Goal: Task Accomplishment & Management: Manage account settings

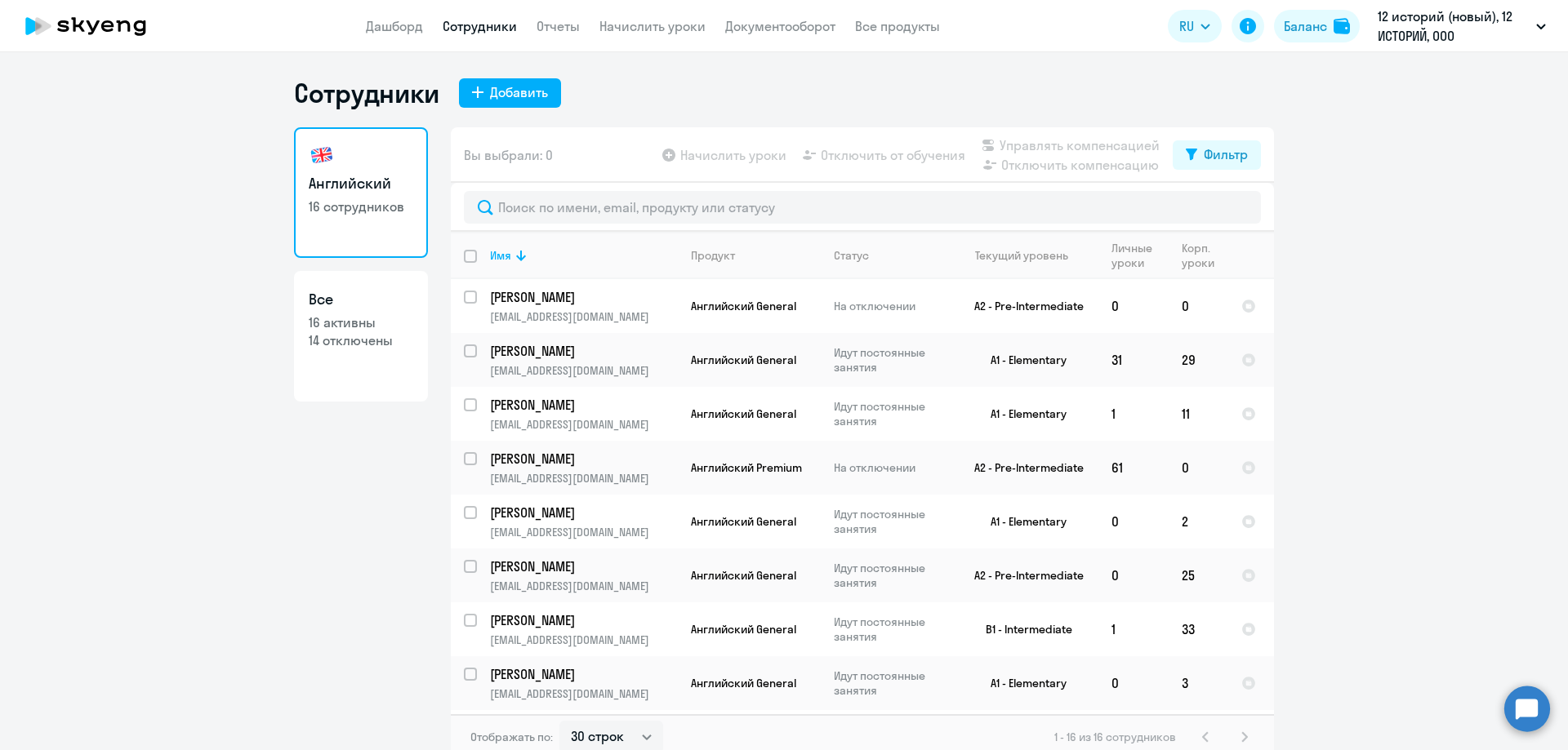
select select "30"
click at [507, 87] on div "Добавить" at bounding box center [518, 92] width 58 height 19
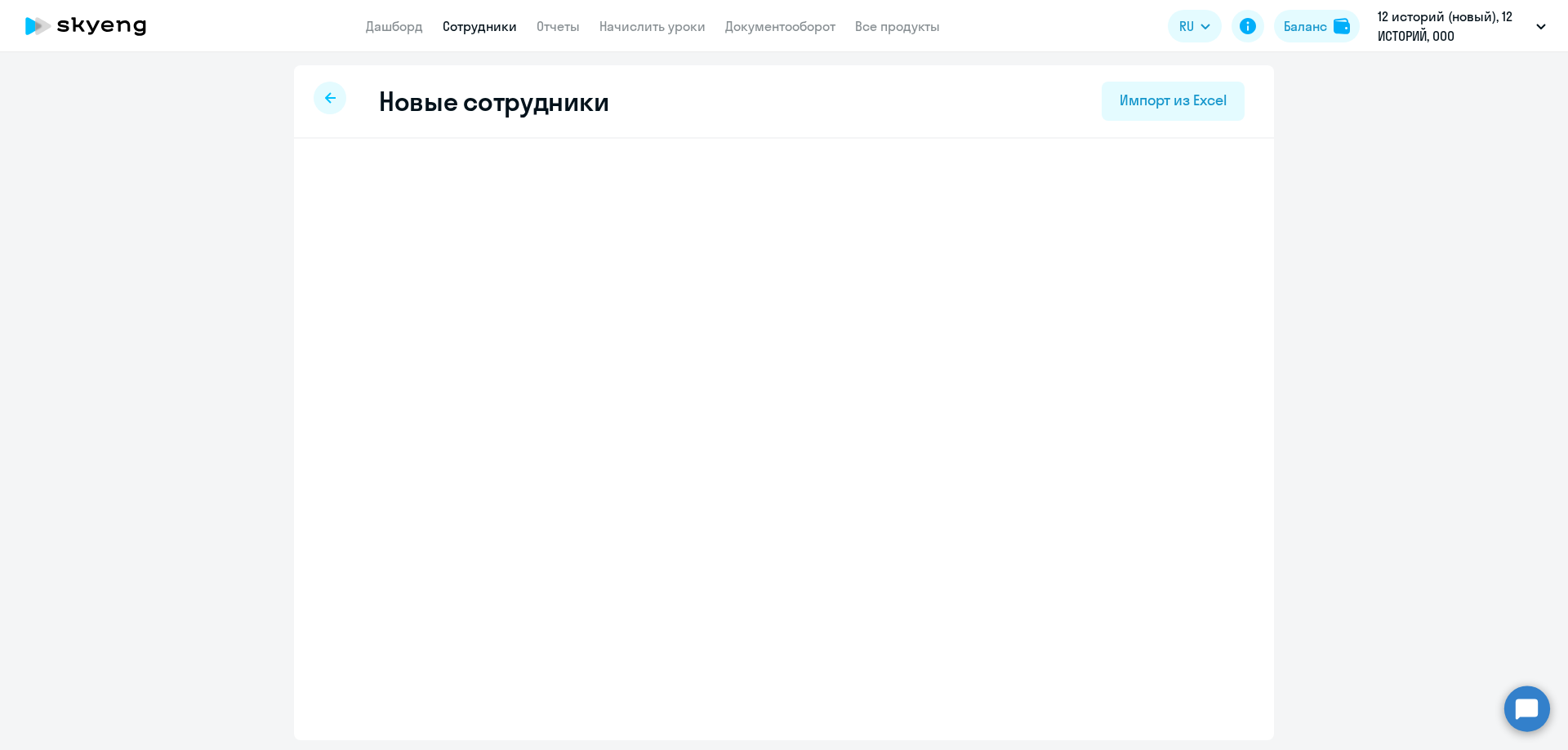
select select "english_adult_not_native_speaker"
select select "3"
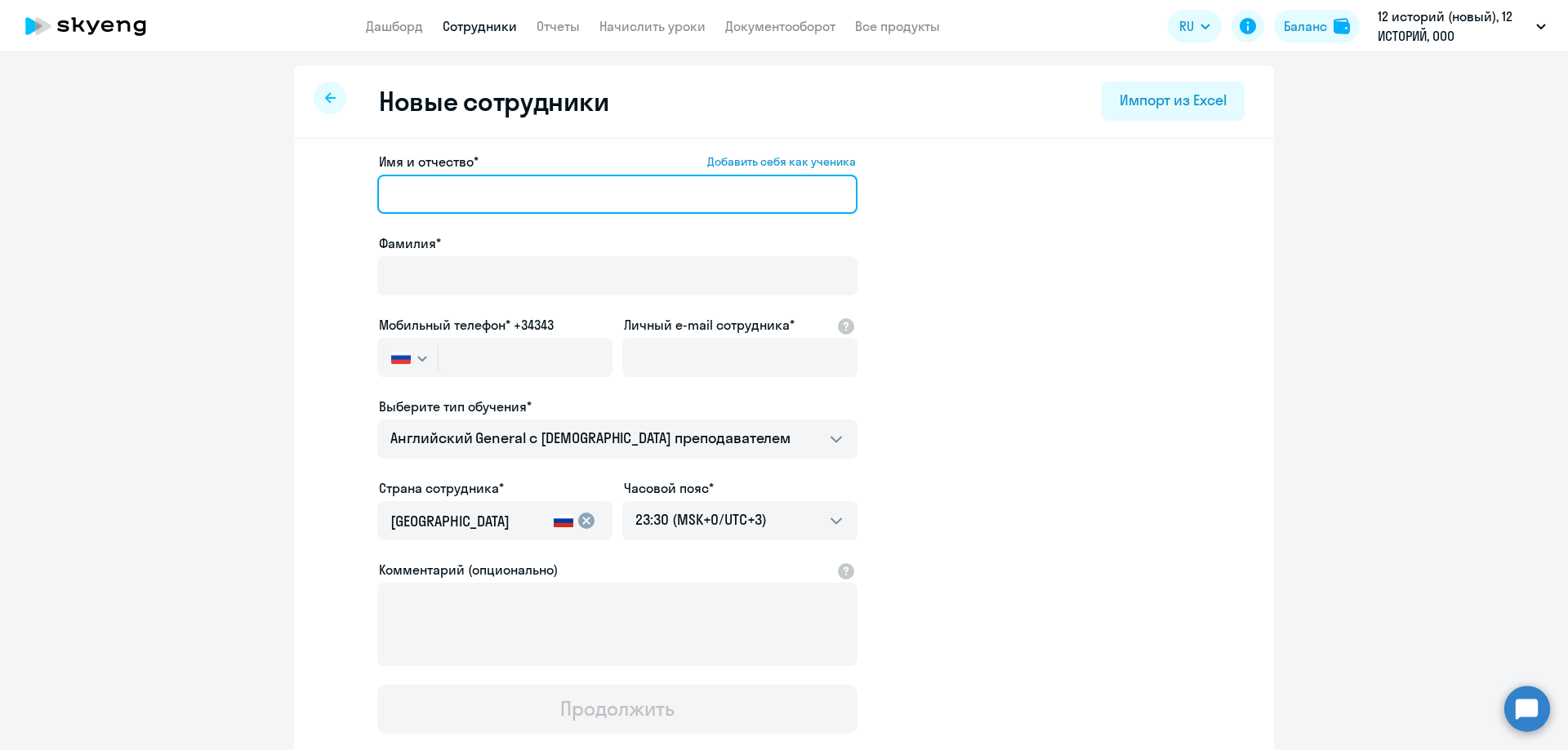
click at [505, 188] on input "Имя и отчество* Добавить себя как ученика" at bounding box center [617, 194] width 480 height 40
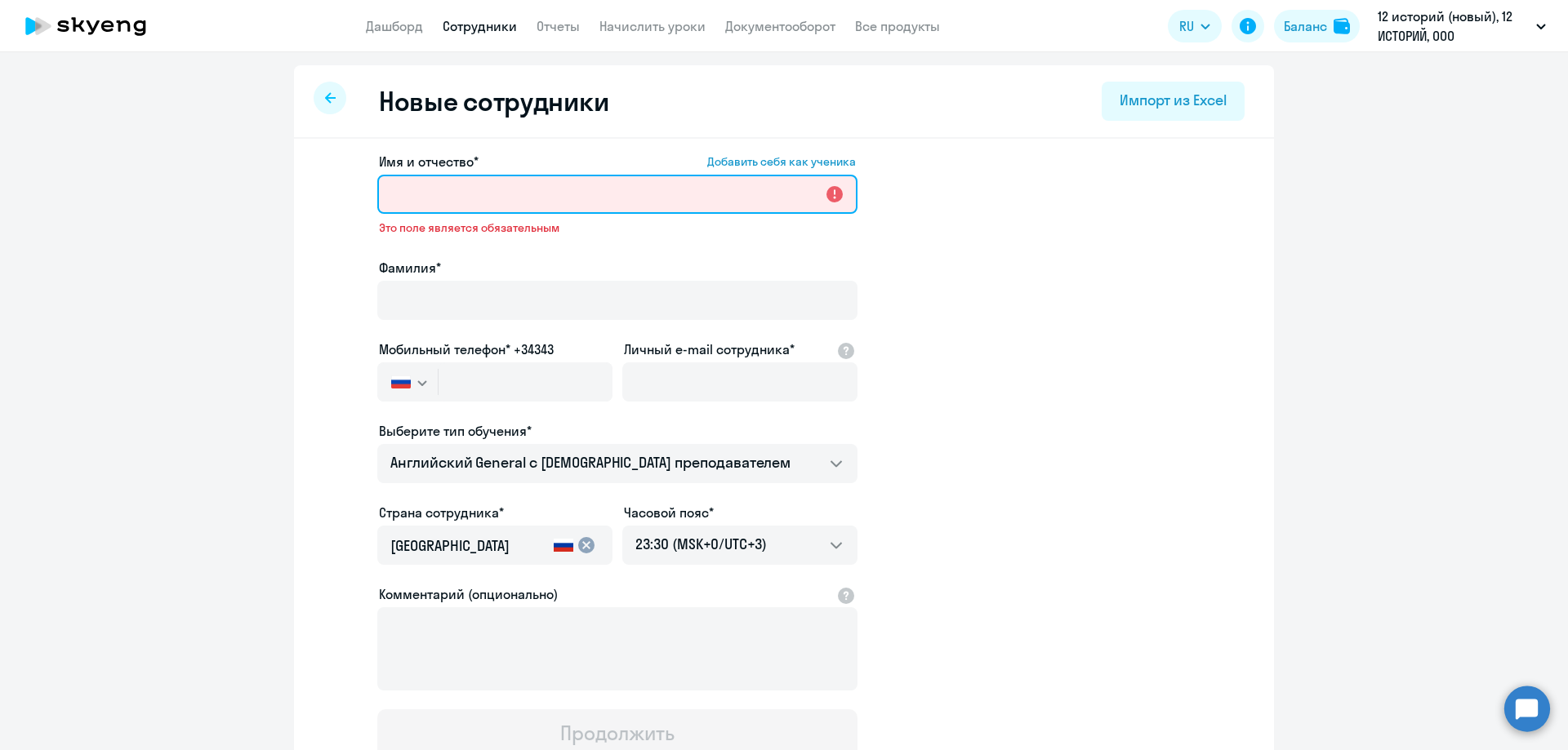
paste input "[PERSON_NAME]"
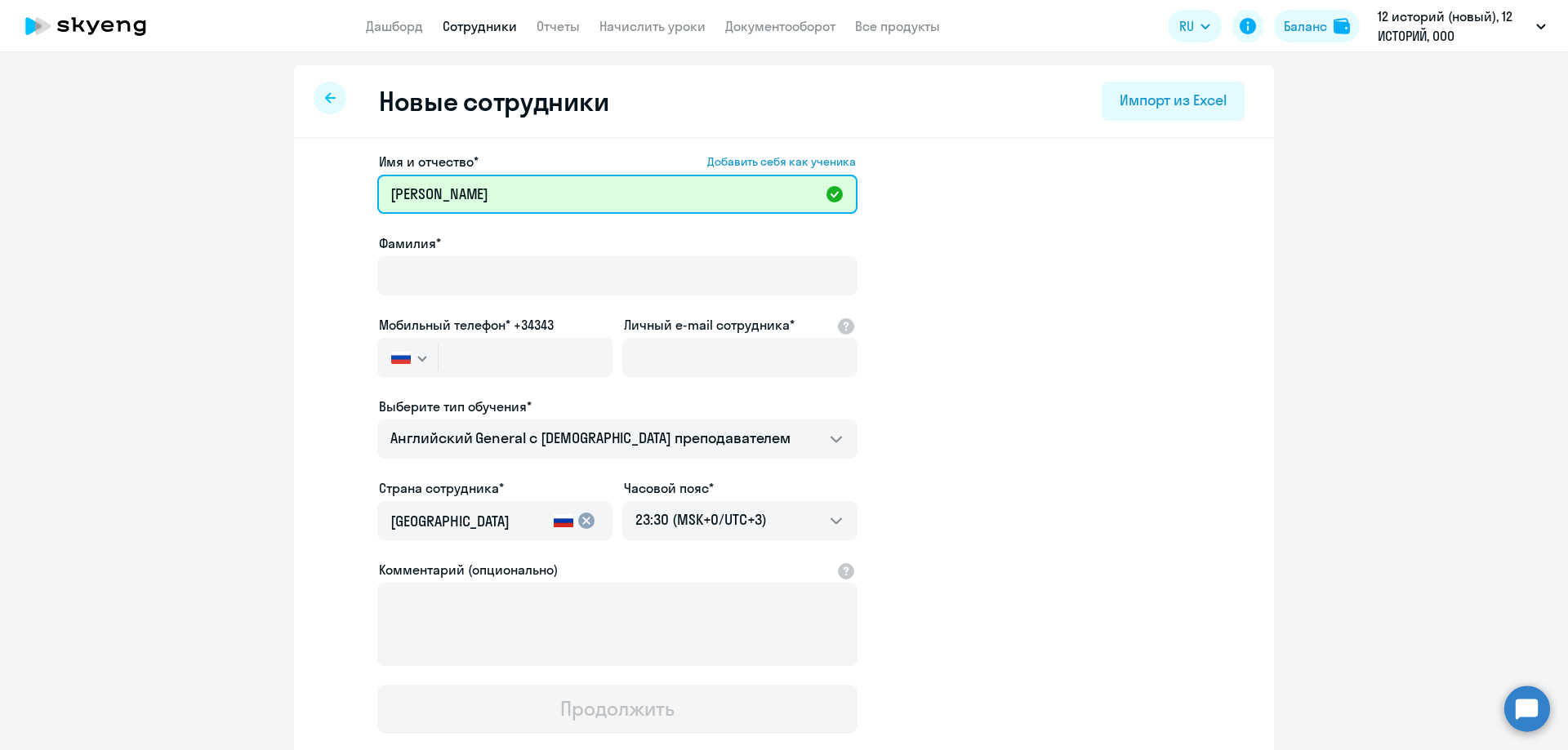
drag, startPoint x: 436, startPoint y: 193, endPoint x: 344, endPoint y: 170, distance: 94.8
click at [344, 170] on app-new-student-form "Имя и отчество* Добавить себя как ученика [PERSON_NAME]* Мобильный телефон* +34…" at bounding box center [783, 443] width 928 height 582
type input "[PERSON_NAME]"
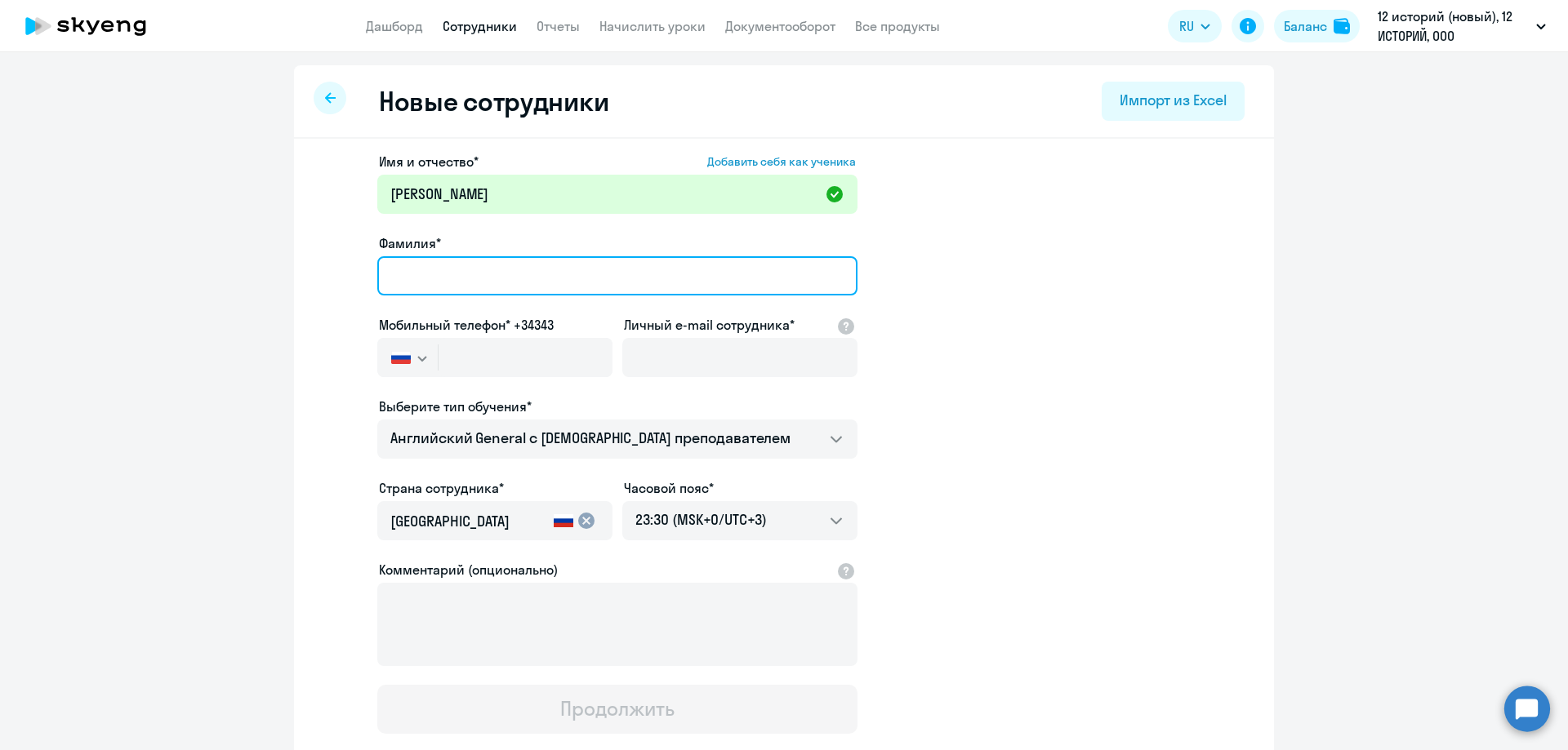
click at [418, 279] on input "Фамилия*" at bounding box center [617, 276] width 480 height 40
paste input "[PERSON_NAME]"
drag, startPoint x: 444, startPoint y: 273, endPoint x: 738, endPoint y: 269, distance: 294.0
click at [738, 269] on input "[PERSON_NAME]" at bounding box center [617, 276] width 480 height 40
type input "Кабина"
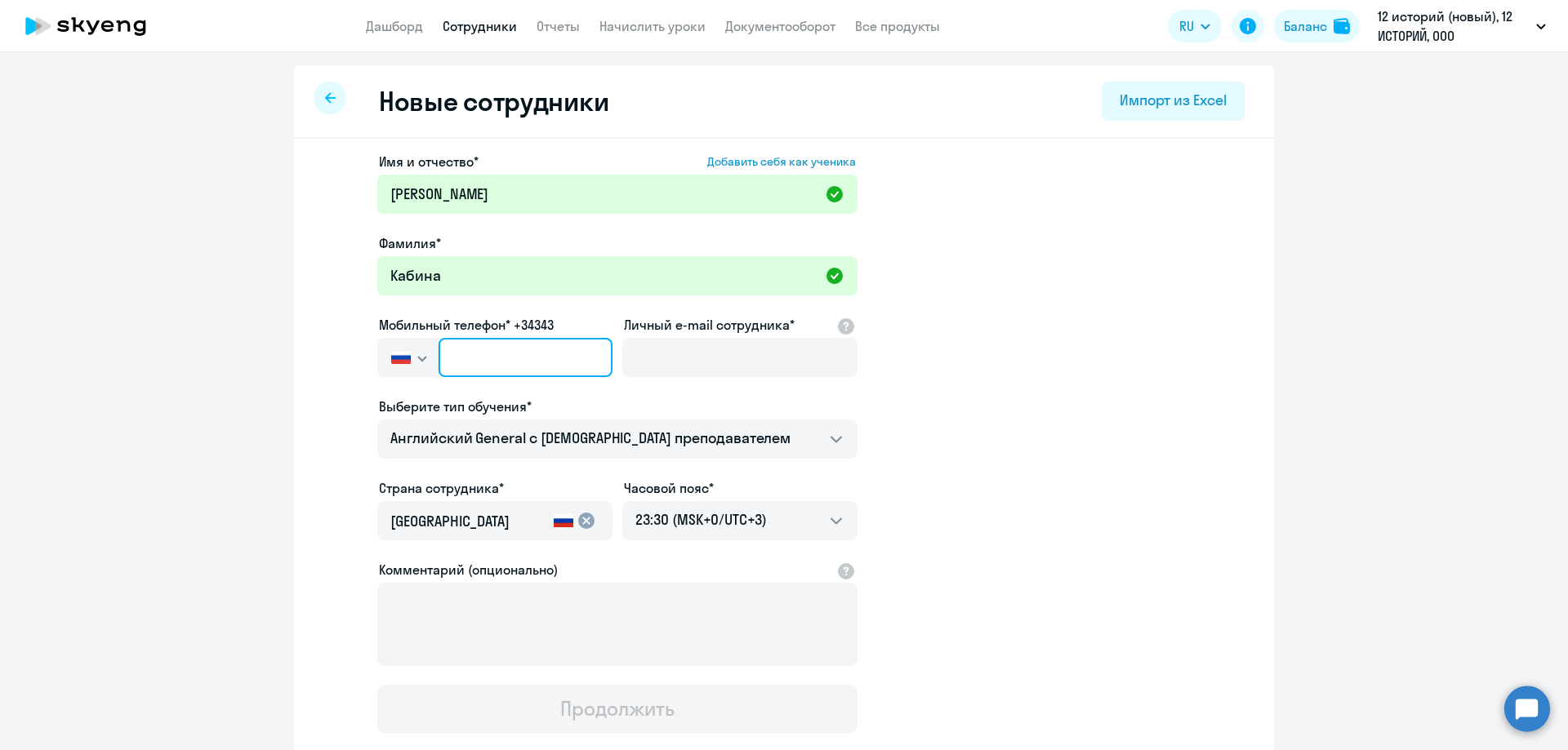
click at [481, 352] on input "text" at bounding box center [525, 357] width 174 height 40
paste input "[PHONE_NUMBER]"
type input "[PHONE_NUMBER]"
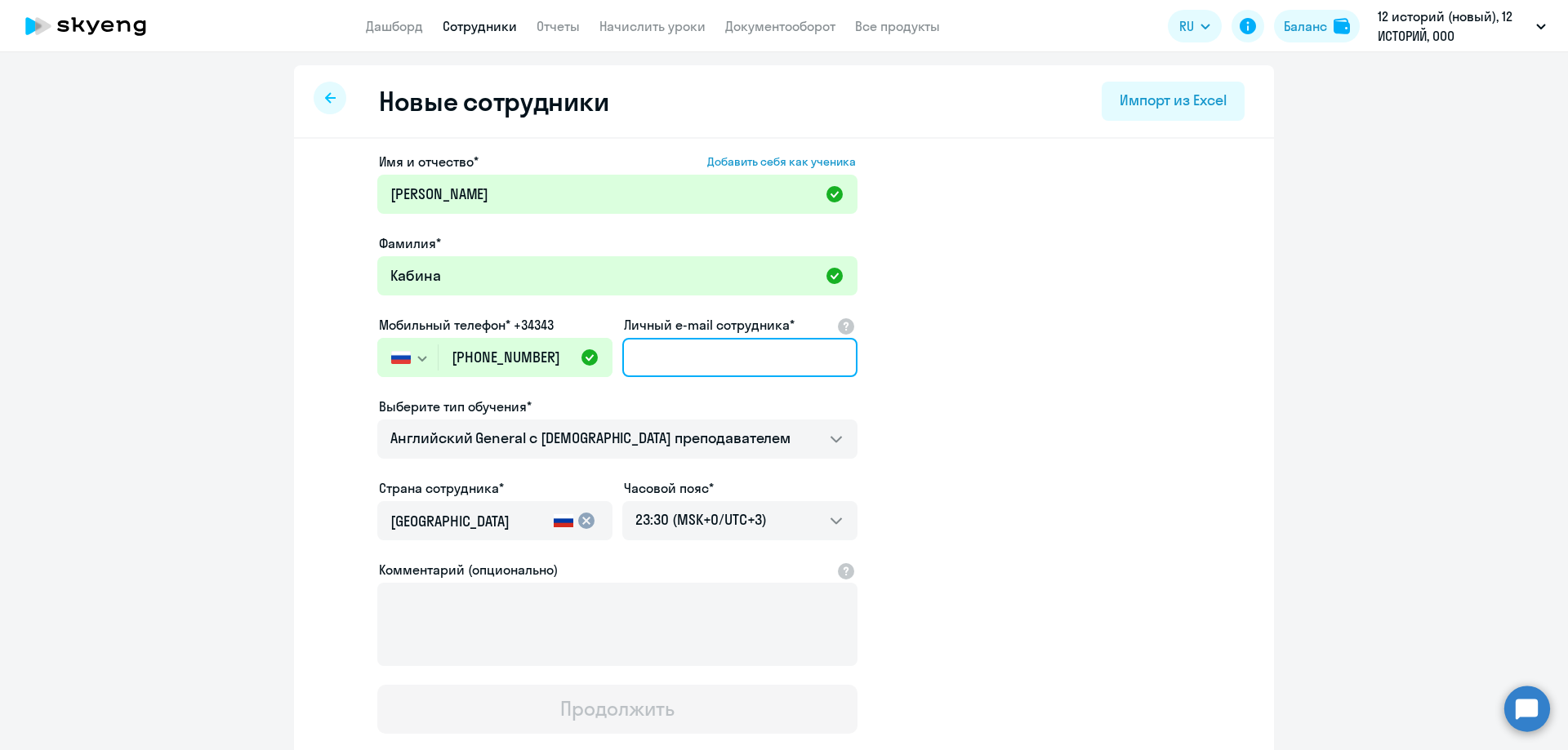
click at [691, 352] on input "Личный e-mail сотрудника*" at bounding box center [740, 357] width 236 height 40
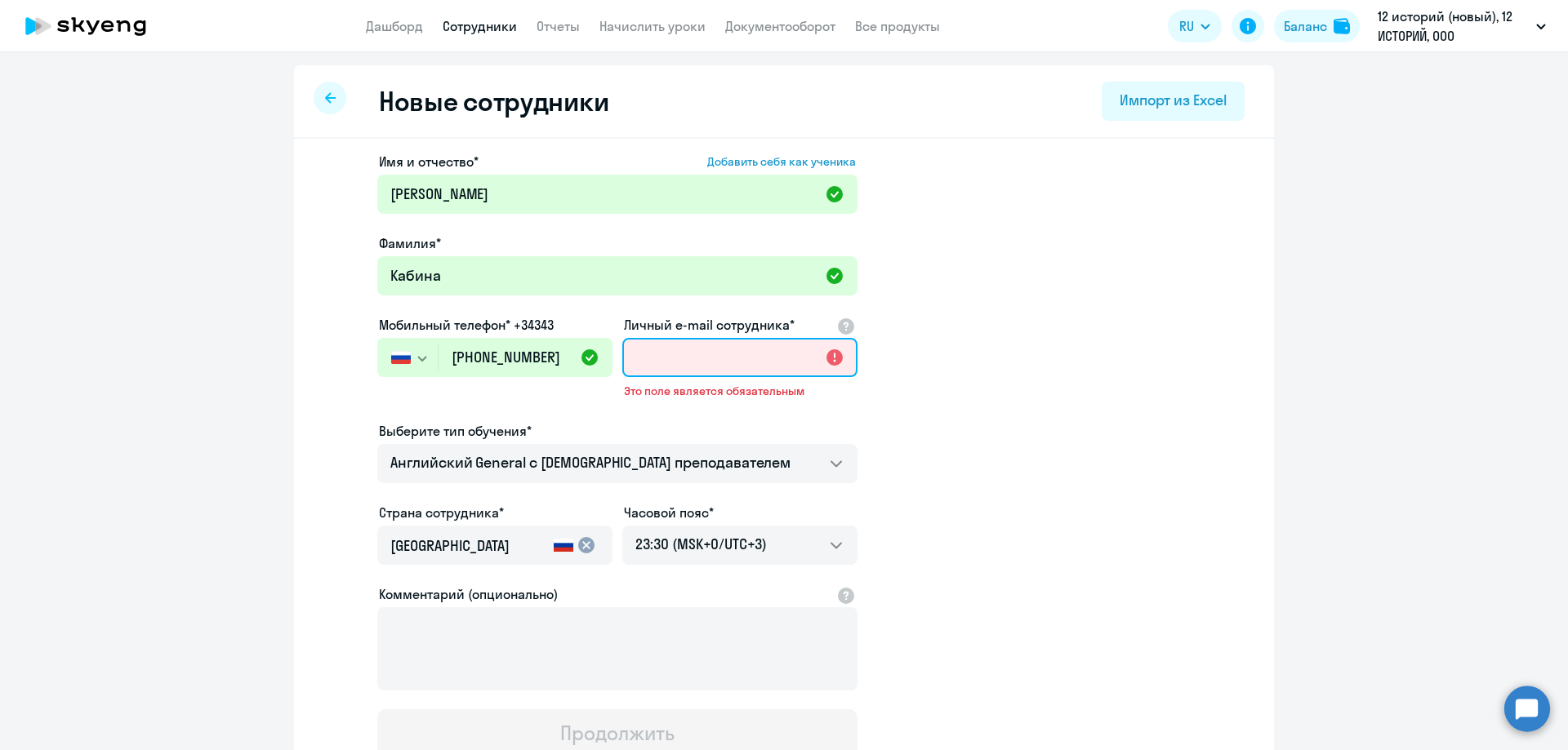
paste input "[EMAIL_ADDRESS][DOMAIN_NAME]"
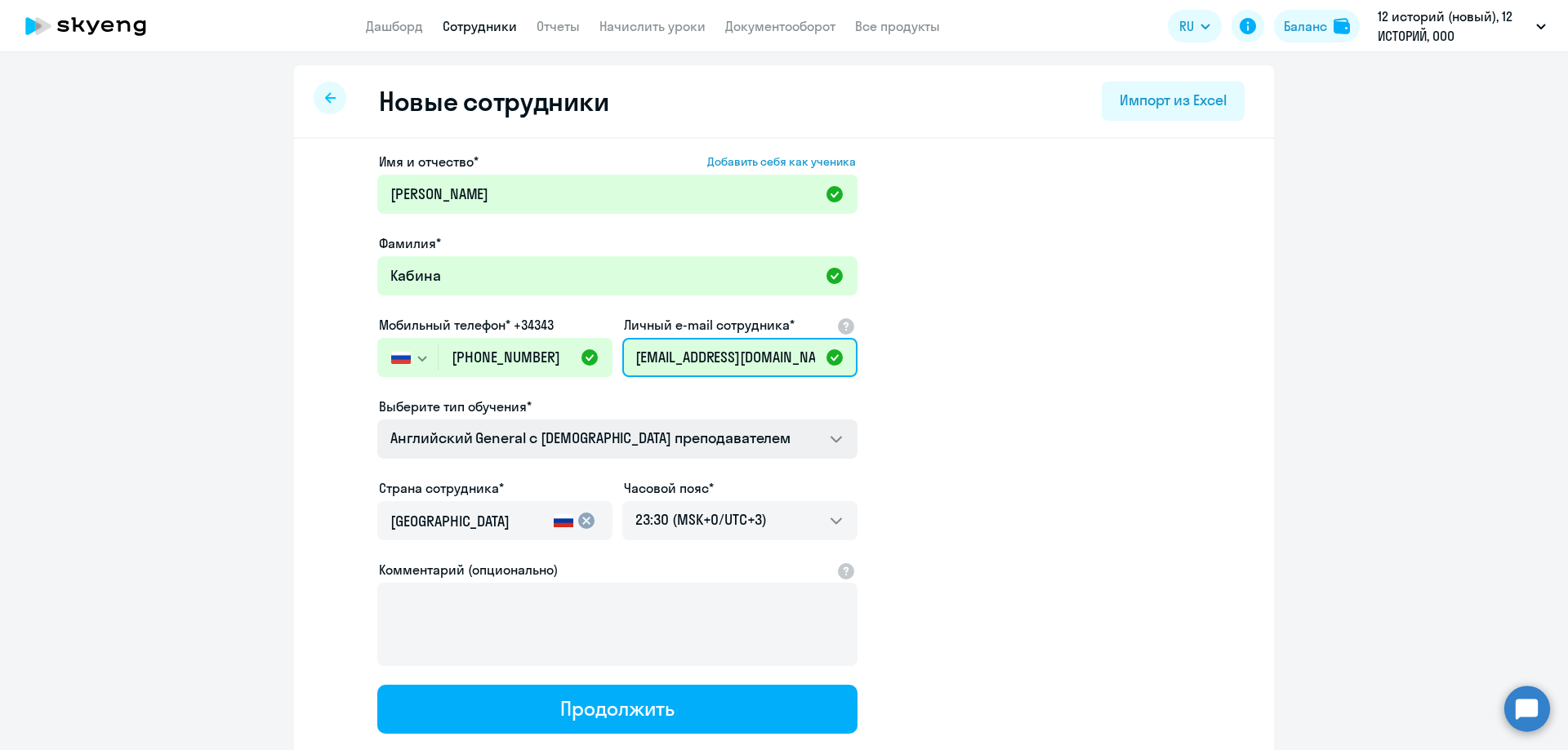
type input "[EMAIL_ADDRESS][DOMAIN_NAME]"
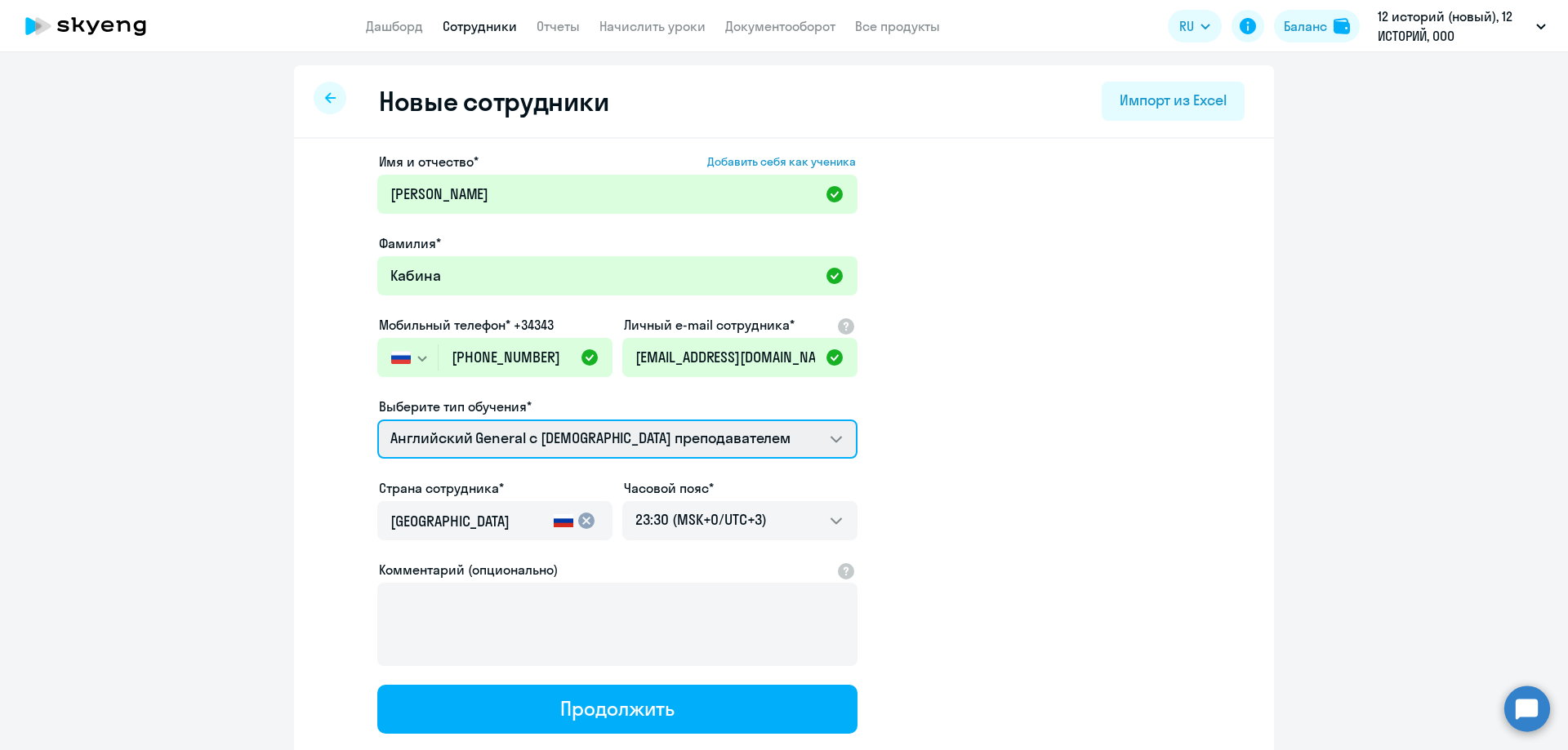
click at [574, 431] on select "Премиум [DEMOGRAPHIC_DATA] с русскоговорящим преподавателем Английский General …" at bounding box center [617, 439] width 480 height 40
select select "english_adult_not_native_speaker_premium"
click at [377, 420] on select "Премиум [DEMOGRAPHIC_DATA] с русскоговорящим преподавателем Английский General …" at bounding box center [617, 439] width 480 height 40
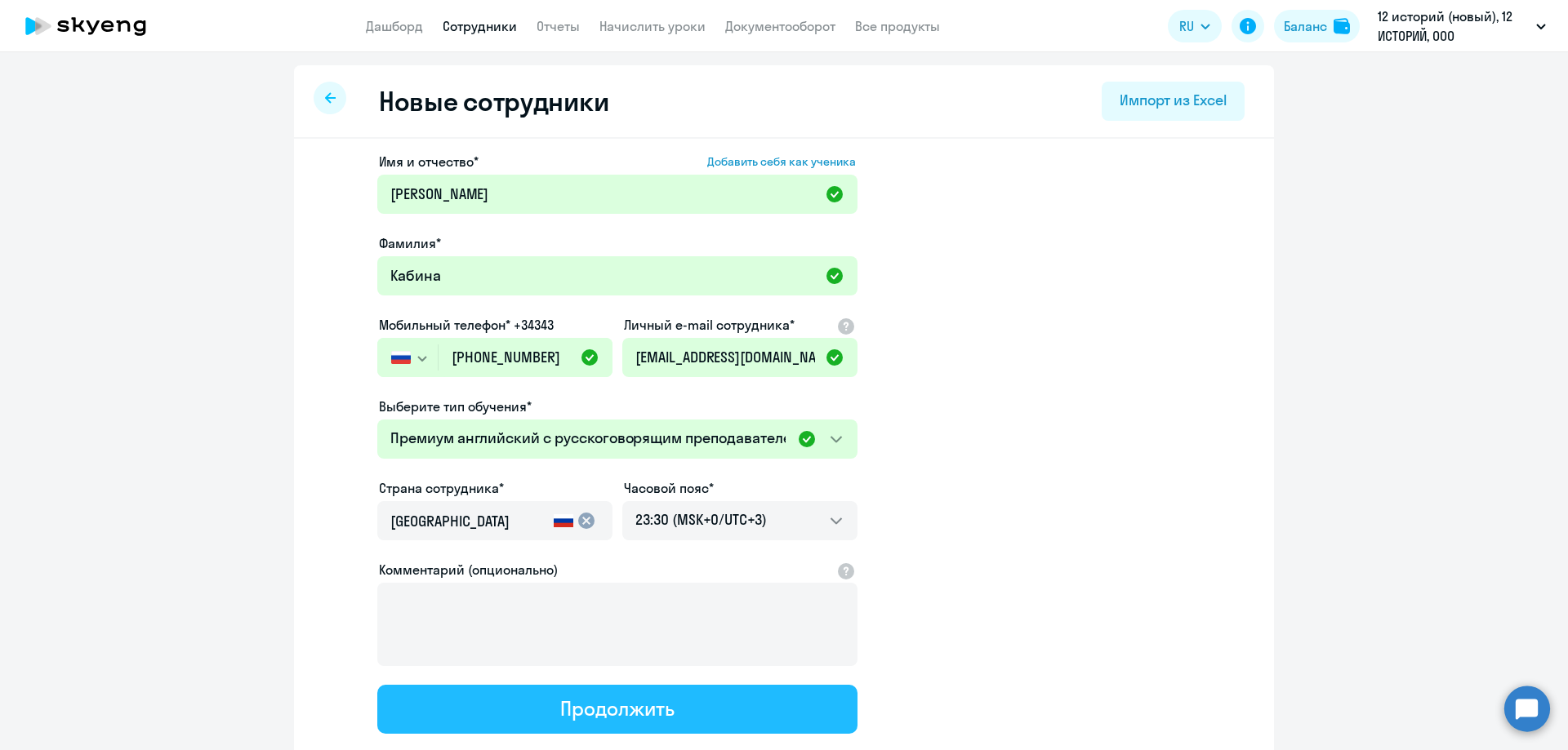
click at [597, 709] on div "Продолжить" at bounding box center [617, 708] width 114 height 26
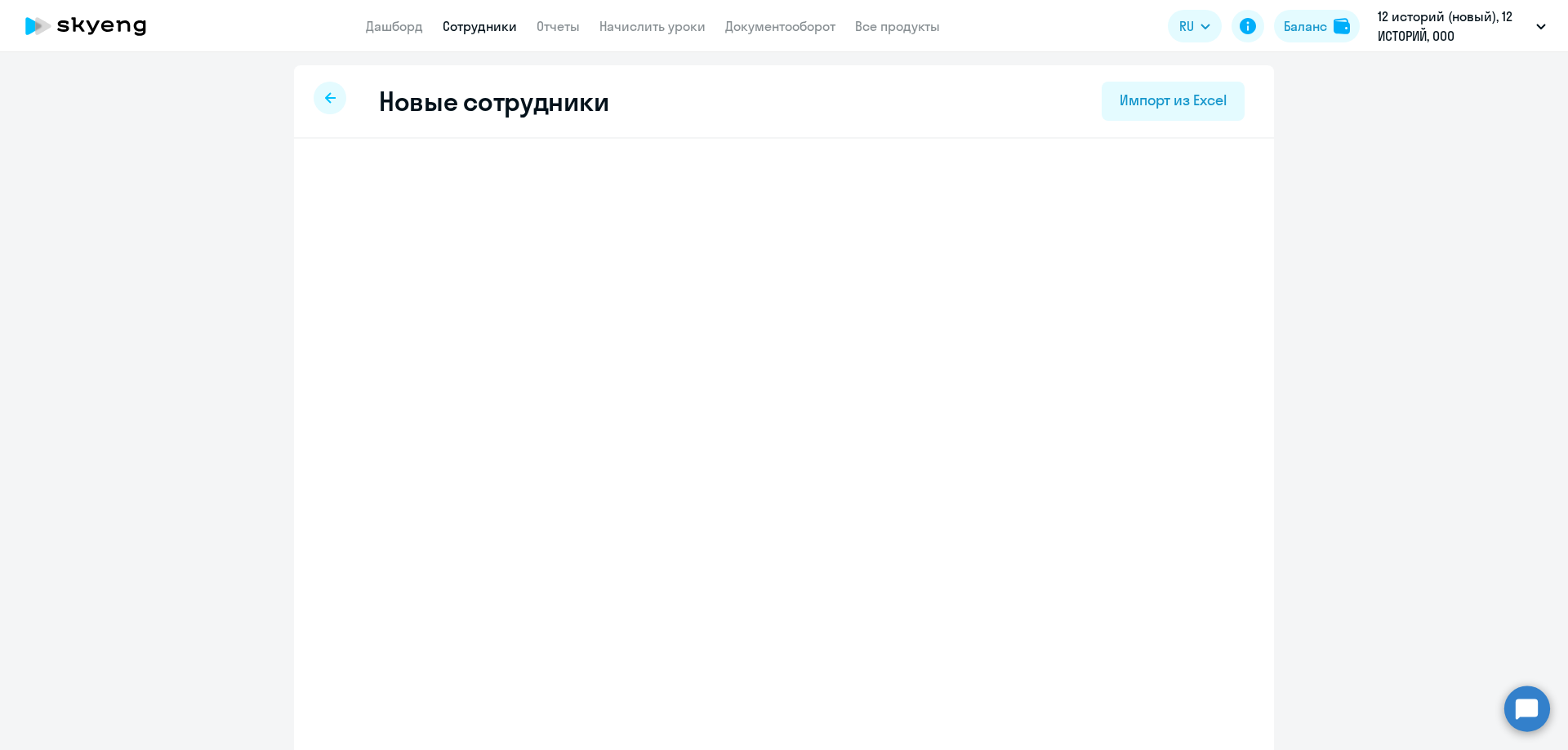
select select "english_adult_not_native_speaker_premium"
select select "3"
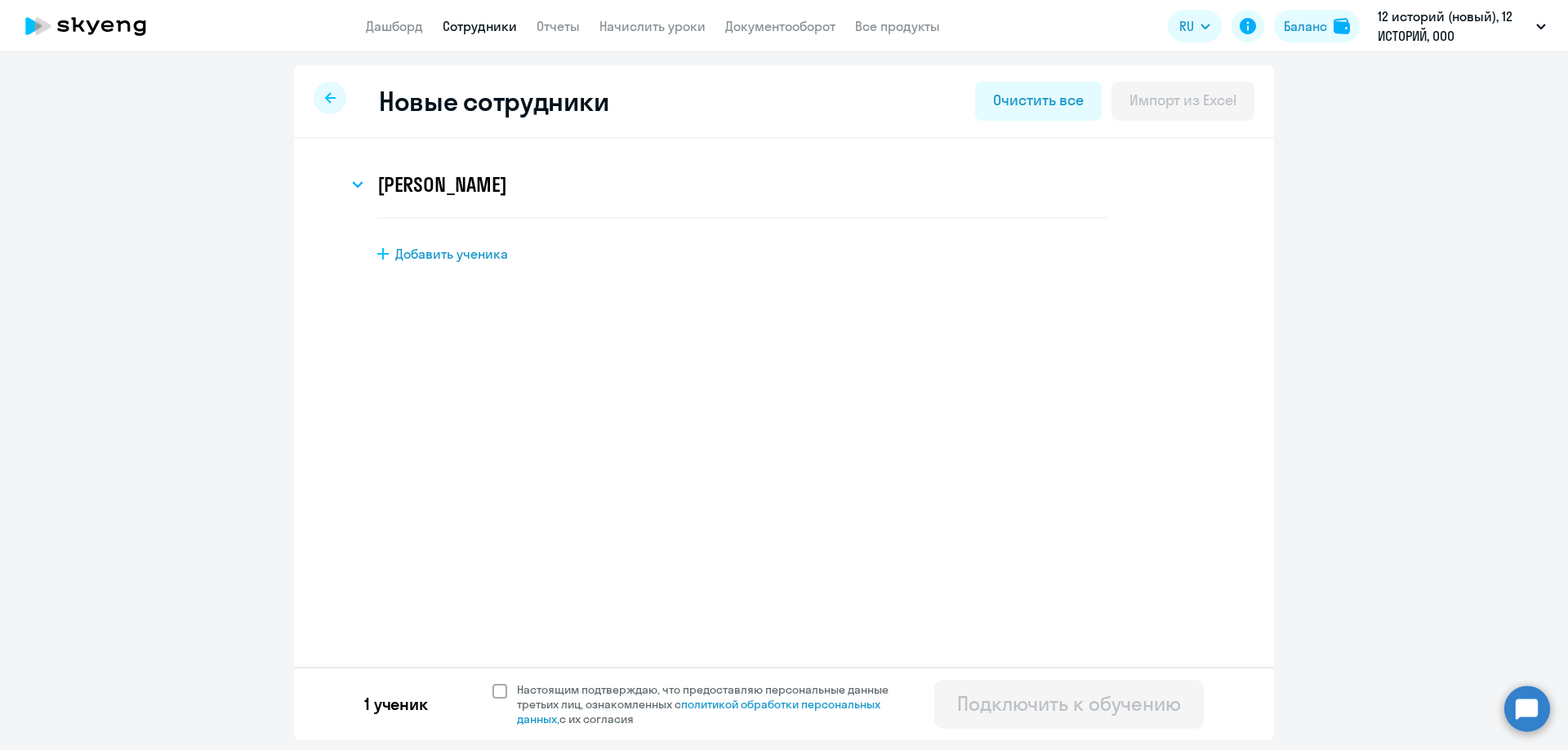
click at [498, 689] on span at bounding box center [499, 690] width 14 height 14
click at [492, 682] on input "Настоящим подтверждаю, что предоставляю персональные данные третьих лиц, ознако…" at bounding box center [491, 681] width 1 height 1
checkbox input "true"
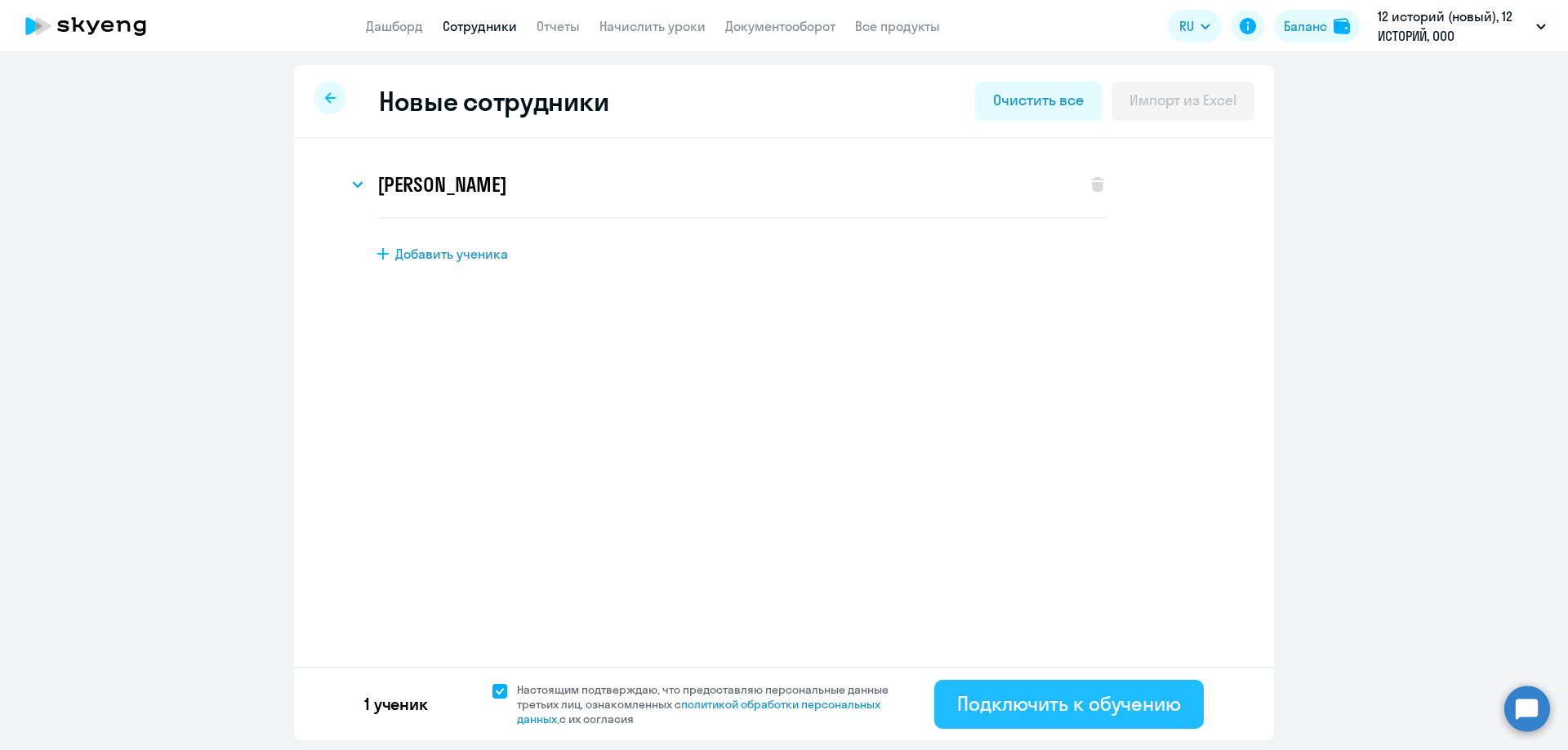
click at [1051, 713] on div "Подключить к обучению" at bounding box center [1069, 703] width 224 height 26
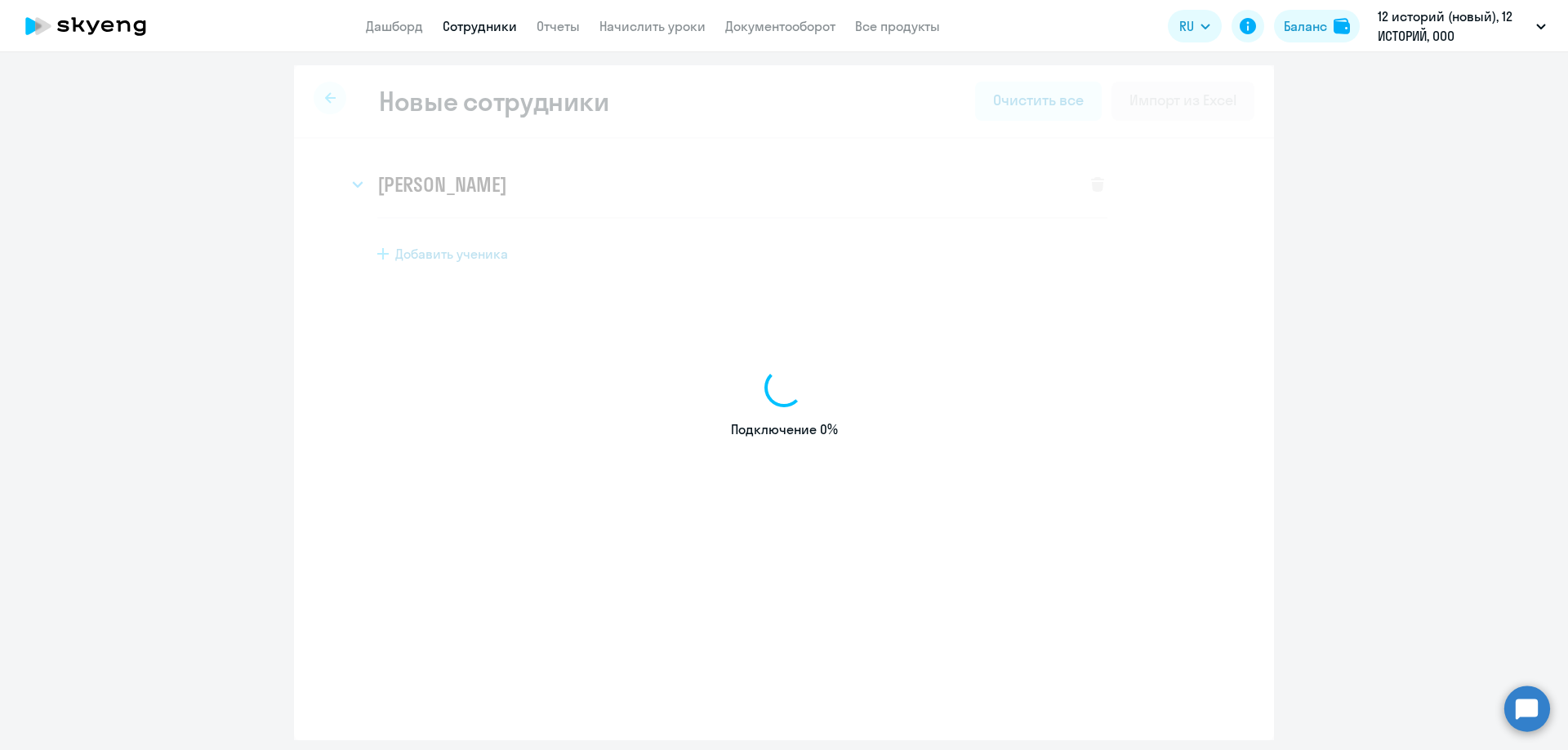
select select "english_adult_not_native_speaker"
select select "3"
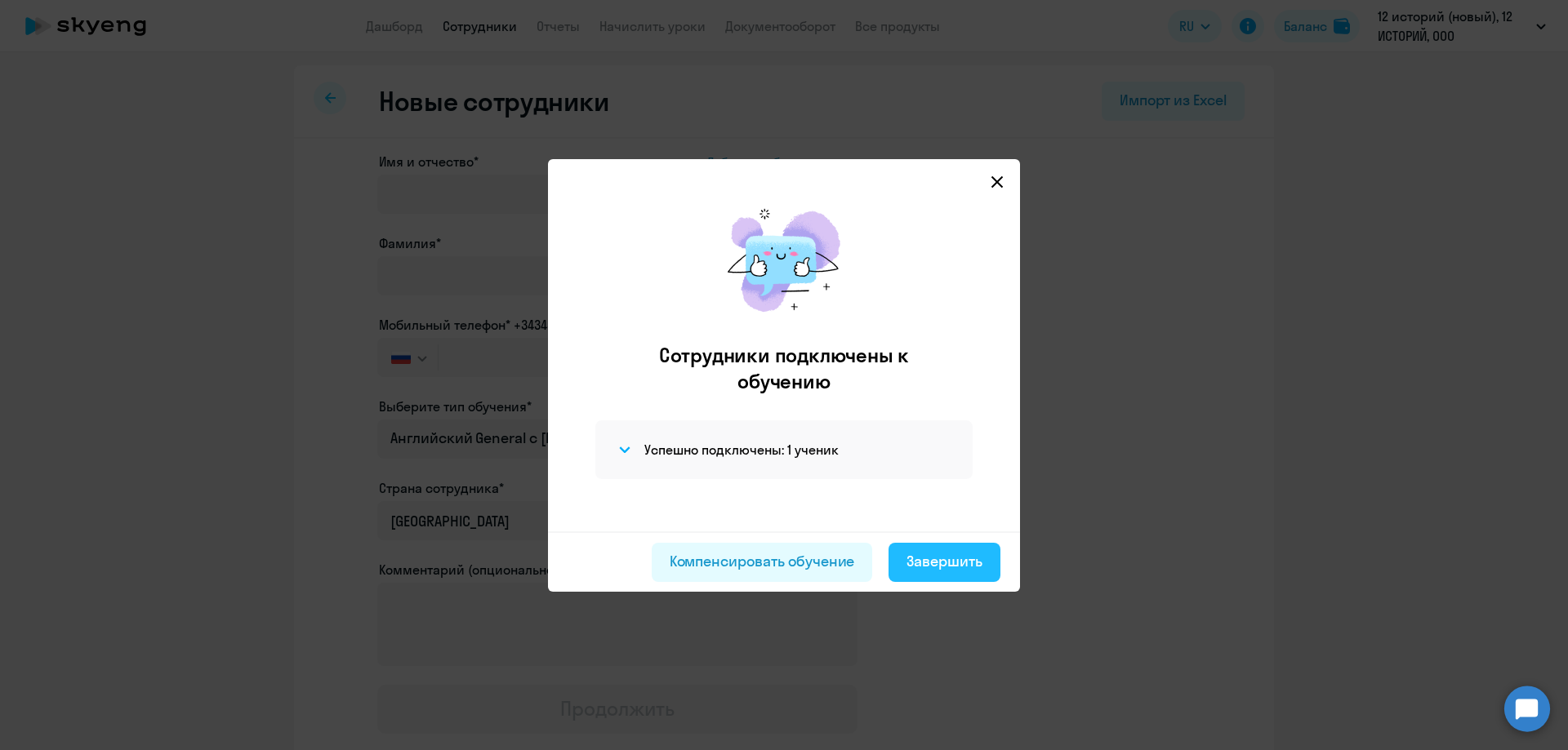
click at [920, 560] on div "Завершить" at bounding box center [944, 561] width 76 height 21
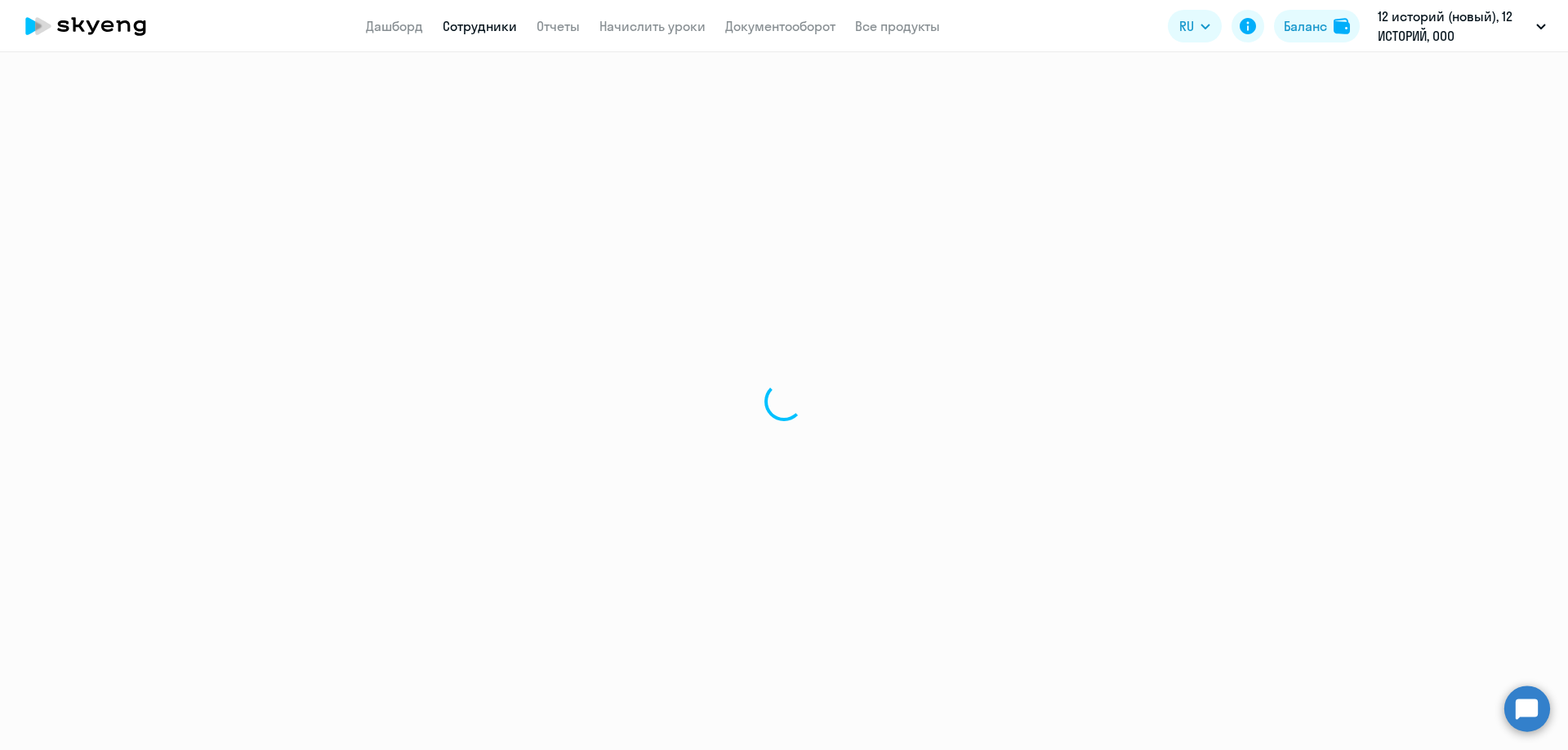
select select "30"
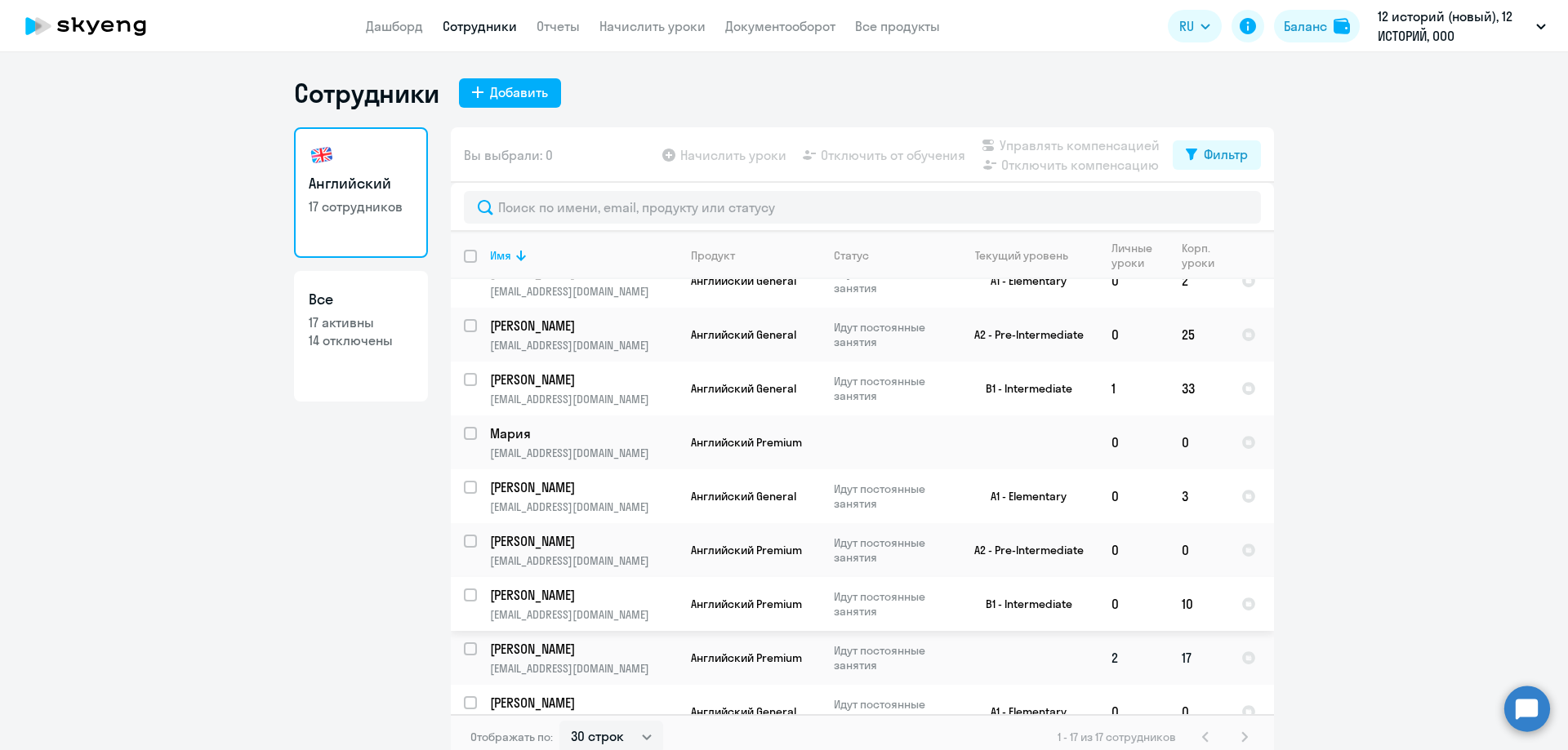
scroll to position [245, 0]
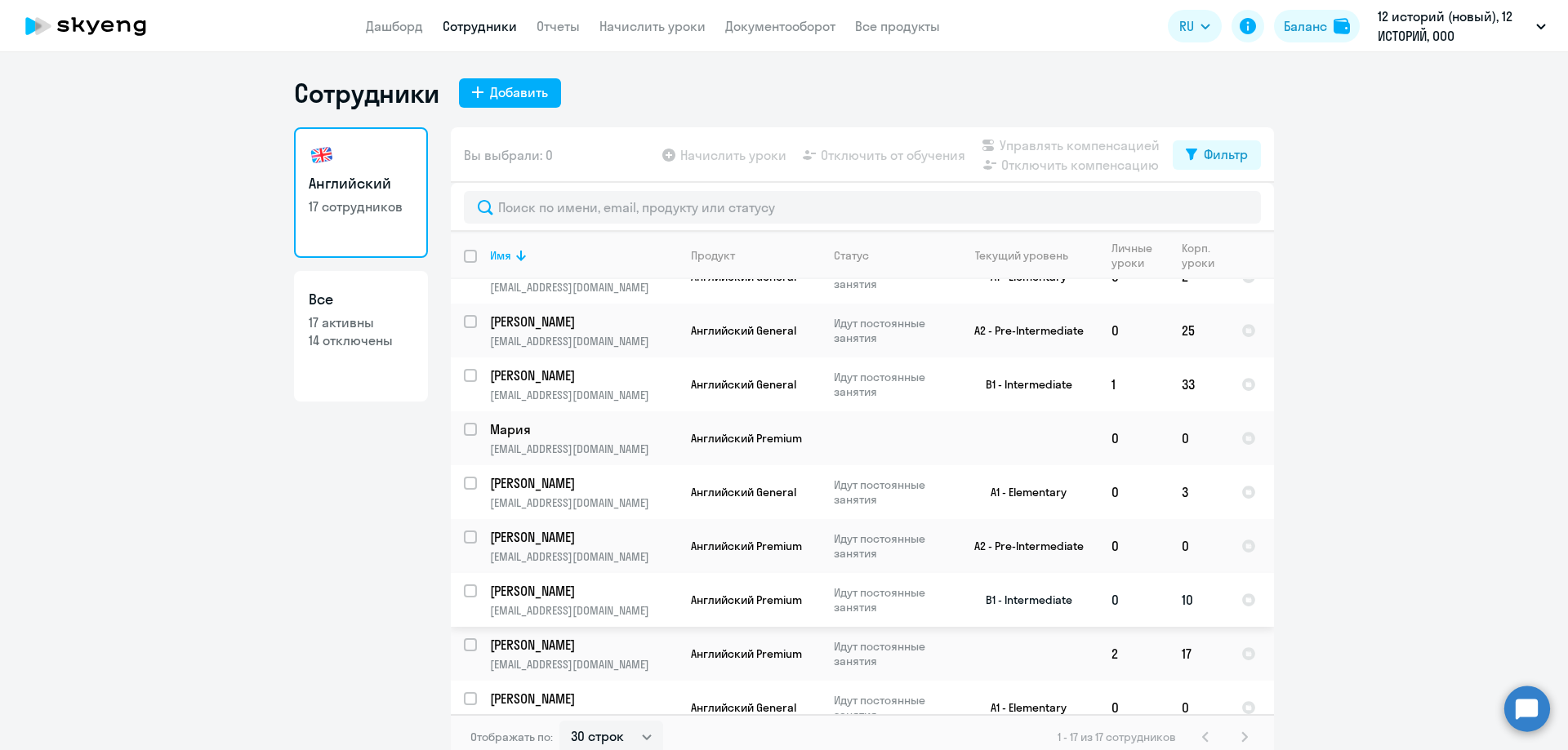
click at [622, 599] on p "[PERSON_NAME]" at bounding box center [581, 590] width 184 height 18
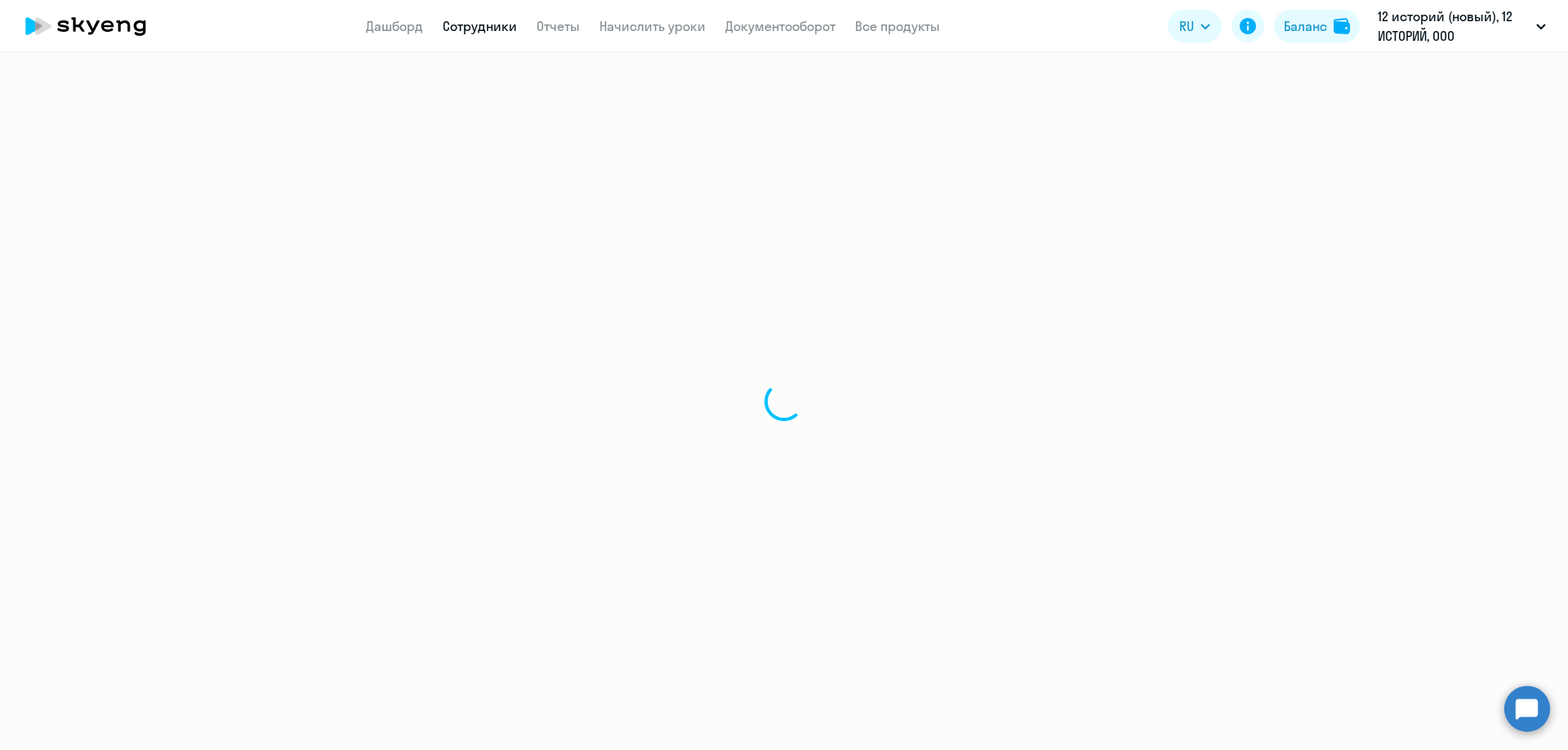
select select "english"
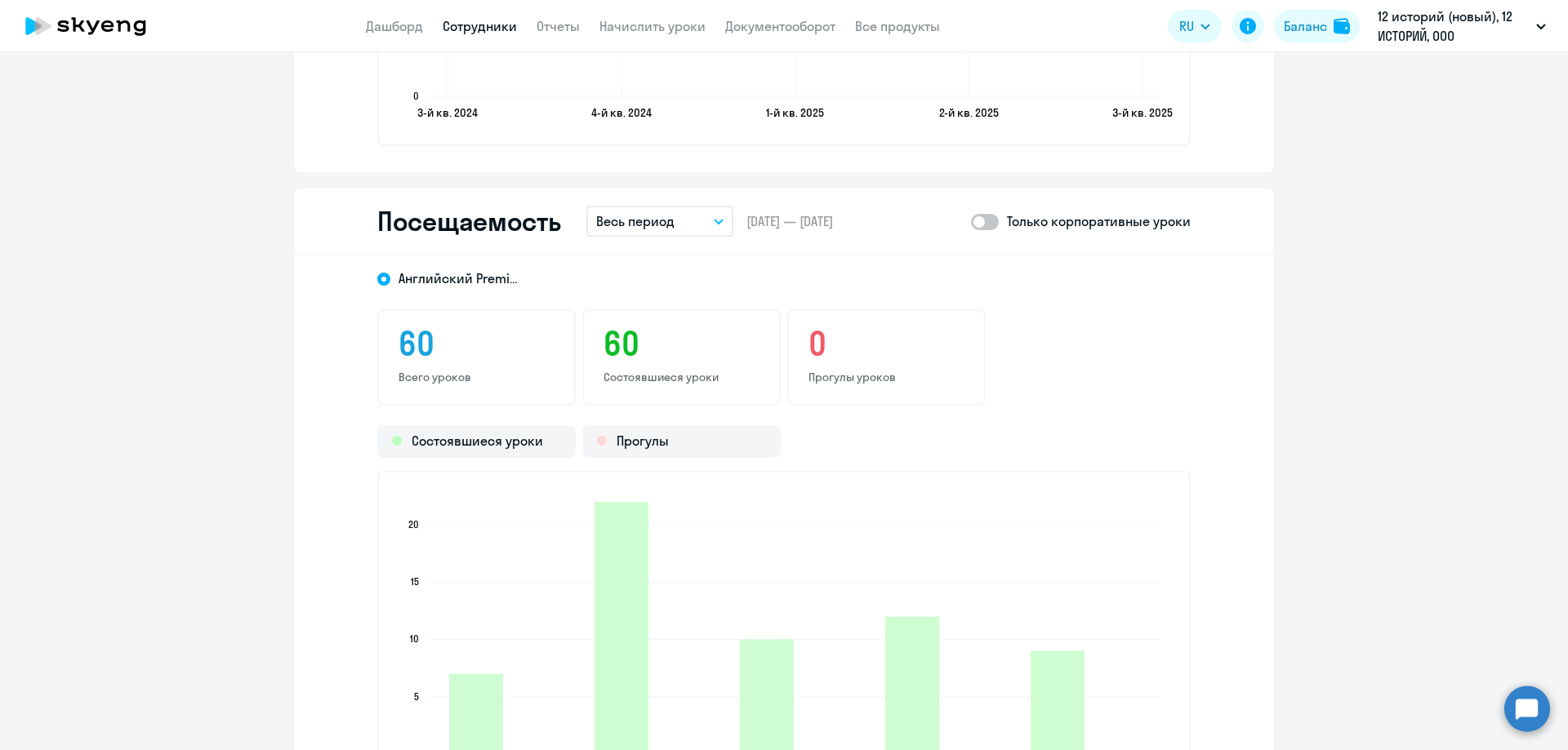
scroll to position [2002, 0]
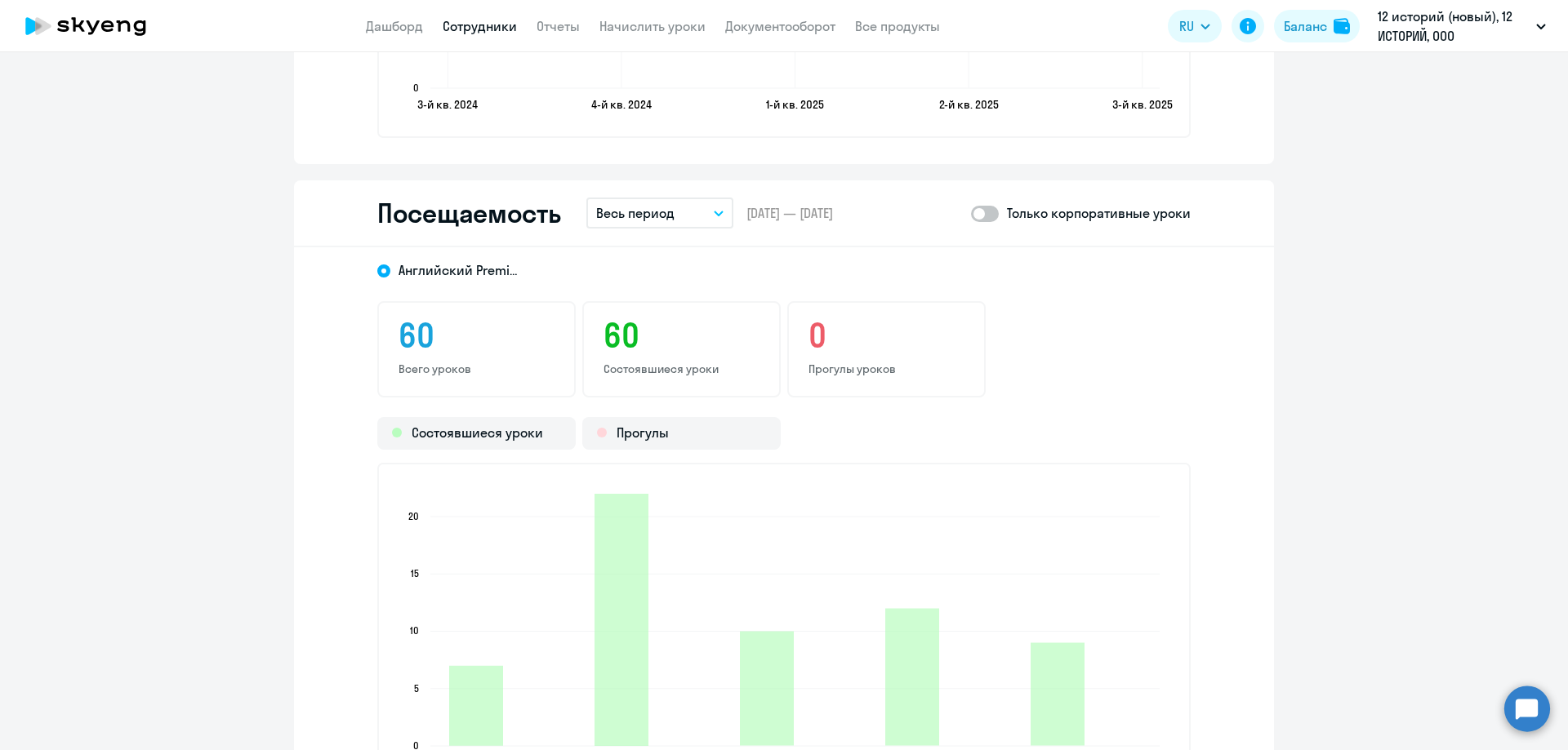
click at [689, 218] on button "Весь период" at bounding box center [660, 213] width 147 height 31
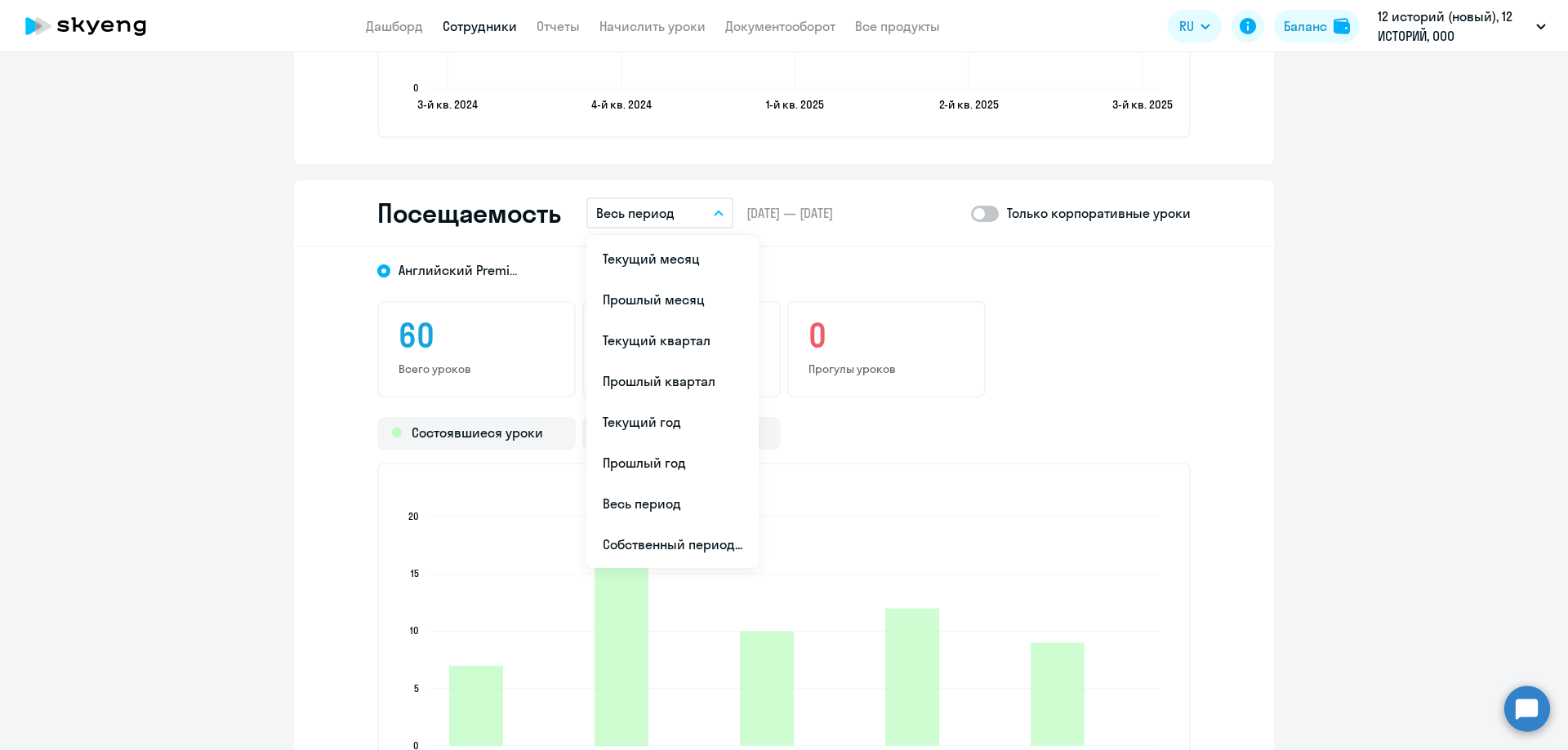
click at [660, 257] on li "Текущий месяц" at bounding box center [672, 258] width 172 height 41
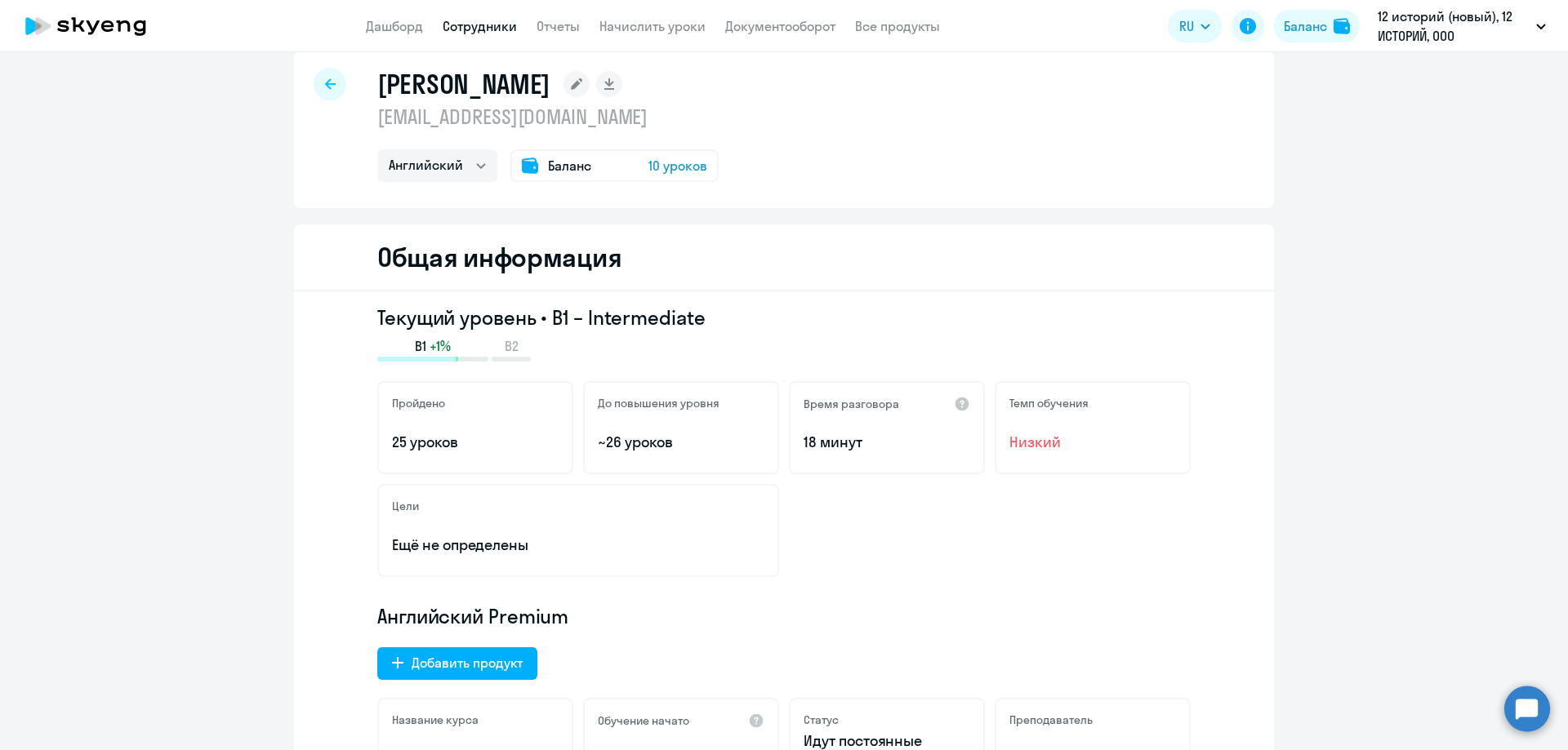
scroll to position [0, 0]
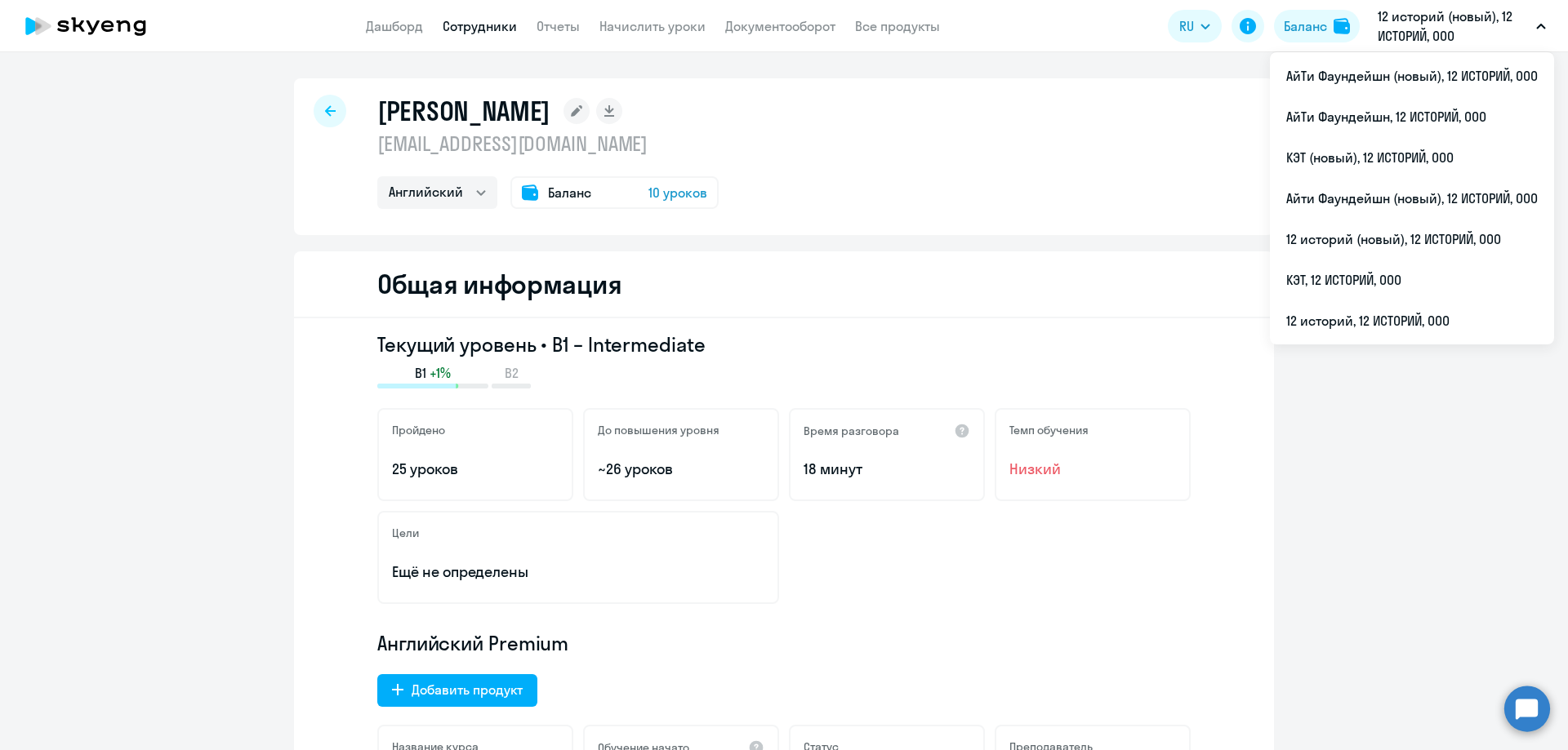
click at [325, 109] on icon at bounding box center [330, 111] width 11 height 12
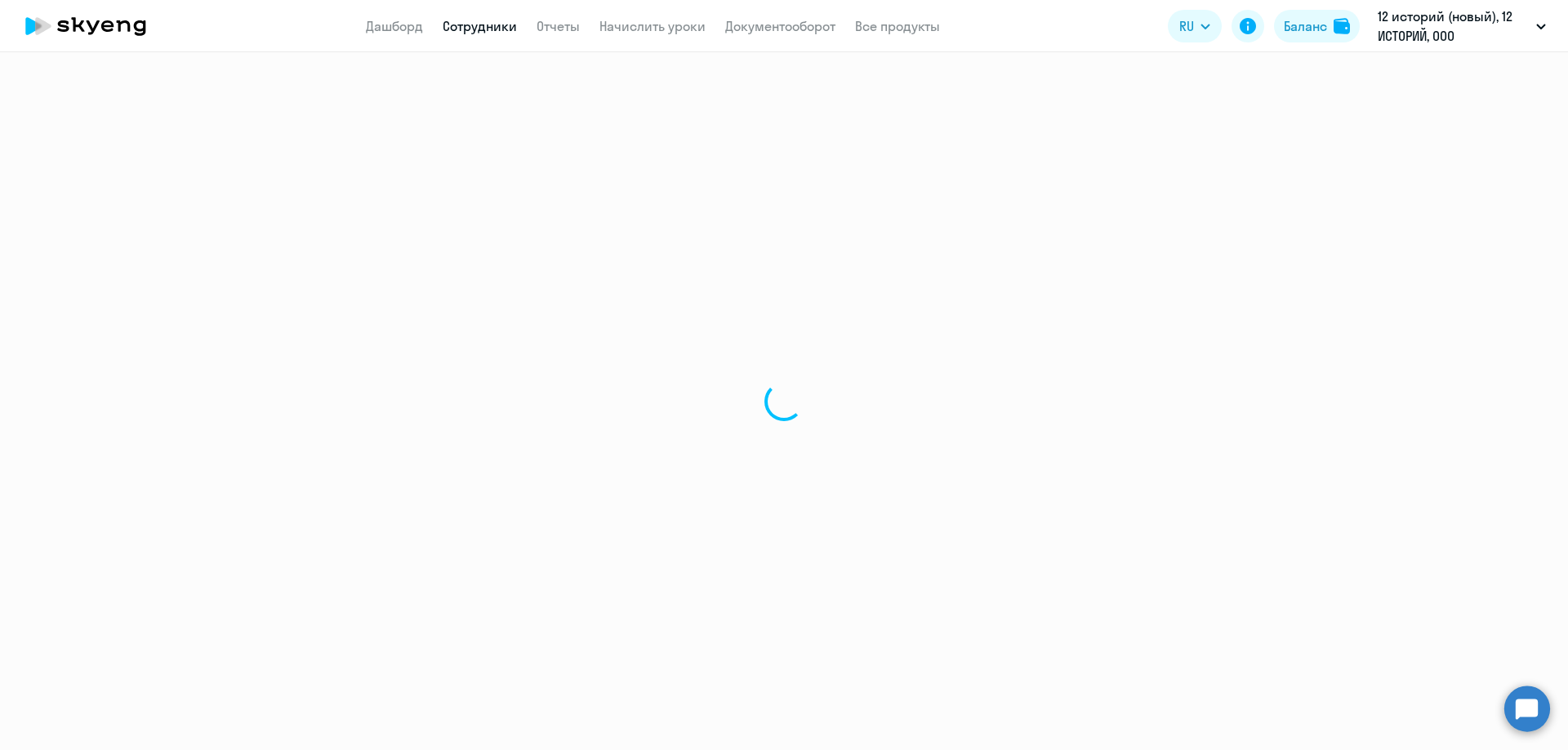
select select "30"
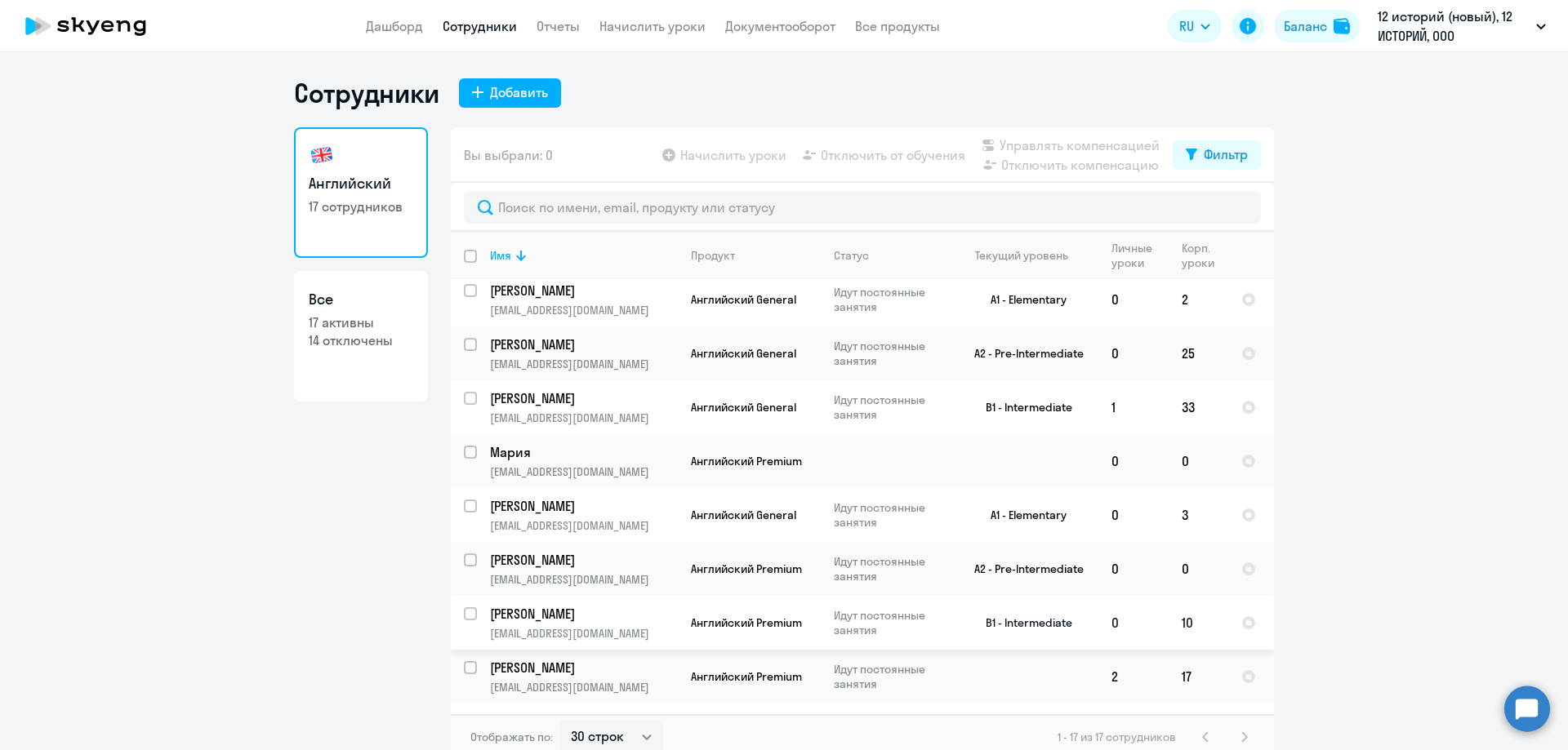
scroll to position [245, 0]
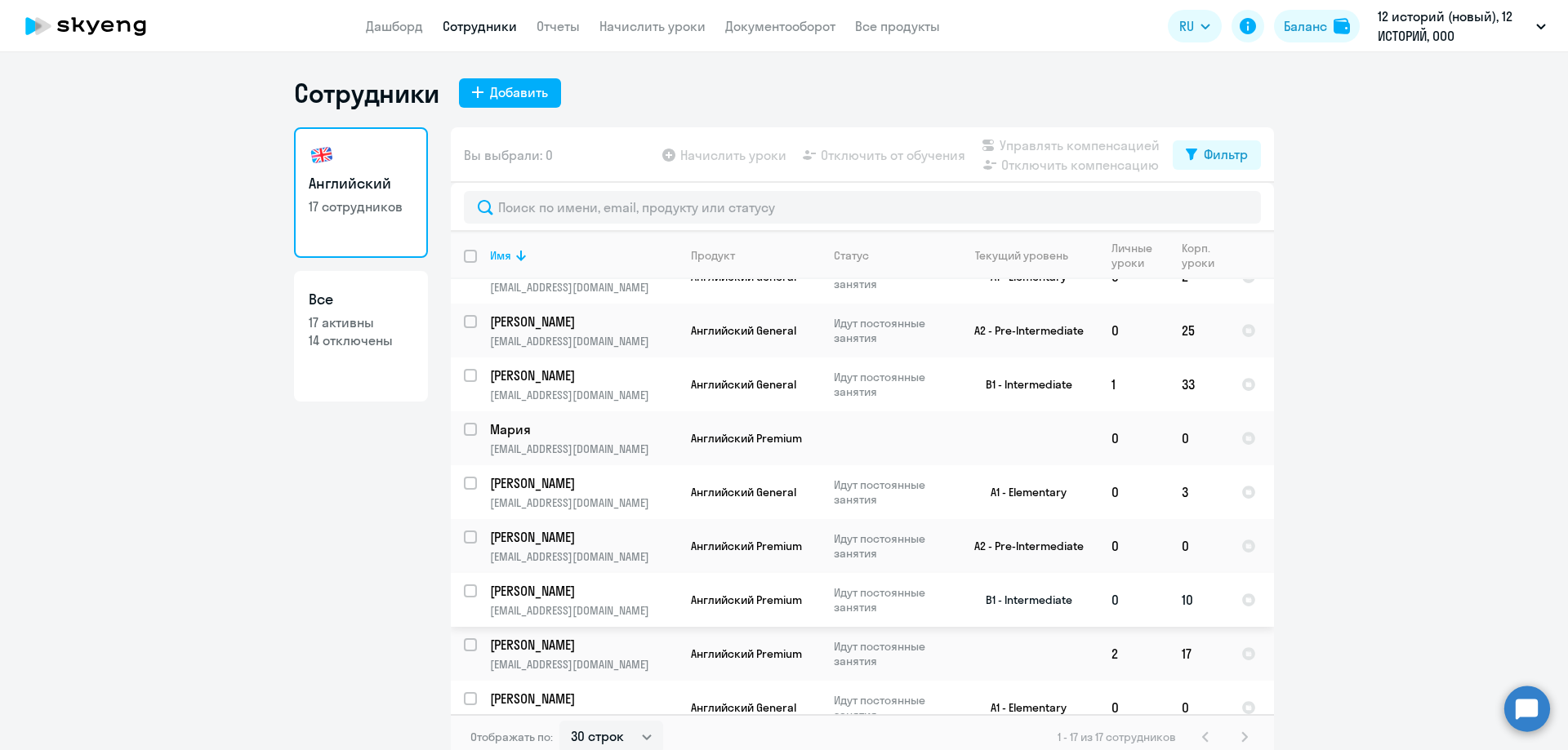
click at [618, 604] on p "[EMAIL_ADDRESS][DOMAIN_NAME]" at bounding box center [583, 610] width 187 height 14
select select "english"
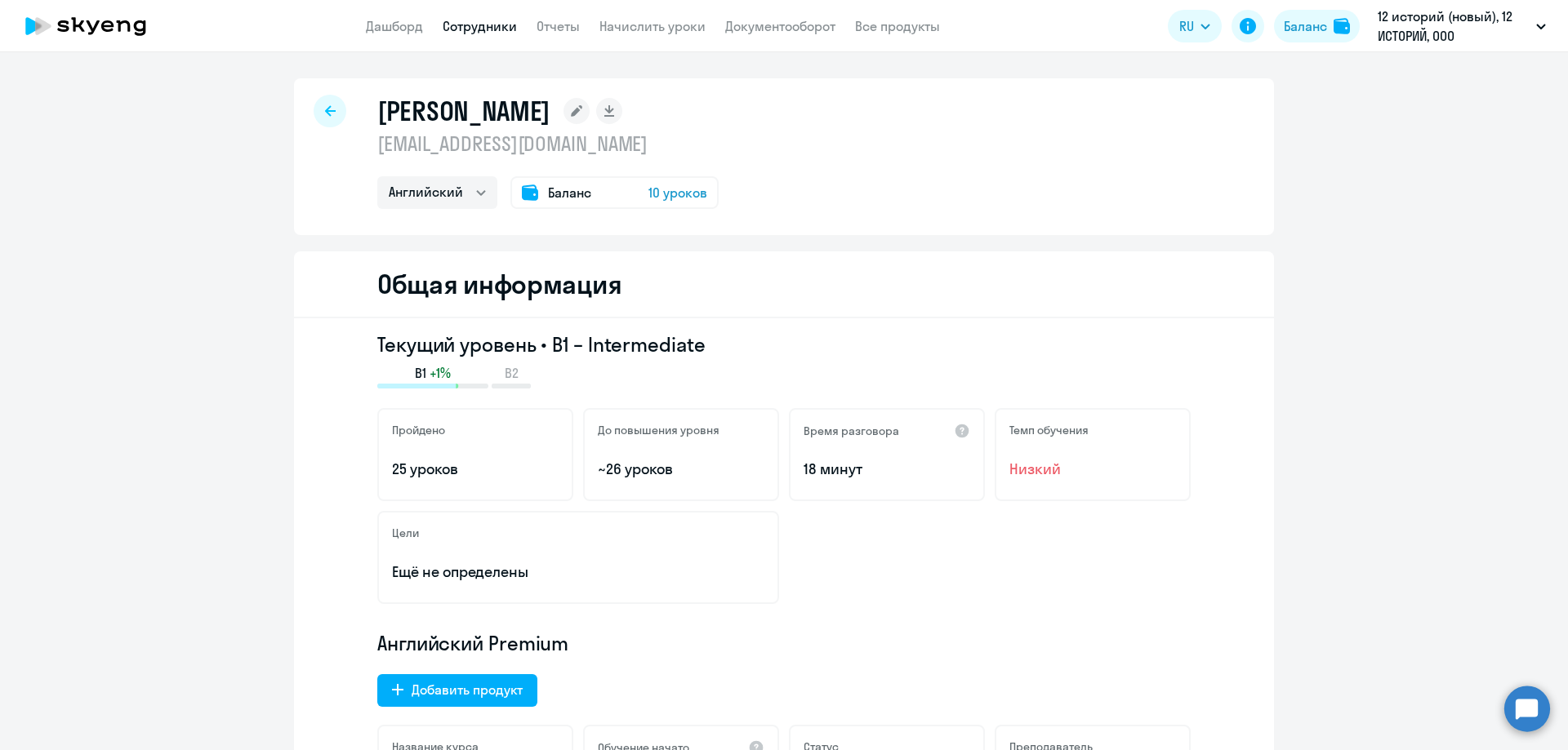
click at [325, 109] on icon at bounding box center [330, 110] width 11 height 11
select select "30"
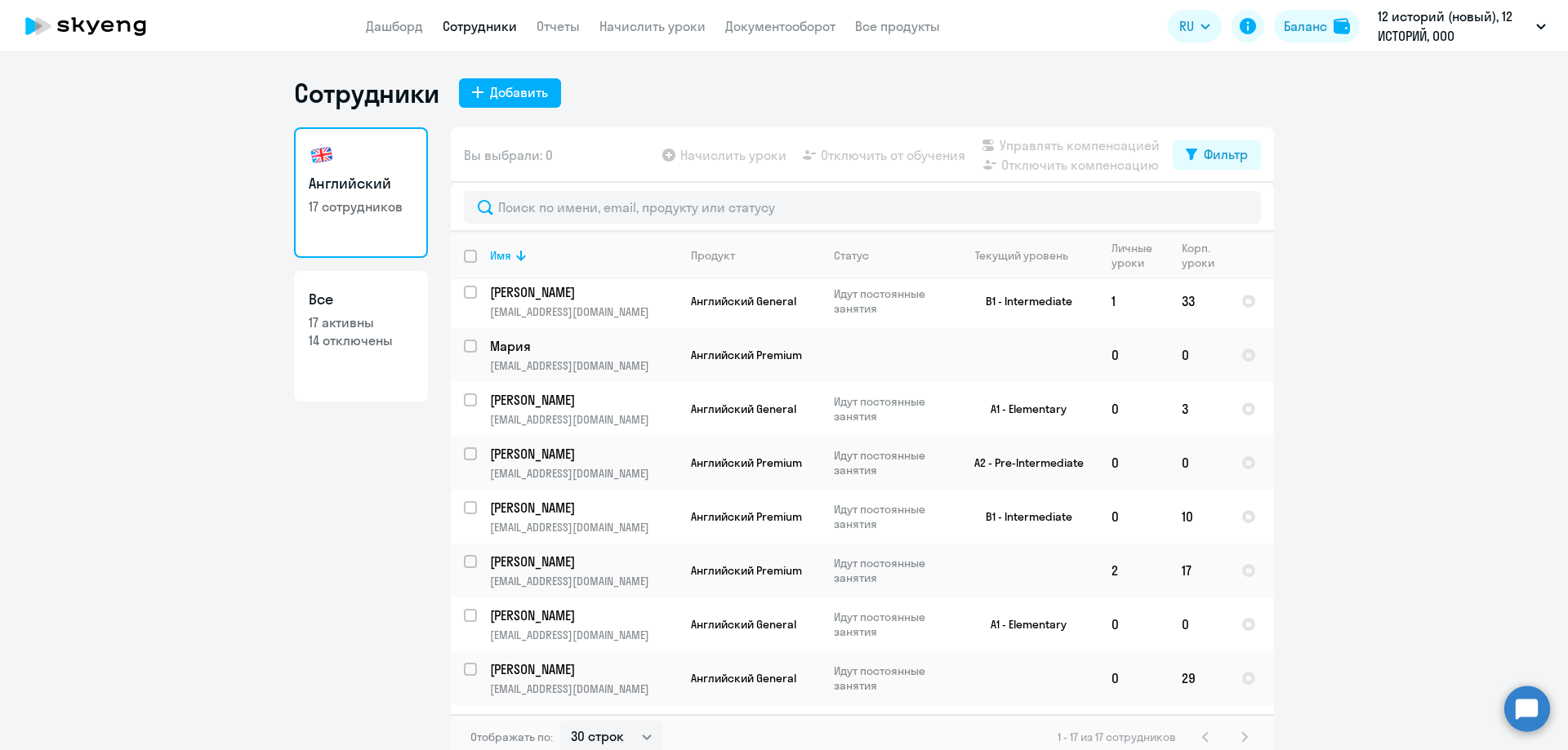
scroll to position [330, 0]
click at [477, 503] on td "[PERSON_NAME] [EMAIL_ADDRESS][DOMAIN_NAME]" at bounding box center [577, 515] width 201 height 54
select select "english"
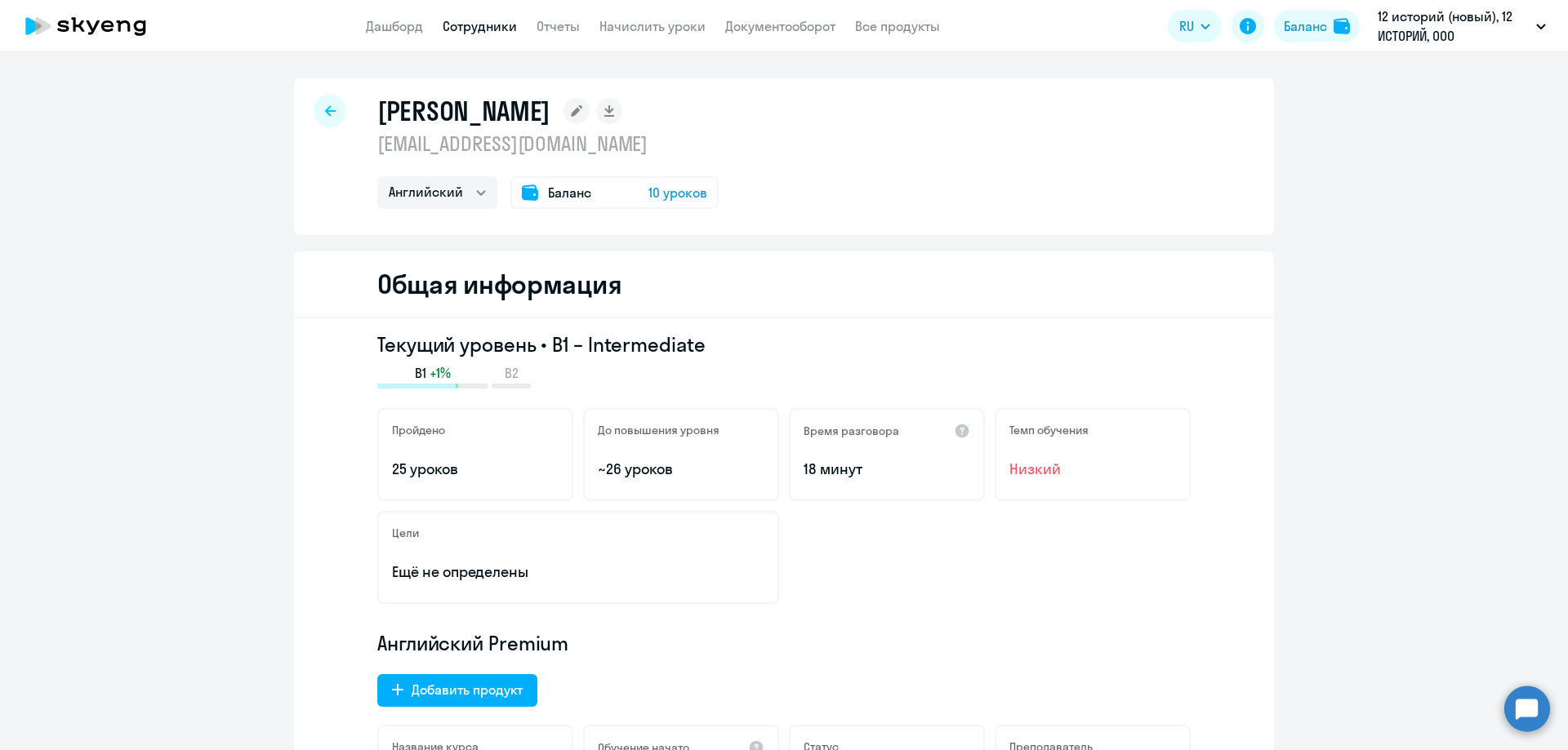
click at [322, 103] on div at bounding box center [330, 111] width 33 height 33
select select "30"
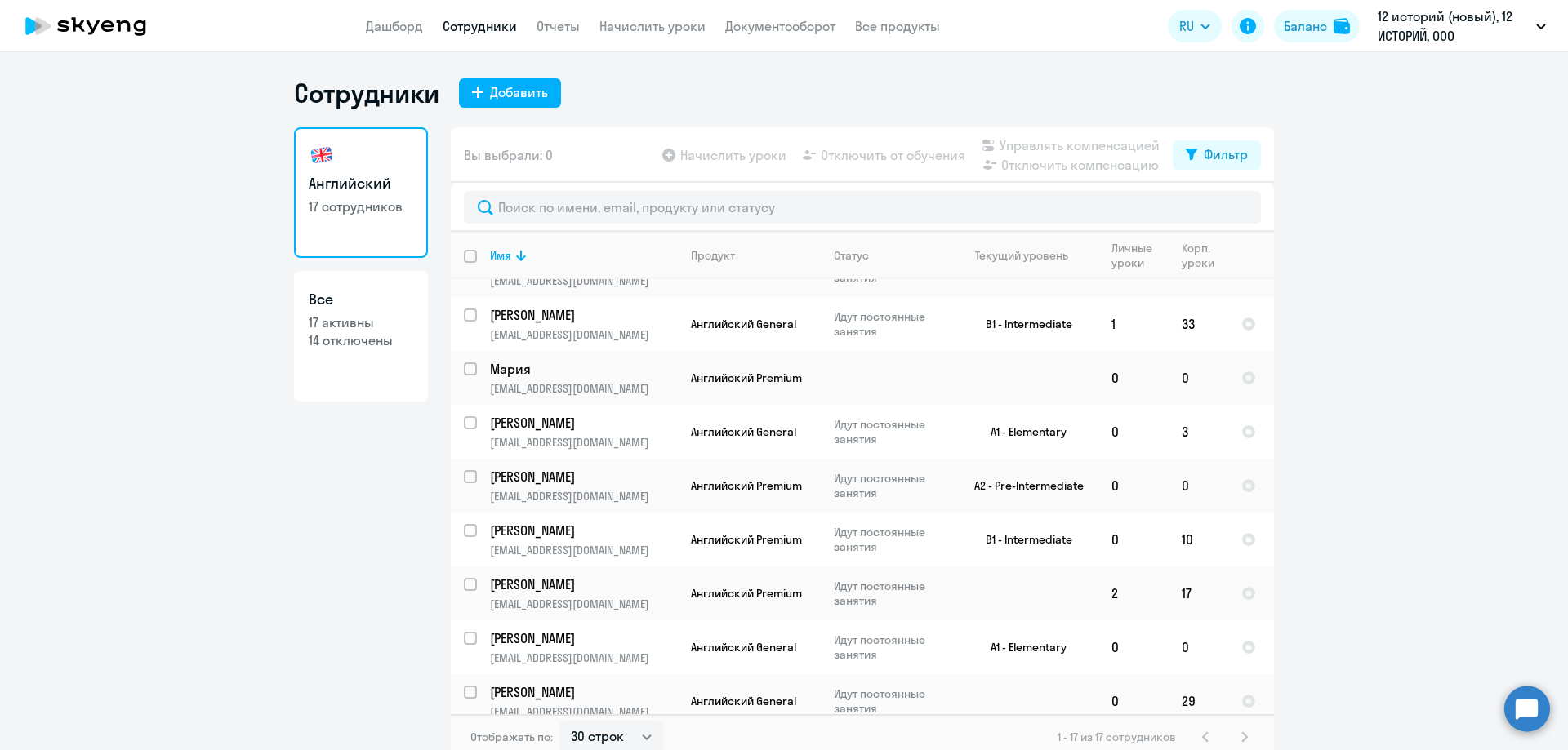
scroll to position [320, 0]
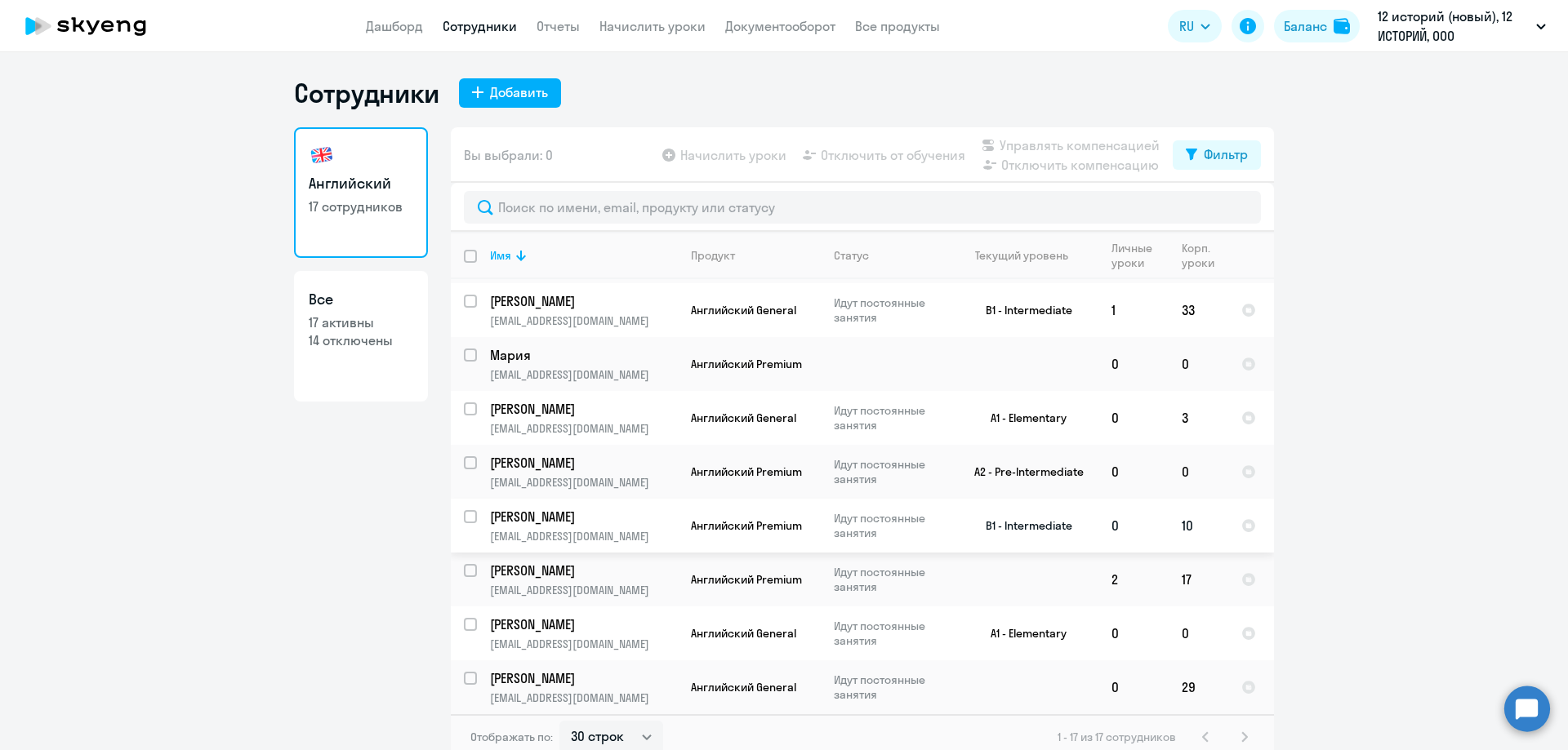
click at [464, 520] on input "select row 13207573" at bounding box center [479, 526] width 33 height 33
checkbox input "true"
click at [882, 153] on span "Отключить от обучения" at bounding box center [893, 155] width 145 height 19
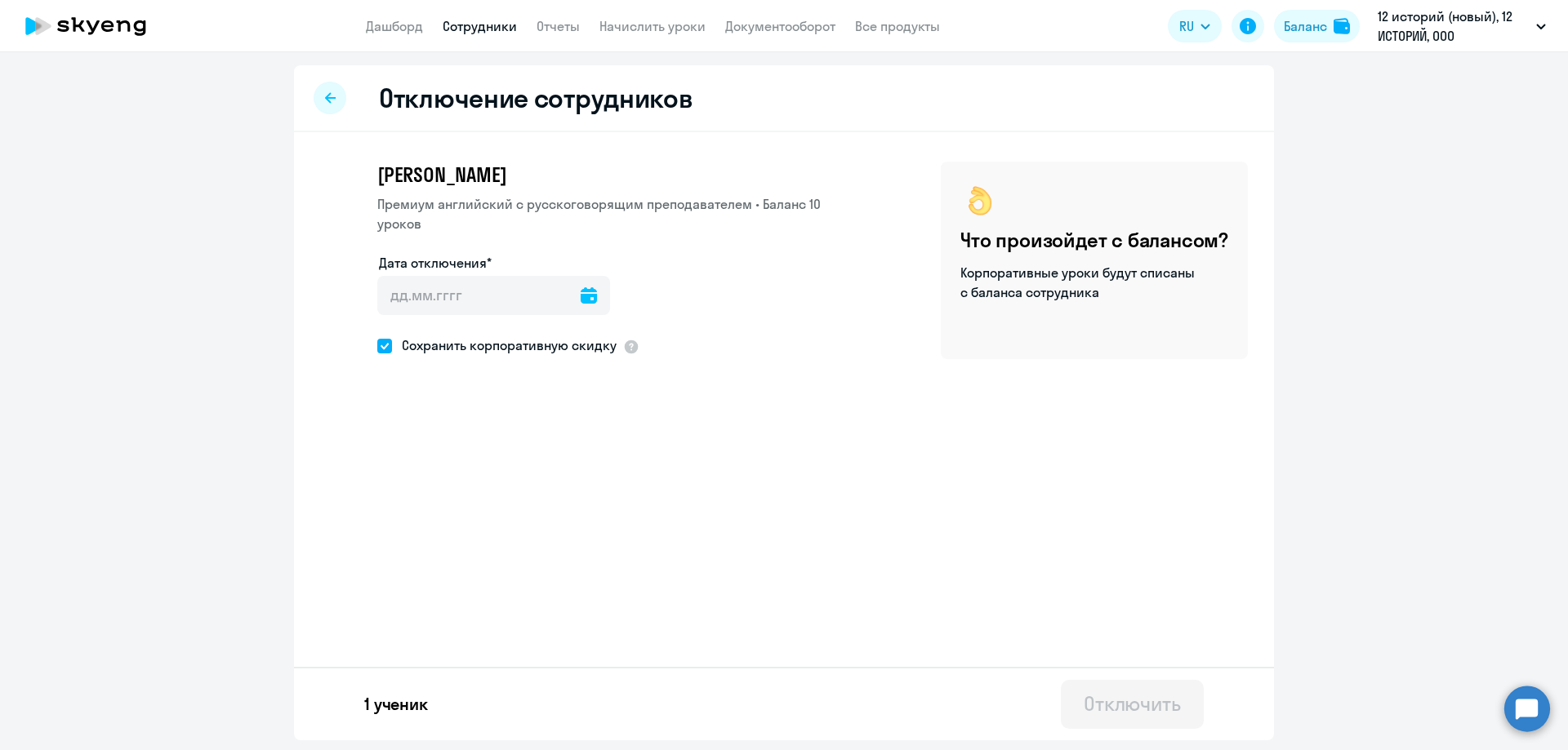
click at [580, 302] on icon at bounding box center [588, 295] width 16 height 16
click at [405, 543] on span "22" at bounding box center [400, 547] width 29 height 29
type input "[DATE]"
click at [387, 346] on span at bounding box center [384, 346] width 14 height 14
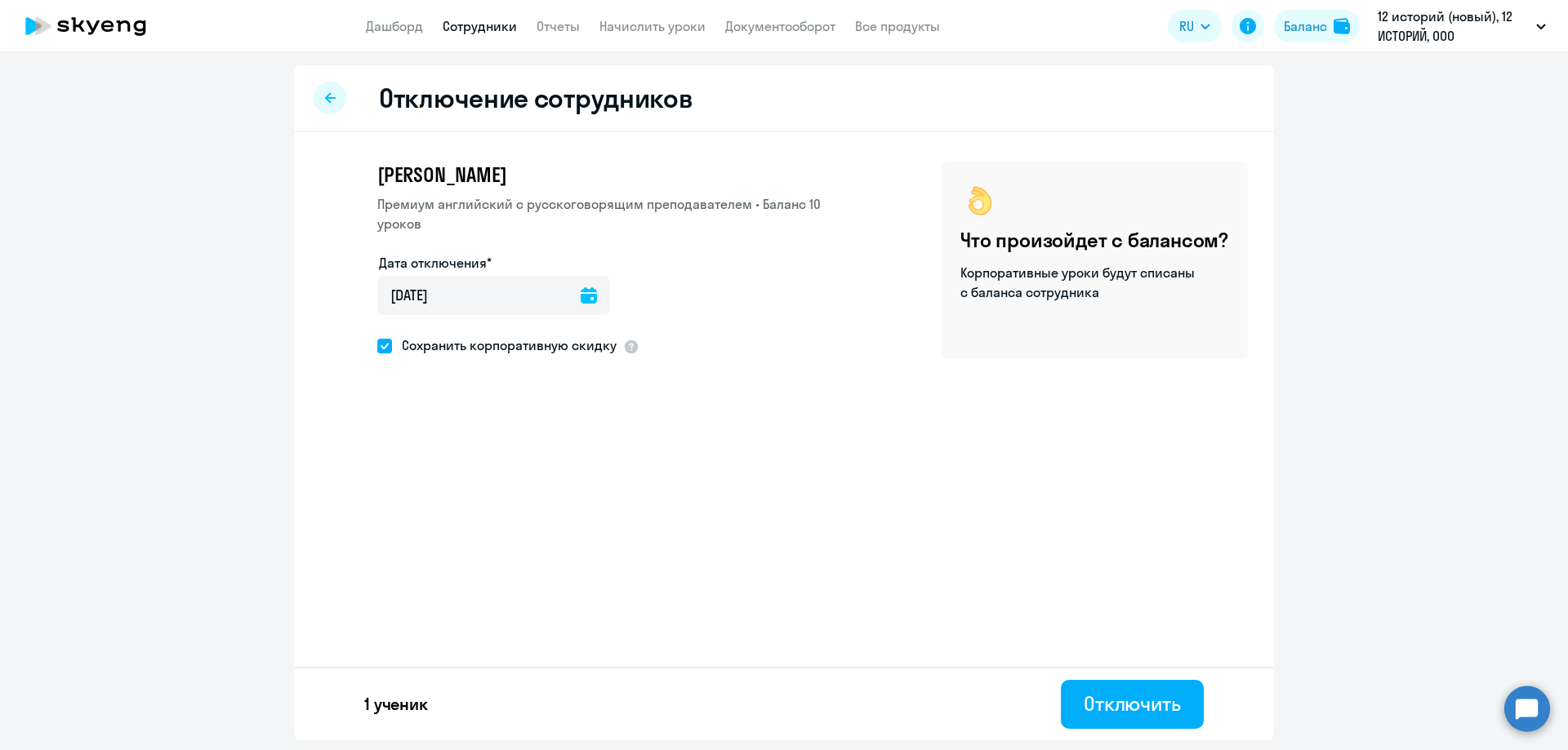
click at [377, 346] on input "Сохранить корпоративную скидку" at bounding box center [376, 346] width 1 height 1
checkbox input "false"
click at [1091, 696] on div "Отключить" at bounding box center [1132, 703] width 98 height 26
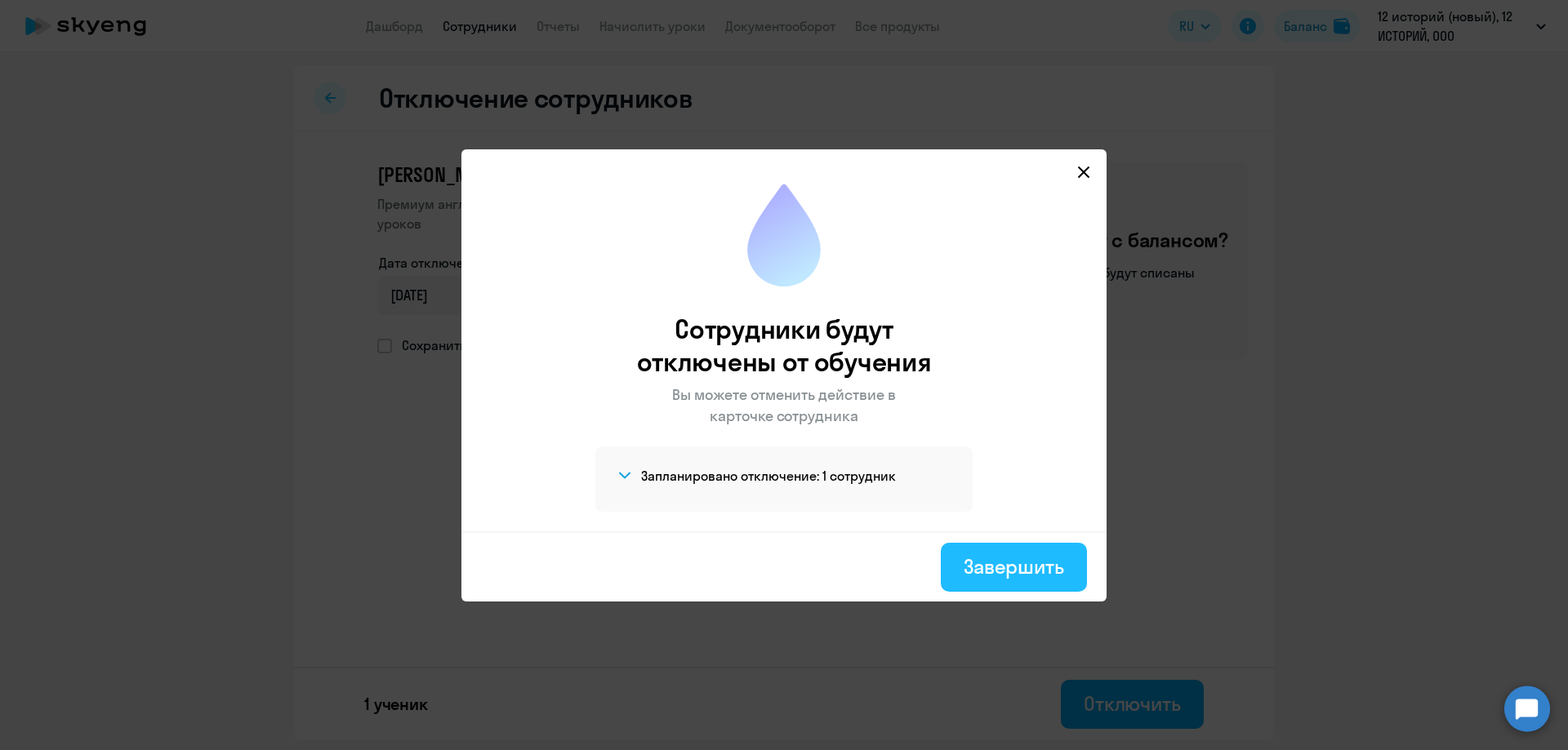
click at [1003, 571] on div "Завершить" at bounding box center [1013, 566] width 100 height 26
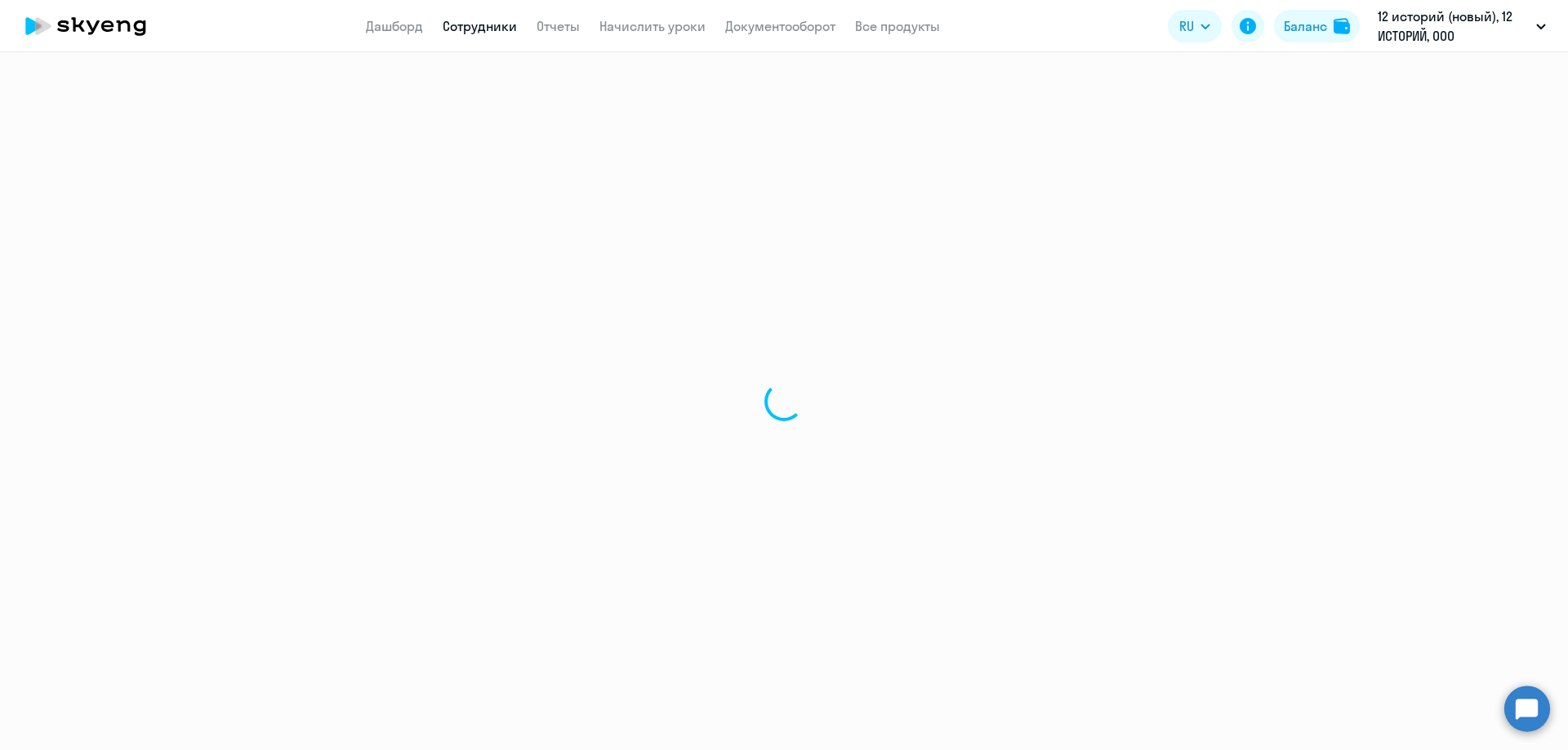
select select "30"
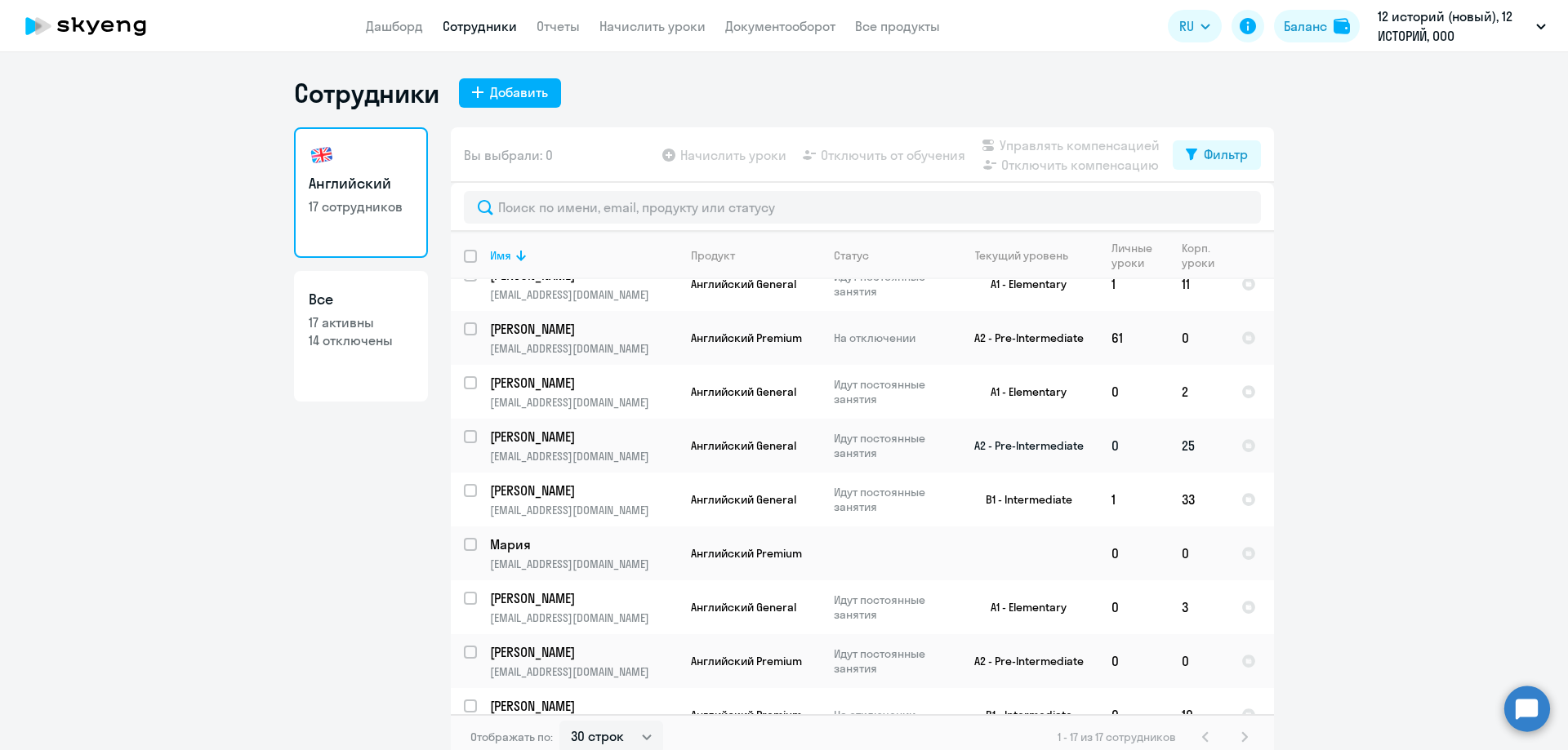
scroll to position [128, 0]
click at [585, 551] on p "Мария" at bounding box center [581, 546] width 184 height 18
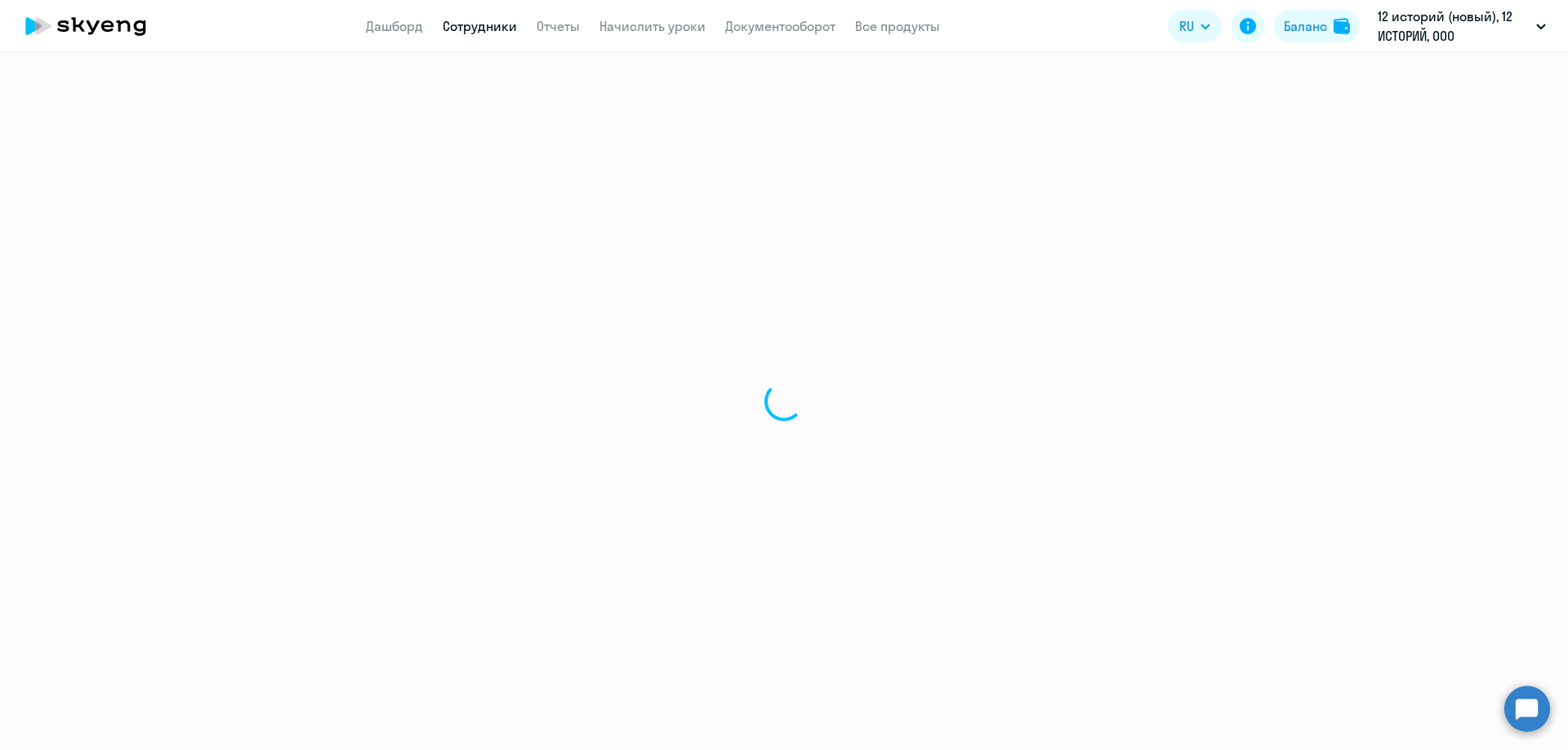
select select "english"
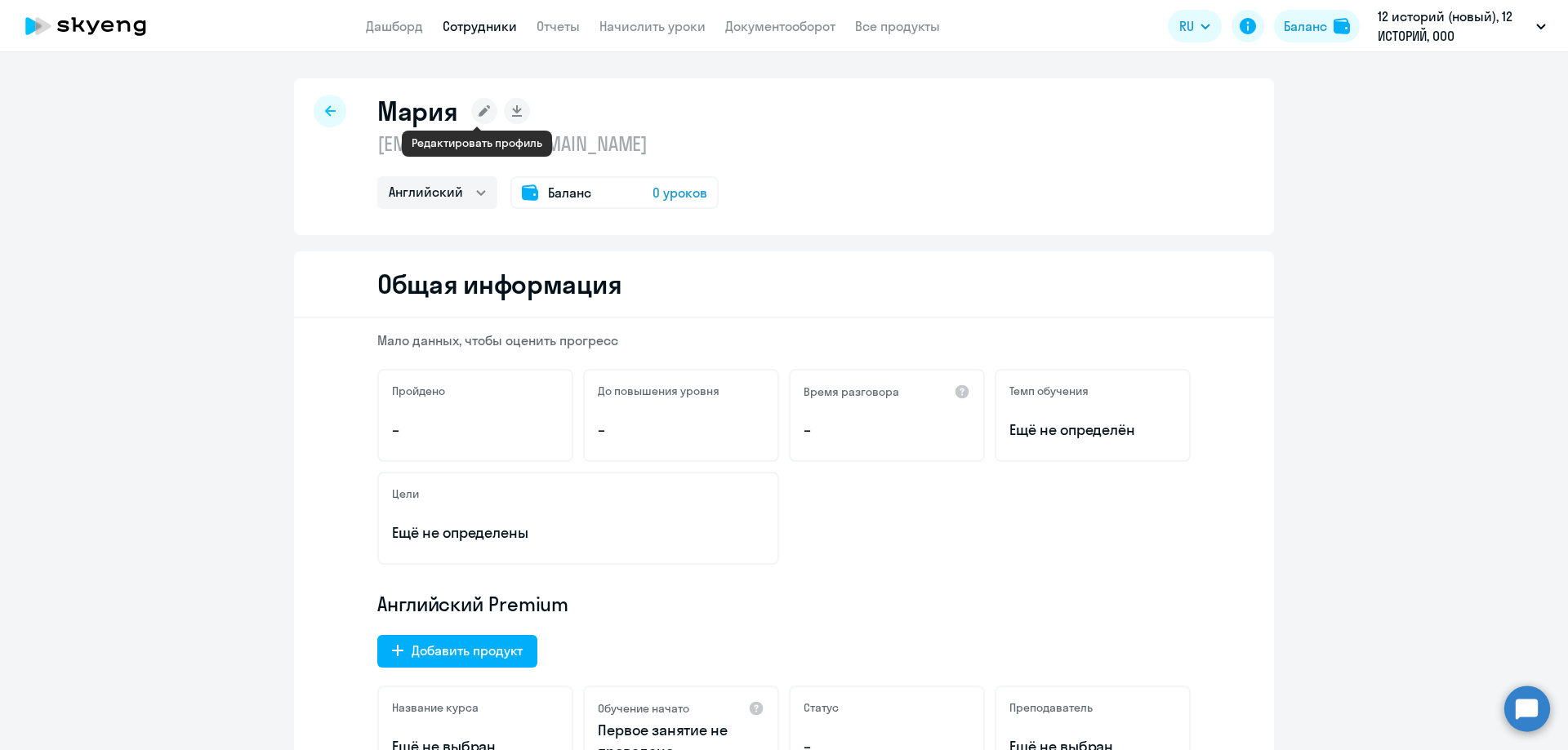
click at [479, 108] on icon at bounding box center [485, 111] width 12 height 12
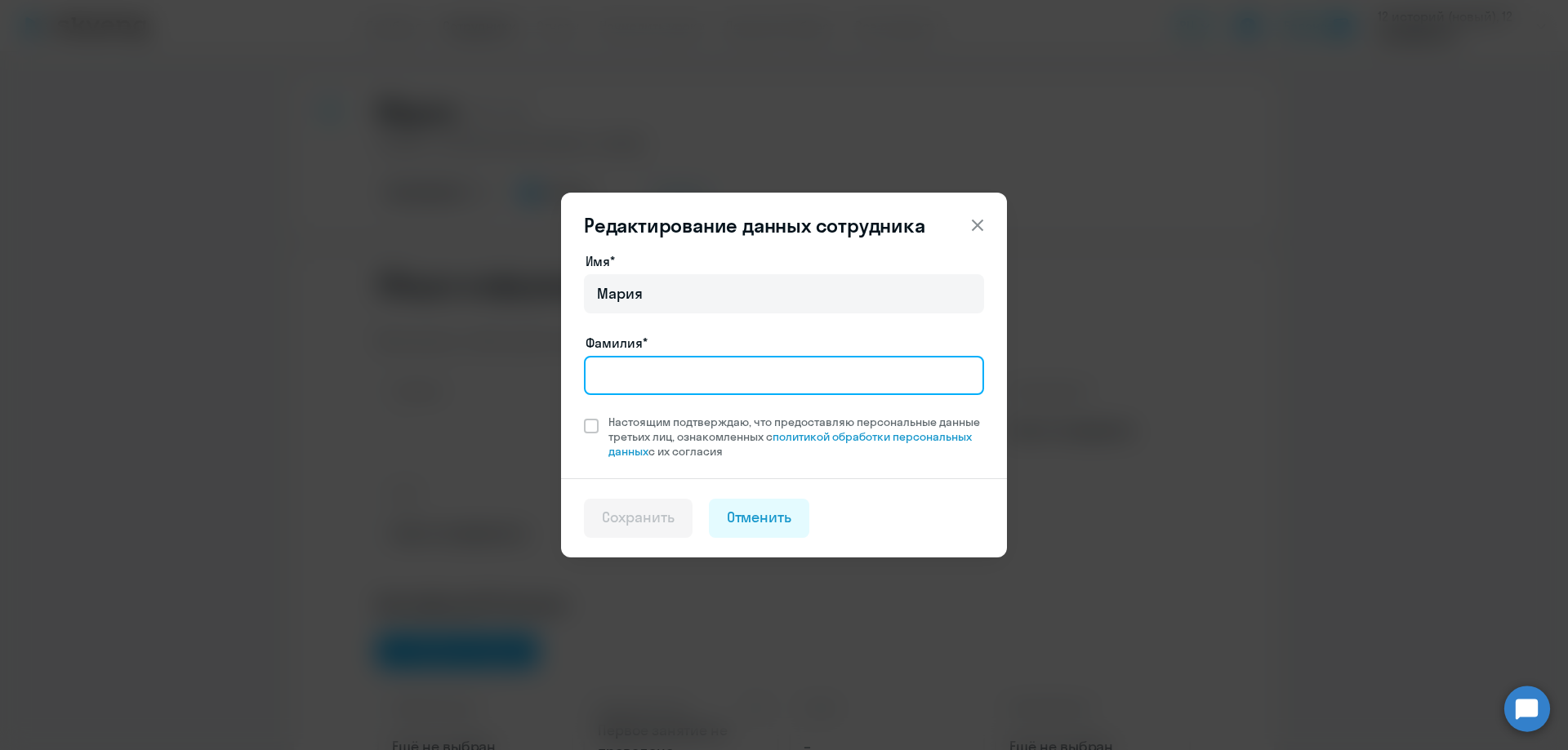
click at [635, 371] on input "Фамилия*" at bounding box center [784, 375] width 400 height 40
paste input "Кабина"
type input "Кабина"
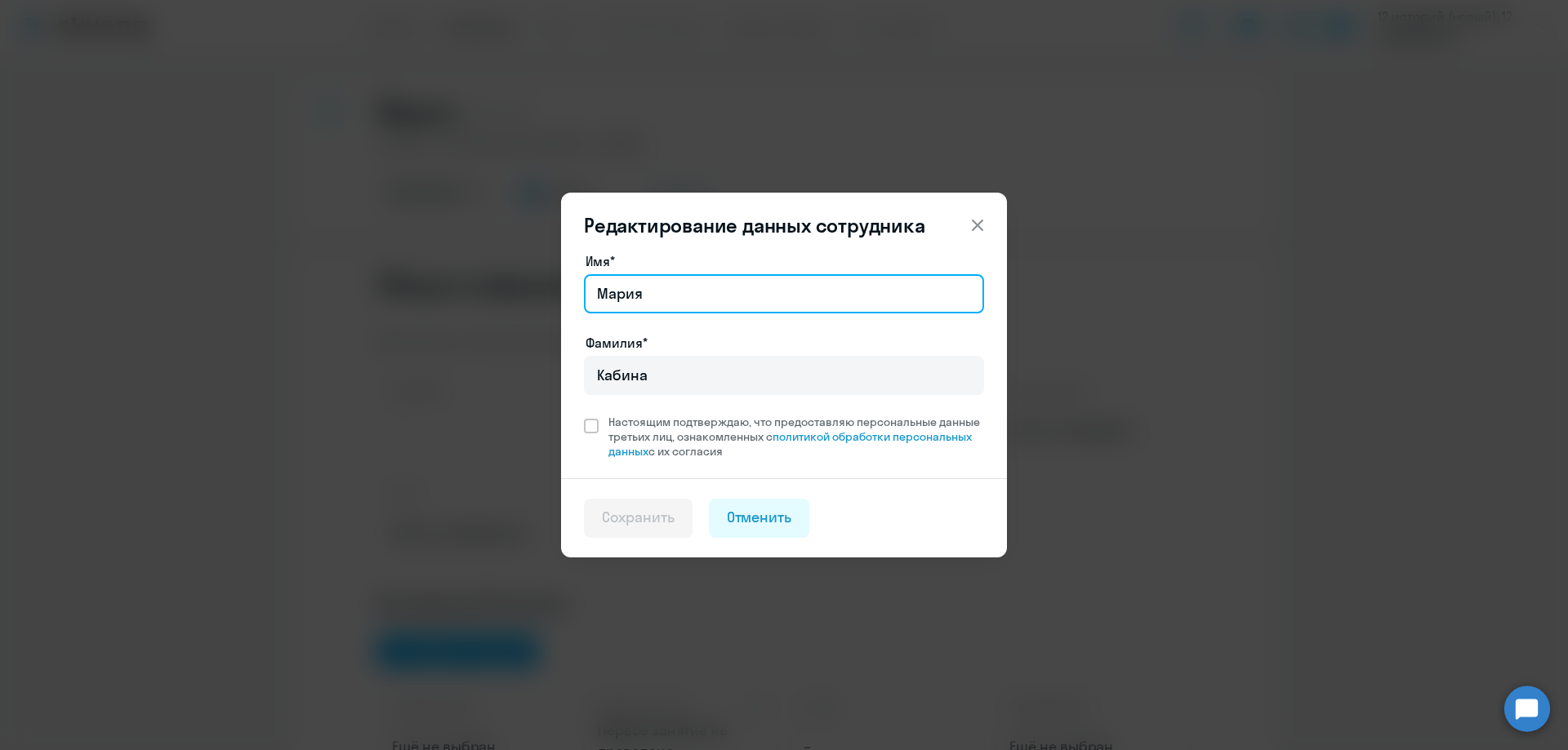
click at [672, 293] on input "Мария" at bounding box center [784, 293] width 400 height 40
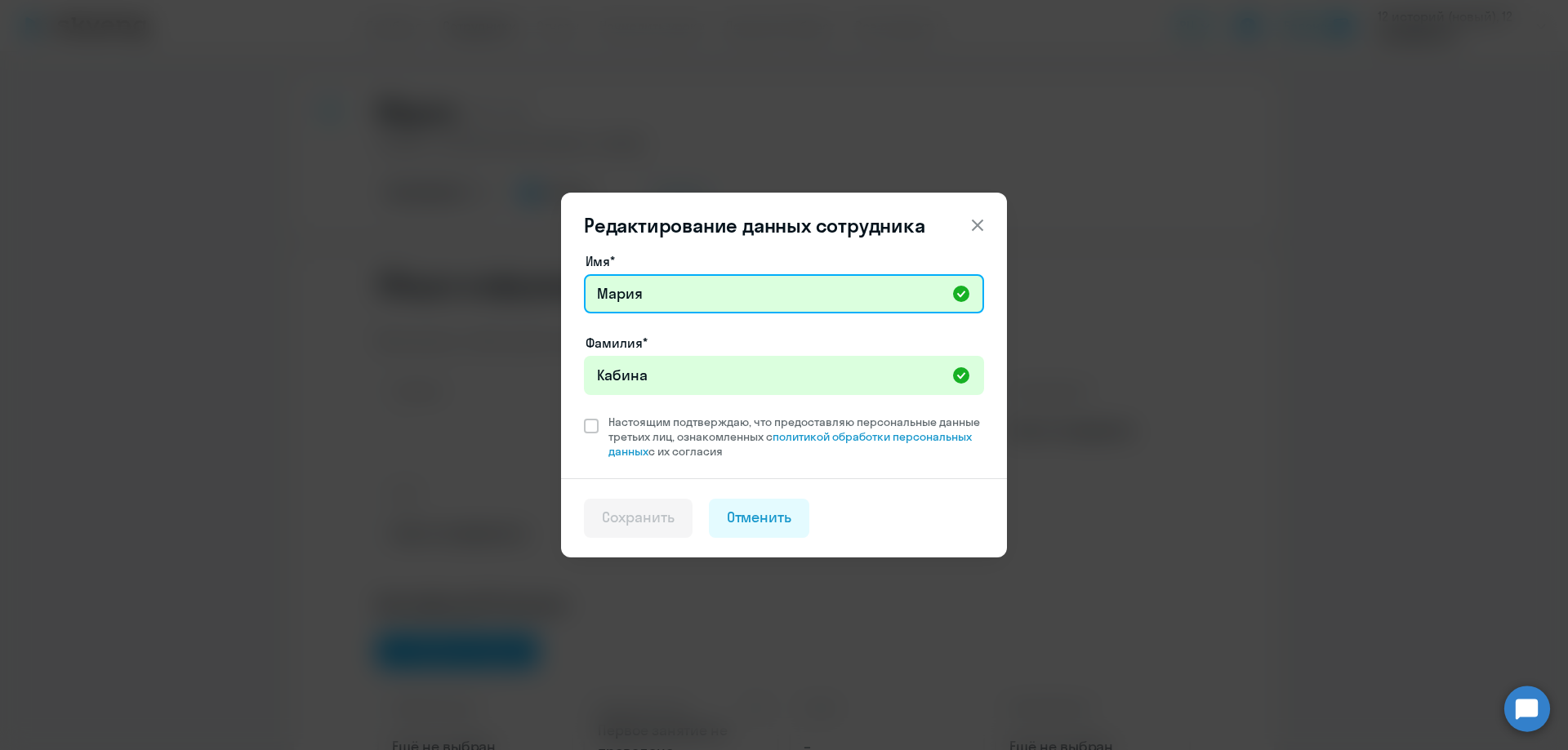
paste input "Константиновна"
type input "[PERSON_NAME]"
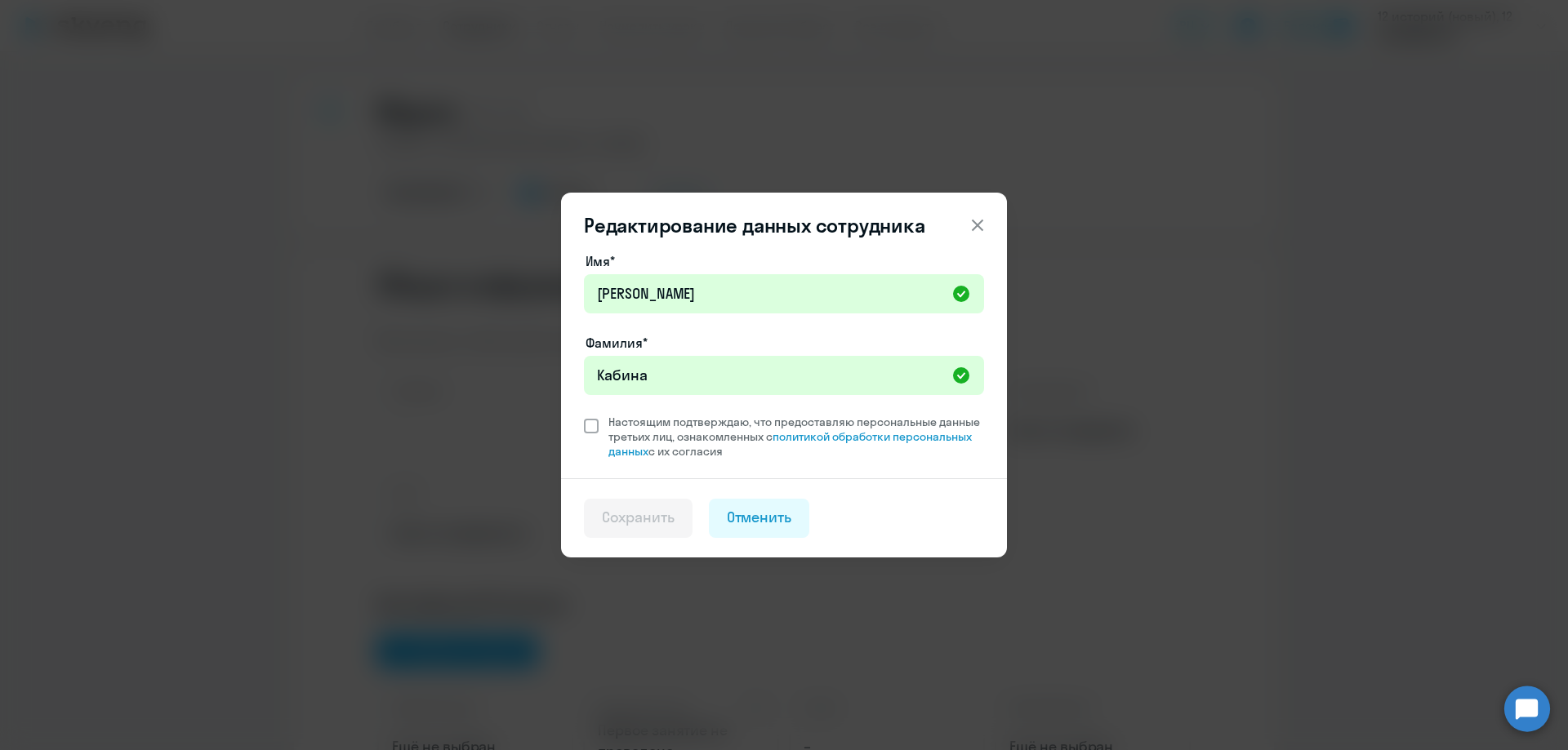
click at [587, 431] on span at bounding box center [591, 425] width 14 height 14
click at [584, 415] on input "Настоящим подтверждаю, что предоставляю персональные данные третьих лиц, ознако…" at bounding box center [583, 414] width 1 height 1
checkbox input "true"
click at [660, 514] on div "Сохранить" at bounding box center [638, 517] width 72 height 21
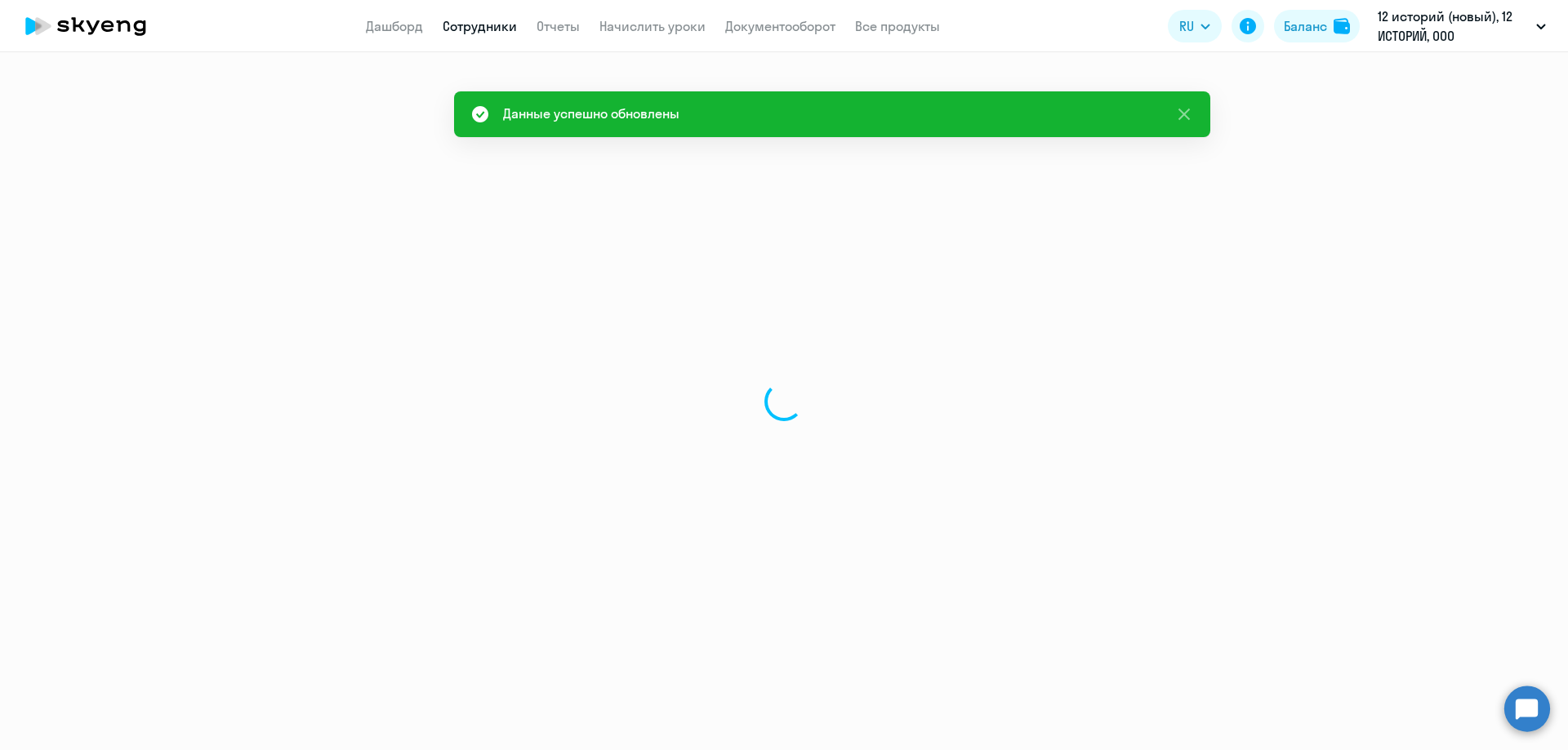
select select "english"
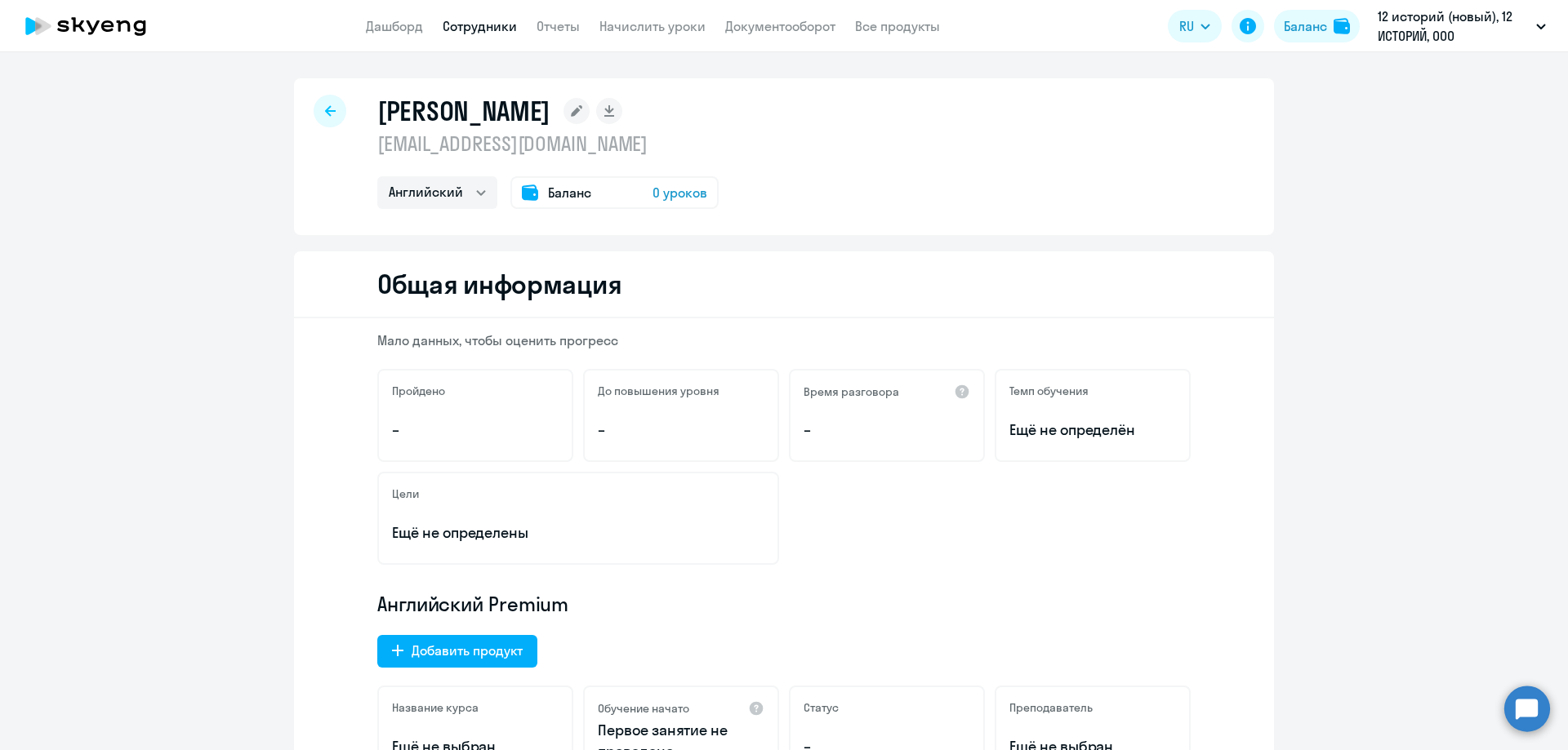
click at [620, 192] on div "Баланс 0 уроков" at bounding box center [615, 193] width 209 height 33
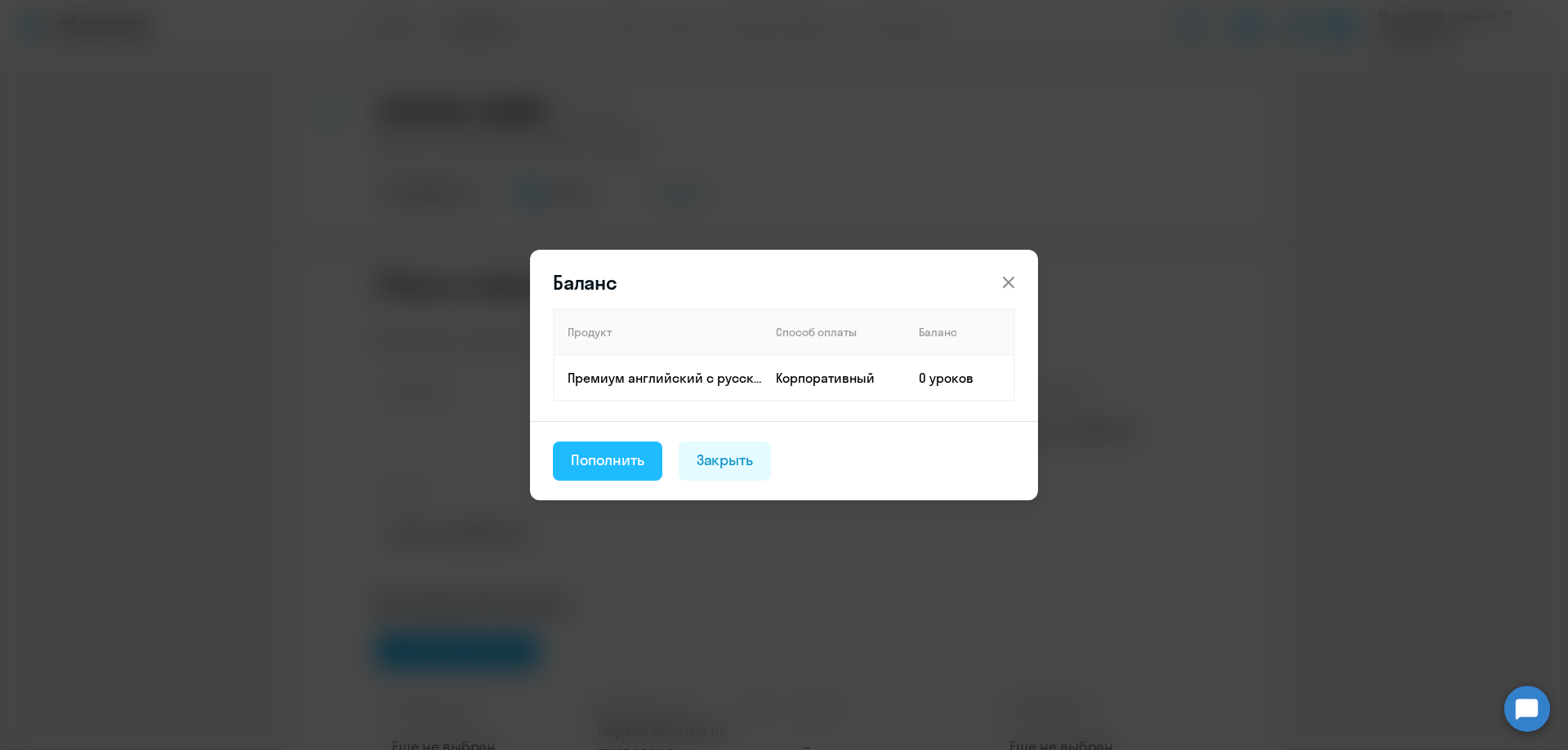
click at [607, 457] on div "Пополнить" at bounding box center [607, 460] width 73 height 21
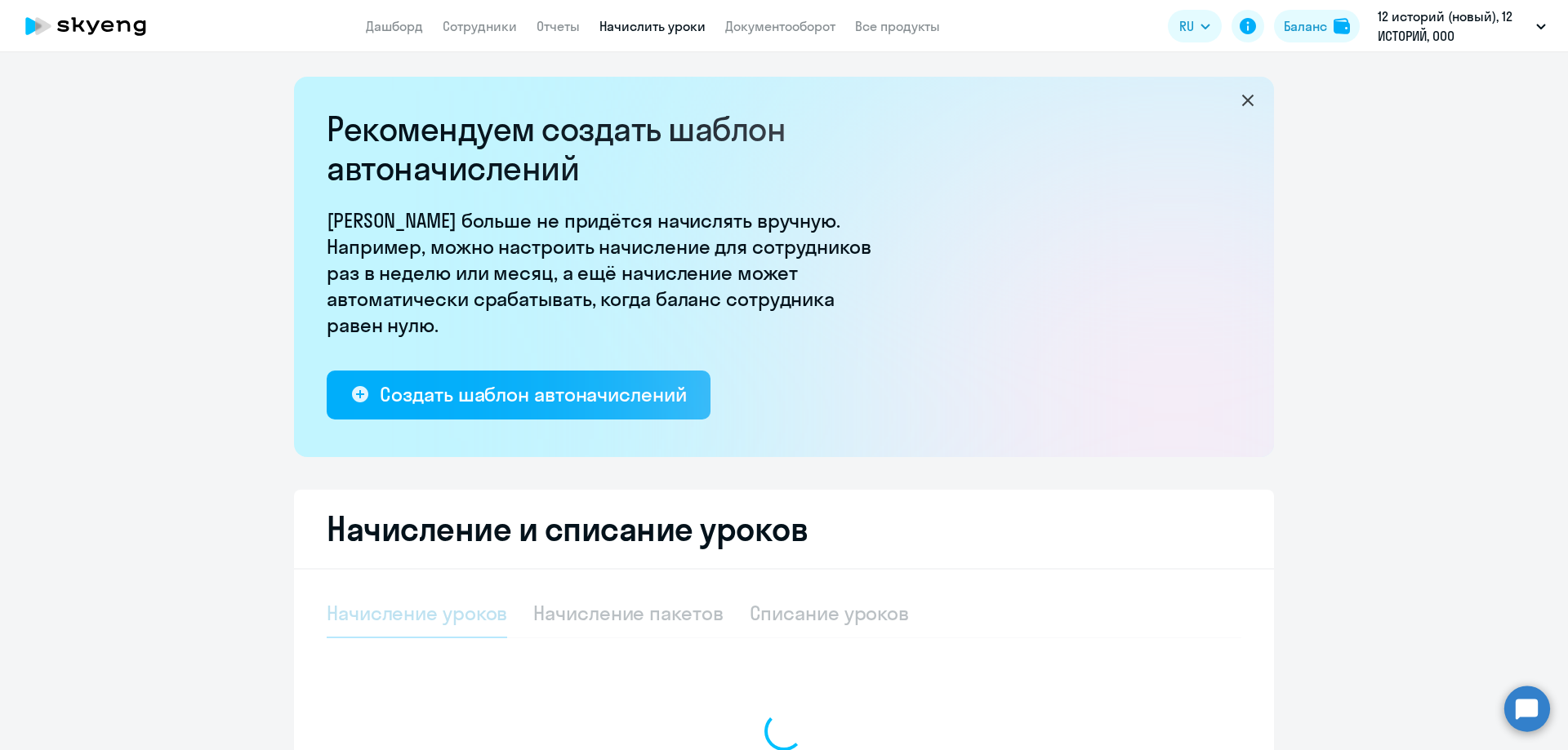
select select "10"
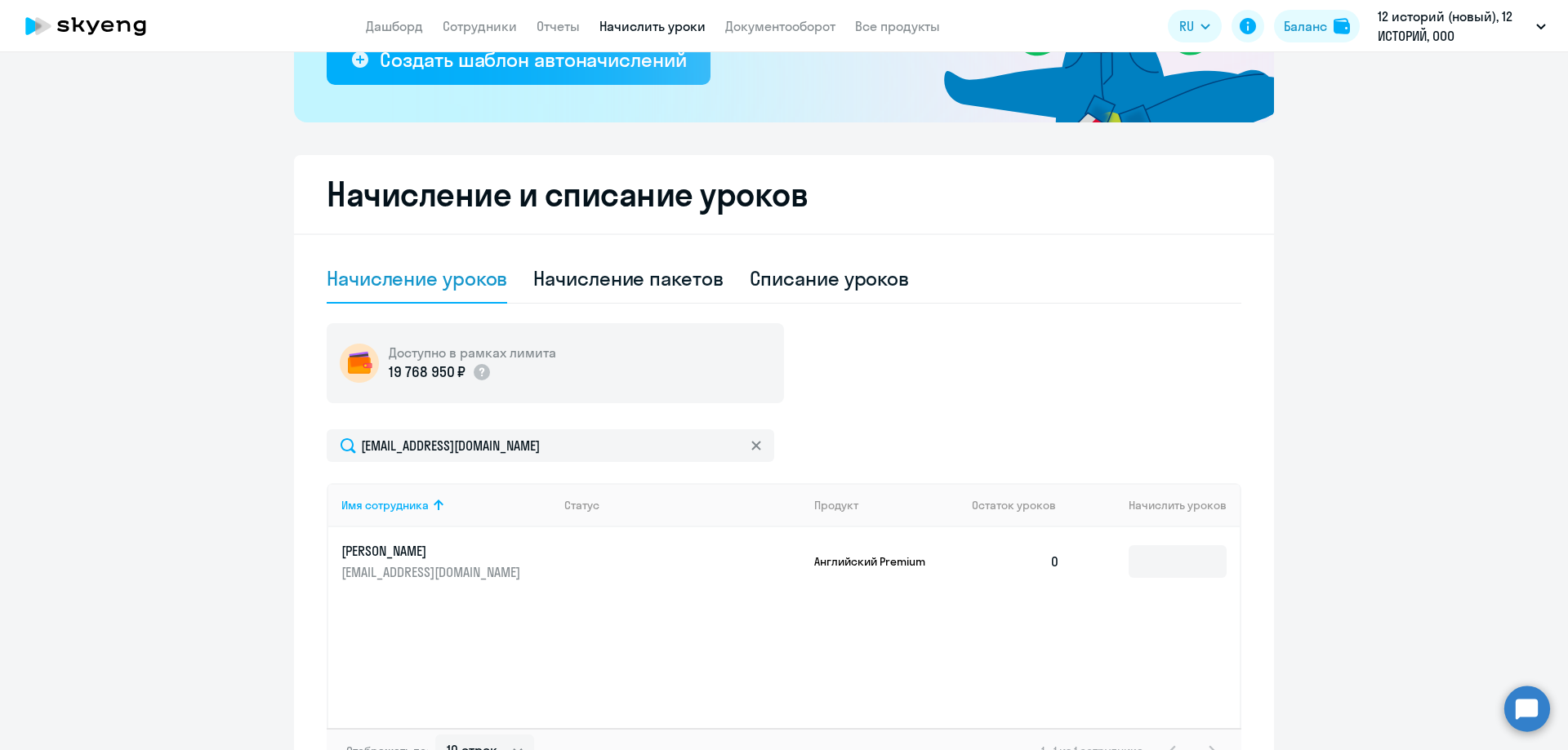
scroll to position [364, 0]
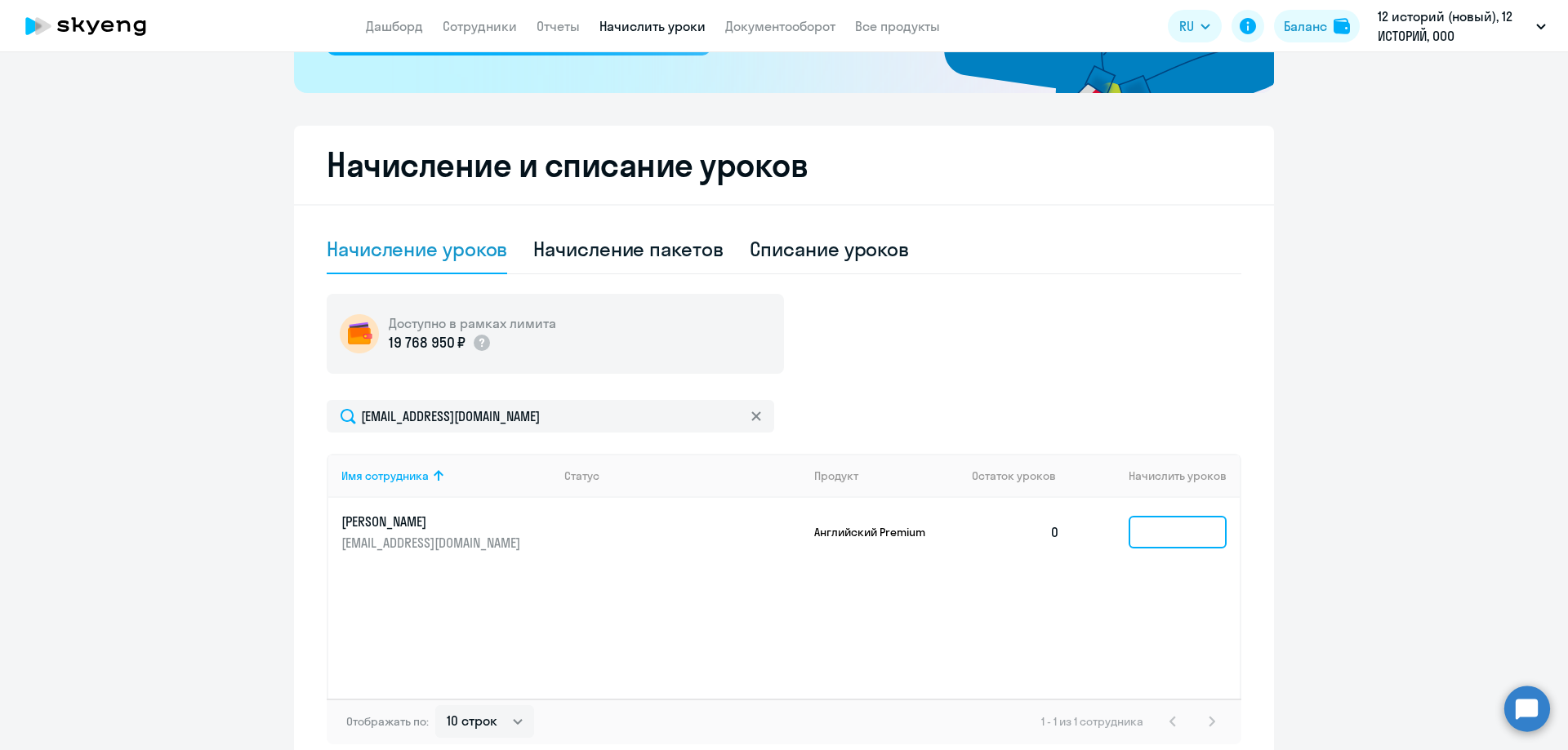
click at [1165, 527] on input at bounding box center [1177, 531] width 98 height 33
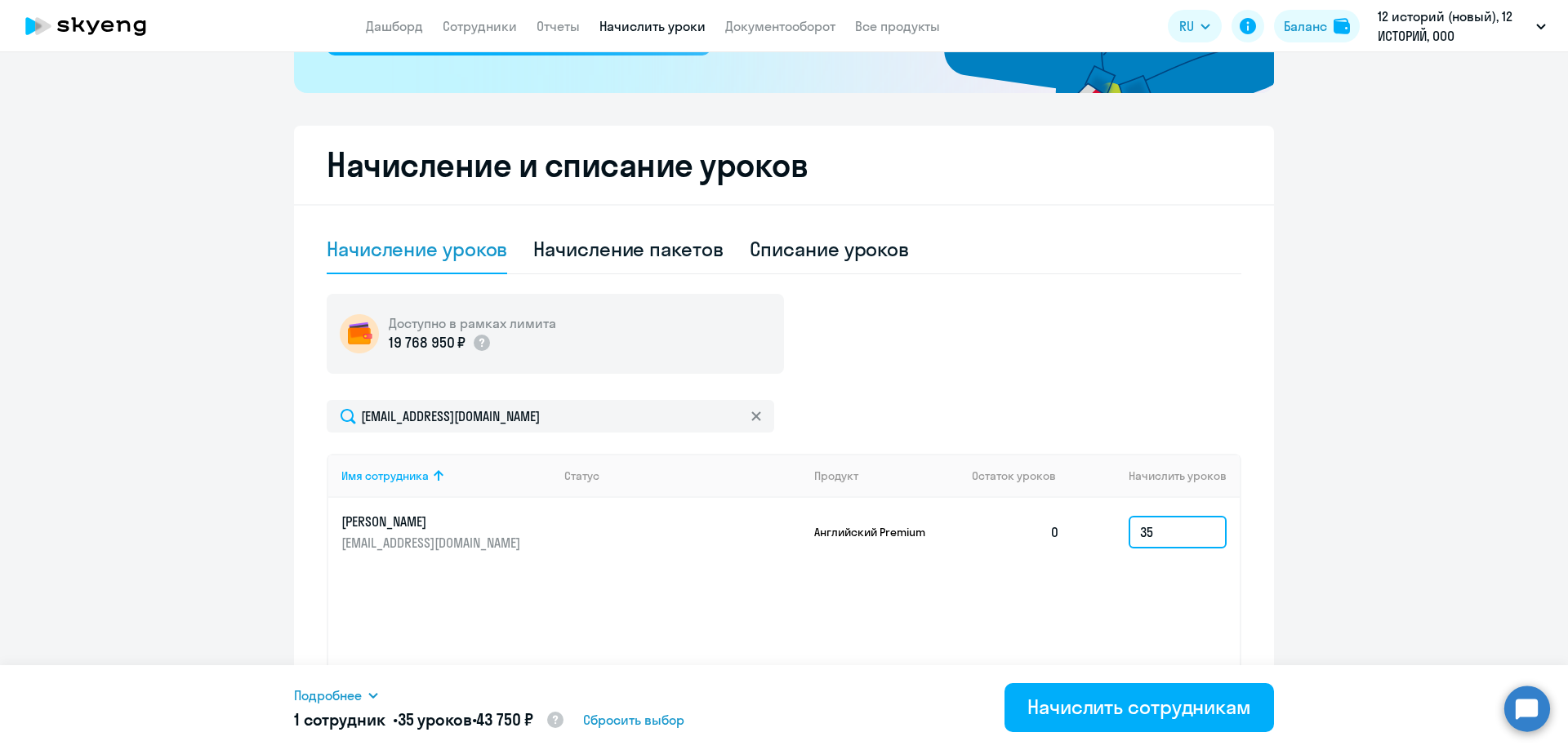
type input "35"
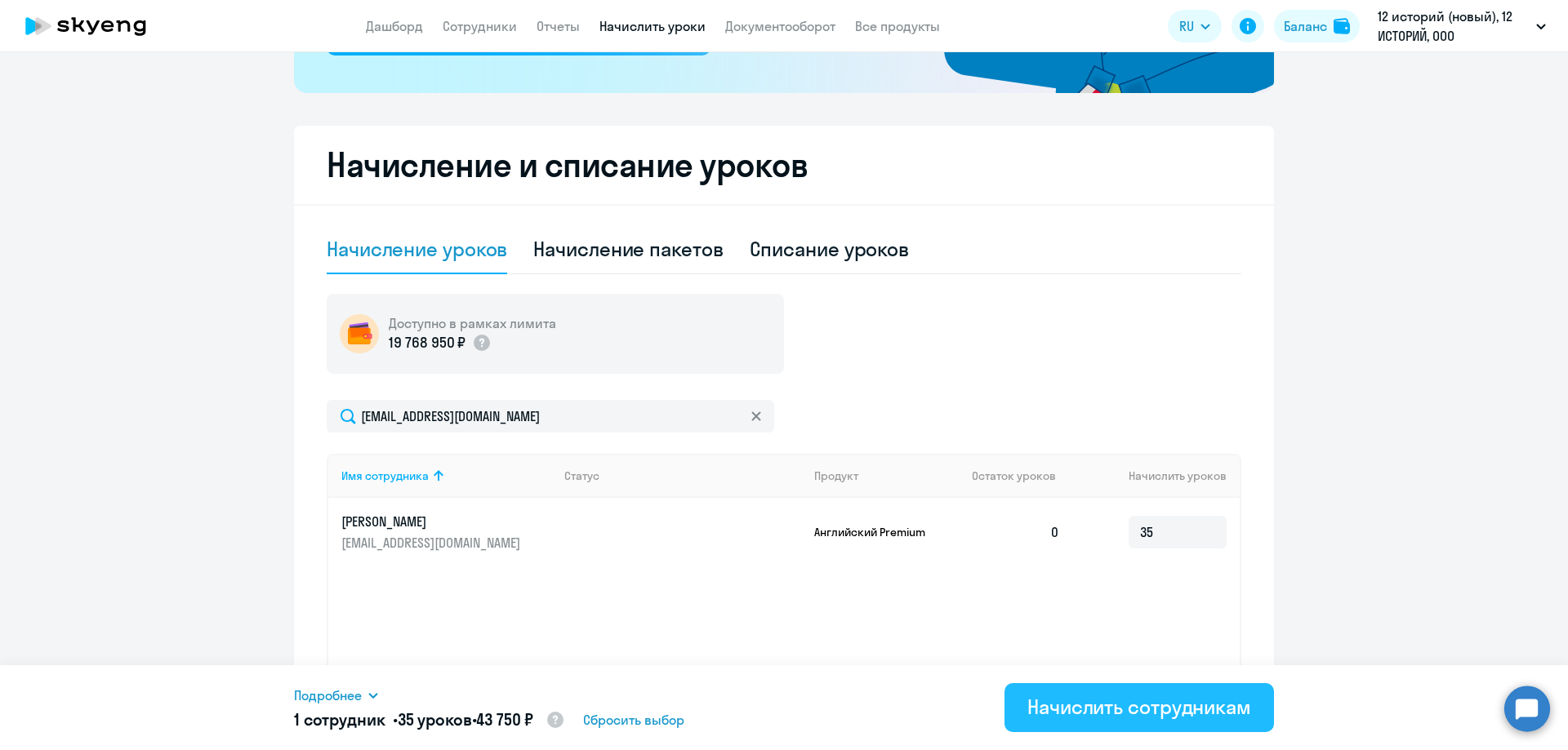
click at [1104, 699] on div "Начислить сотрудникам" at bounding box center [1139, 706] width 224 height 26
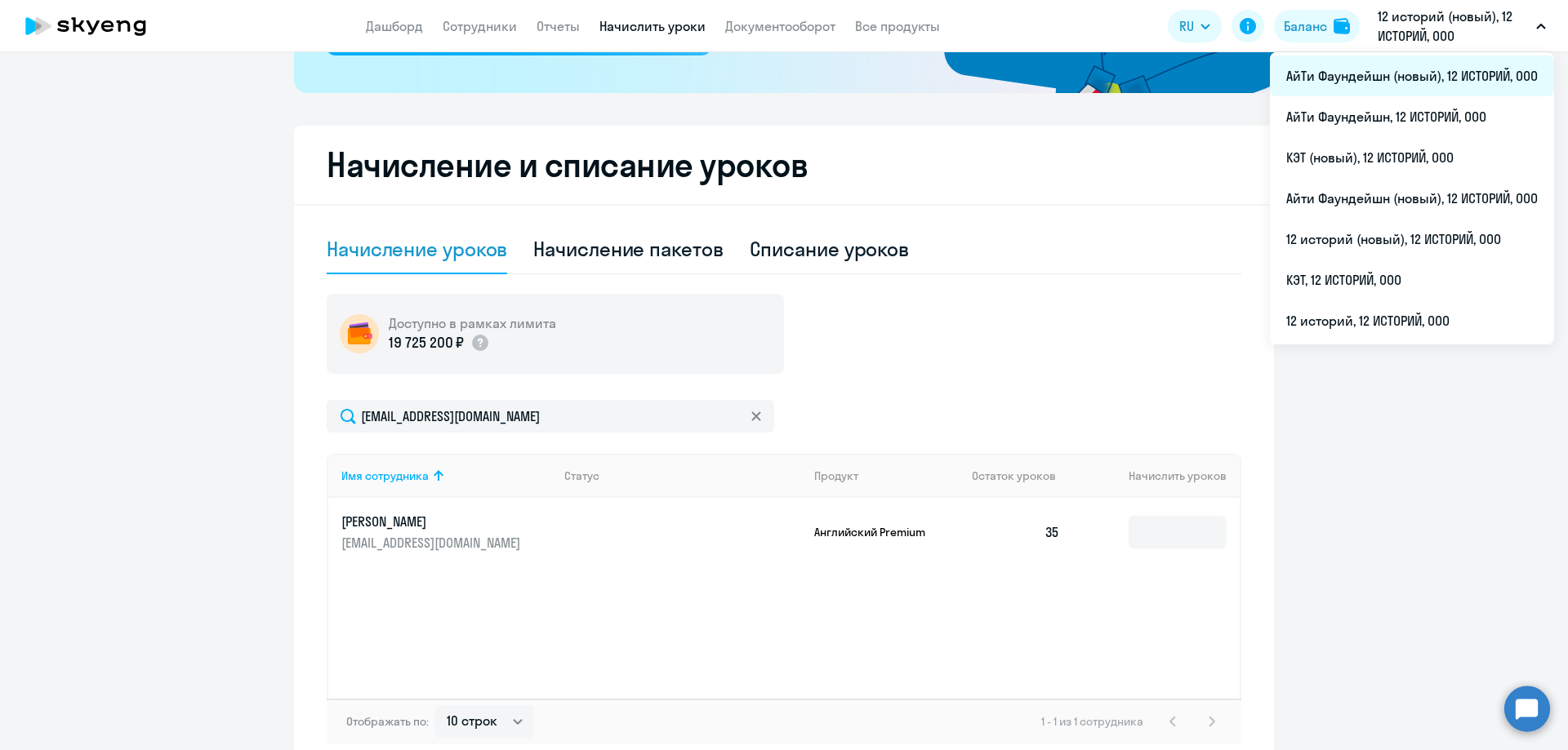
click at [1408, 81] on li "АйТи Фаундейшн (новый), 12 ИСТОРИЙ, ООО" at bounding box center [1412, 76] width 284 height 41
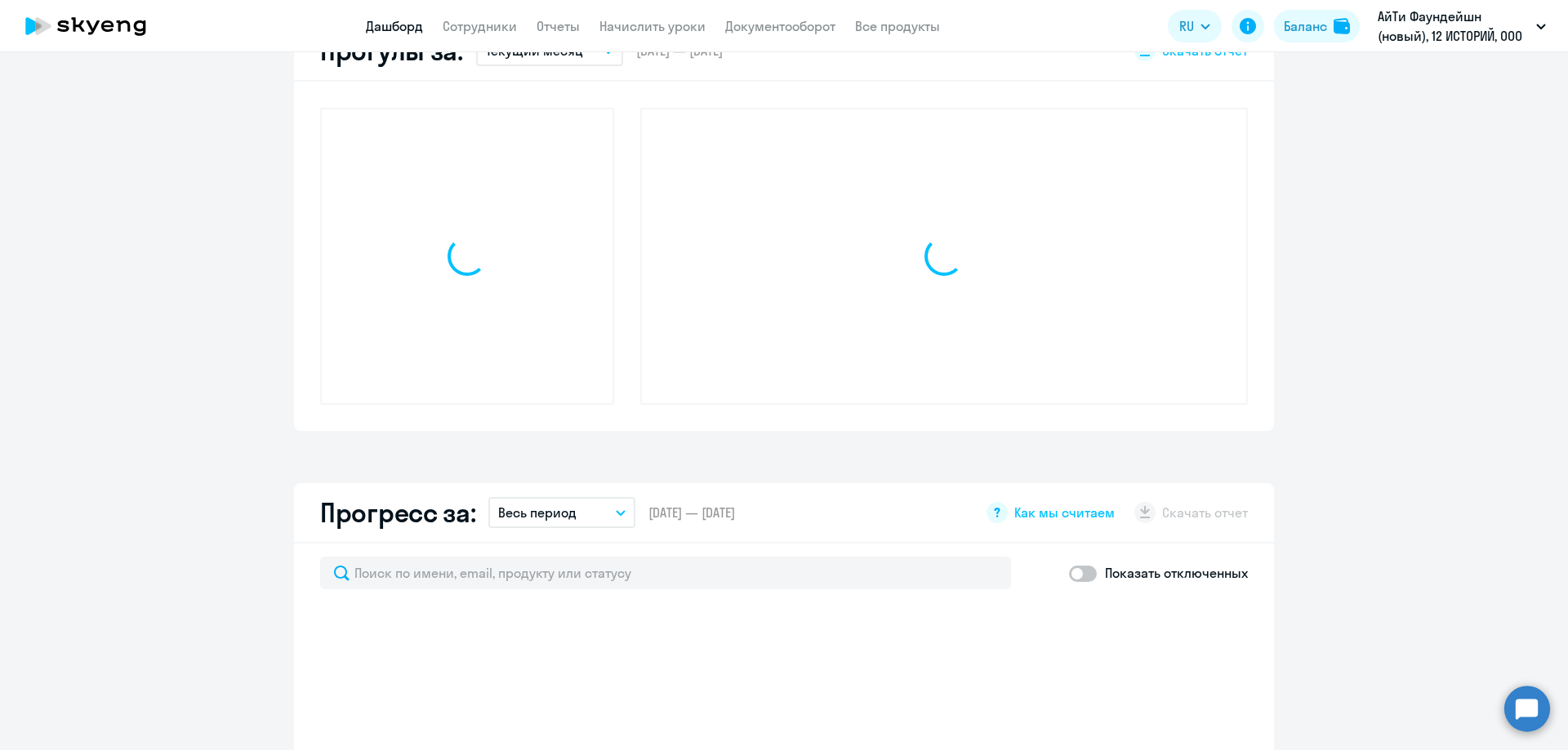
scroll to position [511, 0]
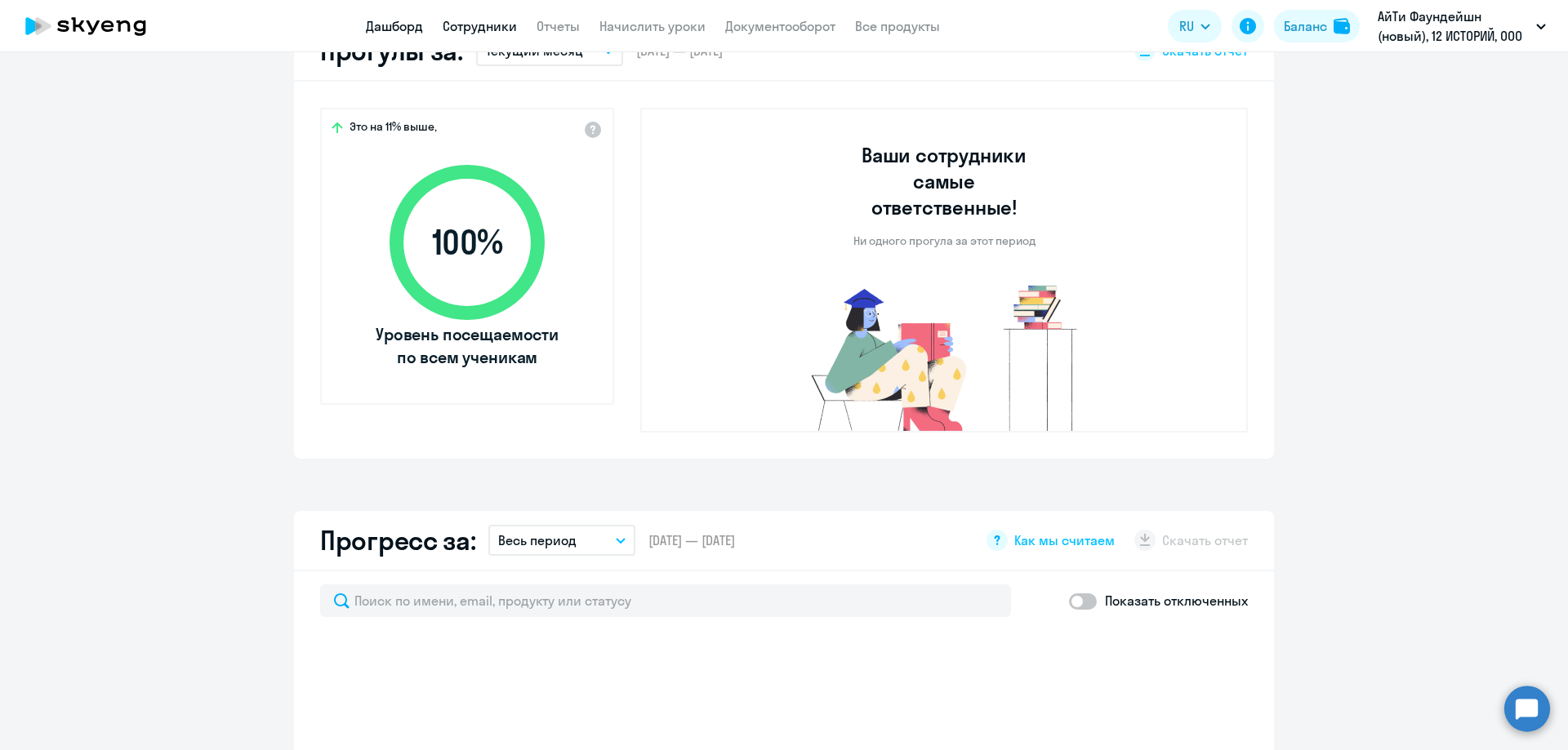
click at [496, 23] on link "Сотрудники" at bounding box center [479, 25] width 74 height 16
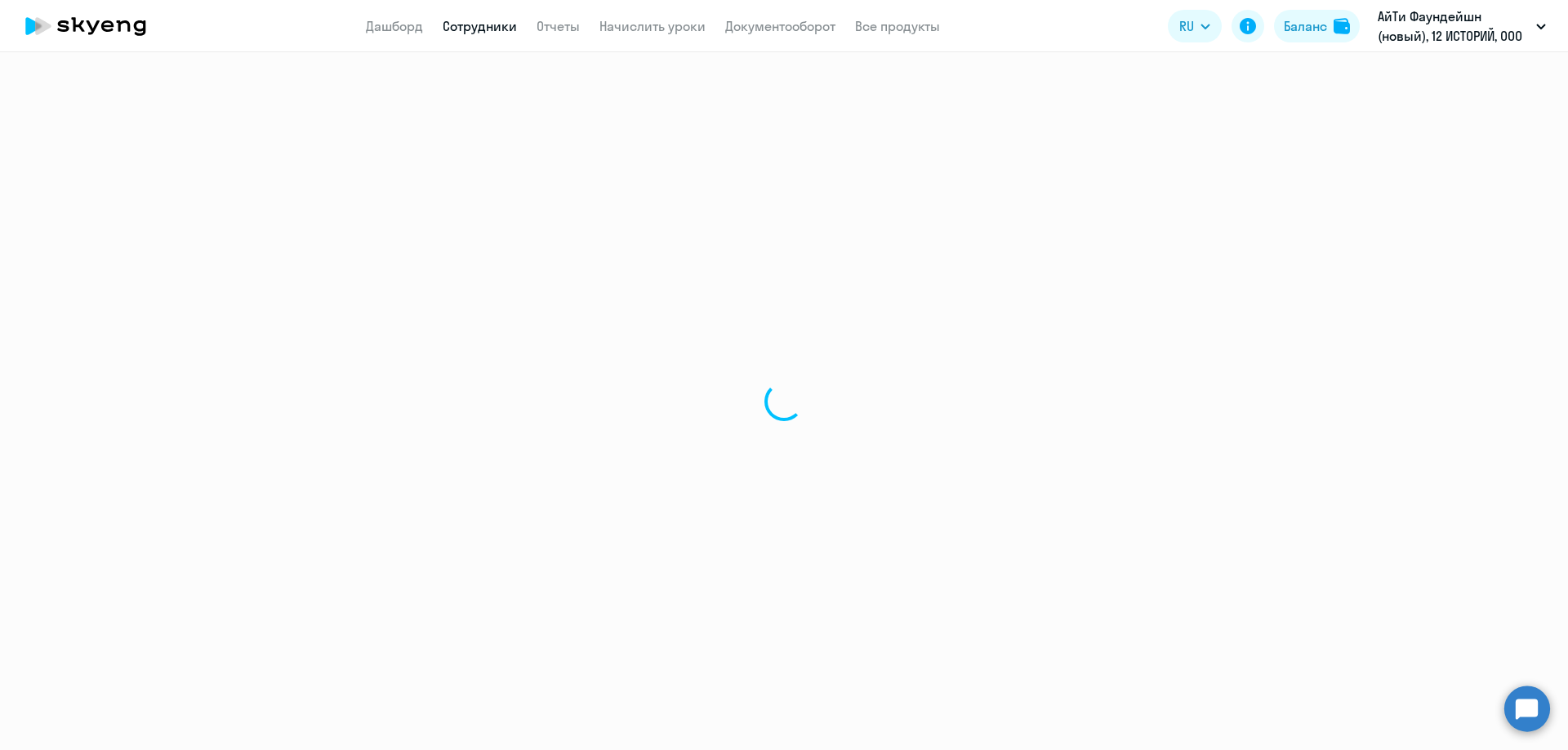
select select "30"
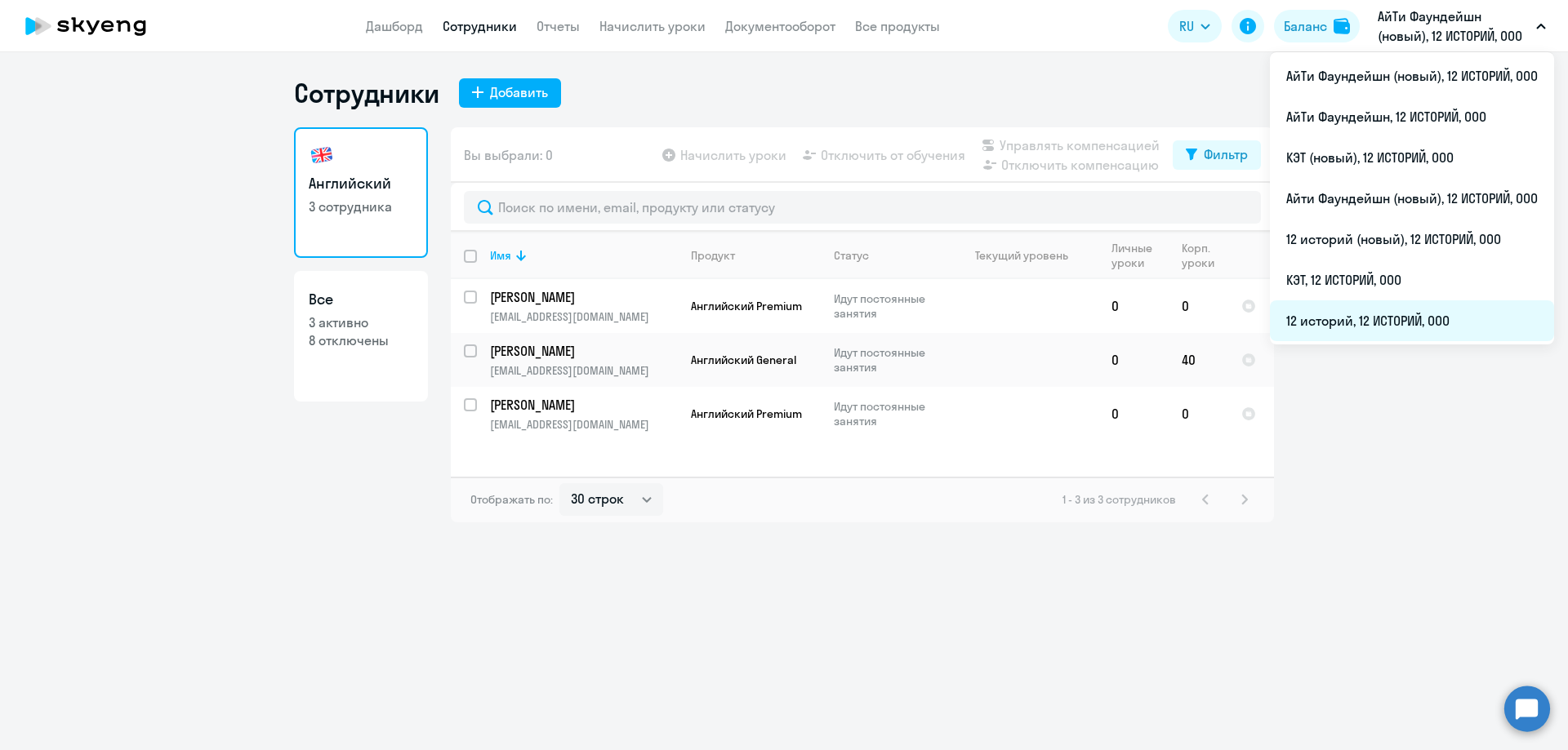
click at [1409, 331] on li "12 историй, 12 ИСТОРИЙ, ООО" at bounding box center [1412, 320] width 284 height 41
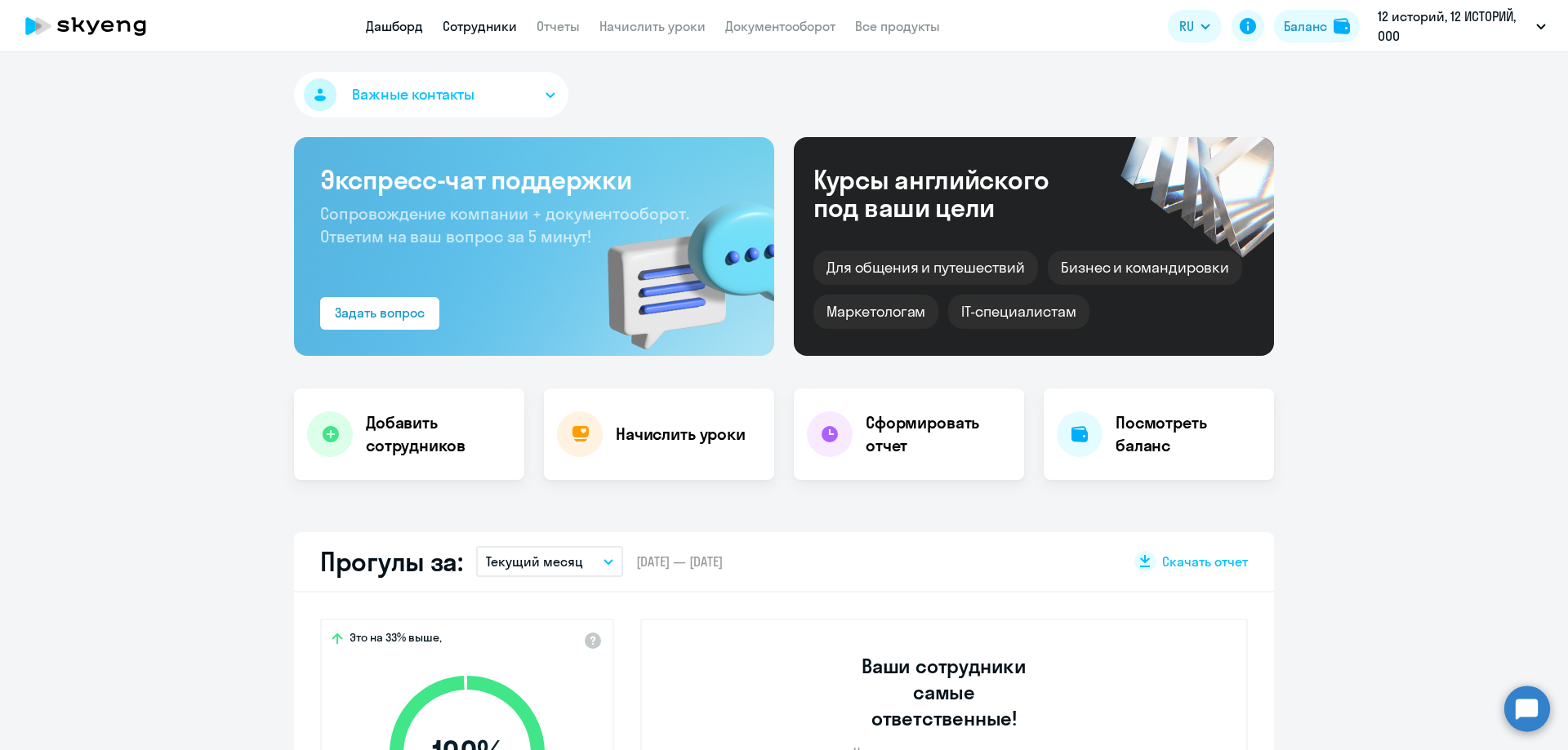
click at [453, 31] on link "Сотрудники" at bounding box center [479, 25] width 74 height 16
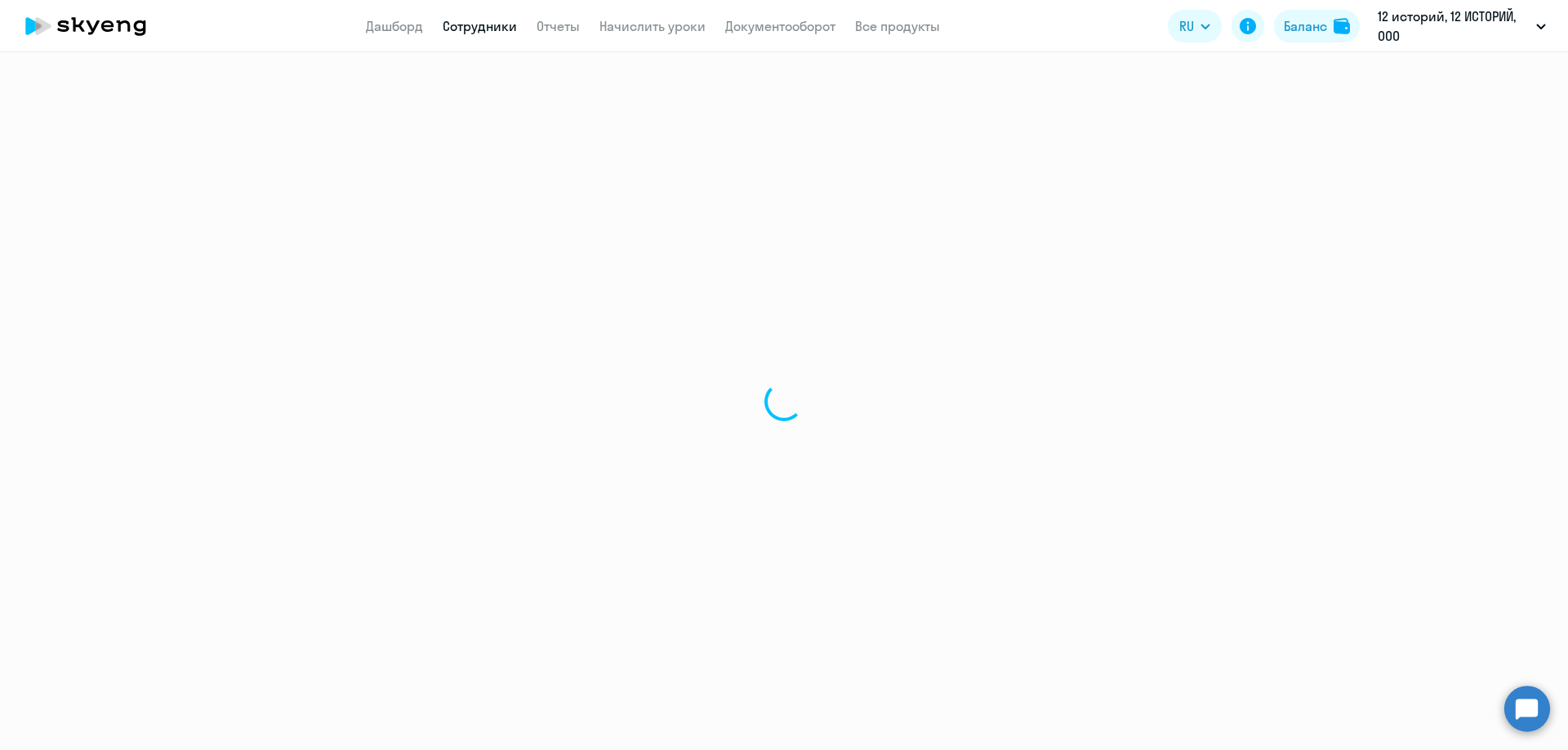
select select "30"
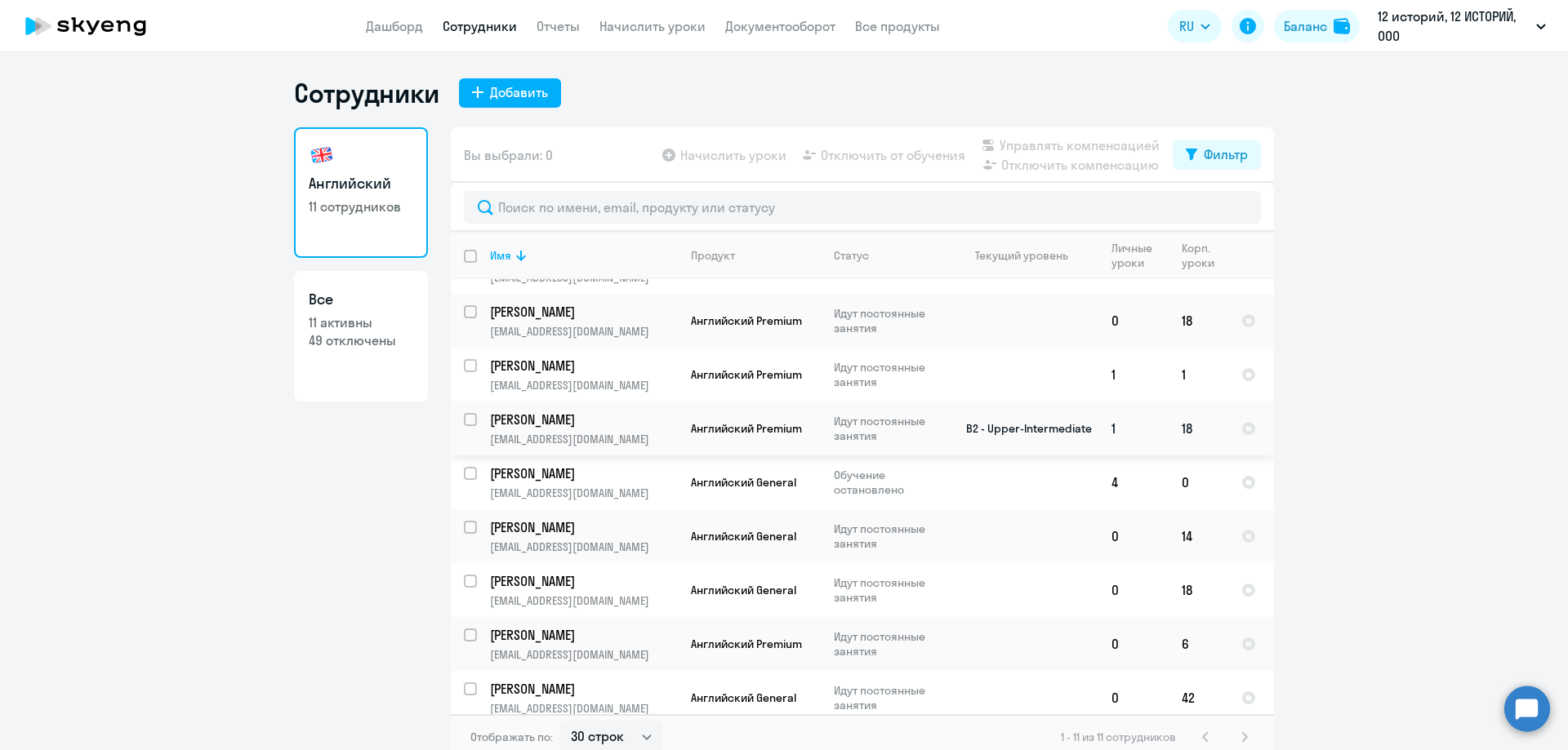
scroll to position [157, 0]
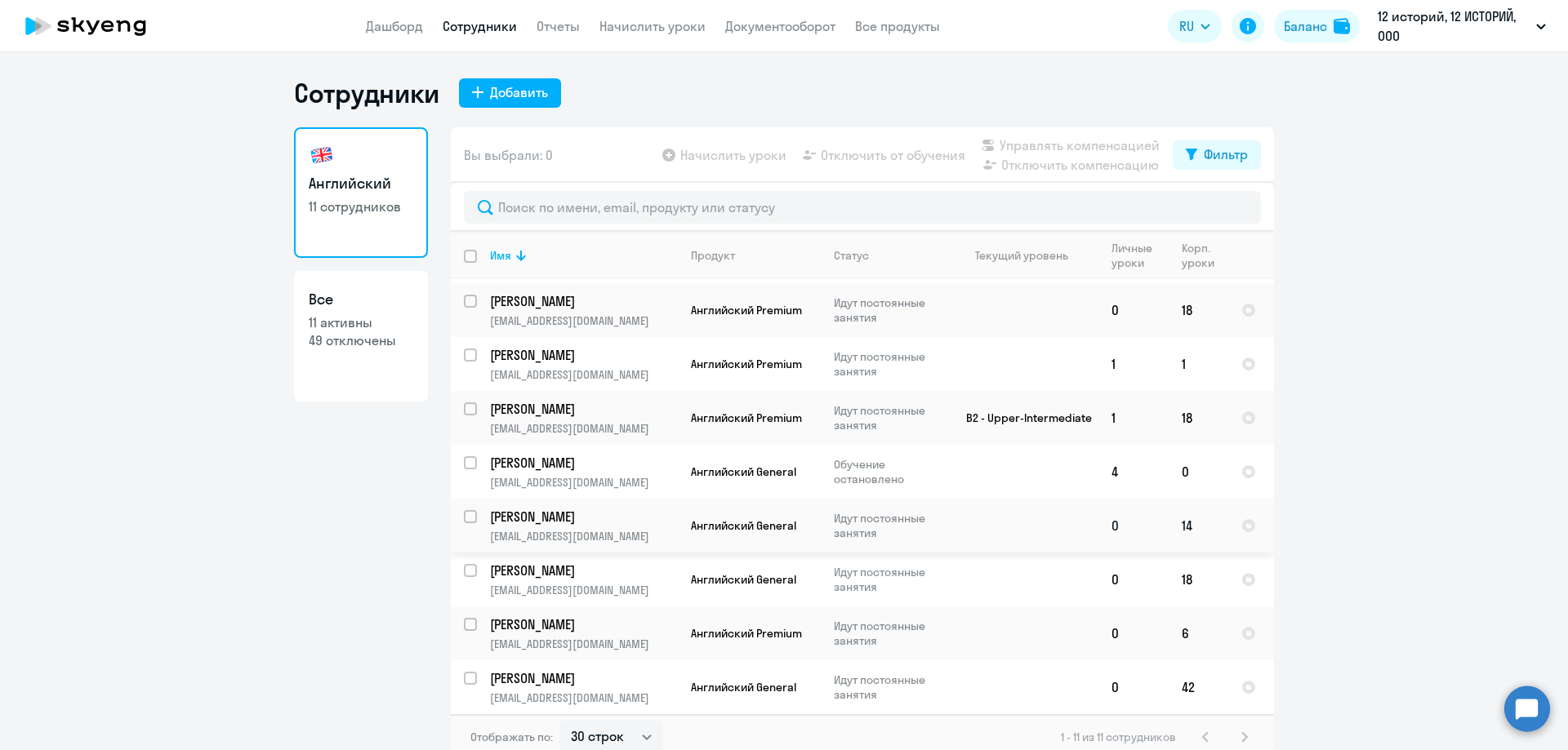
click at [611, 528] on td "[PERSON_NAME] [EMAIL_ADDRESS][DOMAIN_NAME]" at bounding box center [577, 526] width 201 height 54
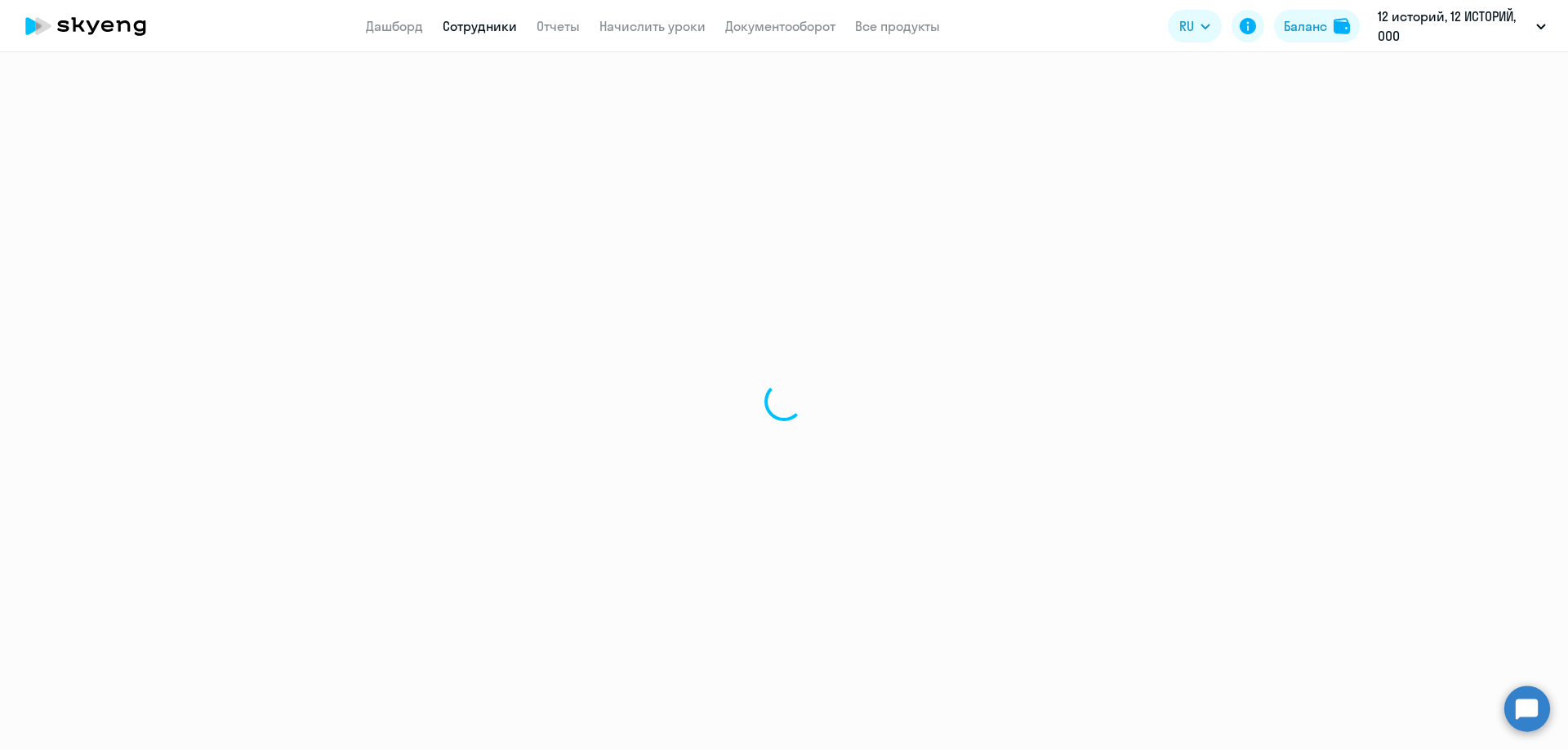
select select "english"
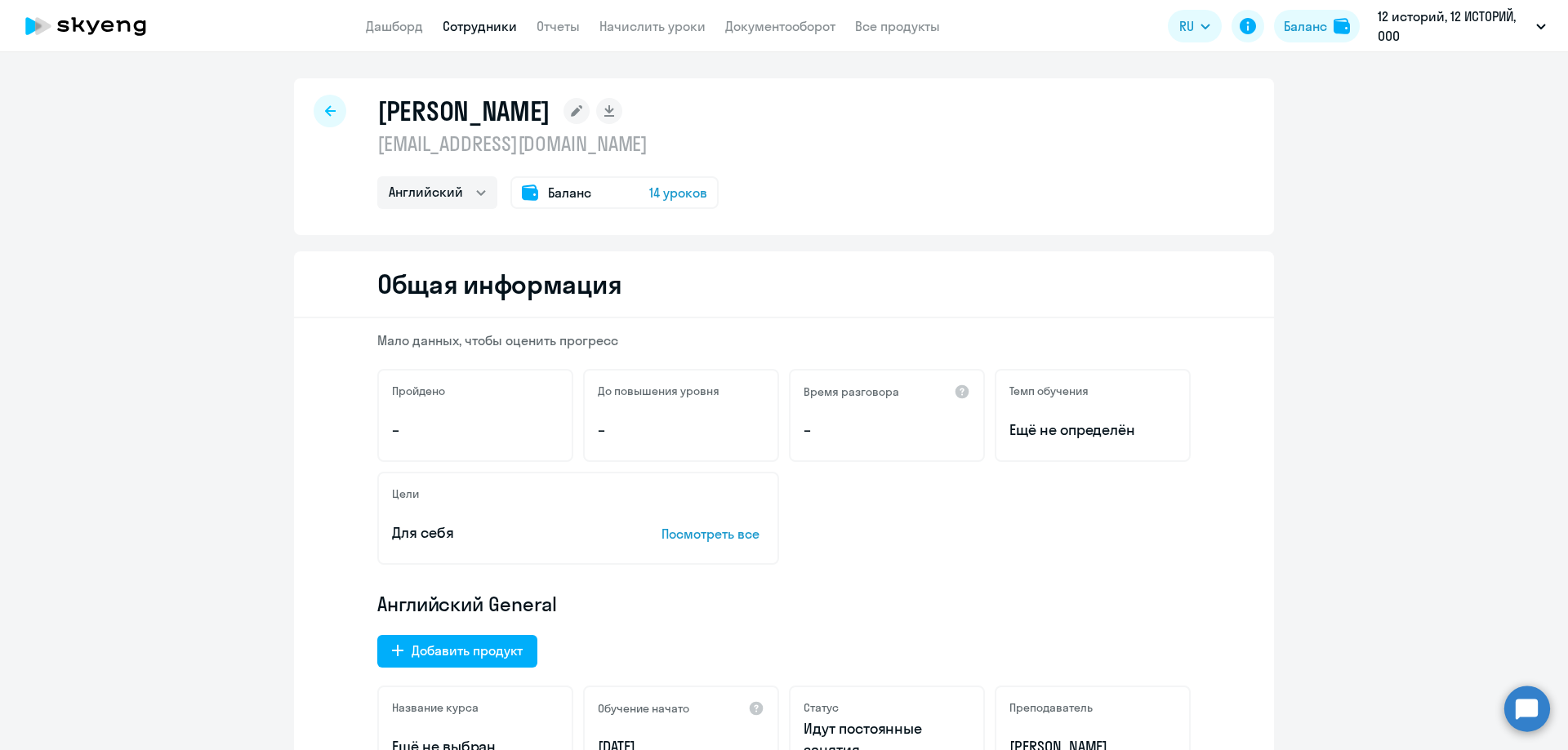
click at [326, 113] on icon at bounding box center [330, 111] width 11 height 12
select select "30"
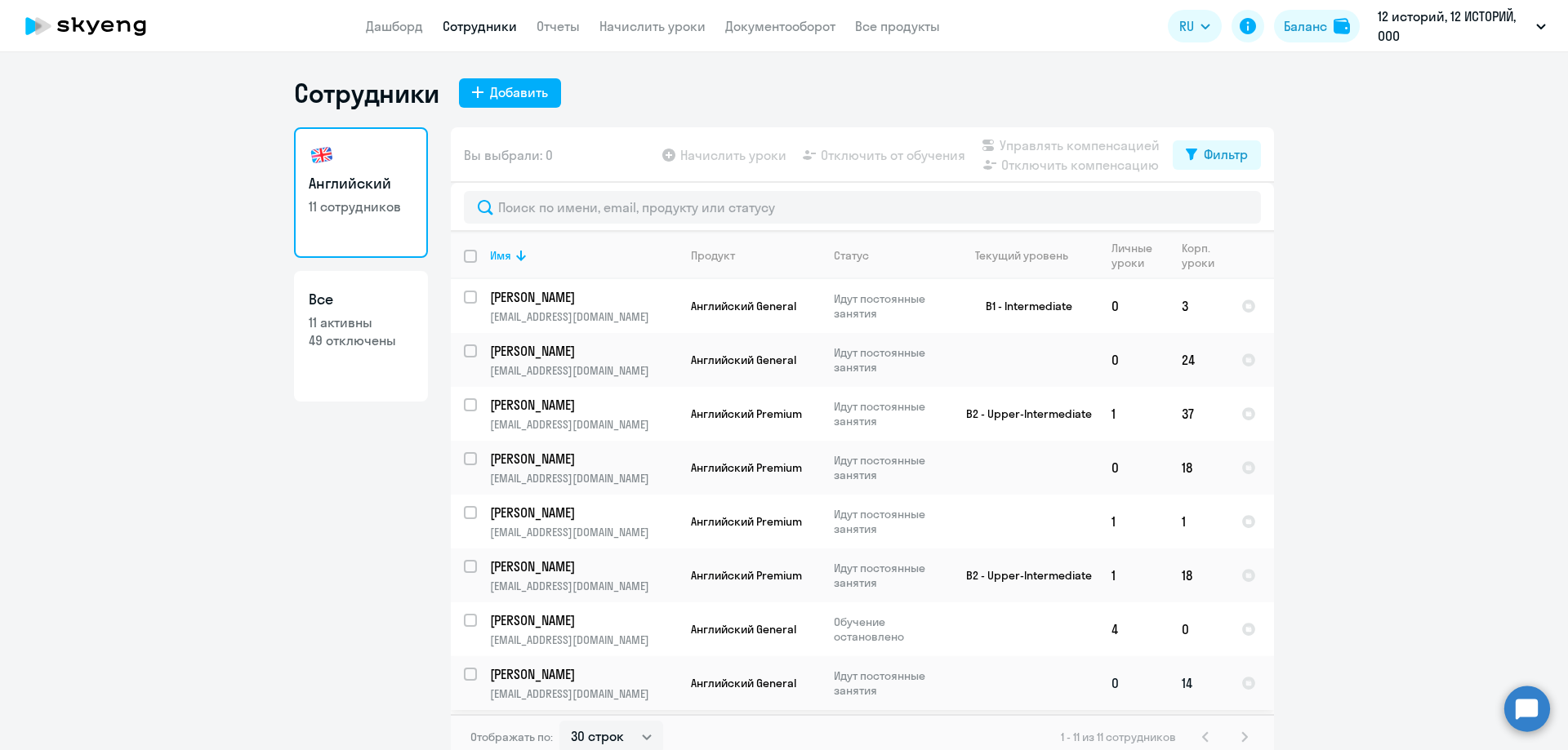
click at [464, 674] on input "select row 41991981" at bounding box center [479, 684] width 33 height 33
checkbox input "true"
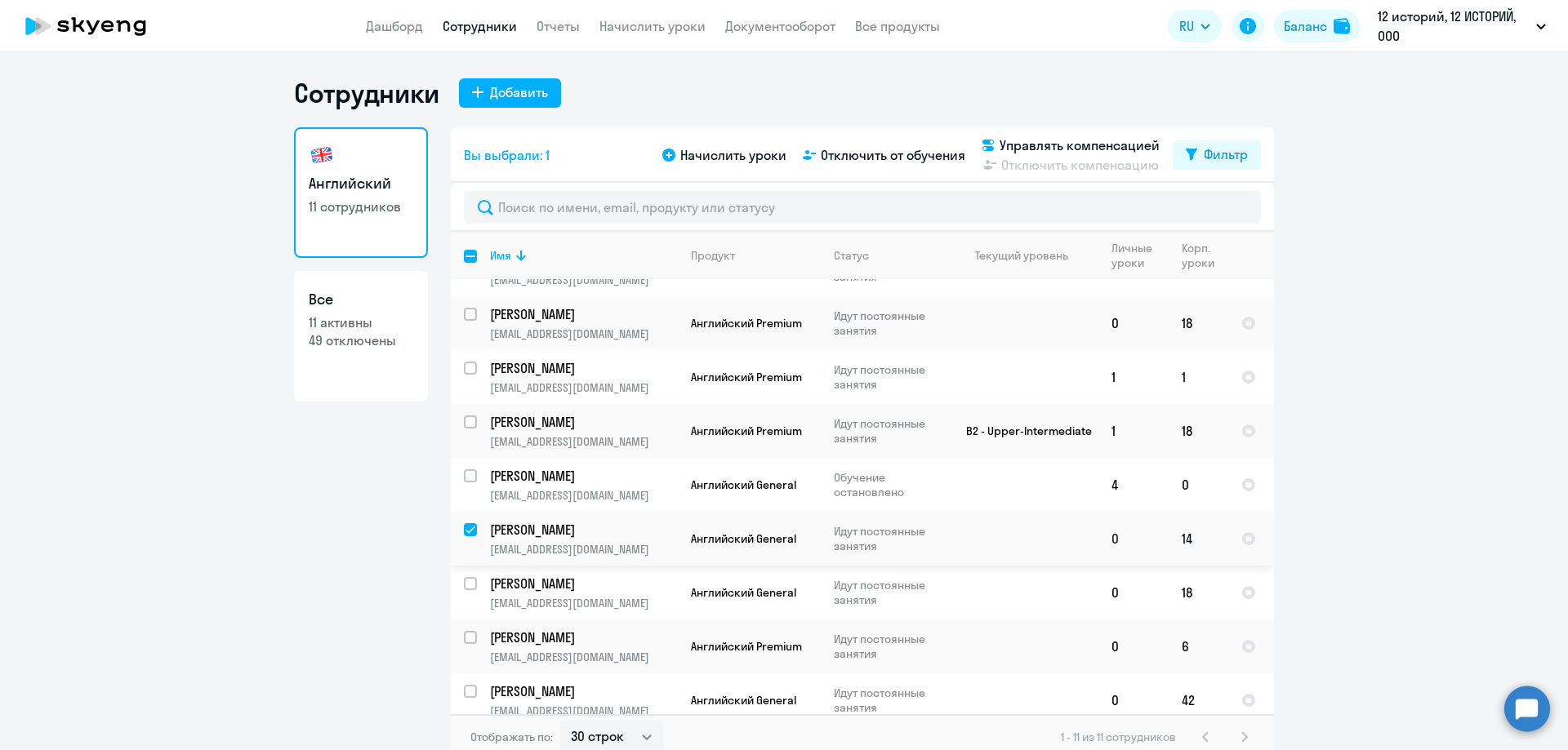
scroll to position [157, 0]
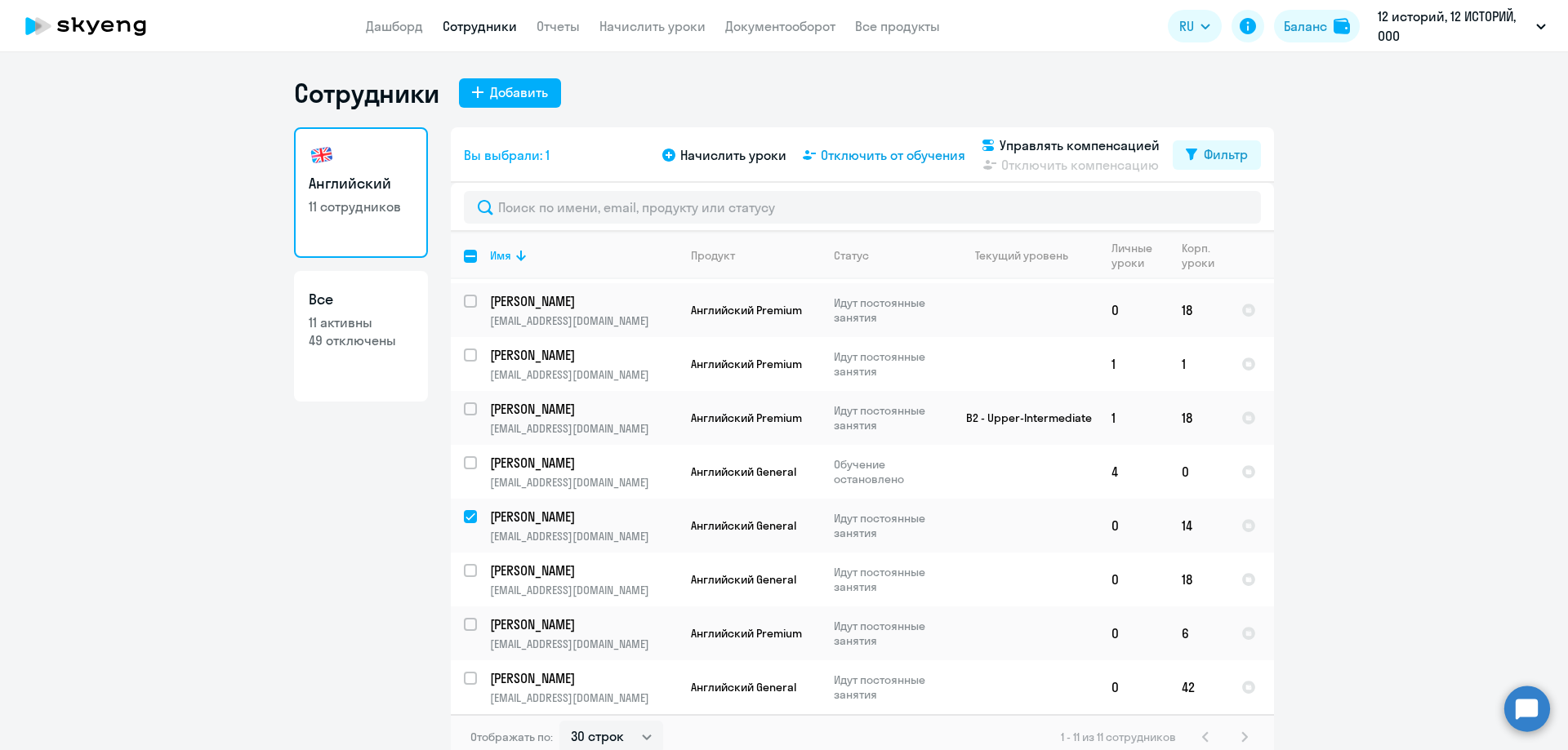
click at [879, 152] on span "Отключить от обучения" at bounding box center [893, 155] width 145 height 19
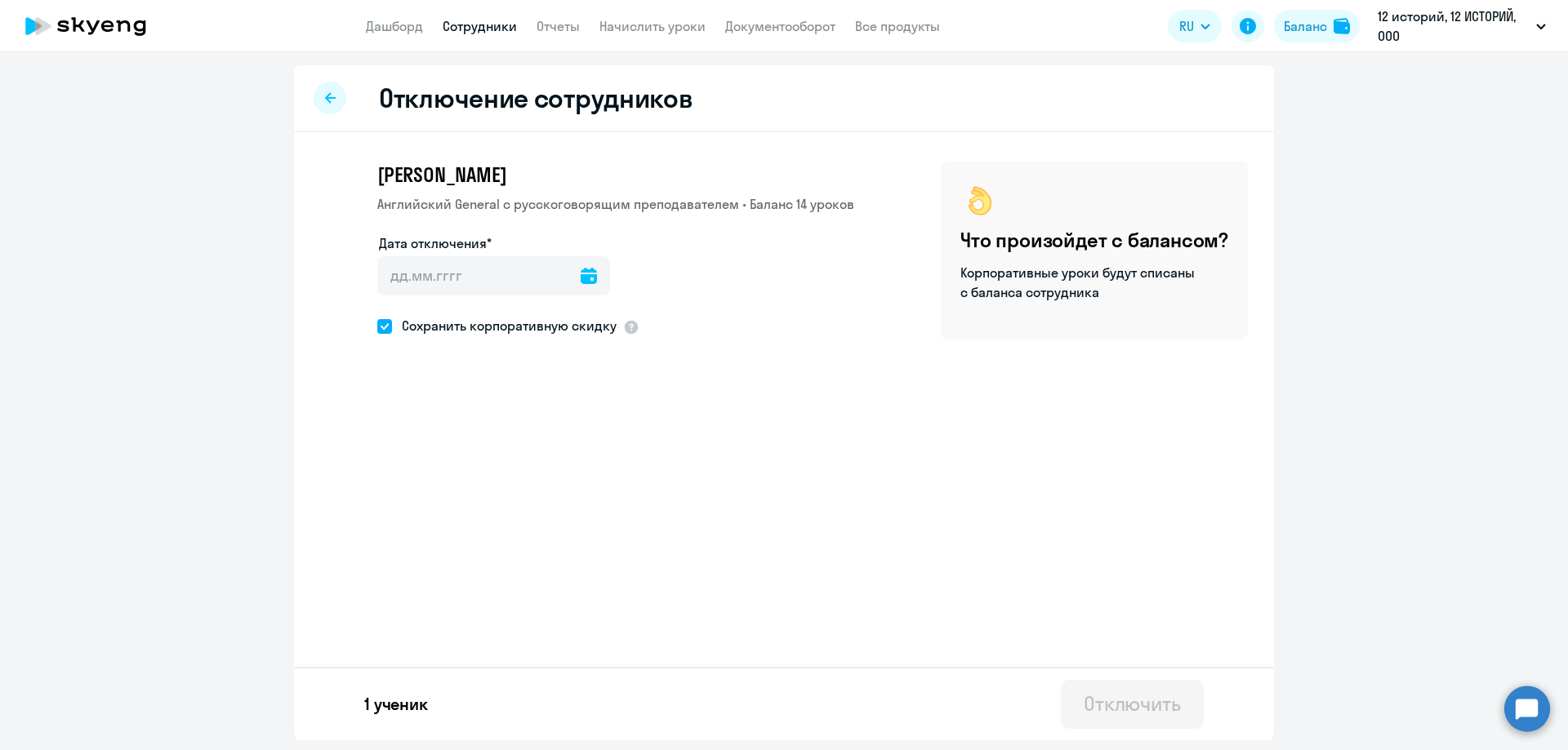
click at [580, 283] on icon at bounding box center [588, 275] width 16 height 16
click at [326, 105] on div at bounding box center [784, 375] width 1568 height 750
click at [326, 105] on div at bounding box center [330, 98] width 33 height 33
select select "30"
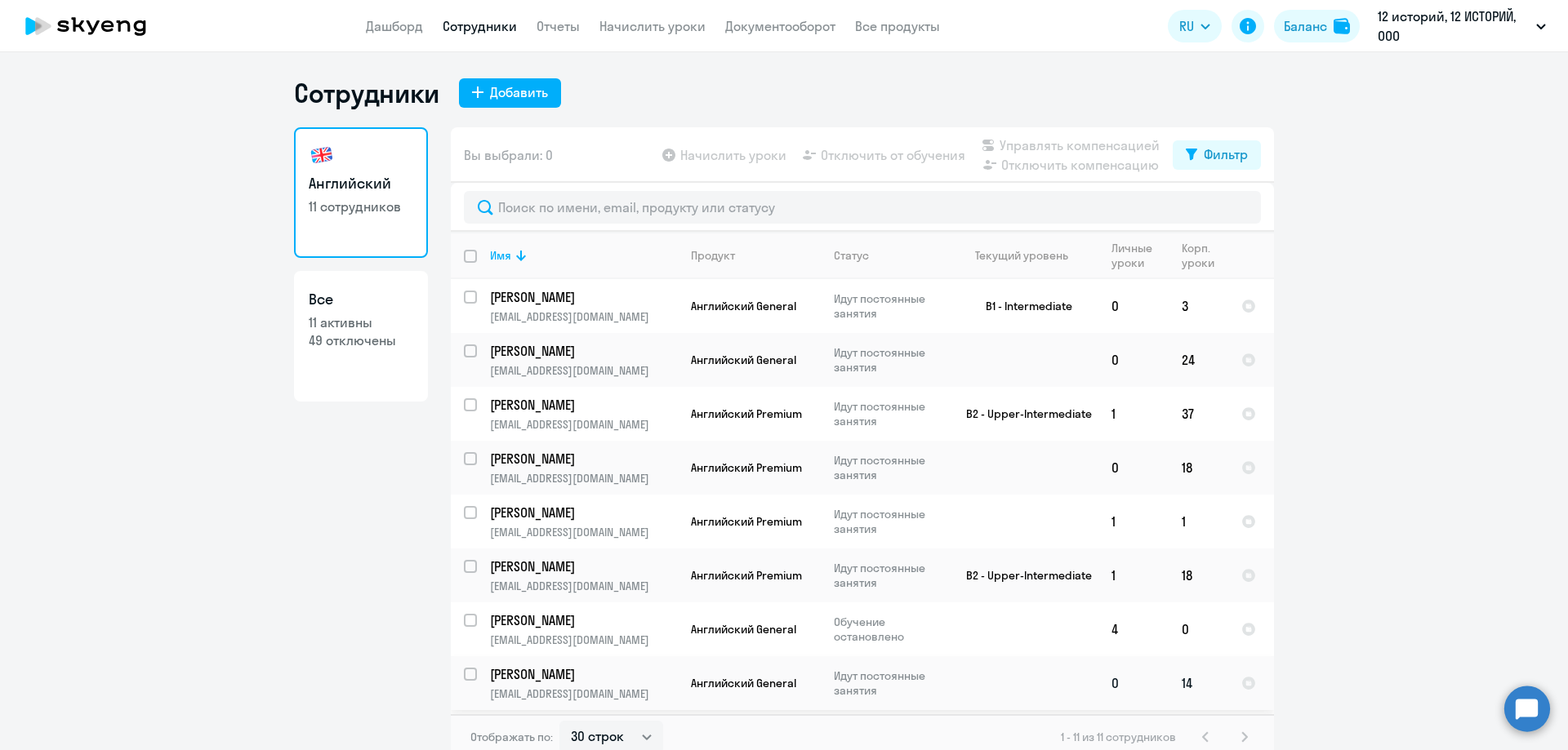
click at [608, 688] on p "[EMAIL_ADDRESS][DOMAIN_NAME]" at bounding box center [583, 693] width 187 height 14
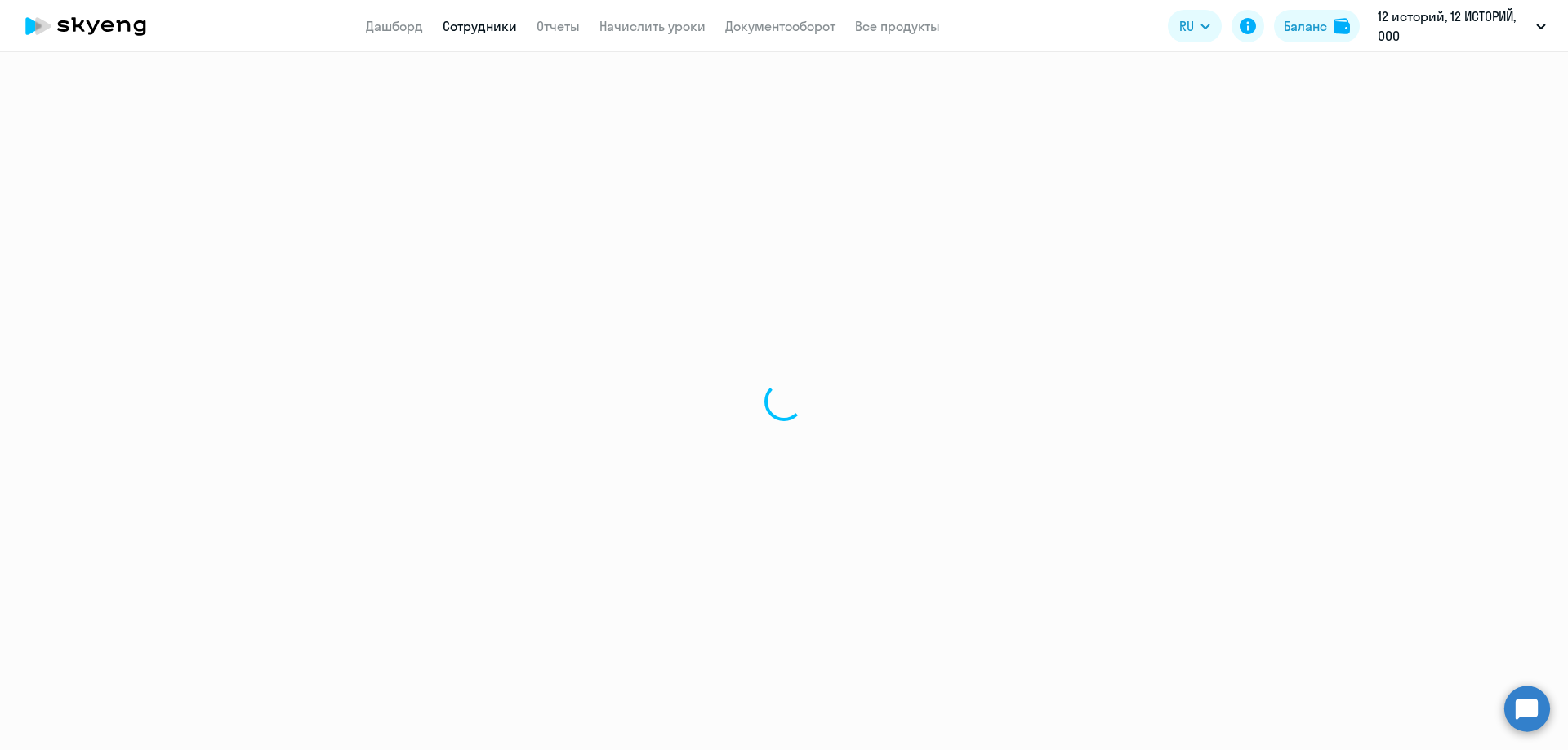
select select "english"
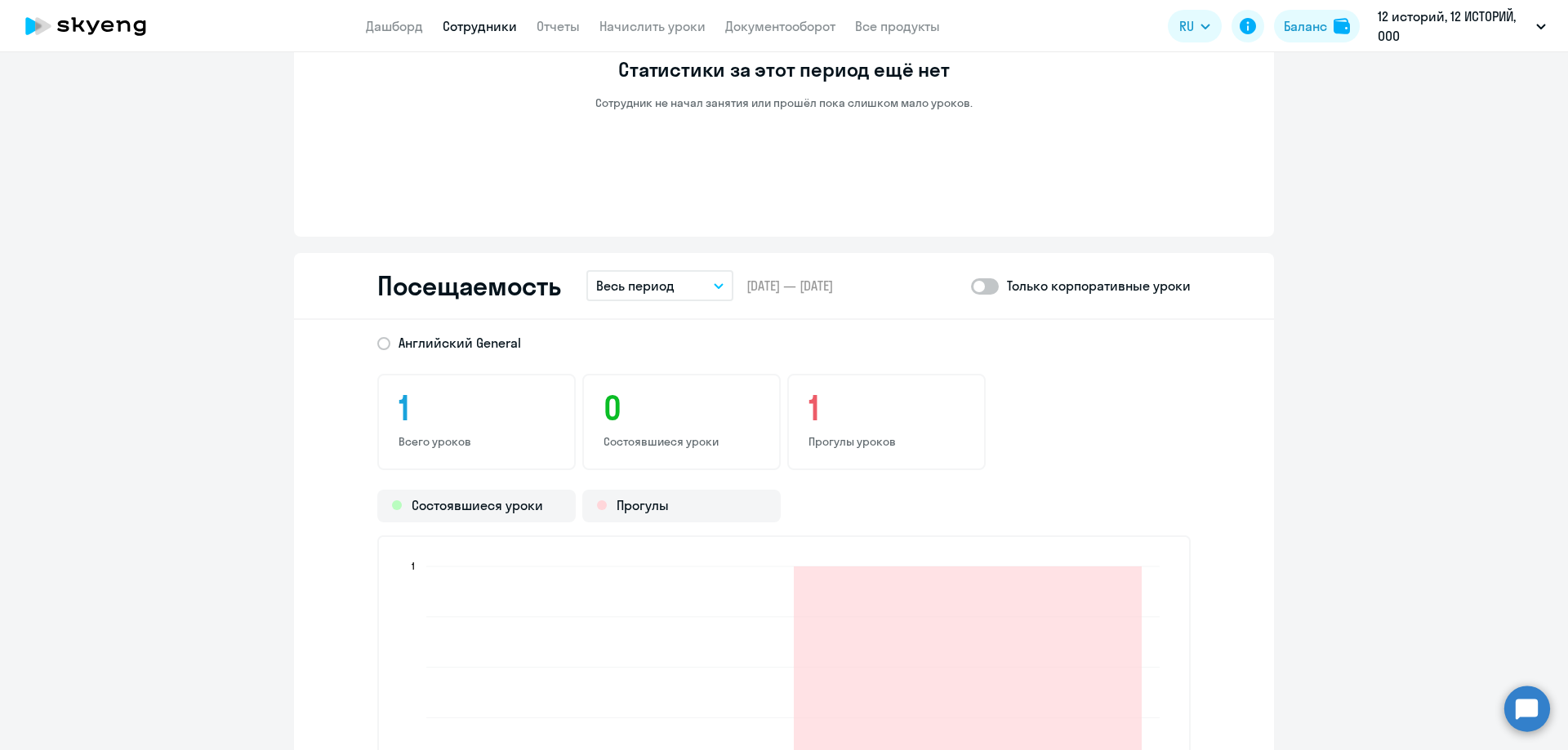
scroll to position [1569, 0]
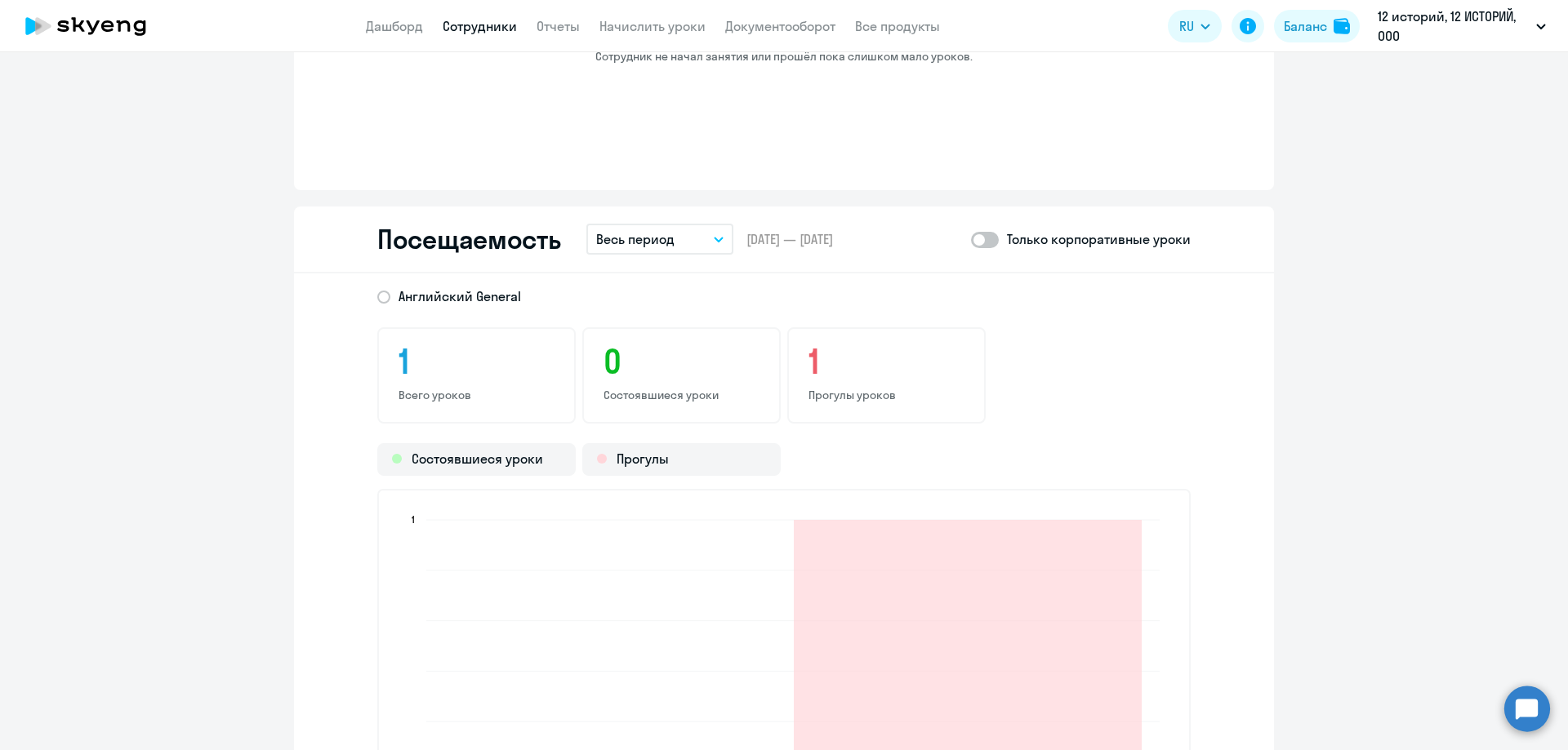
click at [706, 237] on button "Весь период" at bounding box center [660, 239] width 147 height 31
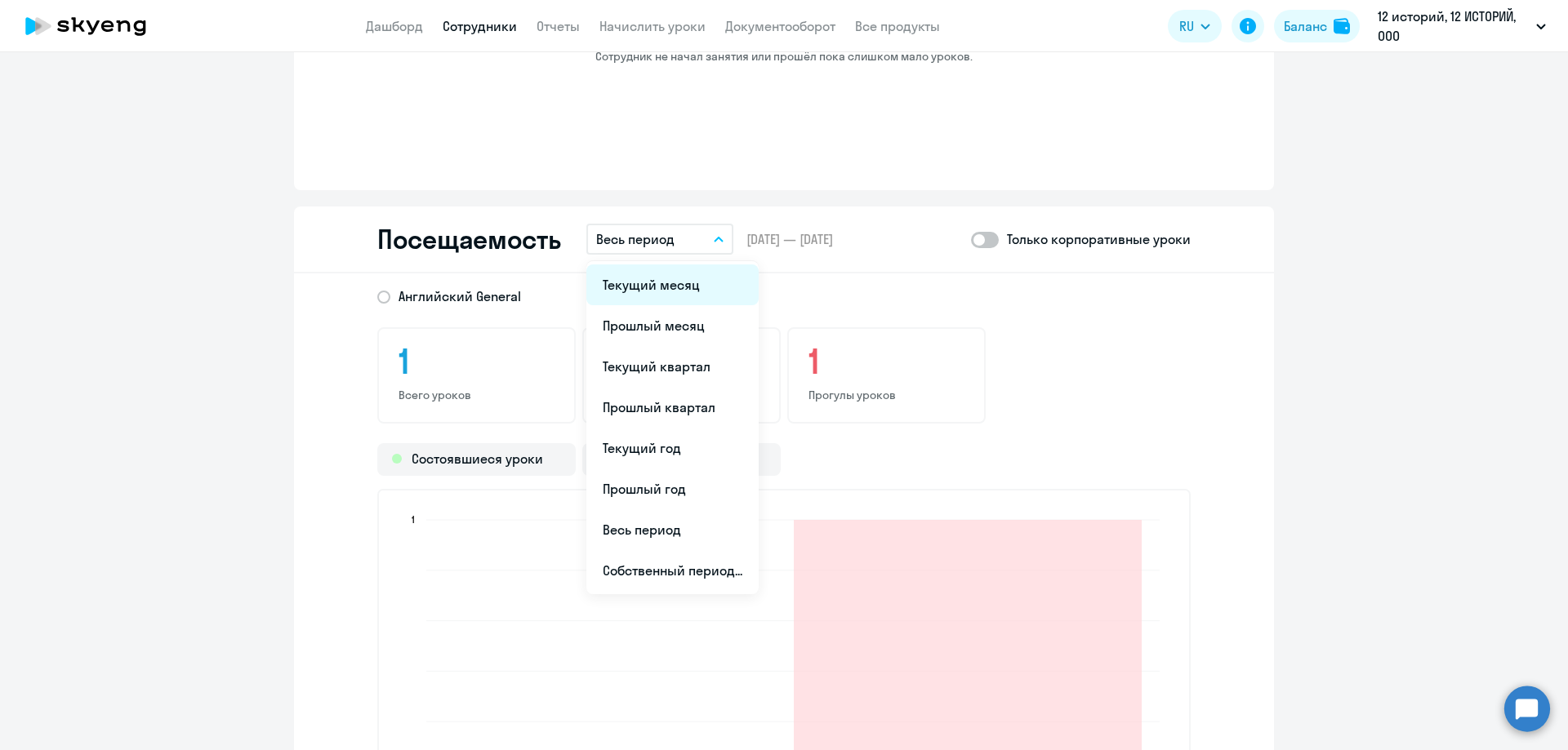
click at [660, 290] on li "Текущий месяц" at bounding box center [672, 284] width 172 height 41
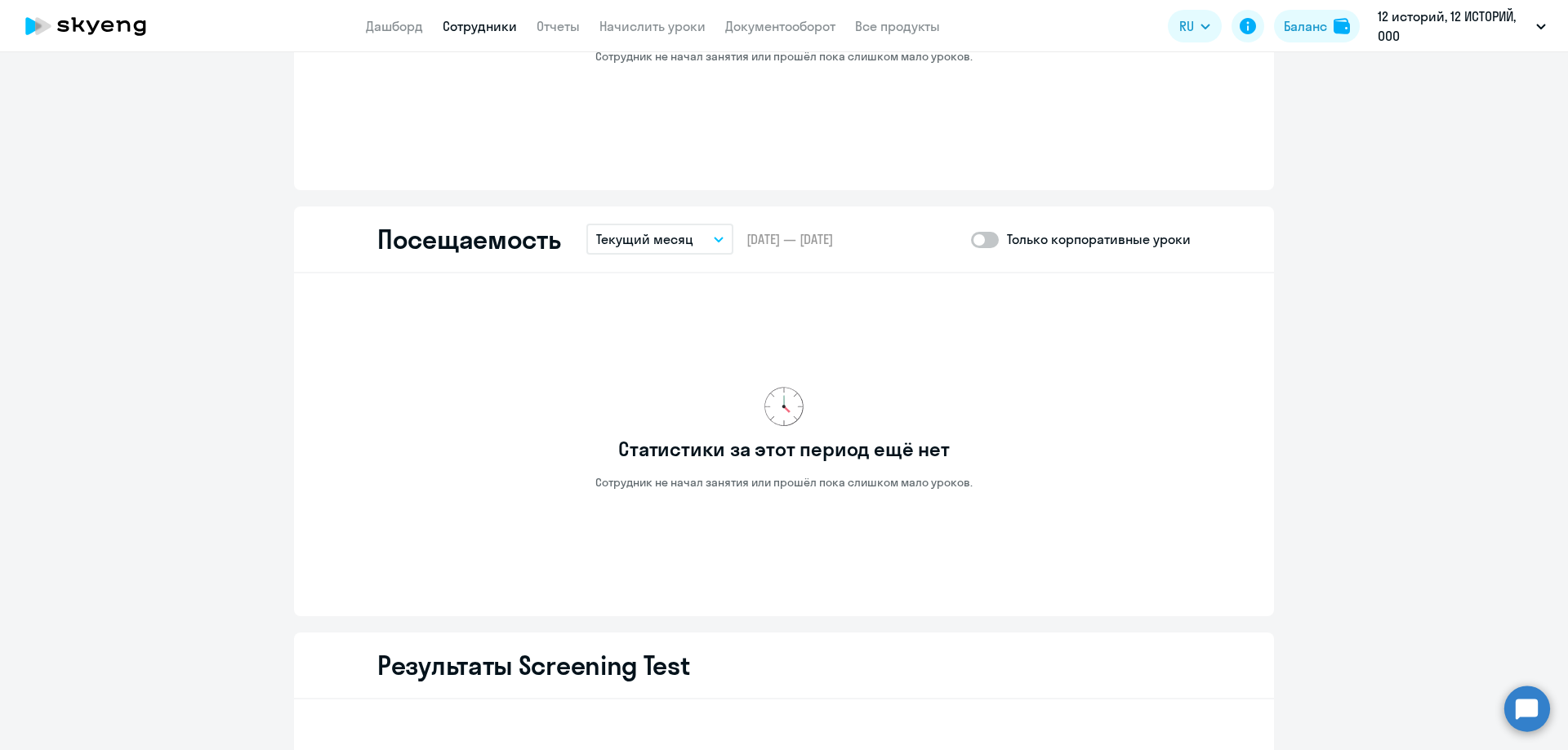
drag, startPoint x: 690, startPoint y: 233, endPoint x: 680, endPoint y: 300, distance: 67.7
click at [690, 234] on button "Текущий месяц" at bounding box center [660, 239] width 147 height 31
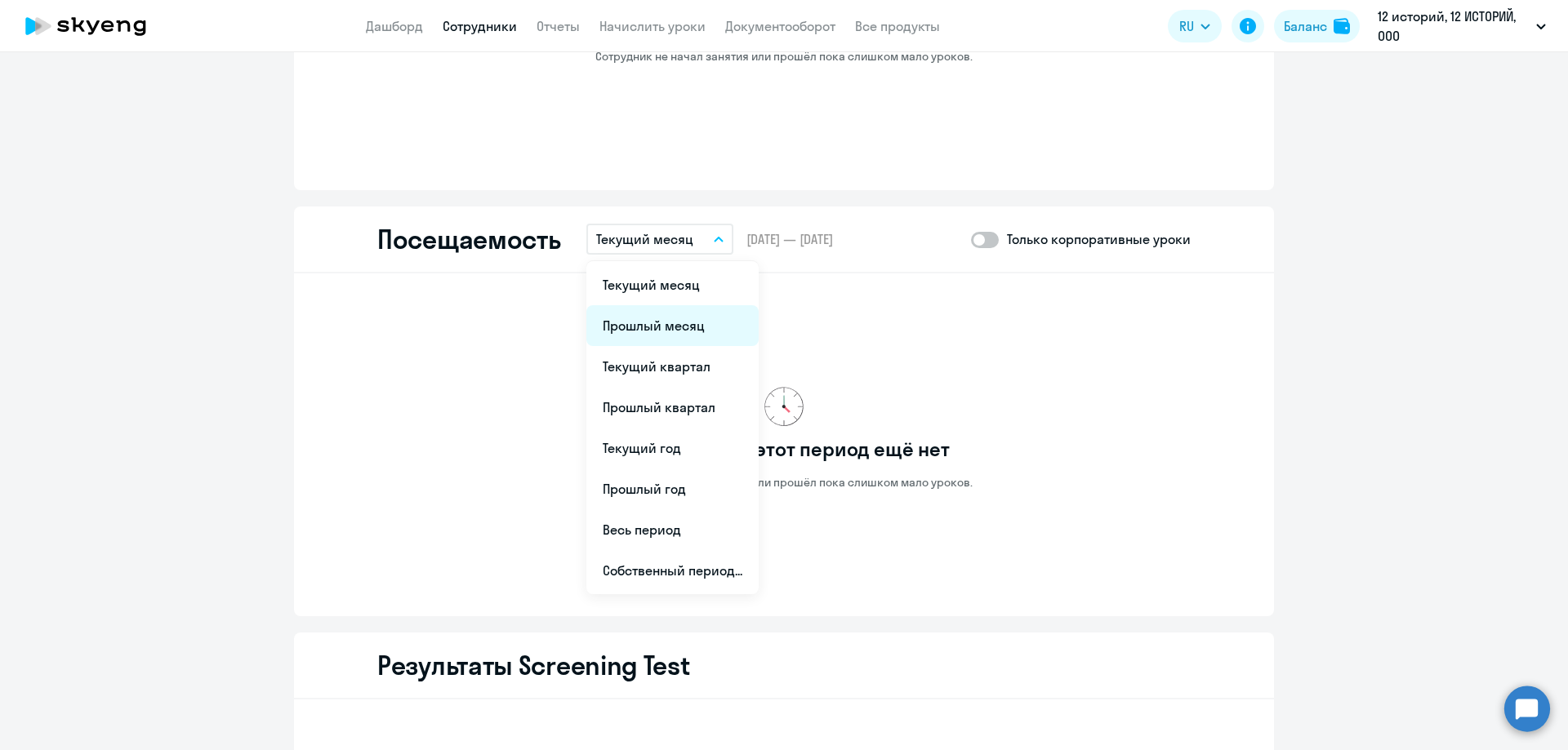
click at [673, 325] on li "Прошлый месяц" at bounding box center [672, 325] width 172 height 41
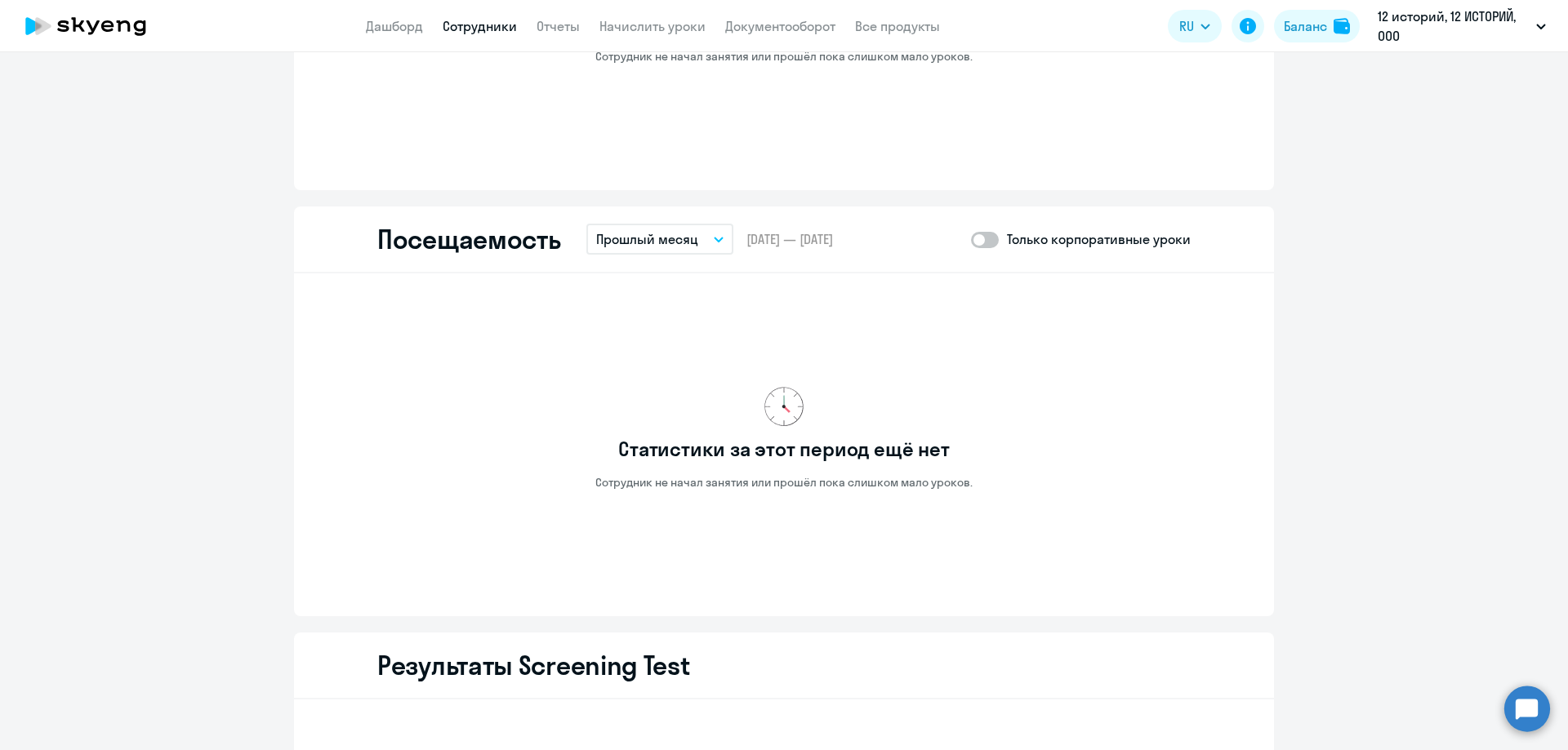
click at [687, 239] on p "Прошлый месяц" at bounding box center [647, 239] width 102 height 19
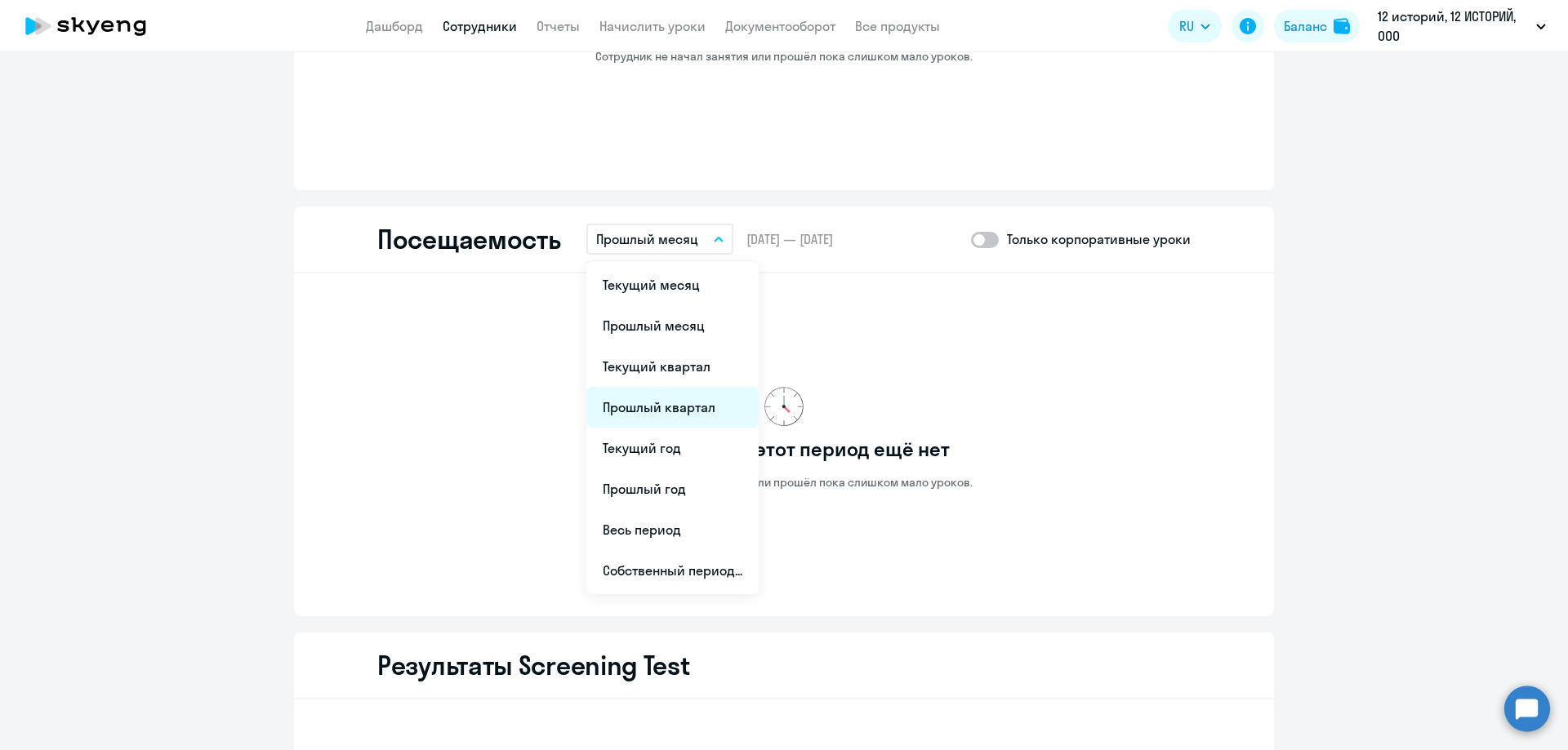
click at [672, 415] on li "Прошлый квартал" at bounding box center [672, 407] width 172 height 41
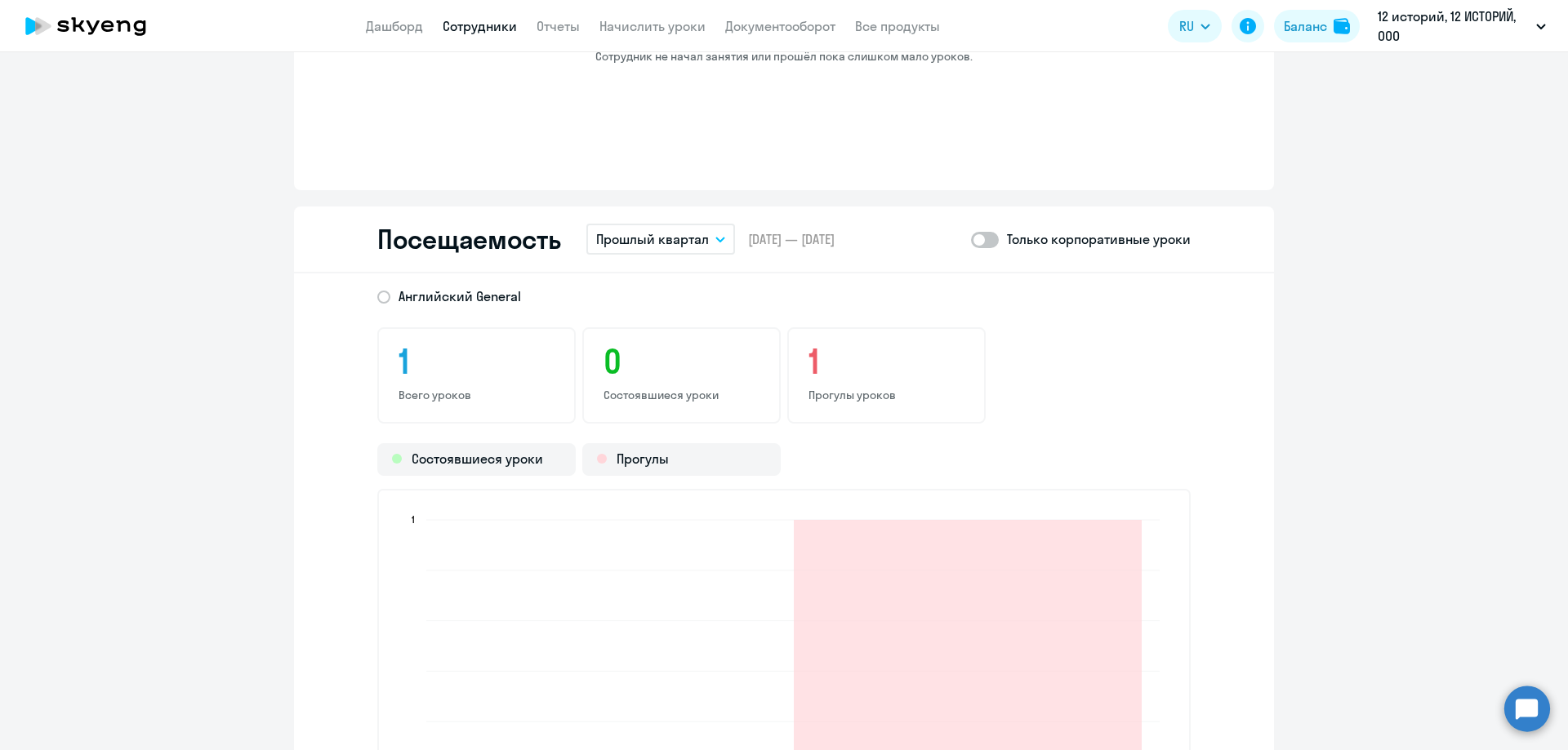
click at [486, 33] on link "Сотрудники" at bounding box center [479, 25] width 74 height 16
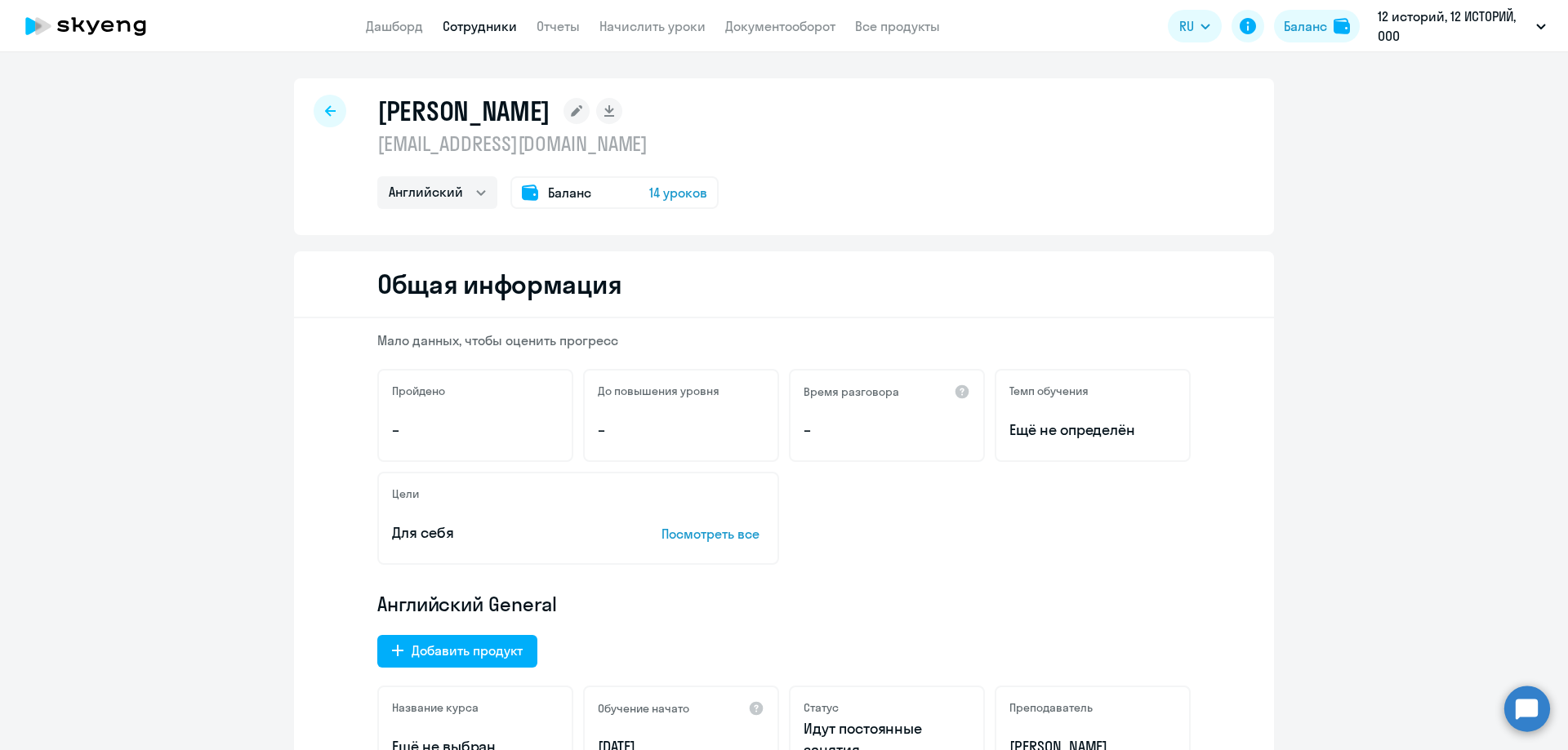
select select "30"
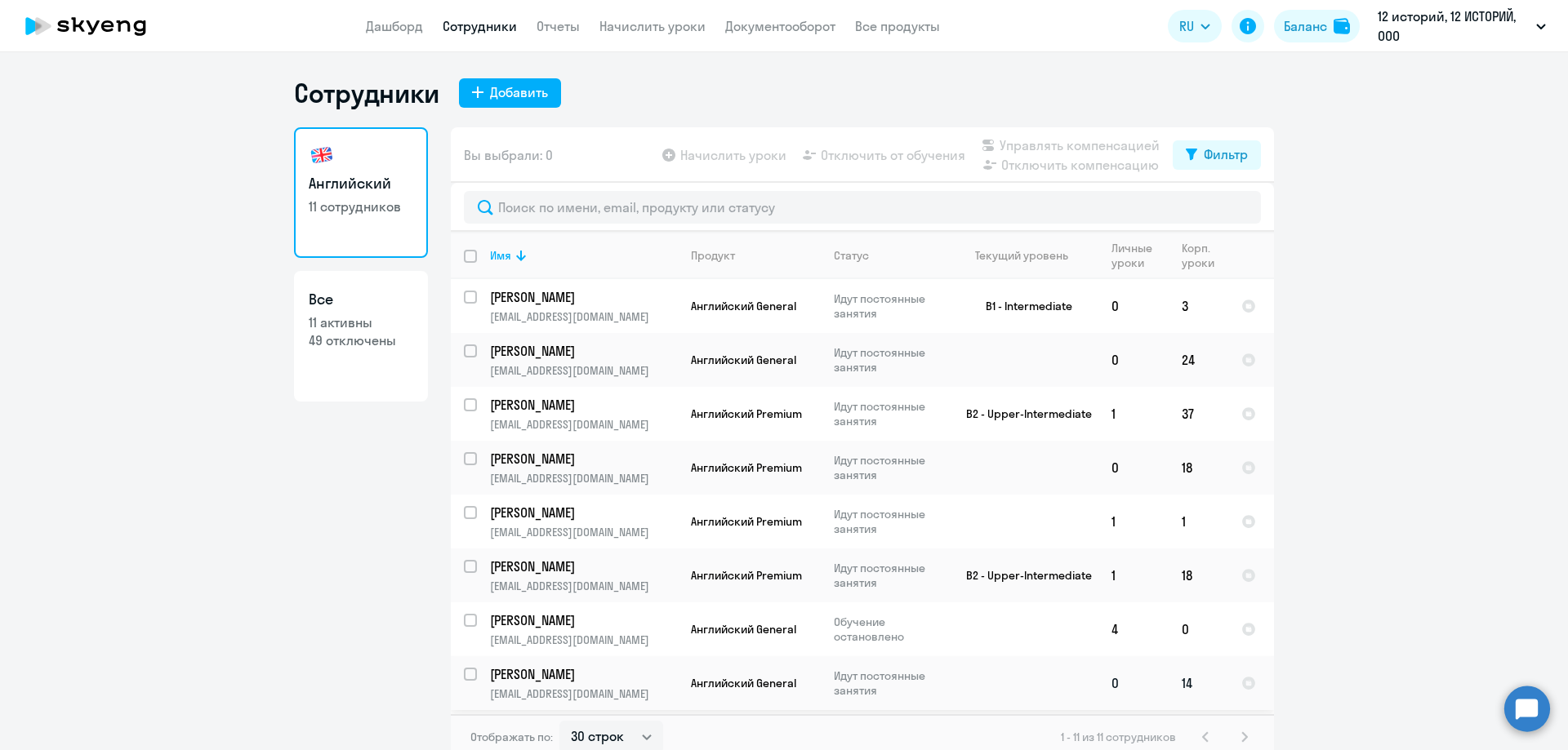
click at [464, 677] on input "select row 41991981" at bounding box center [479, 684] width 33 height 33
checkbox input "true"
click at [882, 165] on div "Начислить уроки Отключить от обучения Управлять компенсацией Отключить компенса…" at bounding box center [915, 155] width 514 height 40
click at [882, 155] on span "Отключить от обучения" at bounding box center [893, 155] width 145 height 19
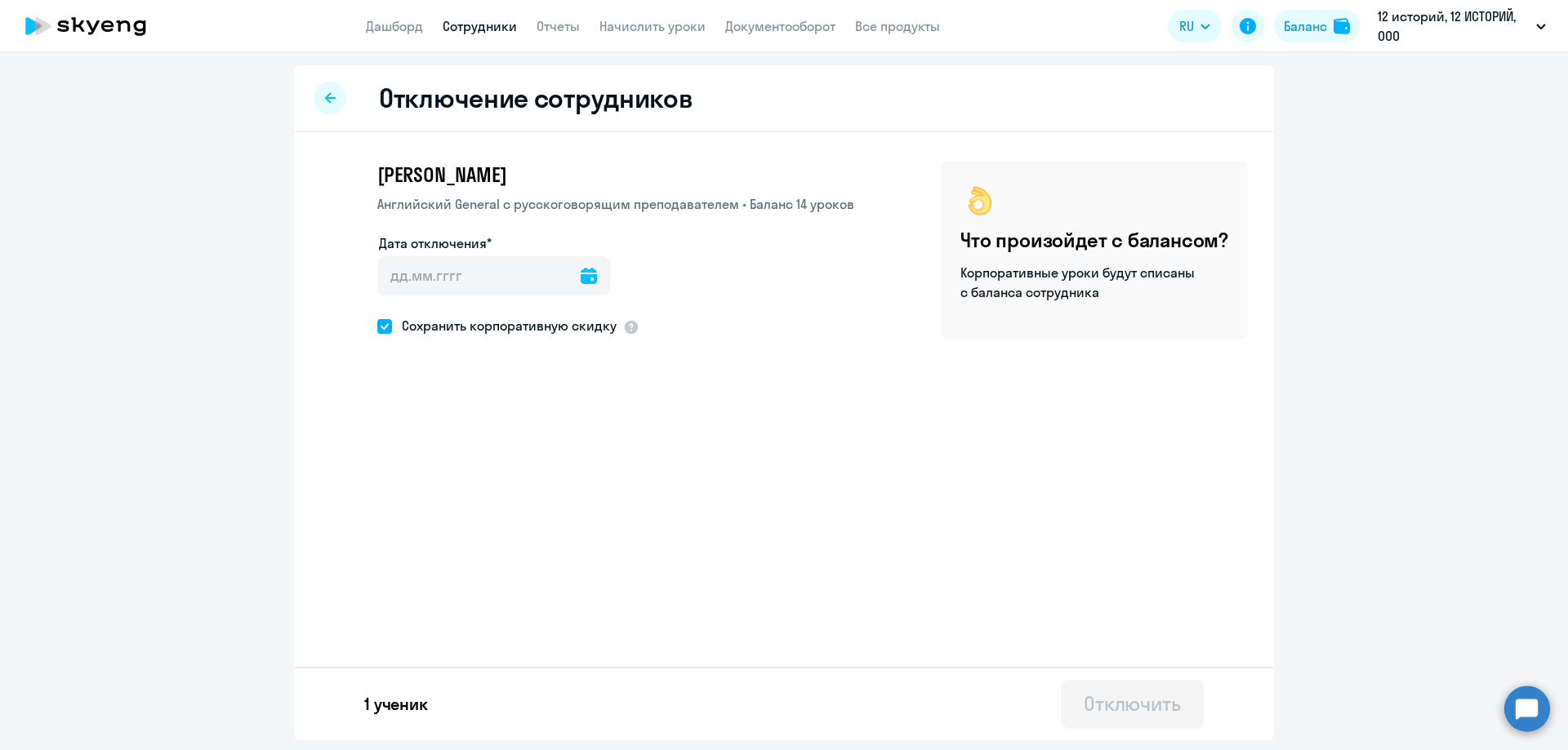
click at [584, 282] on icon at bounding box center [588, 275] width 16 height 16
click at [393, 518] on span "22" at bounding box center [400, 527] width 29 height 29
type input "[DATE]"
click at [1143, 706] on div "Отключить" at bounding box center [1132, 703] width 98 height 26
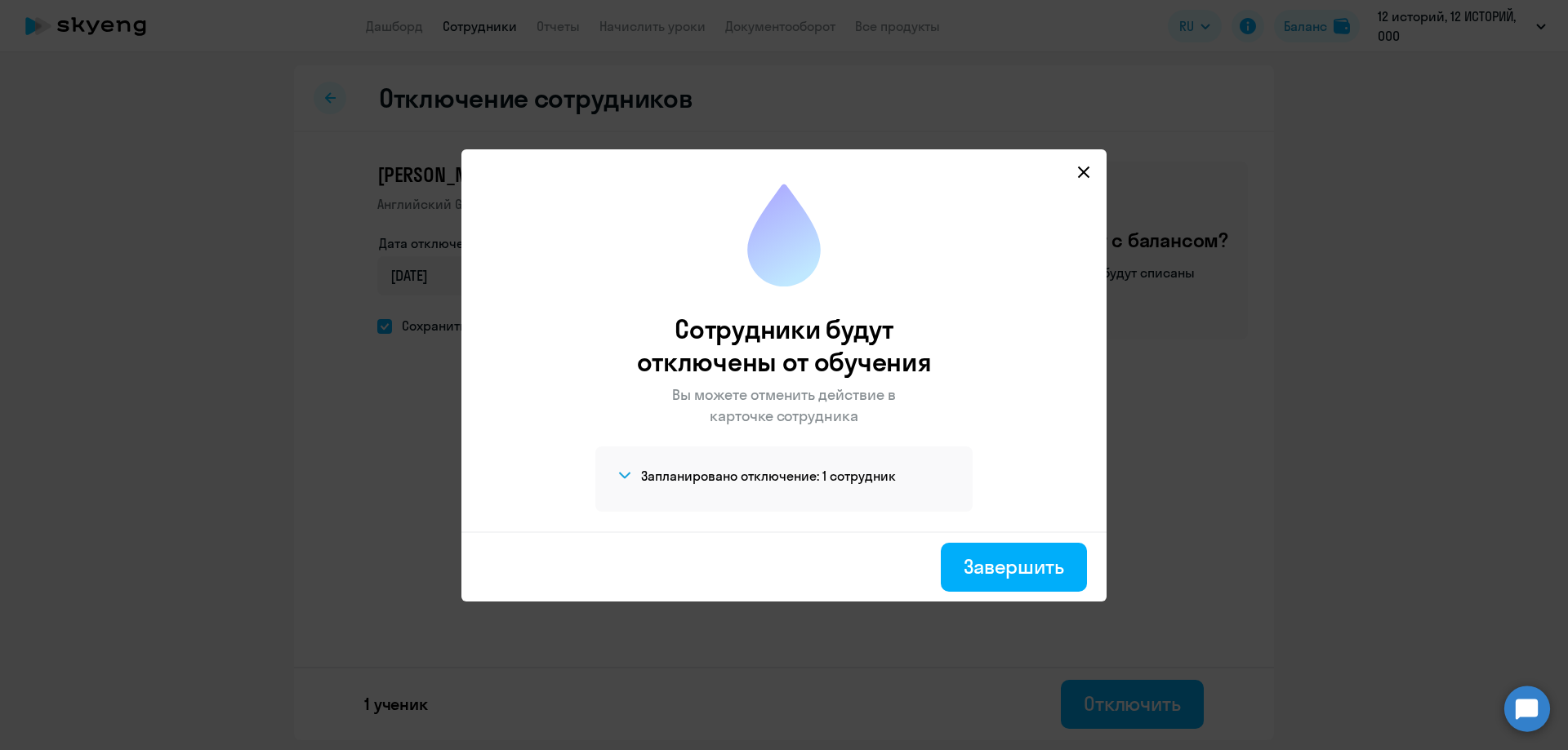
click at [1084, 173] on icon at bounding box center [1083, 172] width 12 height 12
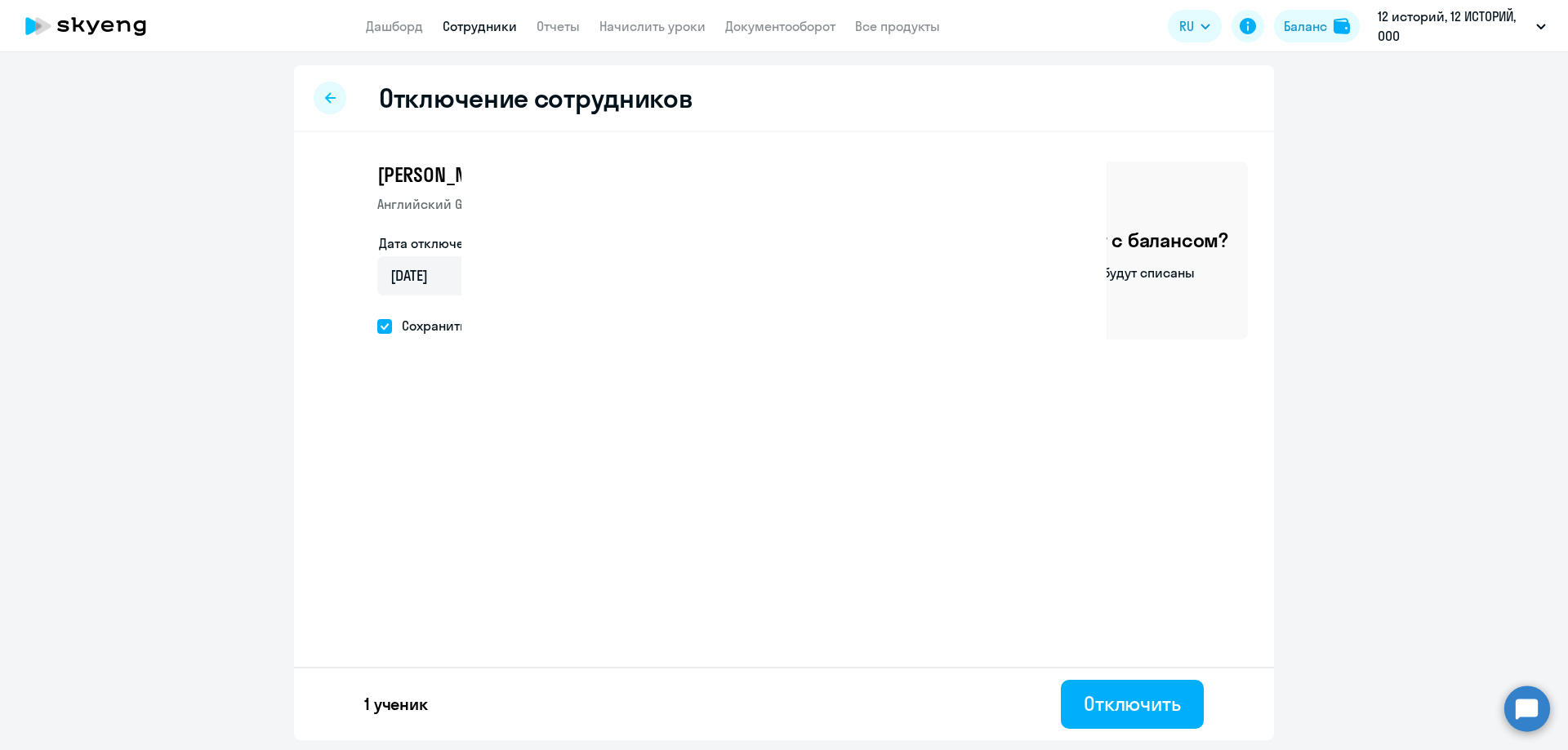
select select "30"
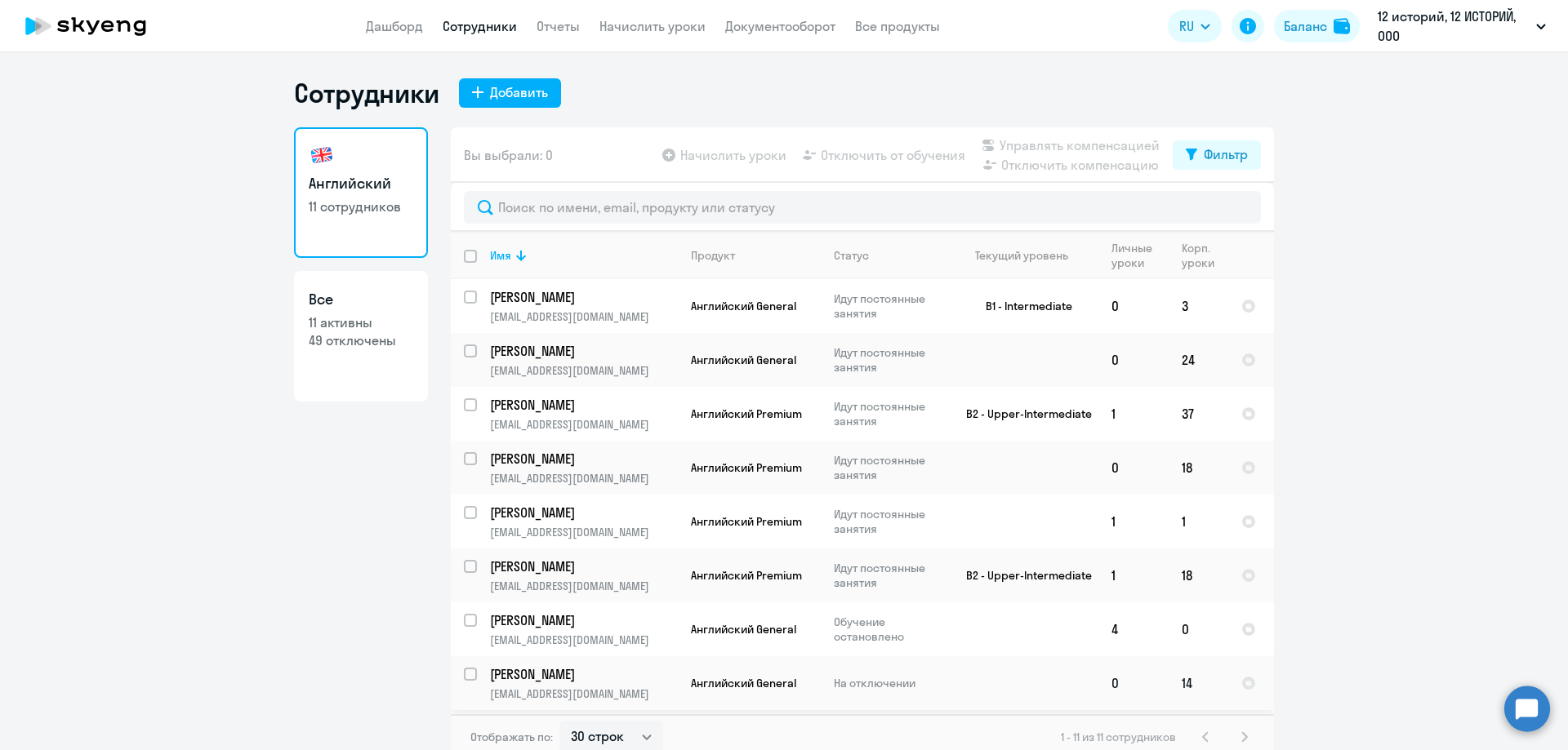
click at [468, 671] on input "select row 41991981" at bounding box center [479, 684] width 33 height 33
checkbox input "true"
click at [893, 149] on span "Отключить от обучения" at bounding box center [893, 155] width 145 height 19
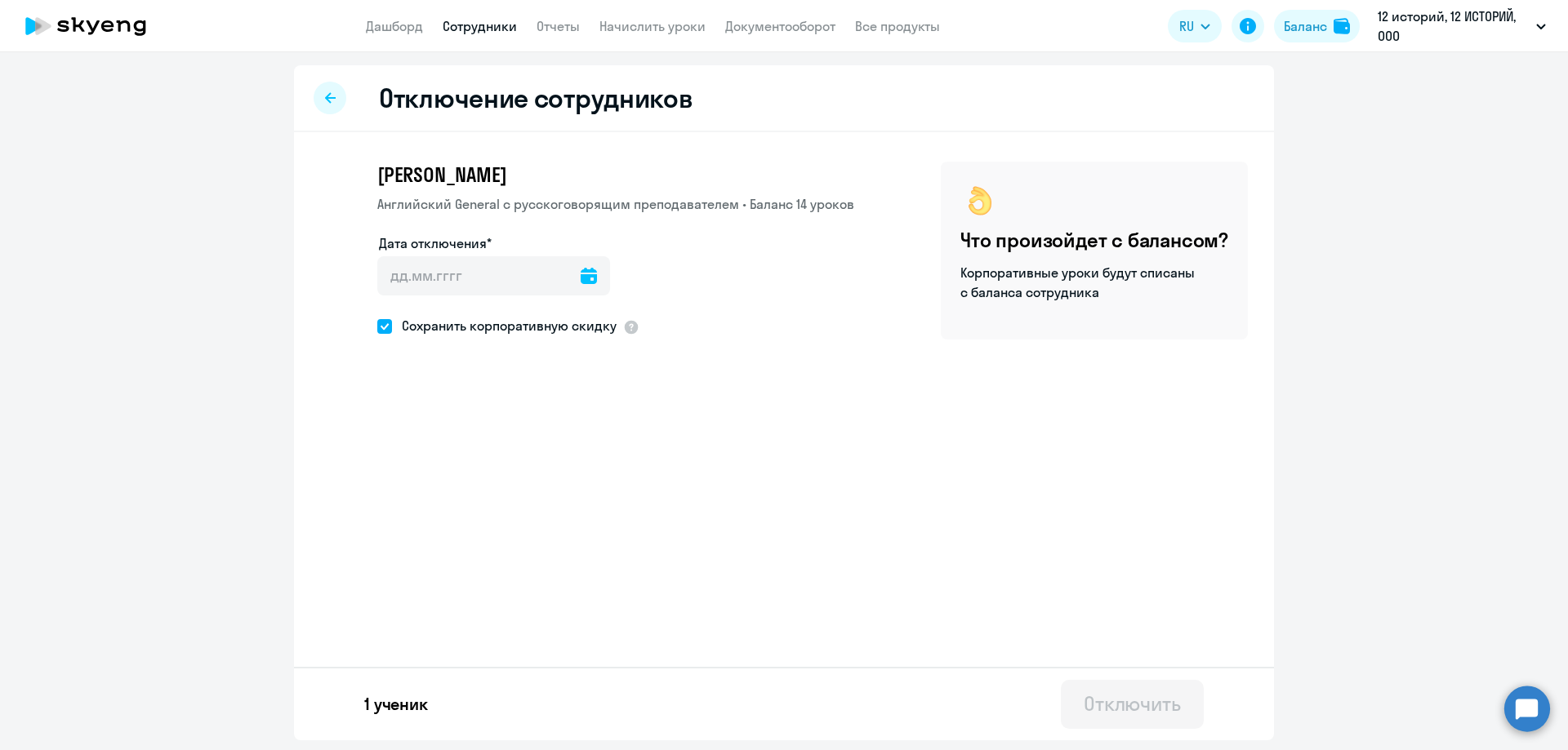
click at [382, 330] on span at bounding box center [384, 326] width 14 height 14
click at [377, 326] on input "Сохранить корпоративную скидку" at bounding box center [376, 325] width 1 height 1
checkbox input "false"
click at [581, 279] on icon at bounding box center [588, 275] width 16 height 16
click at [393, 524] on span "22" at bounding box center [400, 527] width 29 height 29
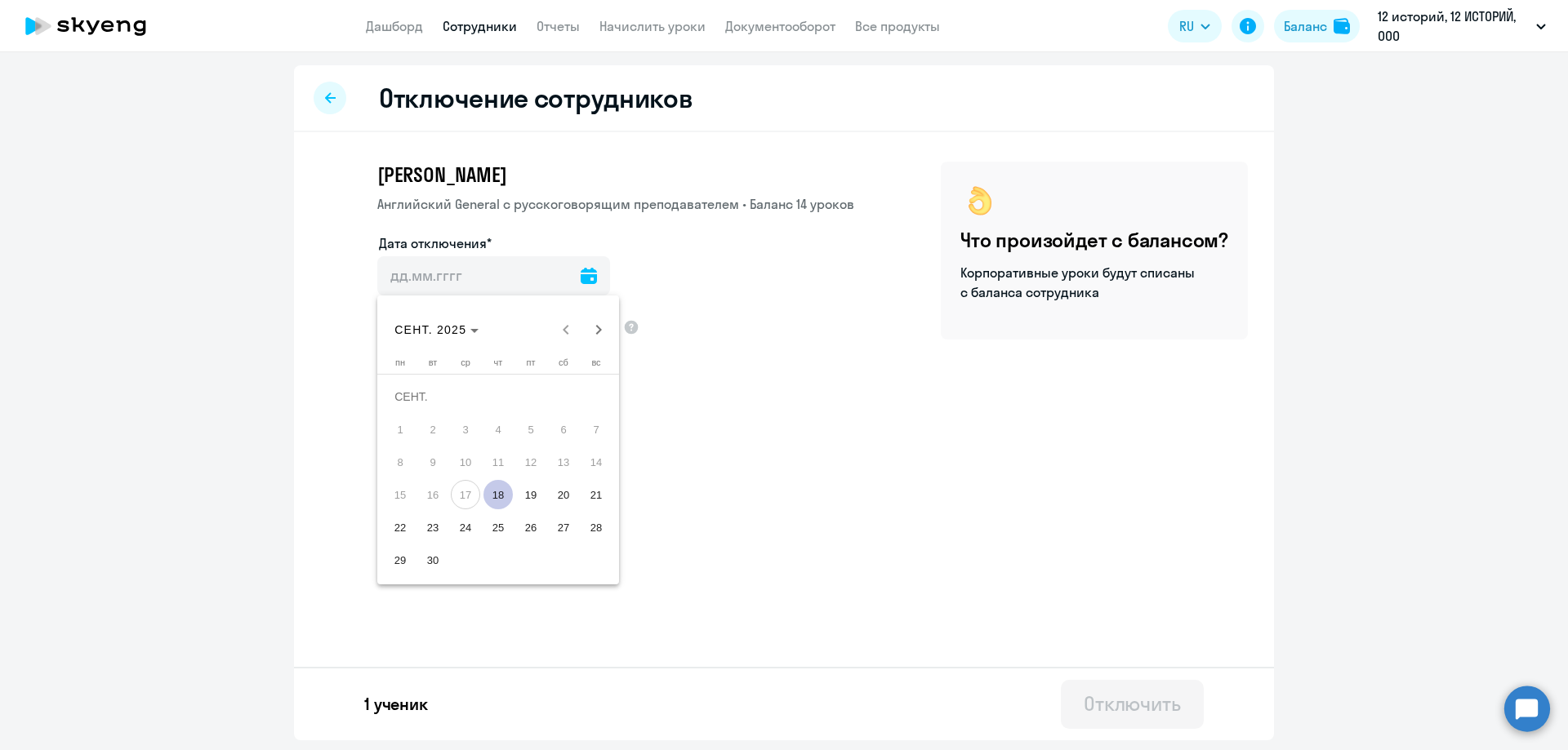
type input "[DATE]"
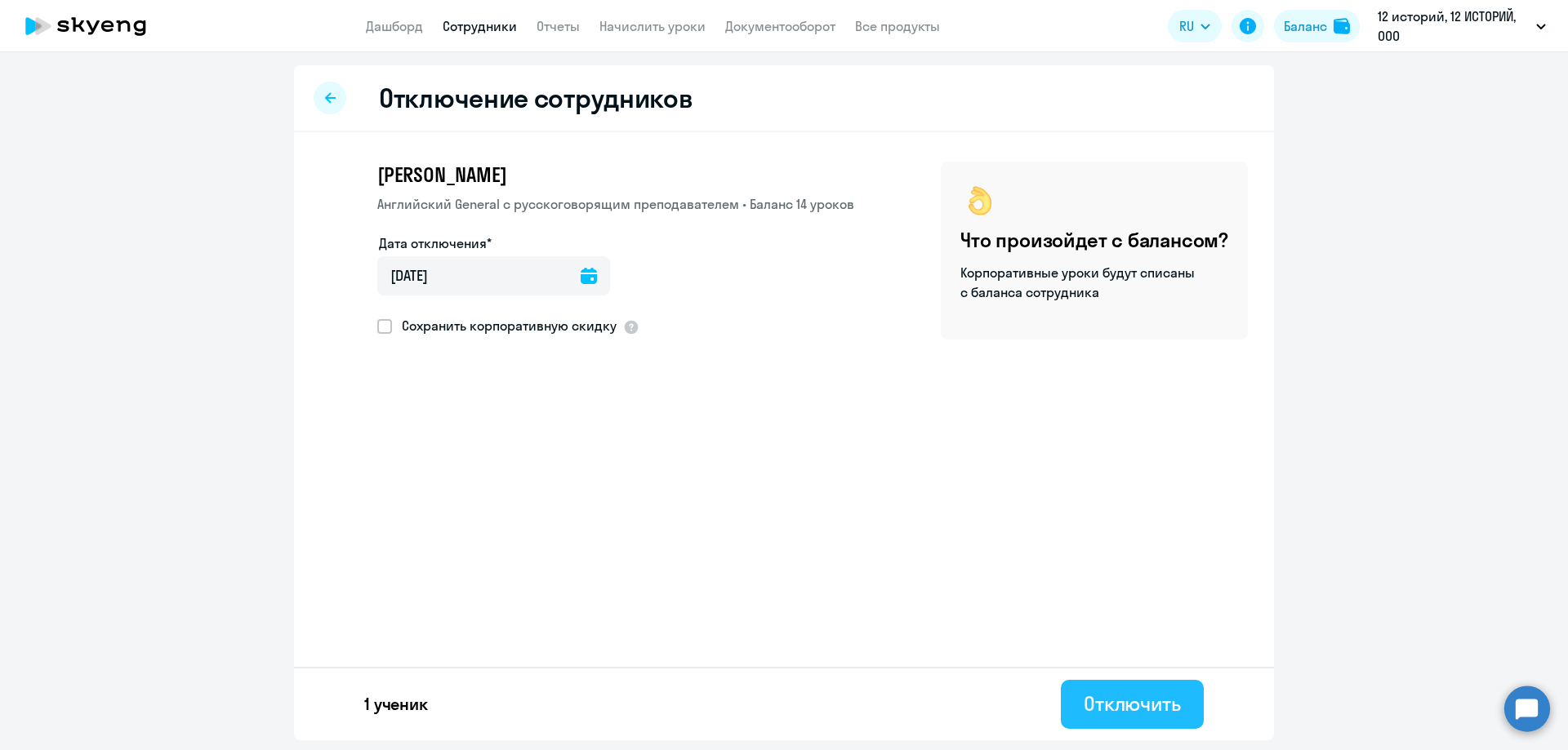
click at [1107, 700] on div "Отключить" at bounding box center [1132, 703] width 98 height 26
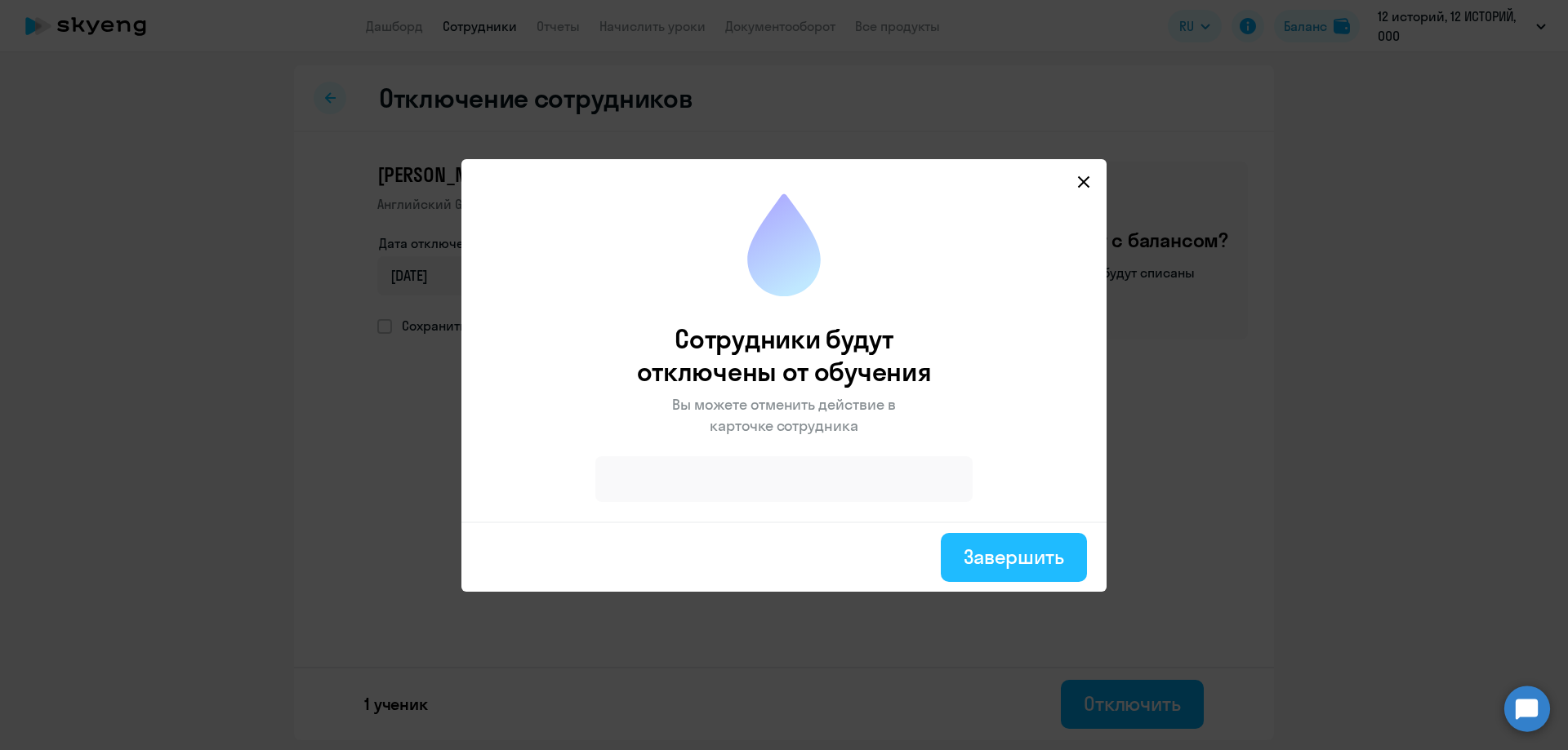
click at [997, 553] on div "Завершить" at bounding box center [1013, 556] width 100 height 26
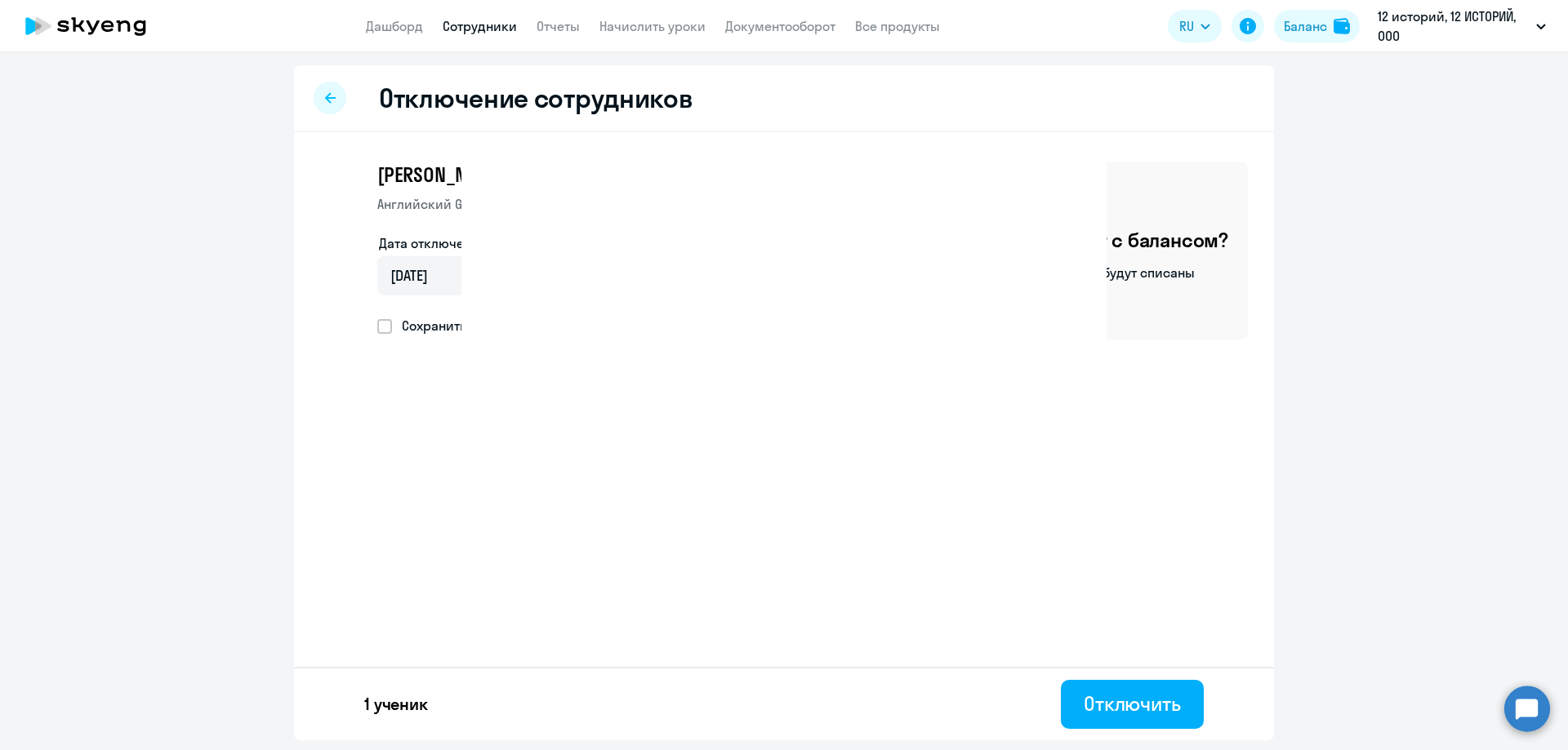
select select "30"
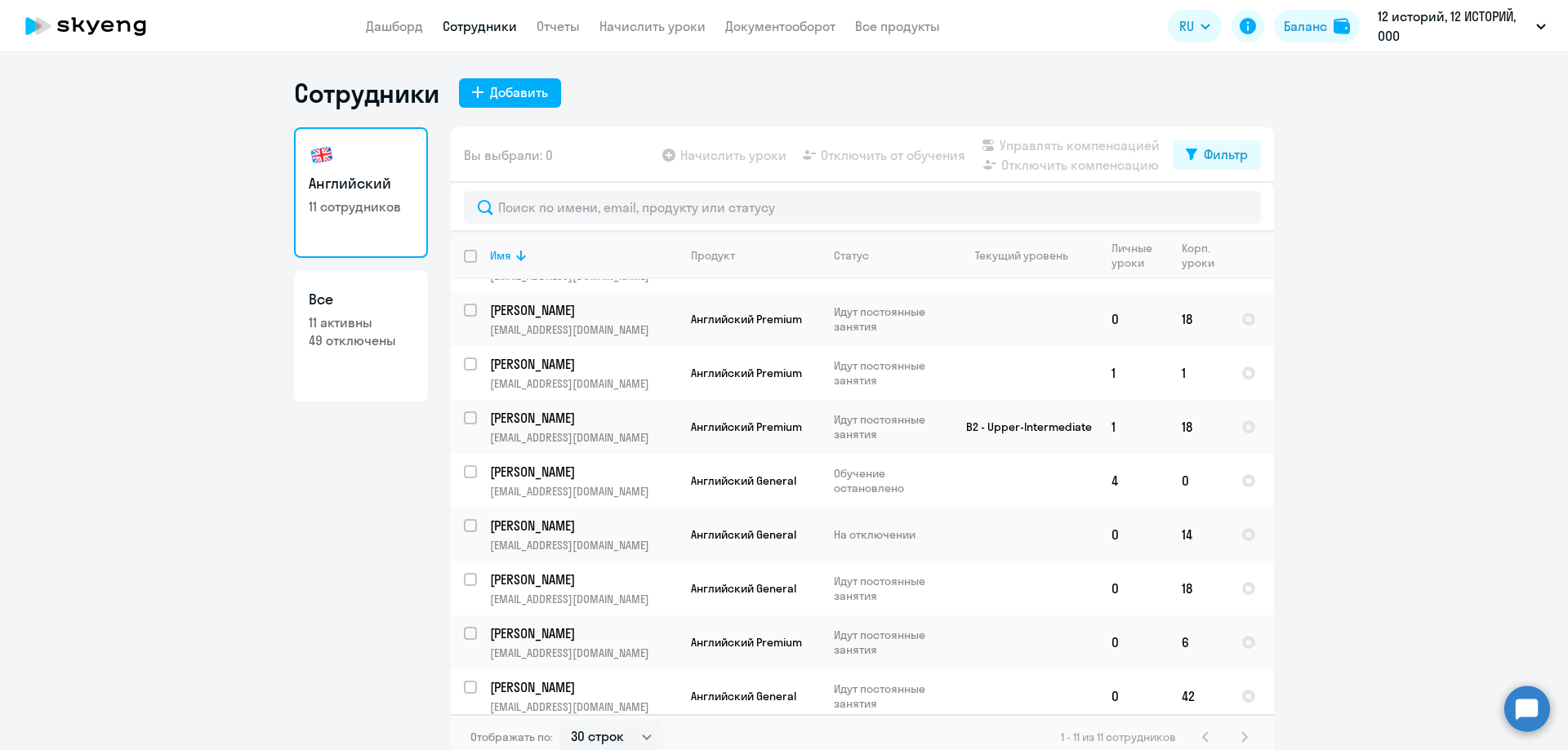
scroll to position [157, 0]
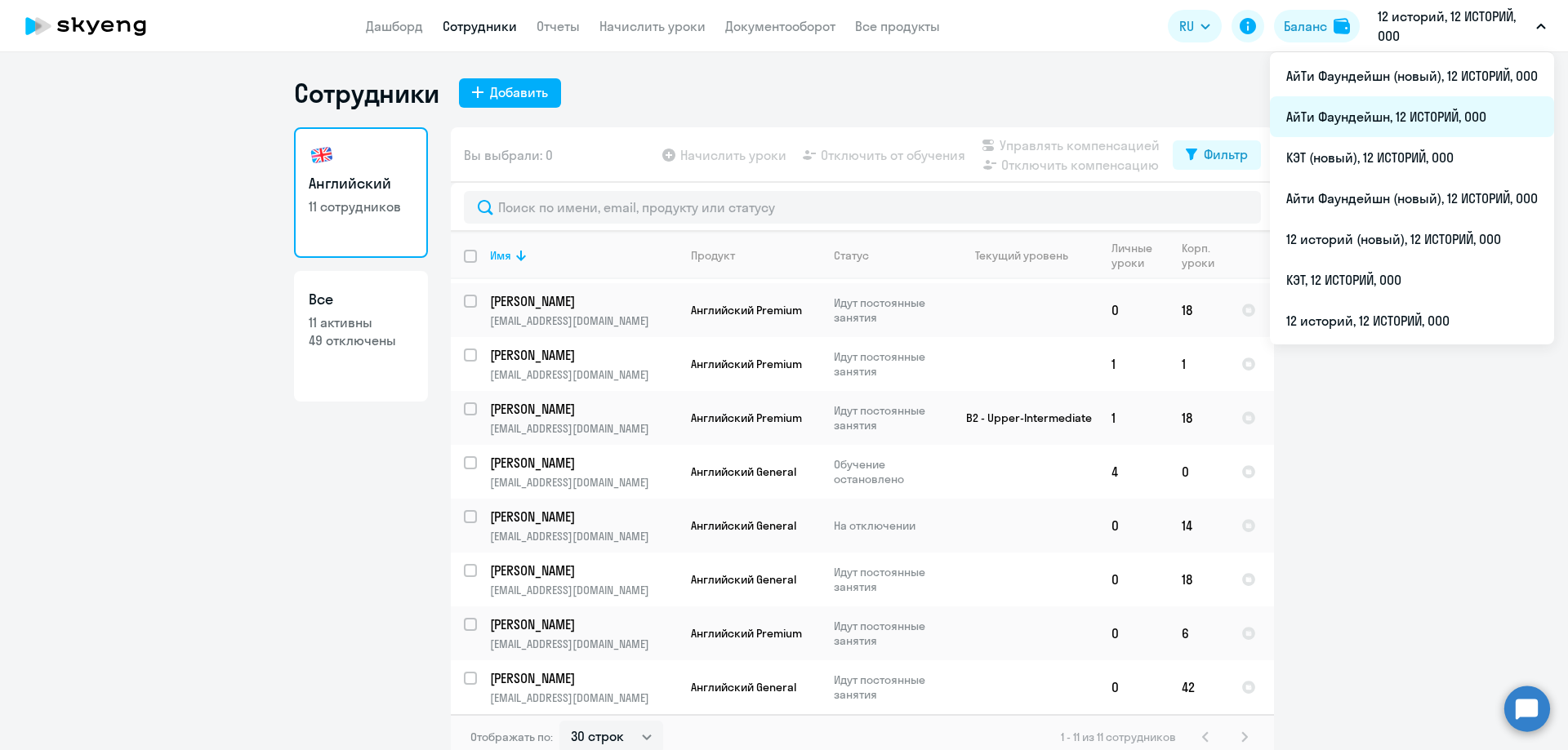
click at [1396, 124] on li "АйТи Фаундейшн, 12 ИСТОРИЙ, ООО" at bounding box center [1412, 117] width 284 height 41
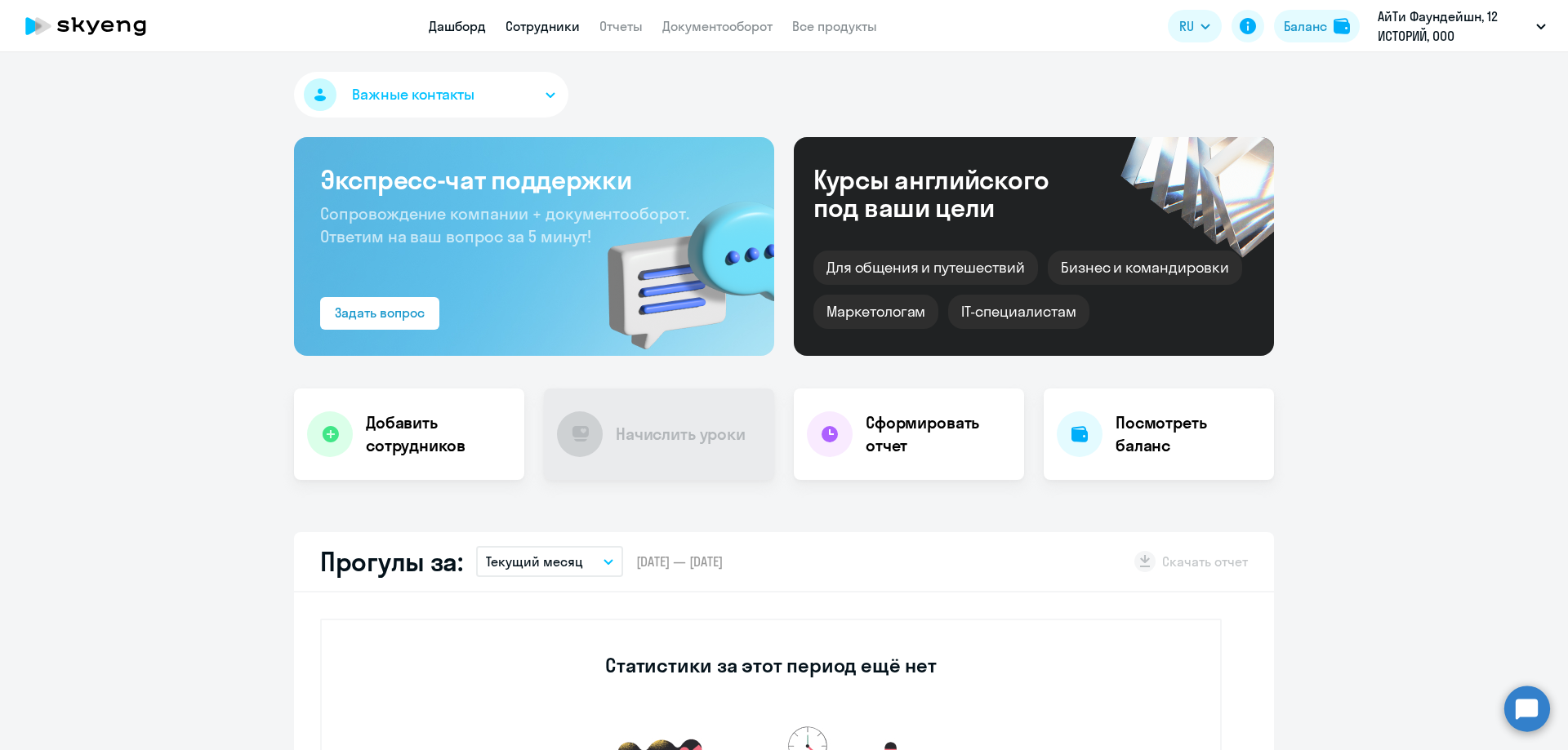
click at [524, 31] on link "Сотрудники" at bounding box center [543, 25] width 74 height 16
select select "30"
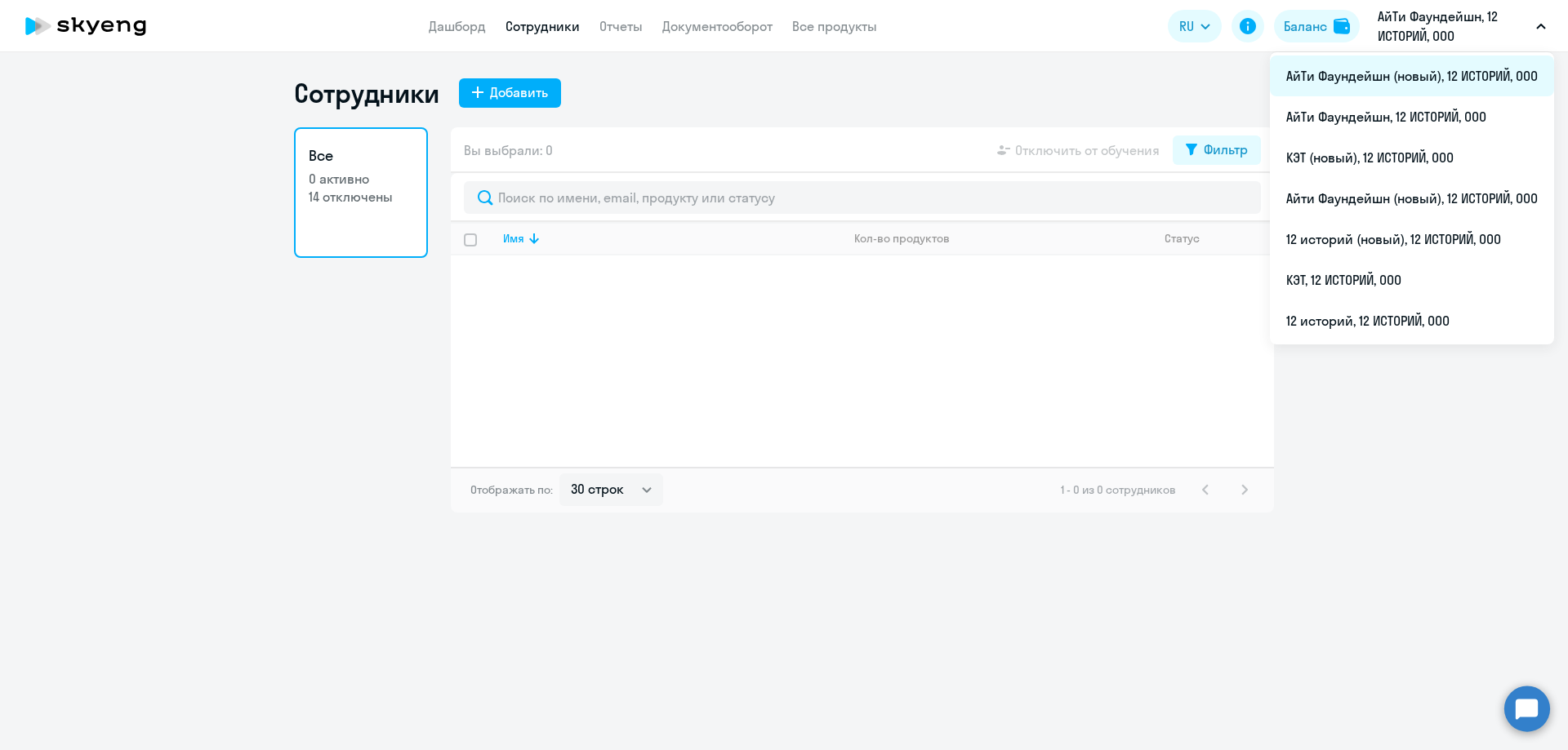
click at [1391, 79] on li "АйТи Фаундейшн (новый), 12 ИСТОРИЙ, ООО" at bounding box center [1412, 76] width 284 height 41
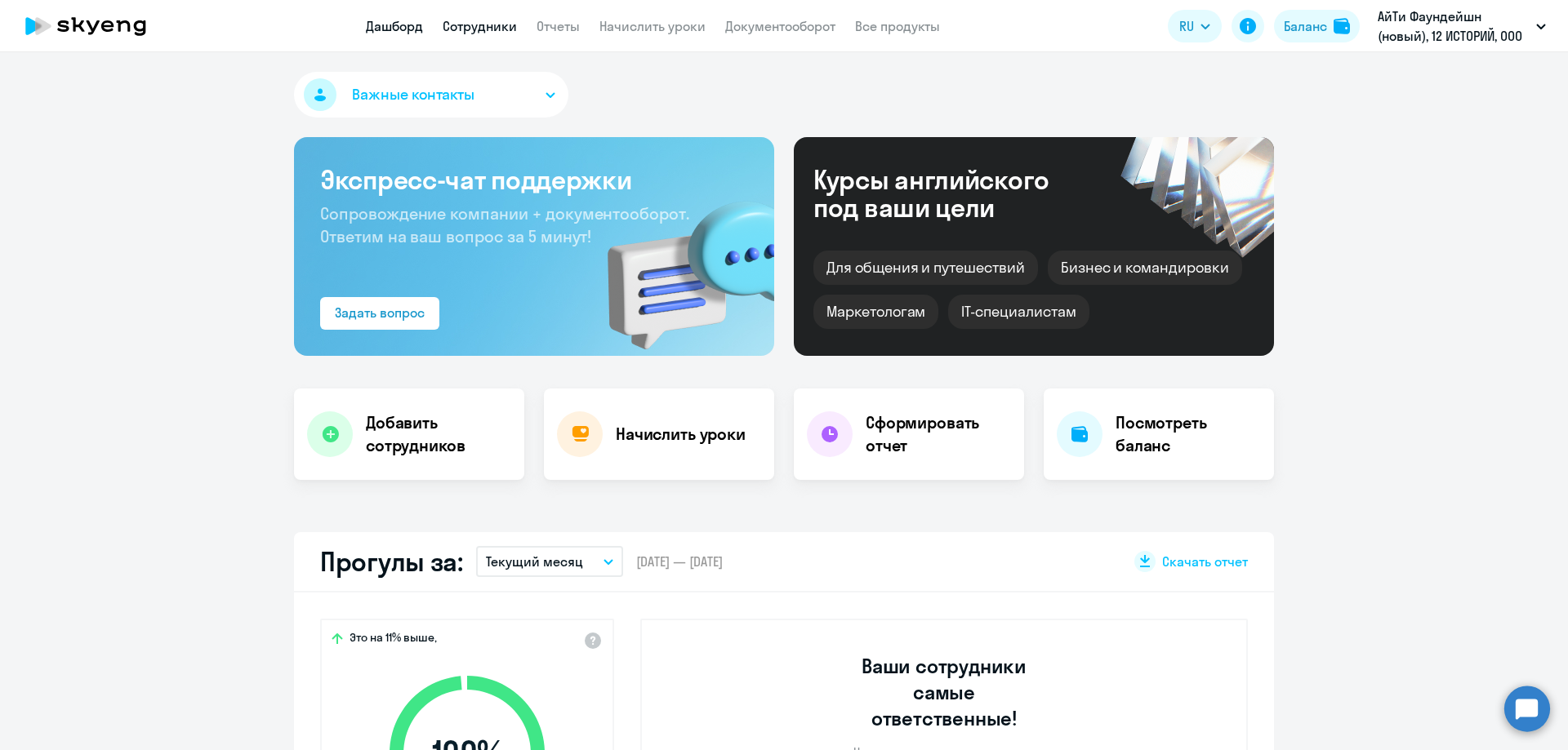
click at [468, 32] on link "Сотрудники" at bounding box center [479, 25] width 74 height 16
select select "30"
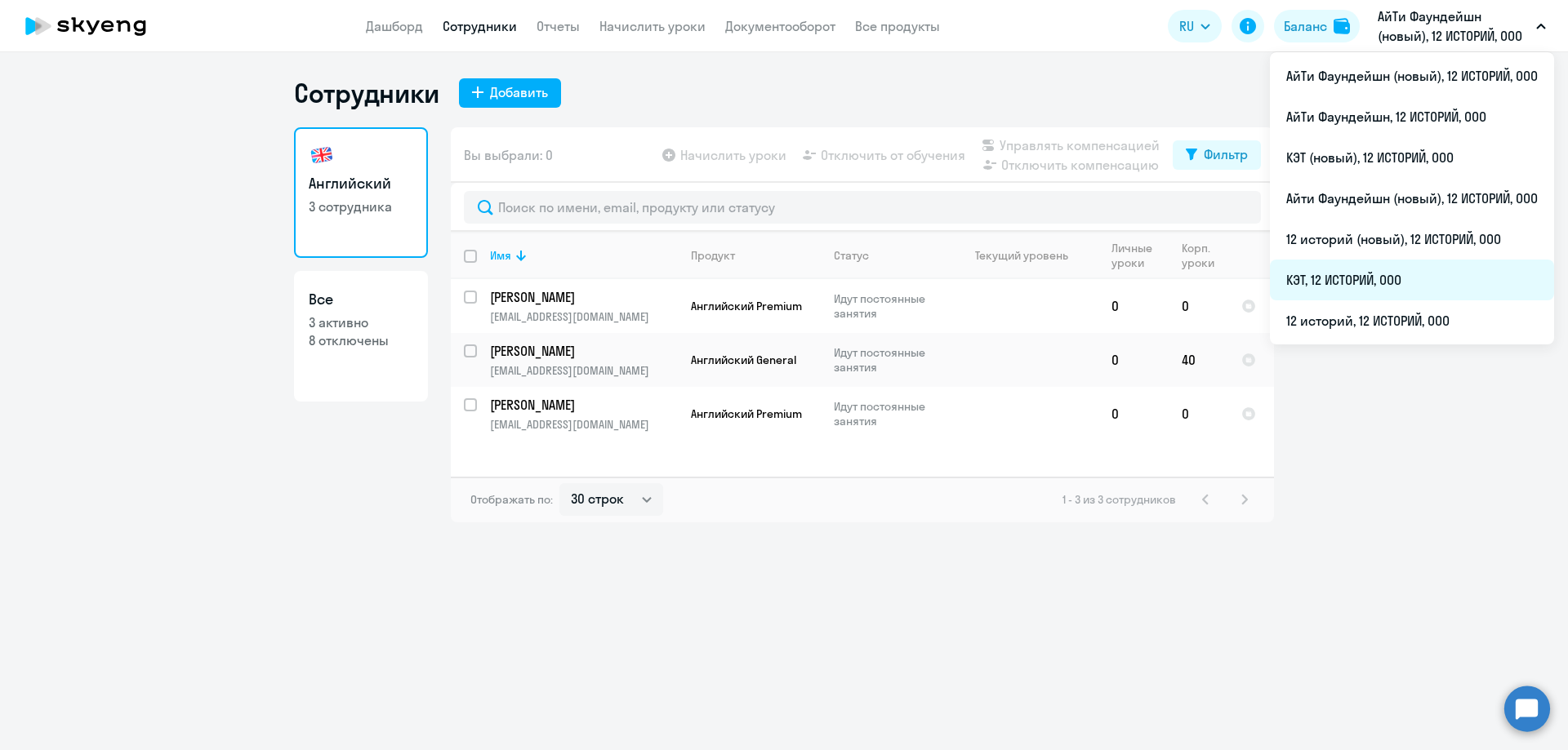
click at [1373, 273] on li "КЭТ, 12 ИСТОРИЙ, ООО" at bounding box center [1412, 280] width 284 height 41
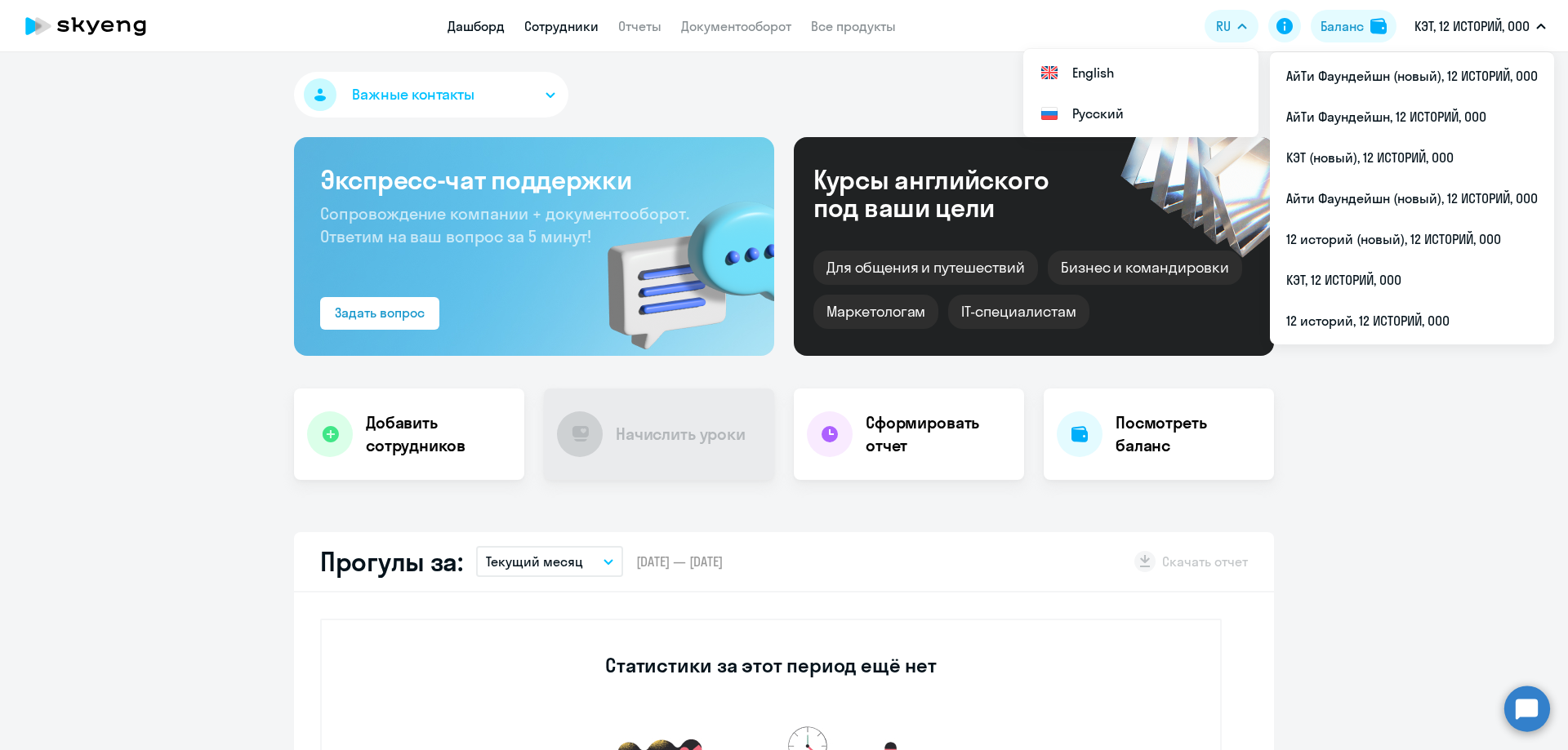
click at [550, 28] on link "Сотрудники" at bounding box center [561, 25] width 74 height 16
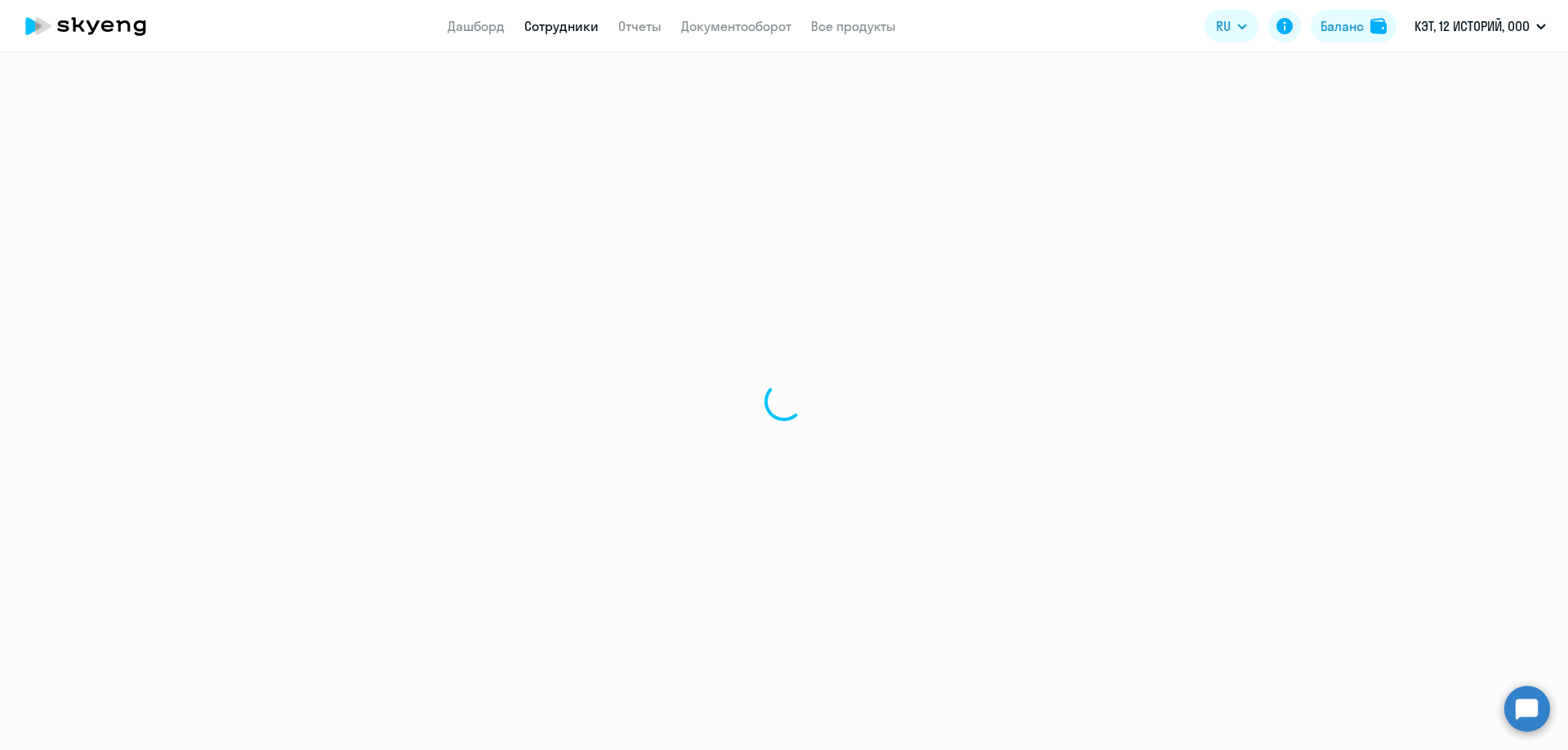
select select "30"
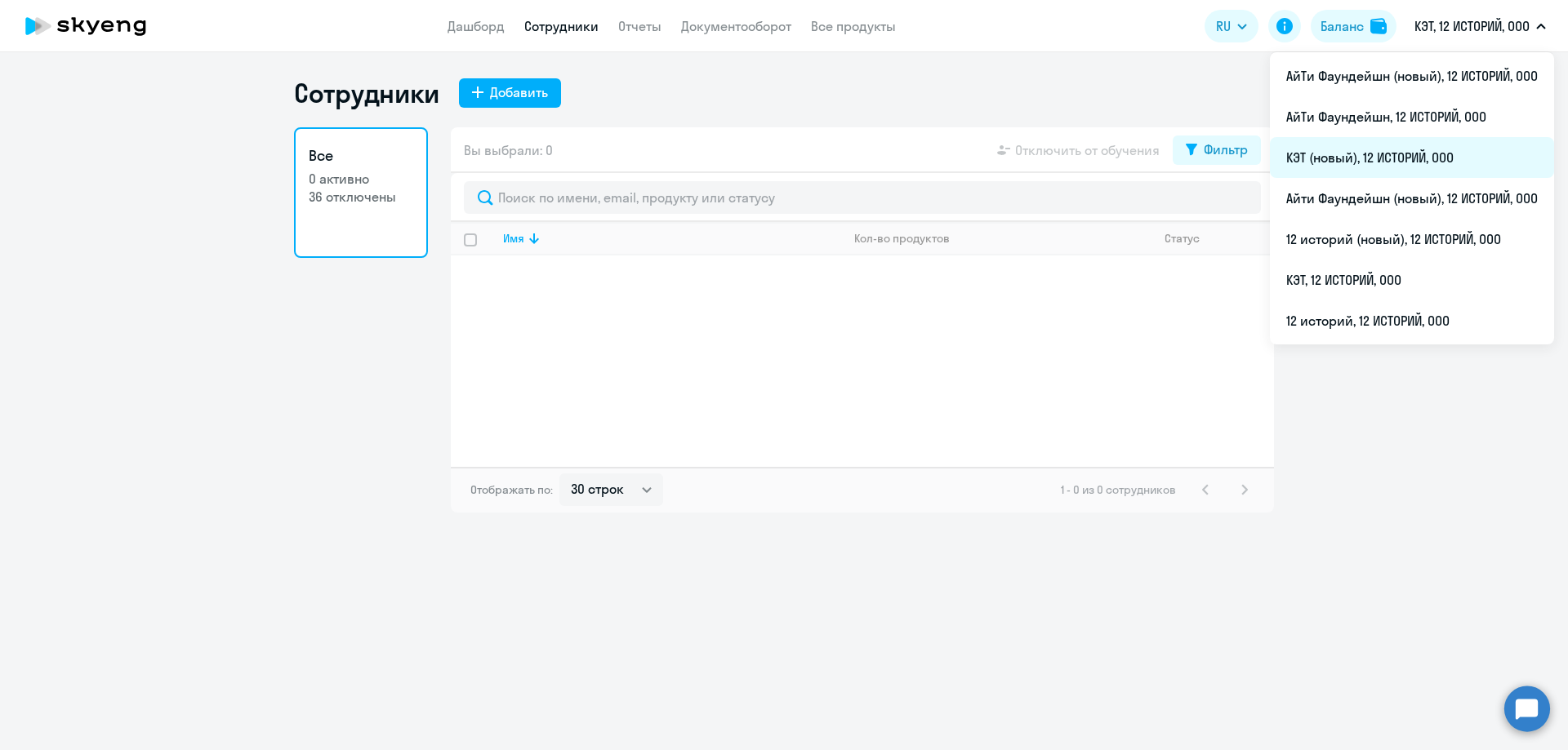
click at [1380, 150] on li "КЭТ (новый), 12 ИСТОРИЙ, ООО" at bounding box center [1412, 157] width 284 height 41
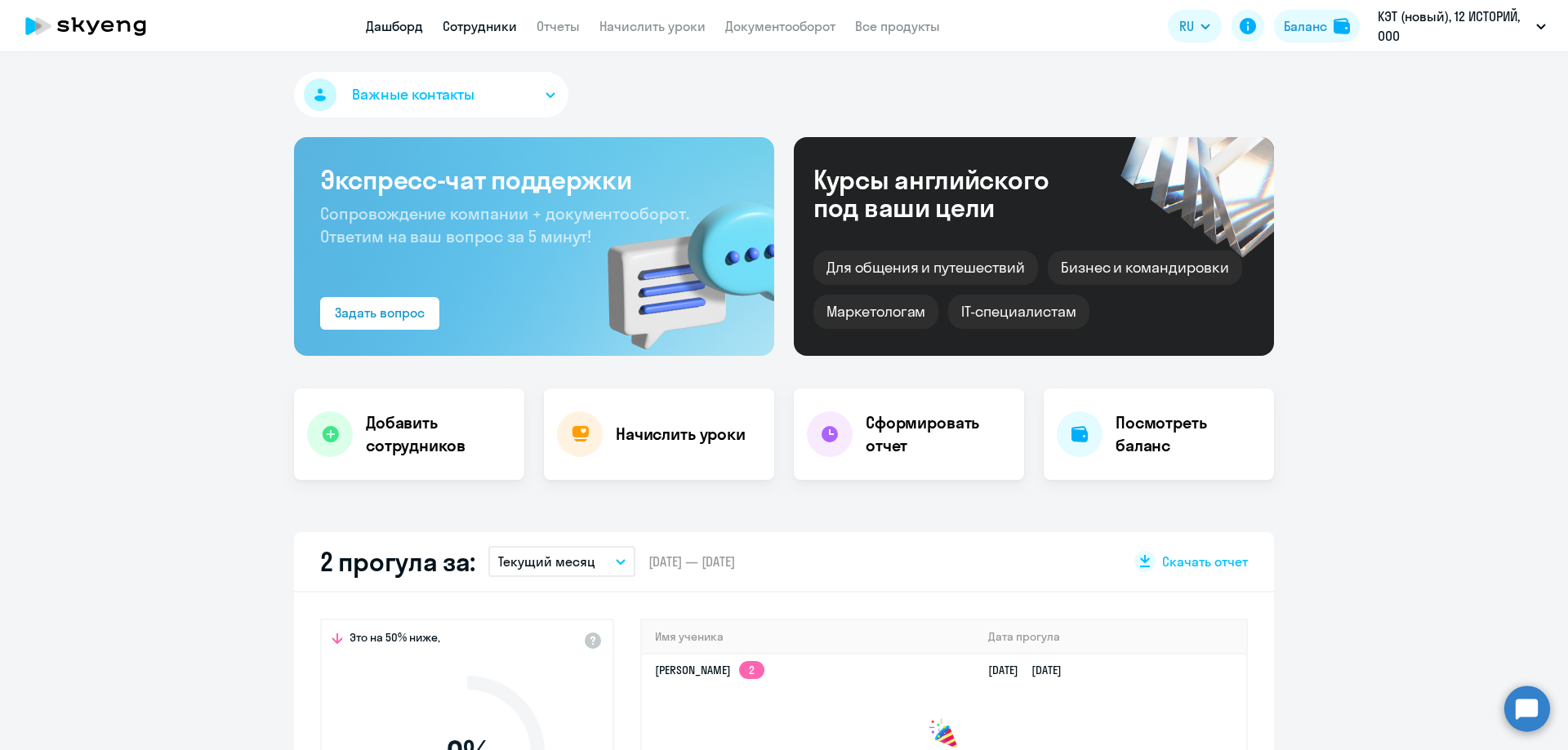
click at [456, 33] on link "Сотрудники" at bounding box center [479, 25] width 74 height 16
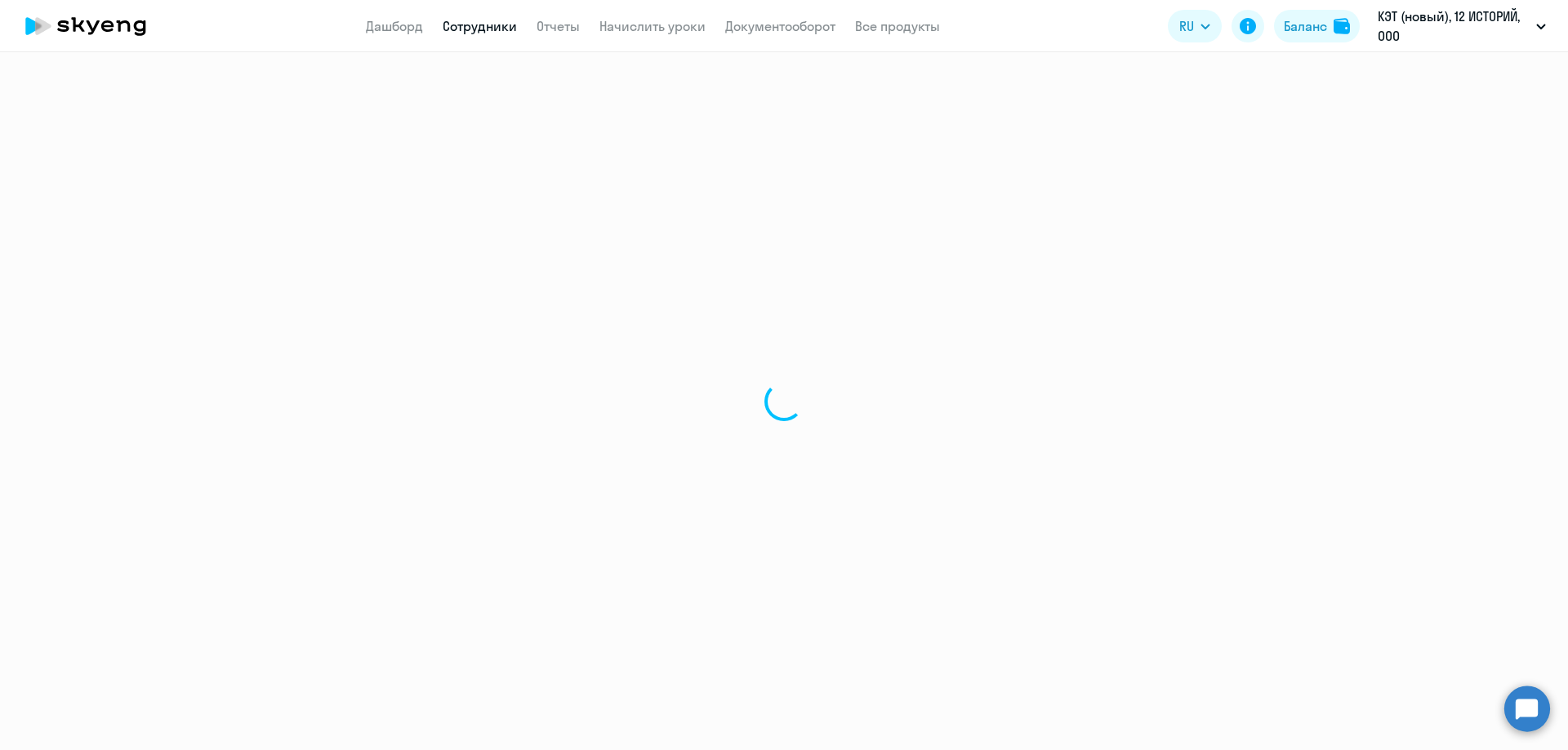
select select "30"
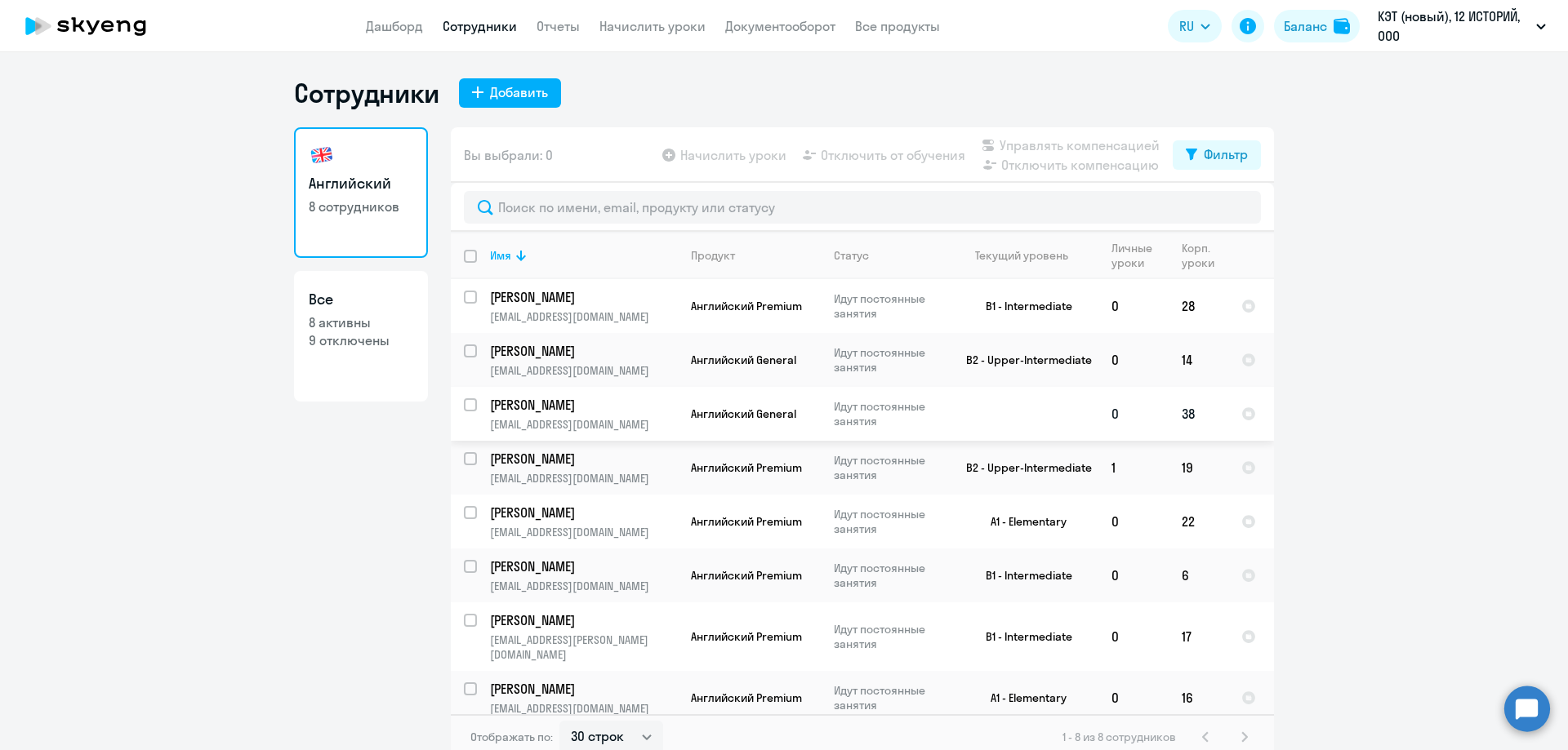
click at [547, 410] on p "[PERSON_NAME]" at bounding box center [581, 404] width 184 height 18
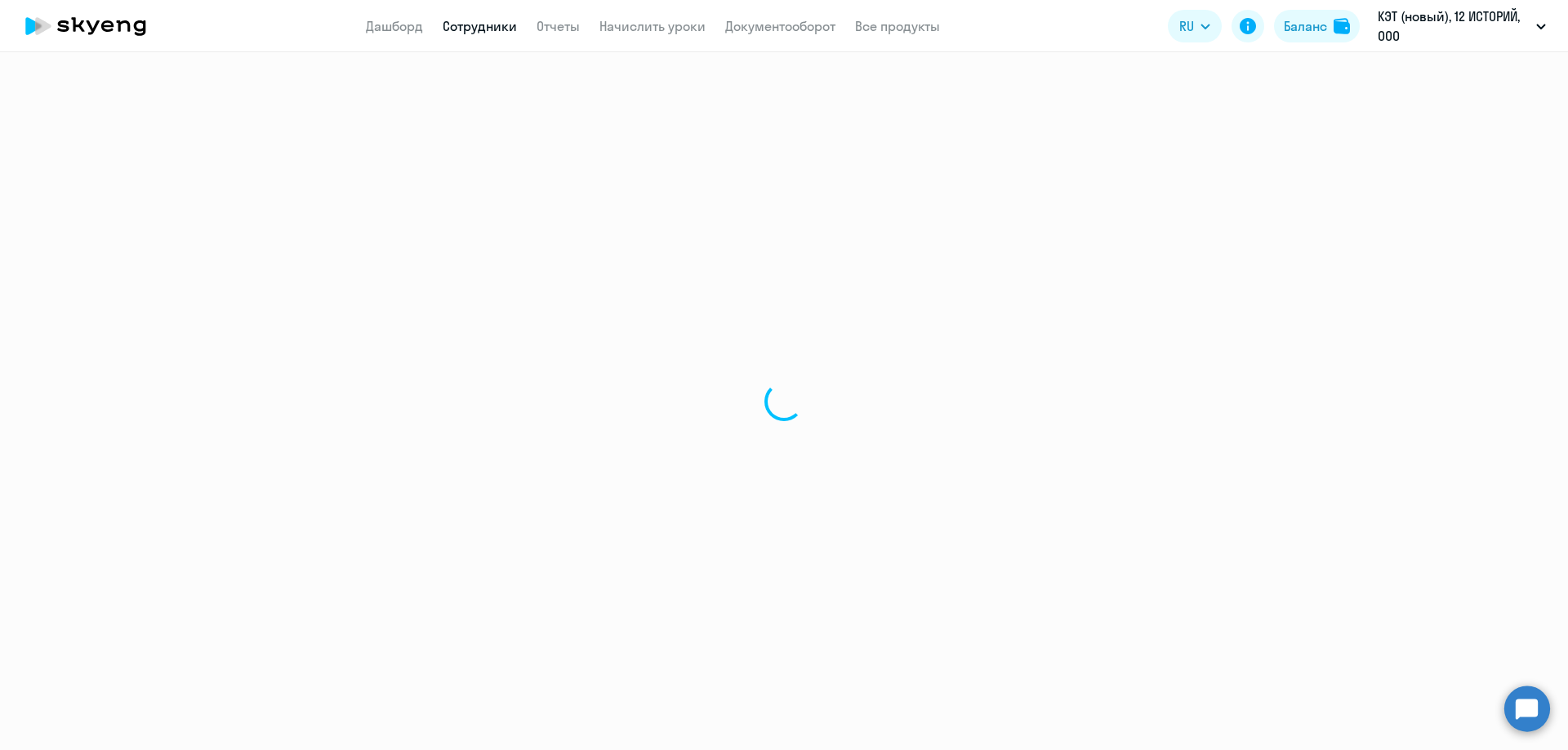
select select "english"
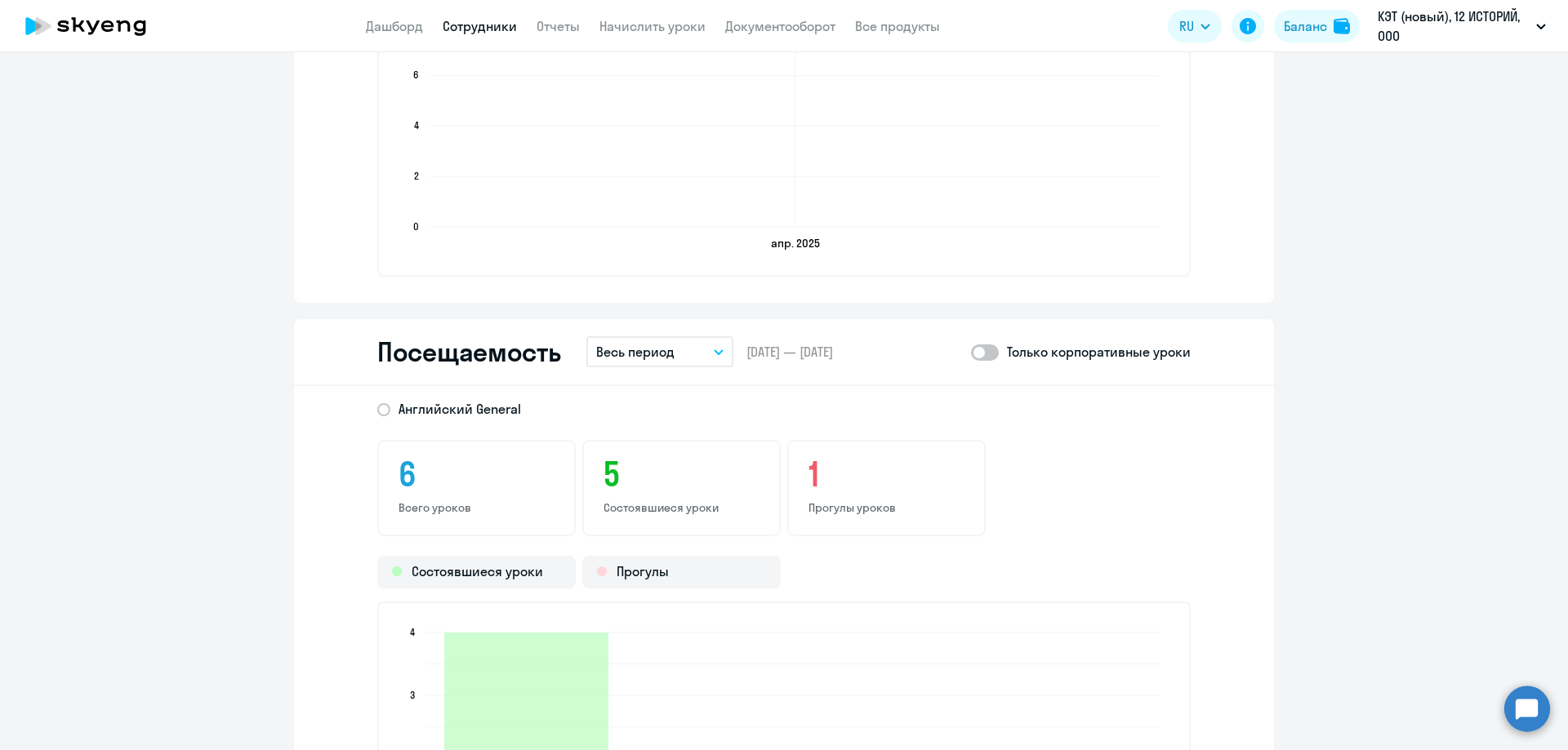
scroll to position [1645, 0]
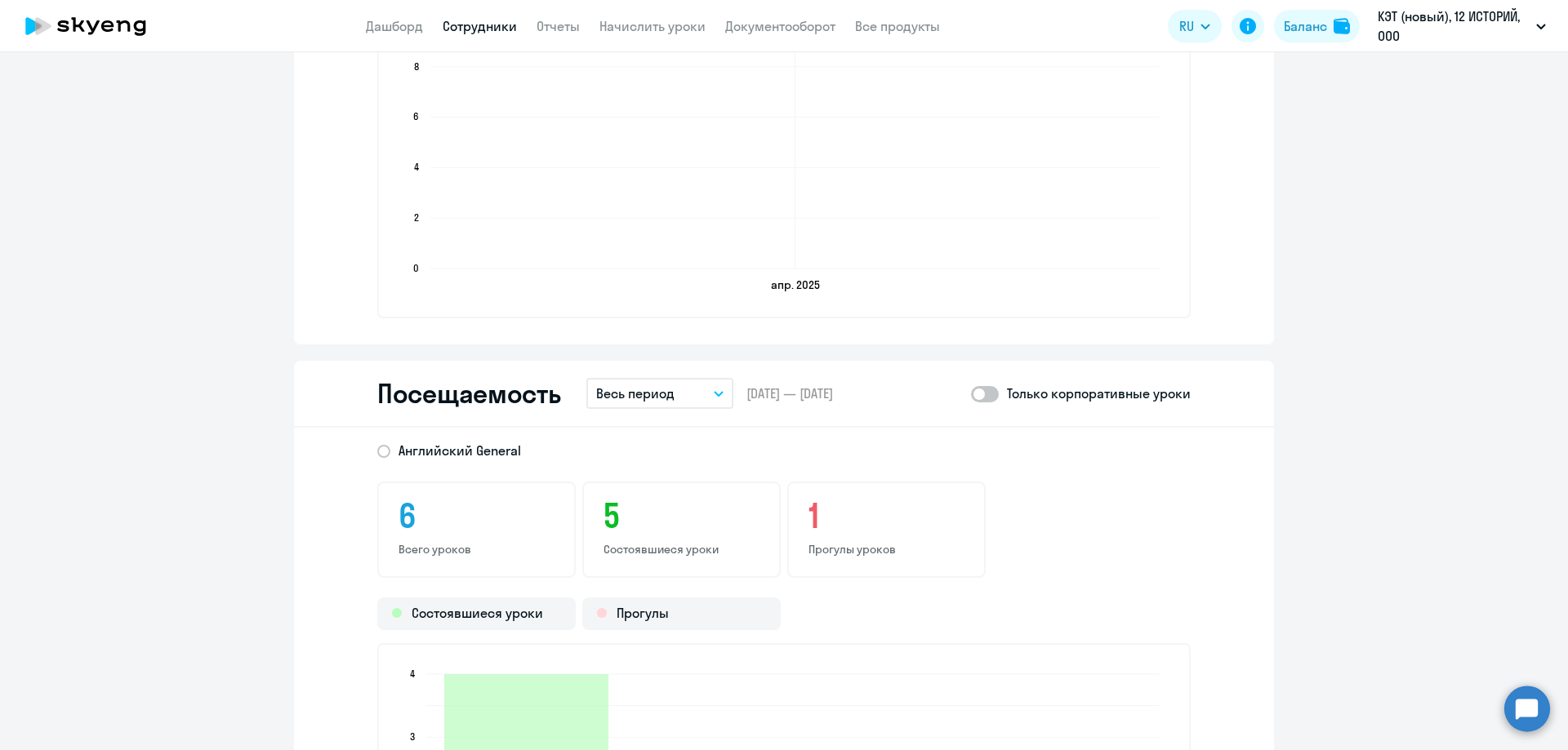
click at [632, 389] on p "Весь период" at bounding box center [635, 393] width 78 height 19
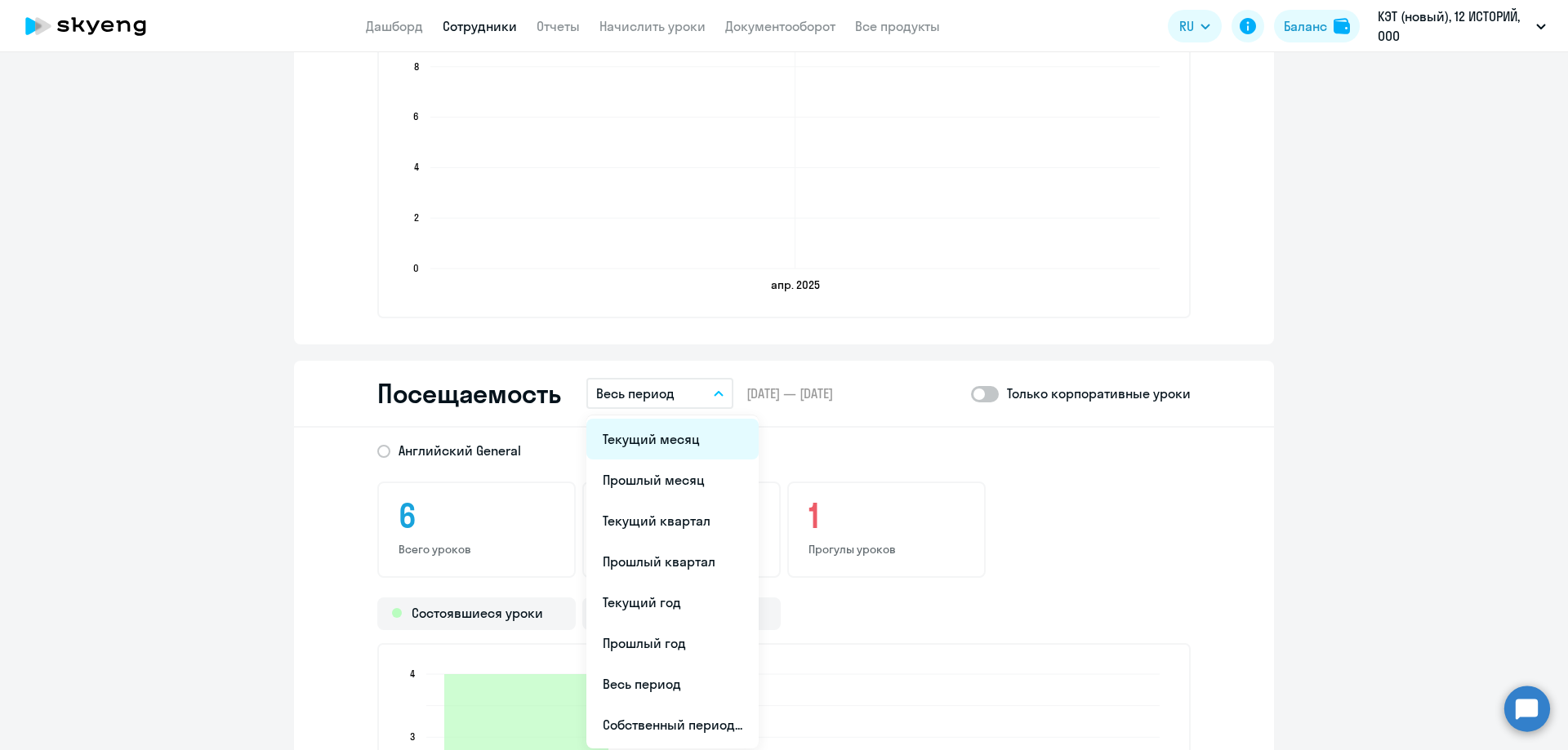
click at [649, 434] on li "Текущий месяц" at bounding box center [672, 439] width 172 height 41
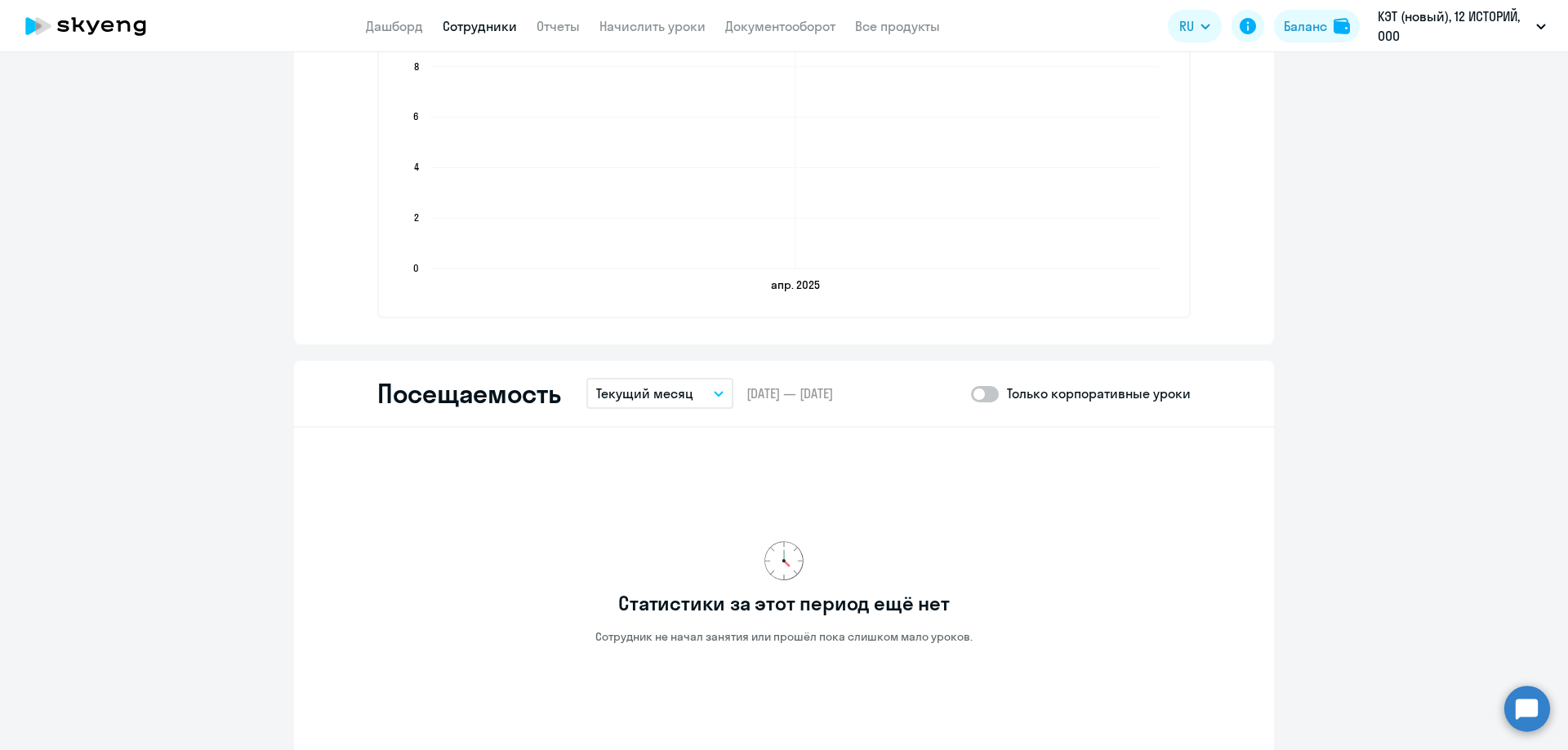
drag, startPoint x: 696, startPoint y: 400, endPoint x: 703, endPoint y: 446, distance: 46.5
click at [697, 402] on button "Текущий месяц" at bounding box center [660, 393] width 147 height 31
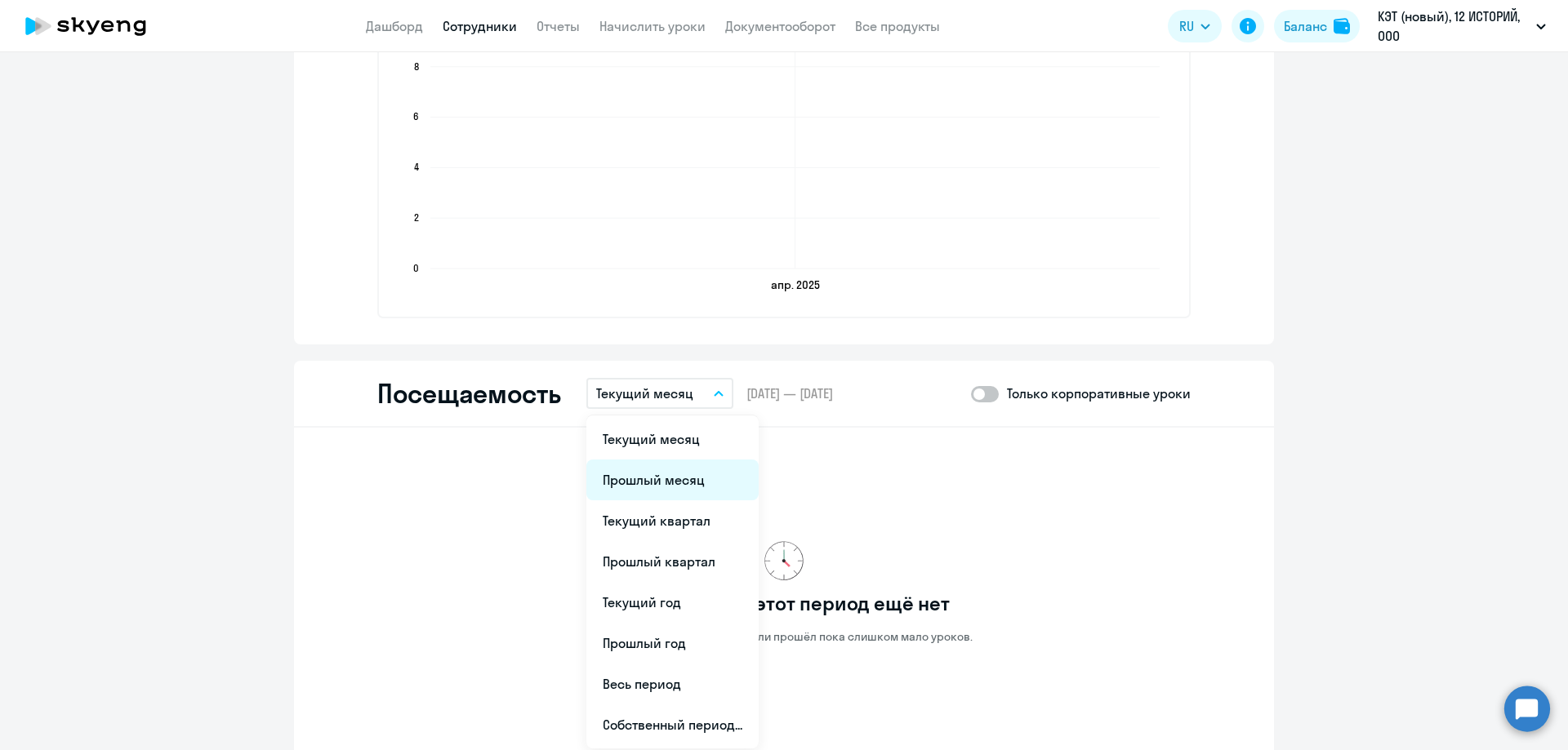
click at [705, 483] on li "Прошлый месяц" at bounding box center [672, 479] width 172 height 41
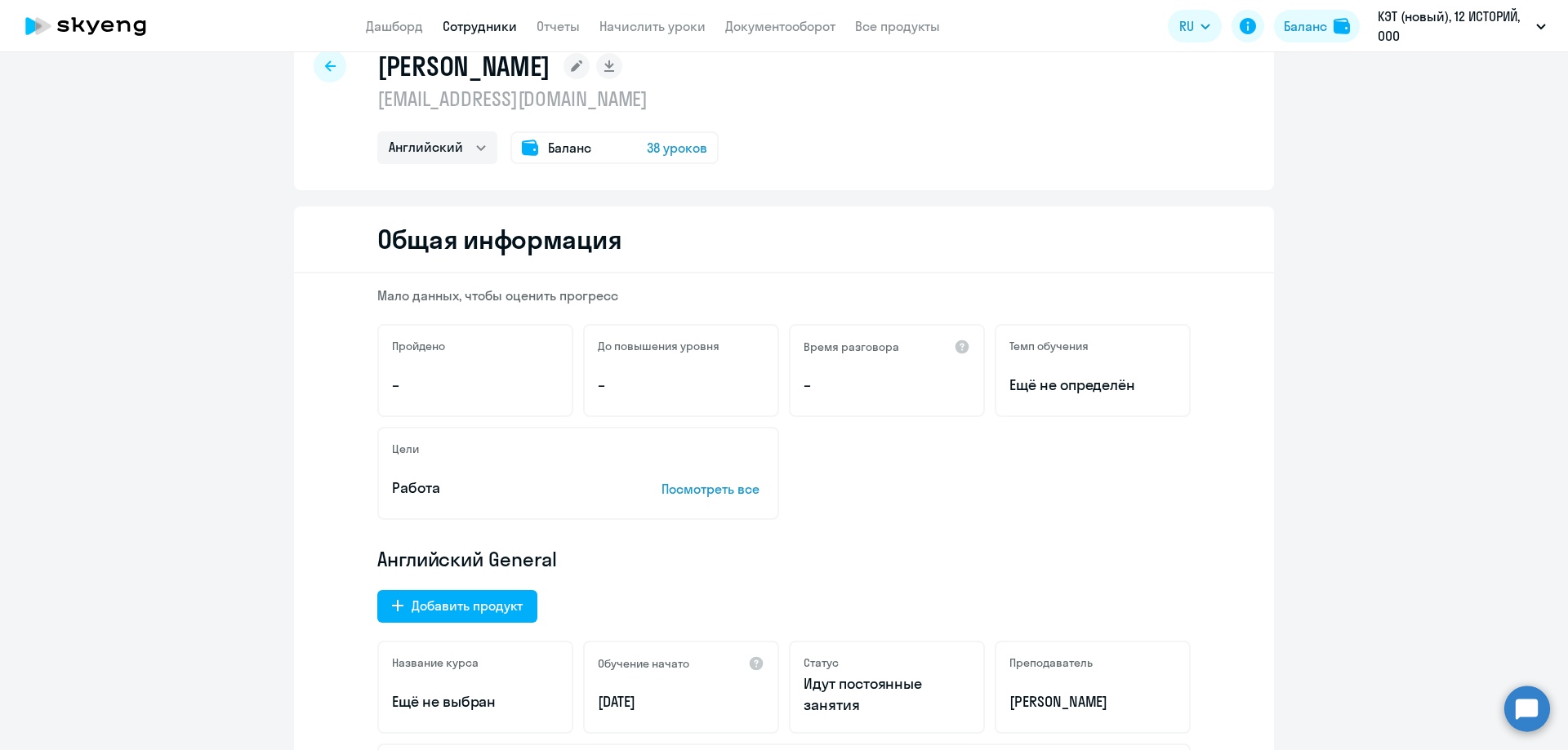
scroll to position [0, 0]
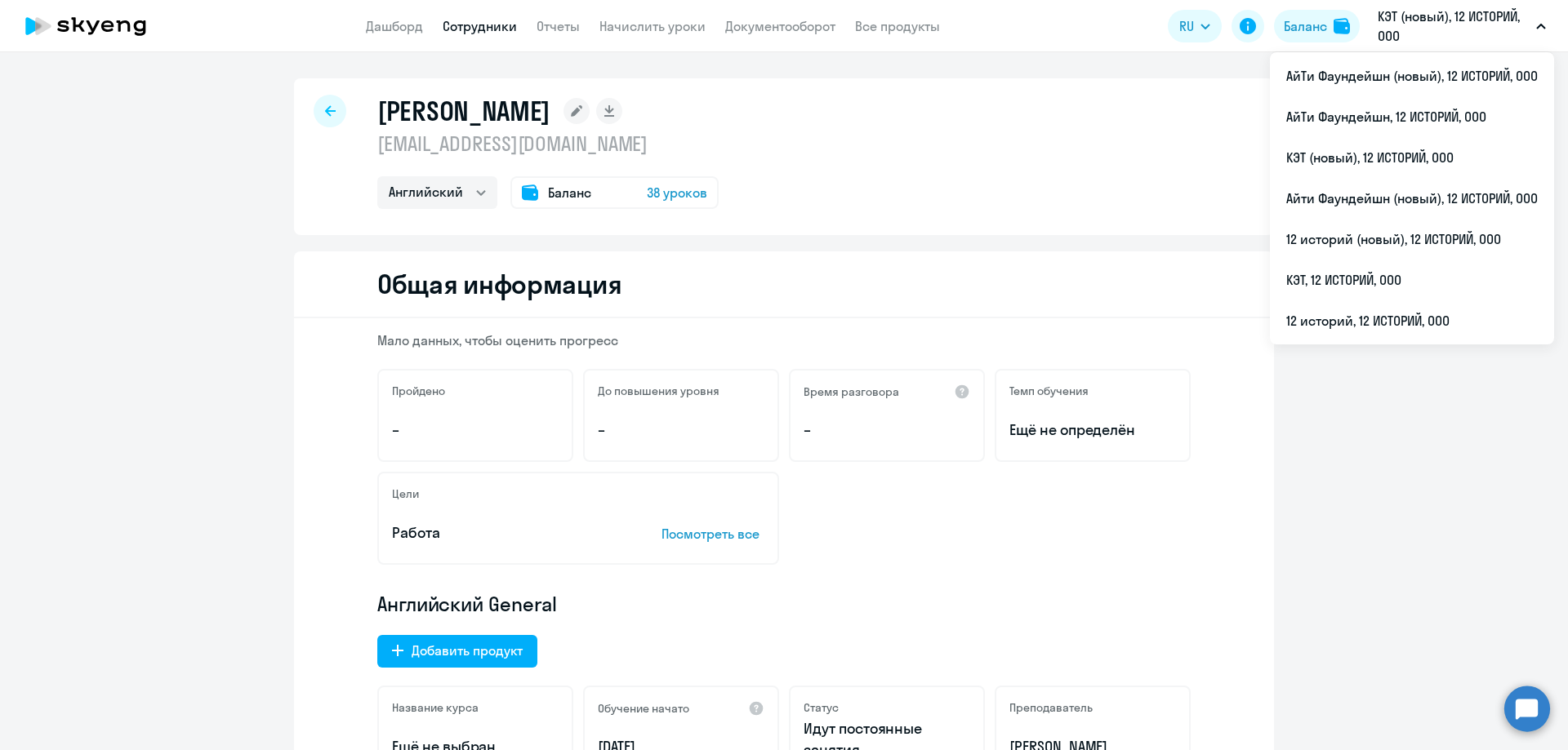
click at [325, 112] on icon at bounding box center [330, 111] width 11 height 12
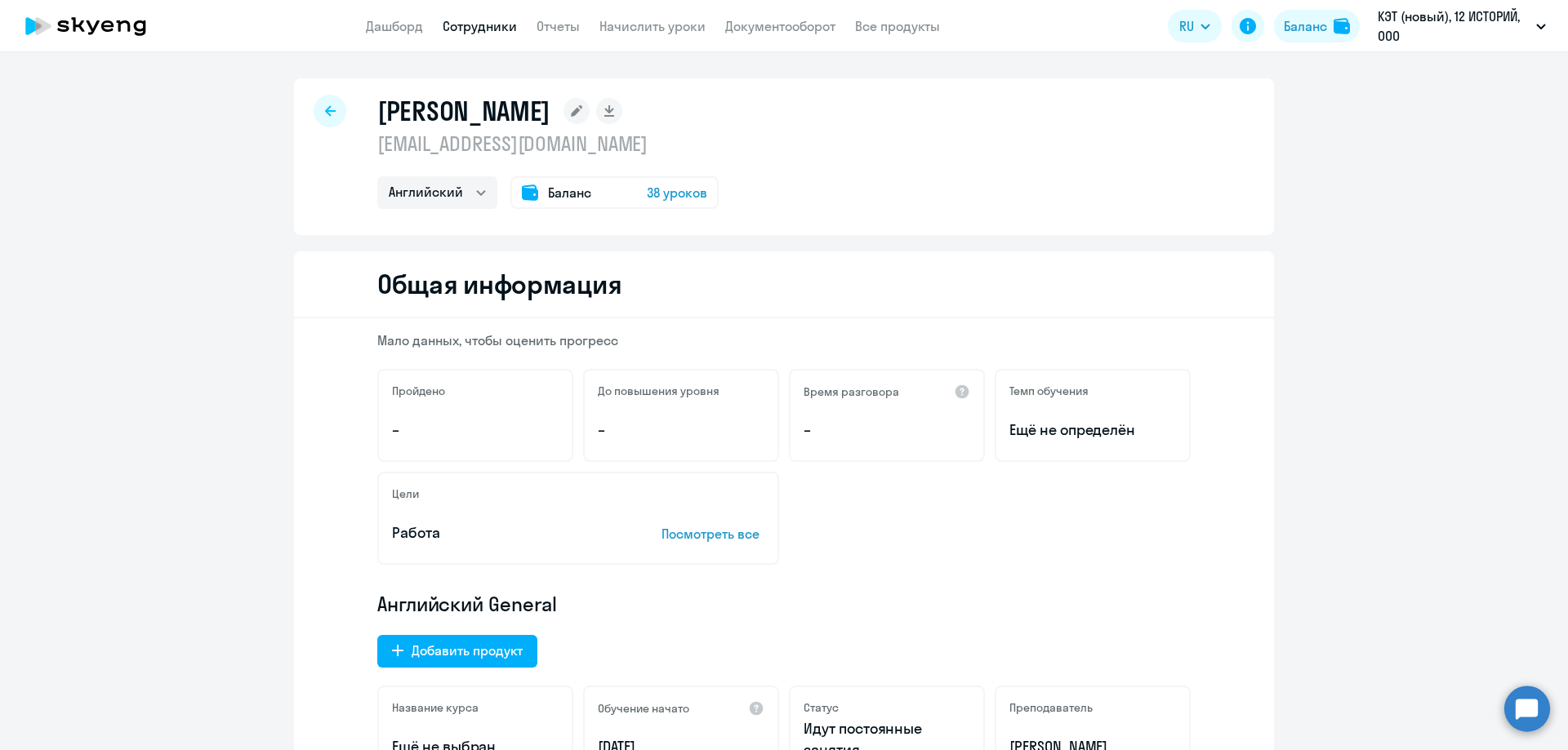
select select "30"
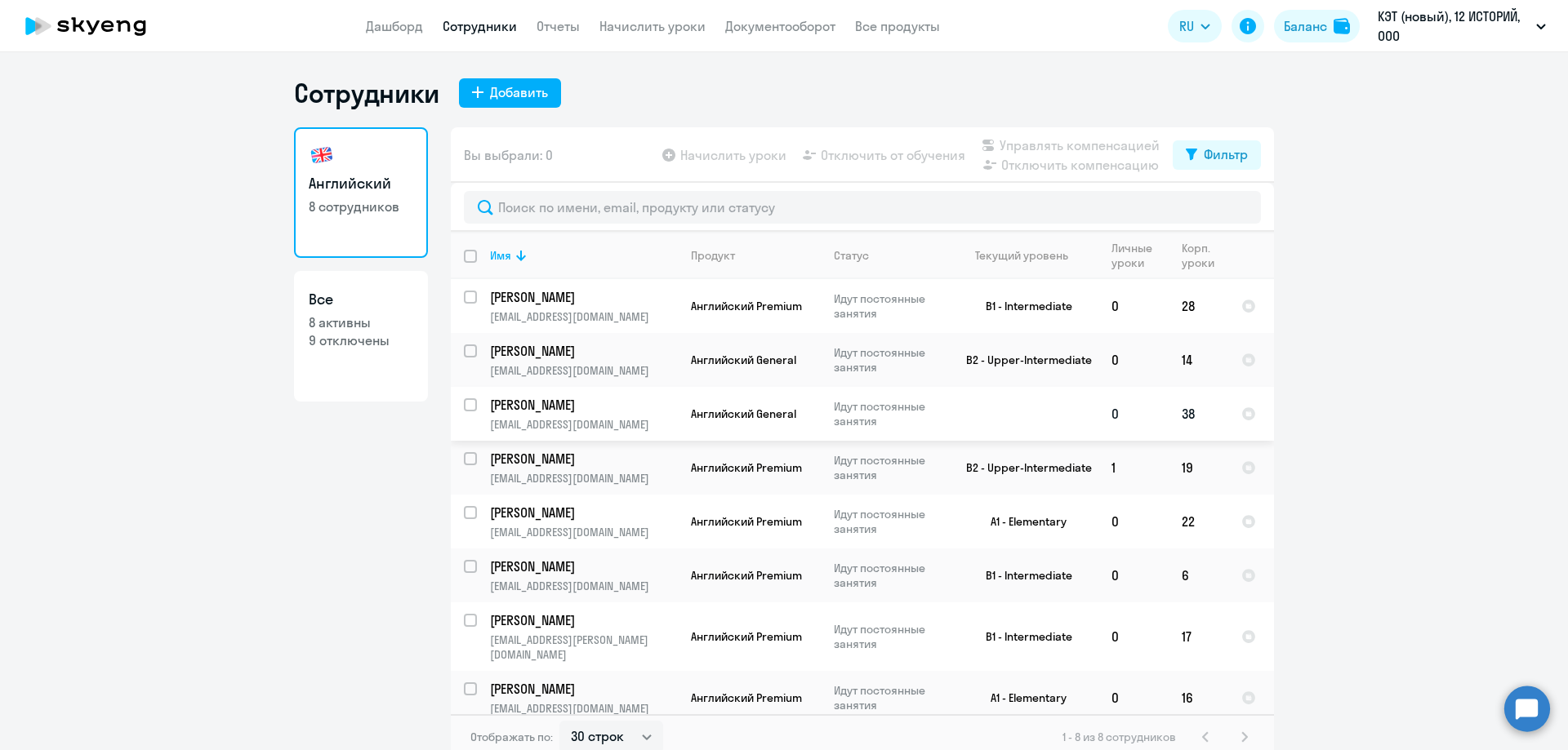
click at [469, 404] on input "select row 18692808" at bounding box center [479, 415] width 33 height 33
checkbox input "true"
drag, startPoint x: 469, startPoint y: 404, endPoint x: 1456, endPoint y: 412, distance: 987.0
click at [1456, 412] on ng-component "Сотрудники Добавить Английский 8 сотрудников Все 8 активны 9 отключены Вы выбра…" at bounding box center [784, 418] width 1568 height 683
click at [912, 152] on span "Отключить от обучения" at bounding box center [893, 155] width 145 height 19
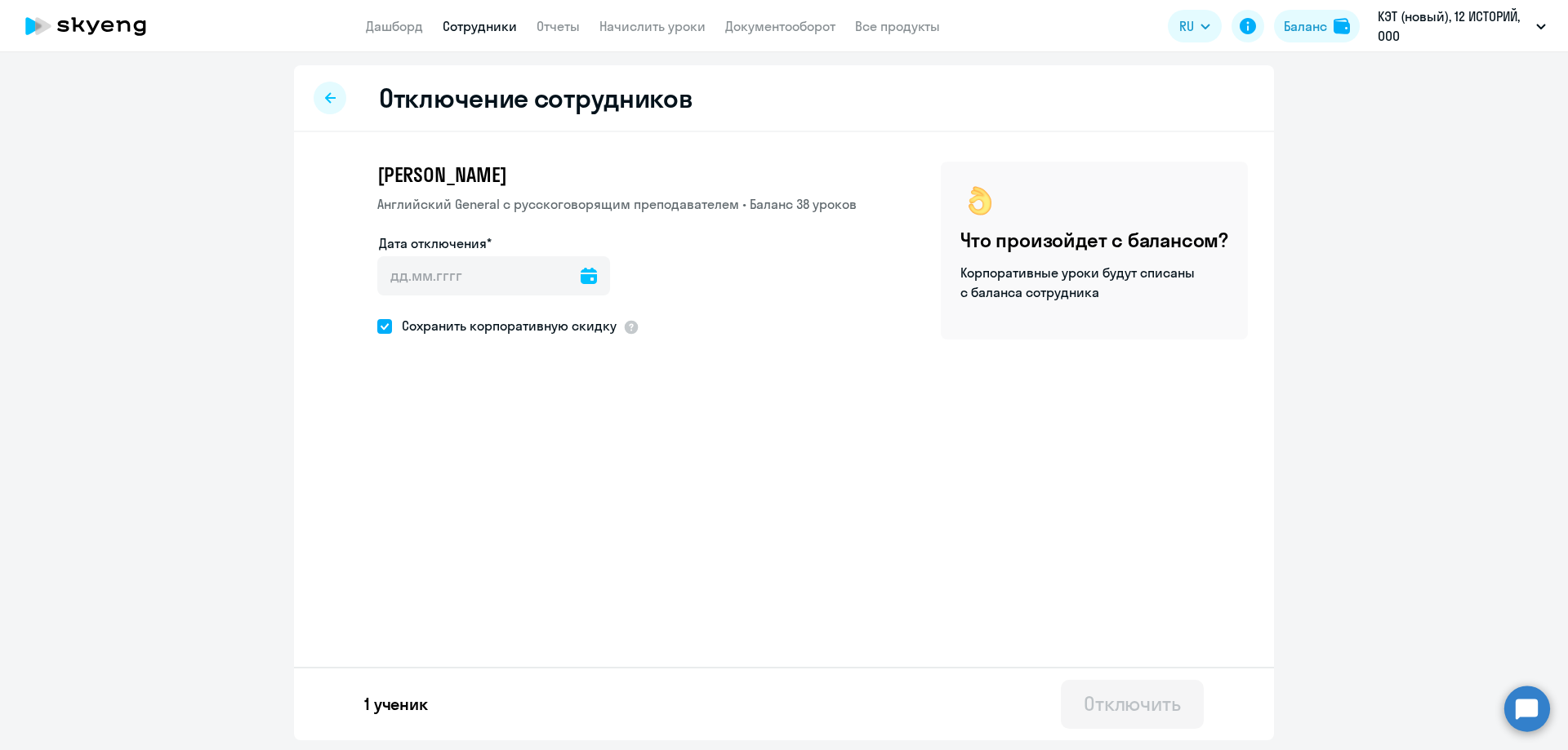
click at [380, 330] on span at bounding box center [384, 326] width 14 height 14
click at [377, 326] on input "Сохранить корпоративную скидку" at bounding box center [376, 325] width 1 height 1
checkbox input "false"
click at [580, 273] on icon at bounding box center [588, 275] width 16 height 16
click at [591, 332] on span "Next month" at bounding box center [598, 330] width 33 height 33
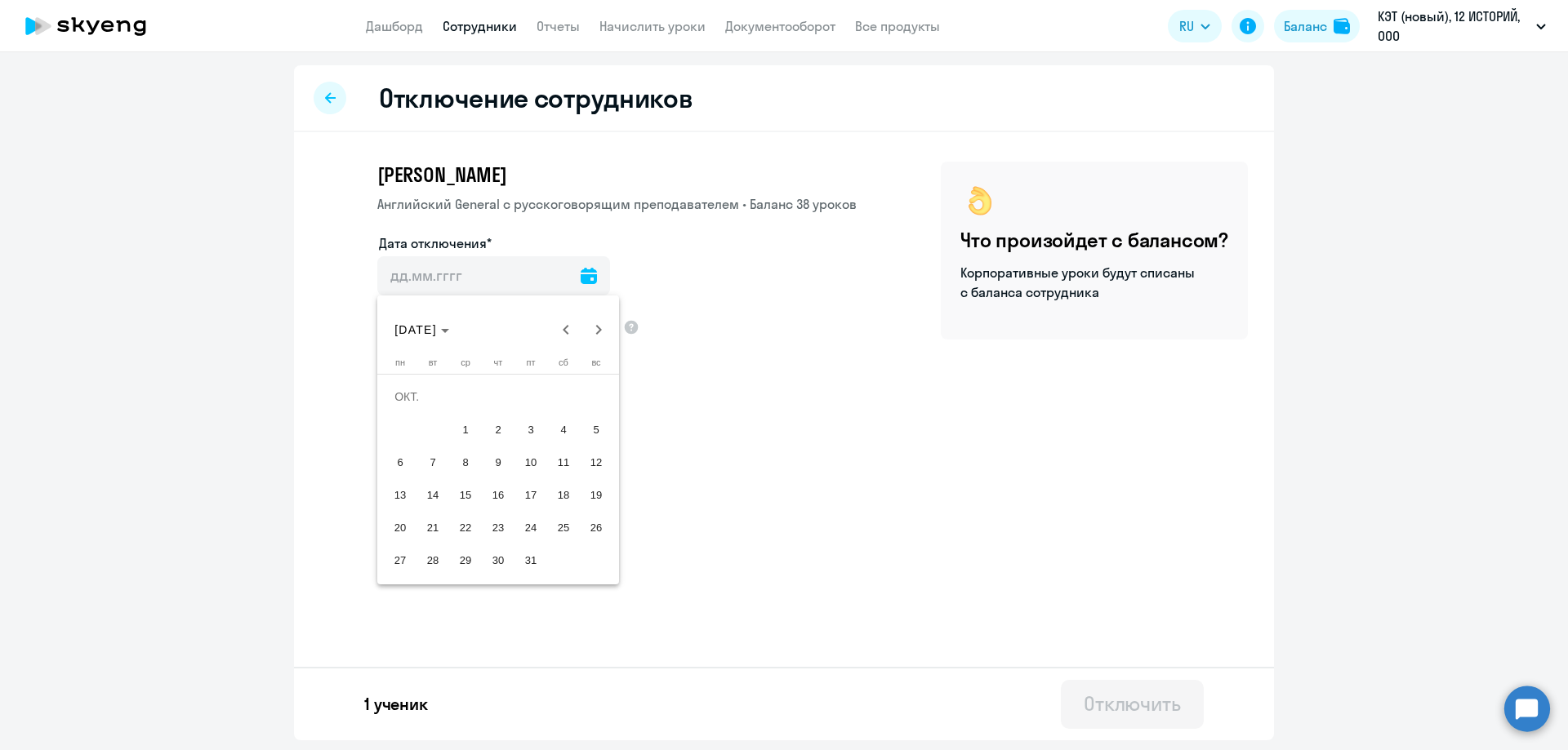
click at [465, 420] on span "1" at bounding box center [465, 429] width 29 height 29
type input "[DATE]"
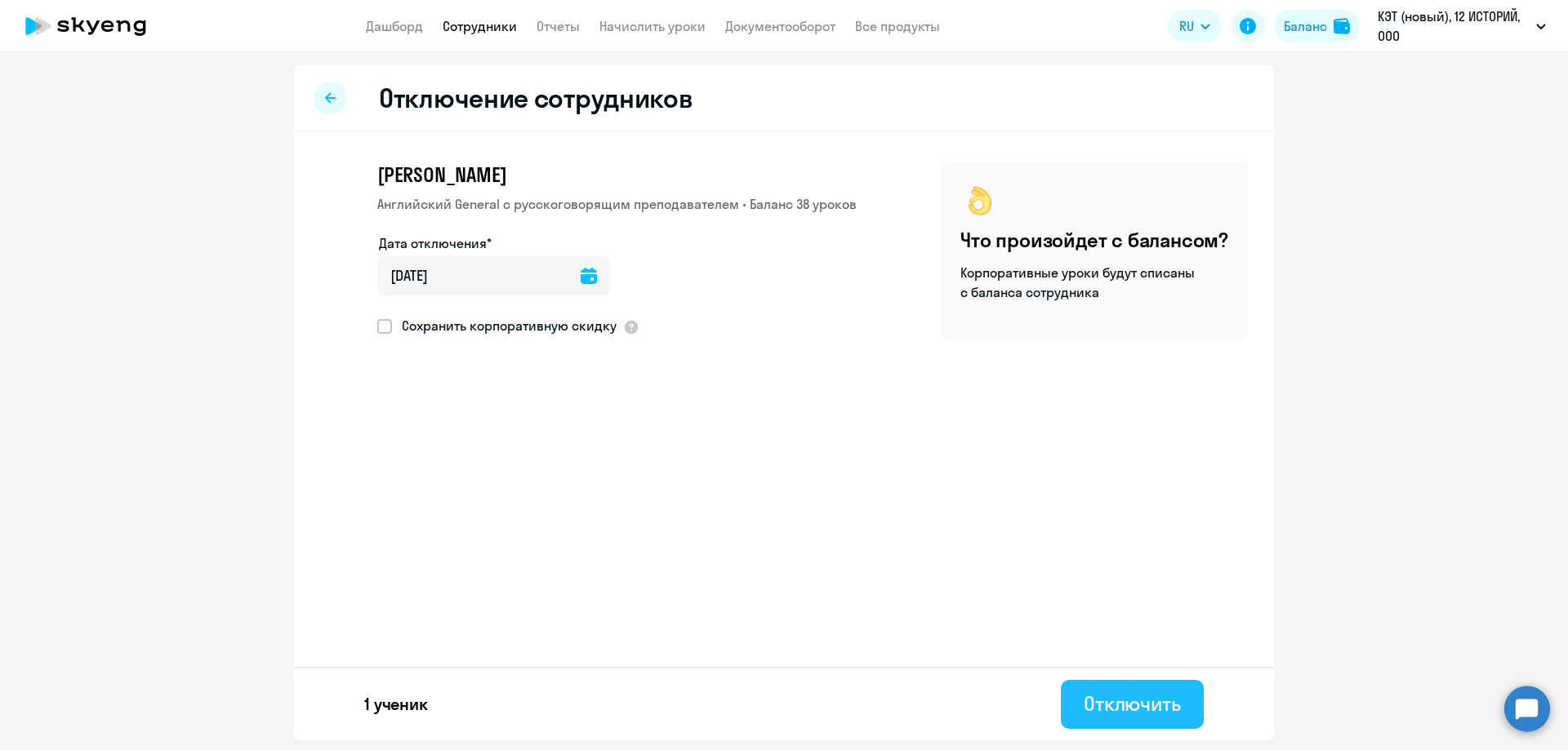
click at [1119, 704] on div "Отключить" at bounding box center [1132, 703] width 98 height 26
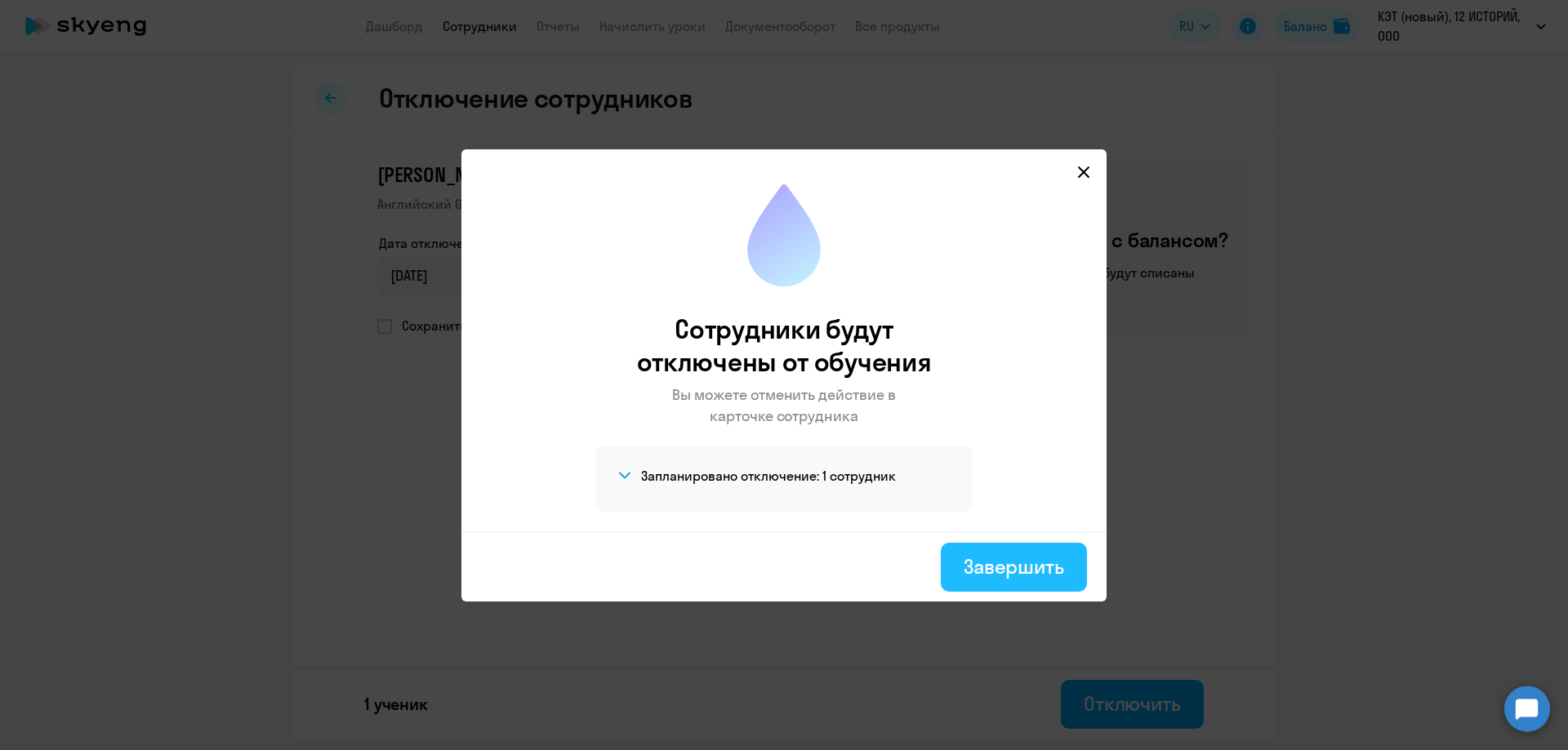
click at [1014, 563] on div "Завершить" at bounding box center [1013, 566] width 100 height 26
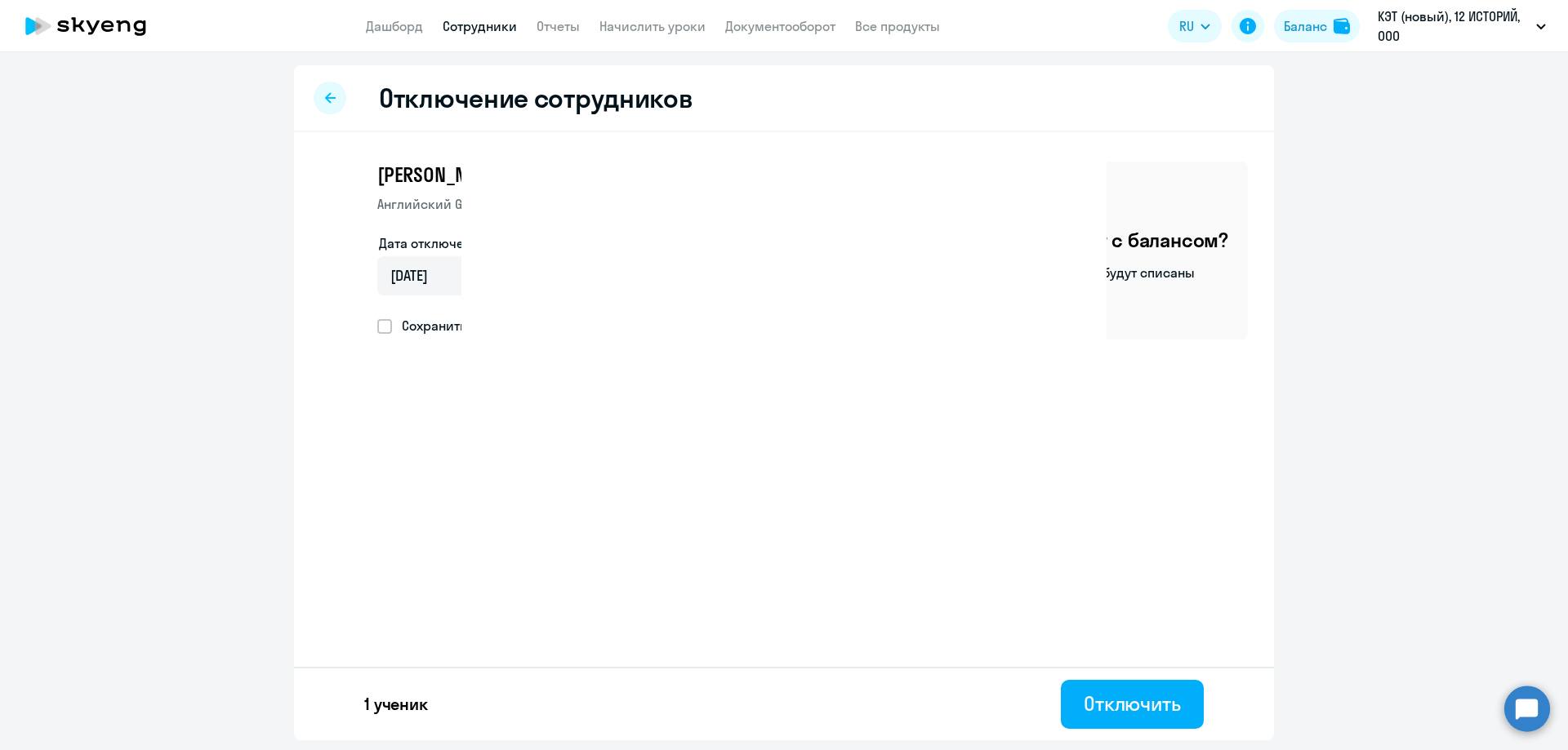
select select "30"
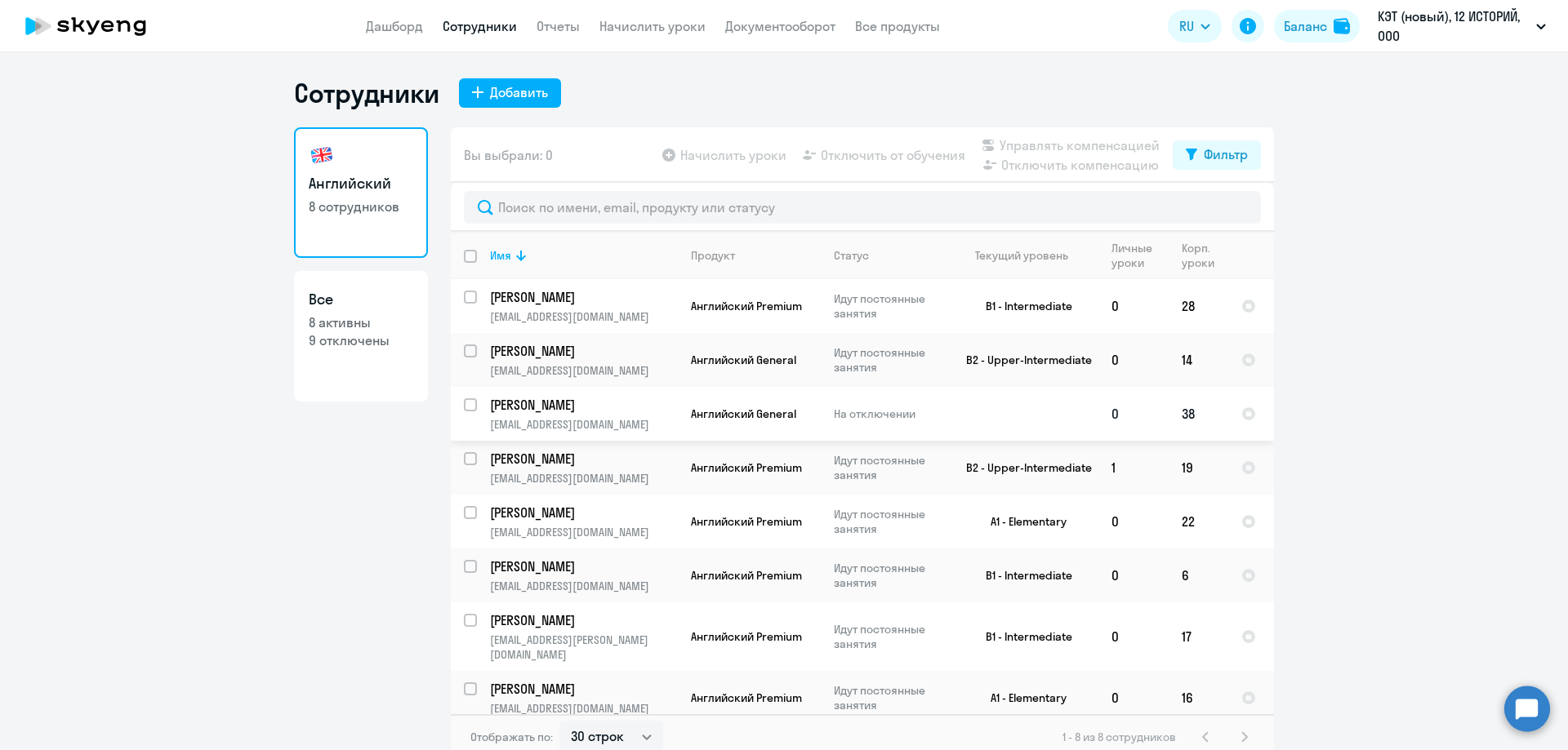
click at [579, 412] on p "[PERSON_NAME]" at bounding box center [581, 404] width 184 height 18
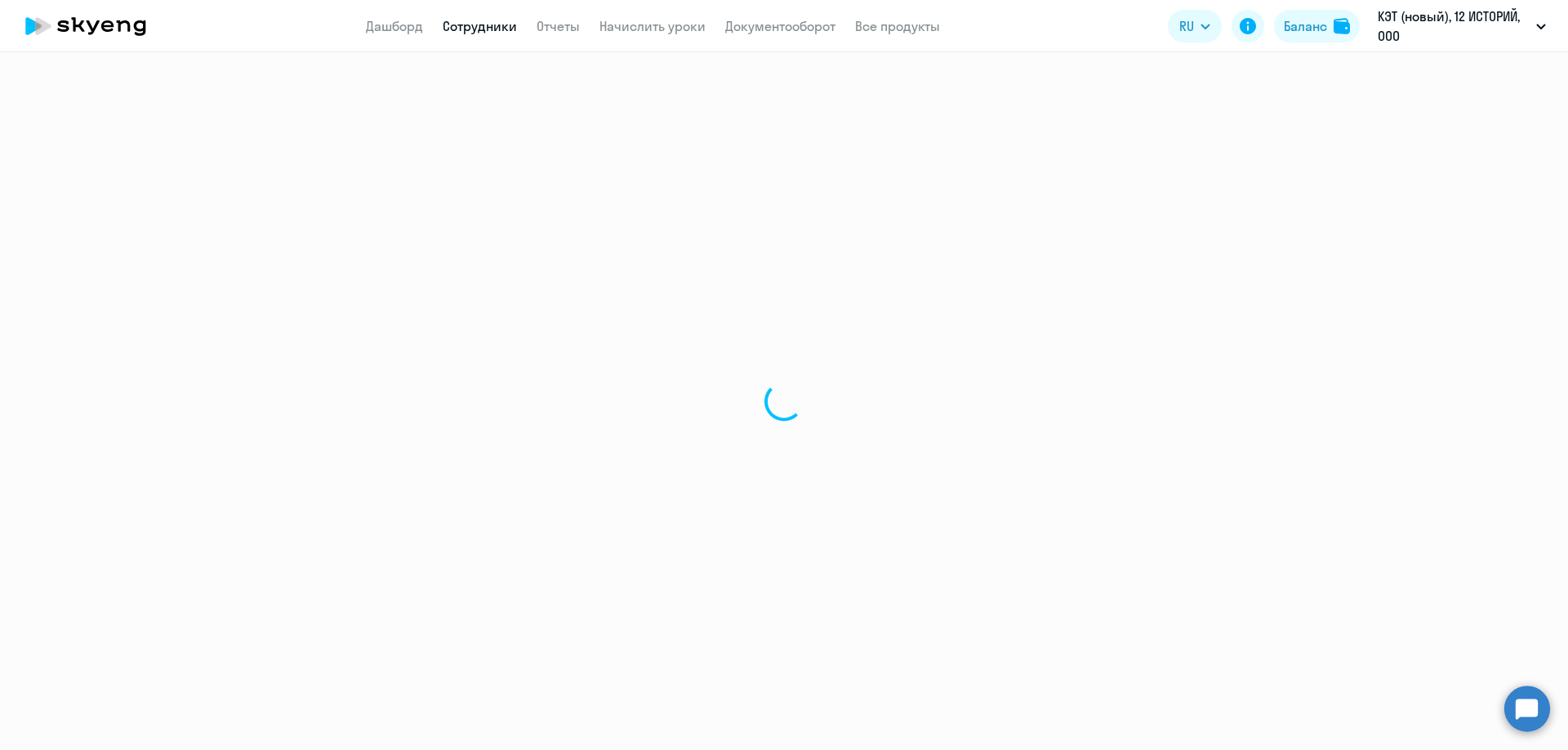
select select "english"
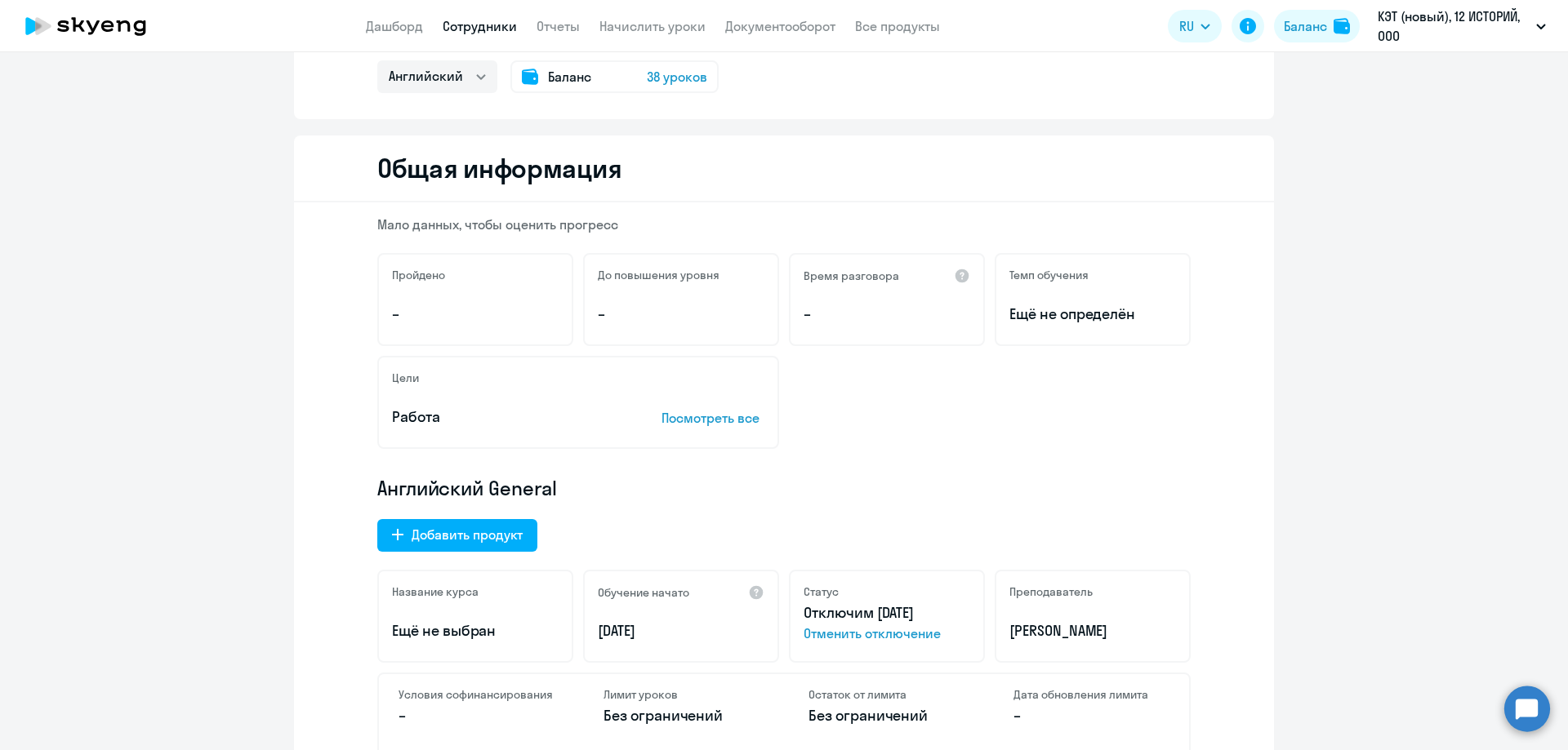
scroll to position [163, 0]
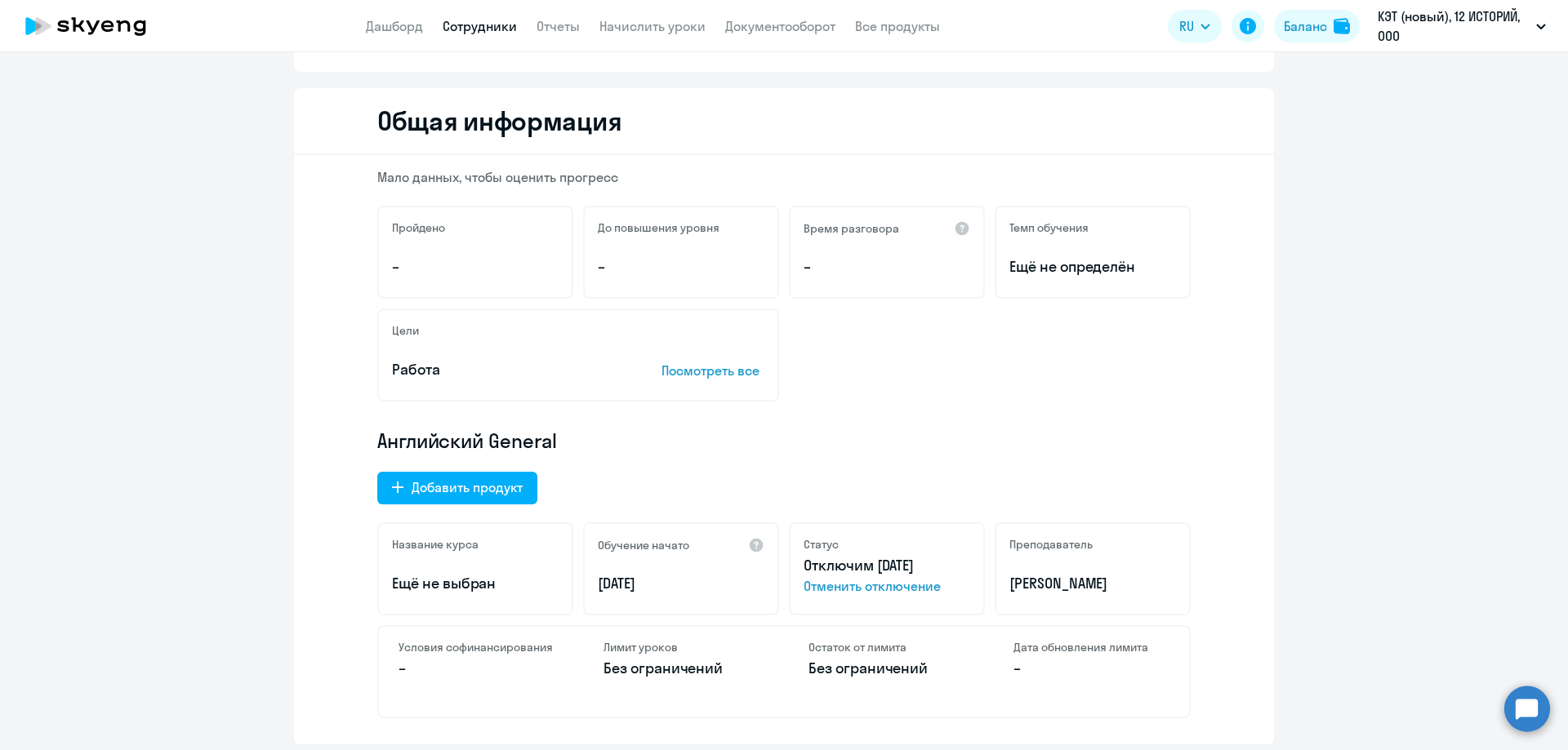
click at [847, 589] on span "Отменить отключение" at bounding box center [887, 585] width 167 height 19
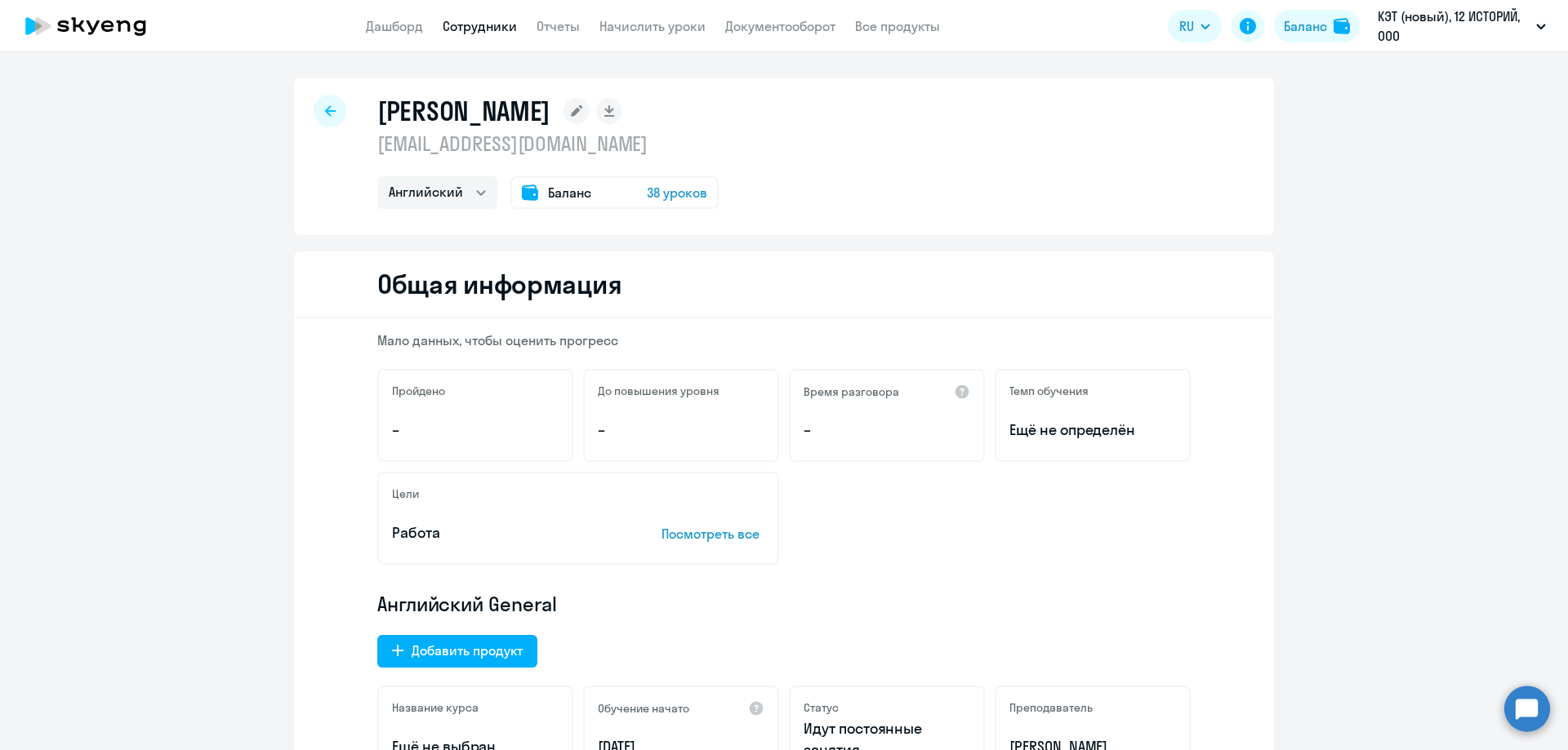
click at [329, 110] on div at bounding box center [330, 111] width 33 height 33
select select "30"
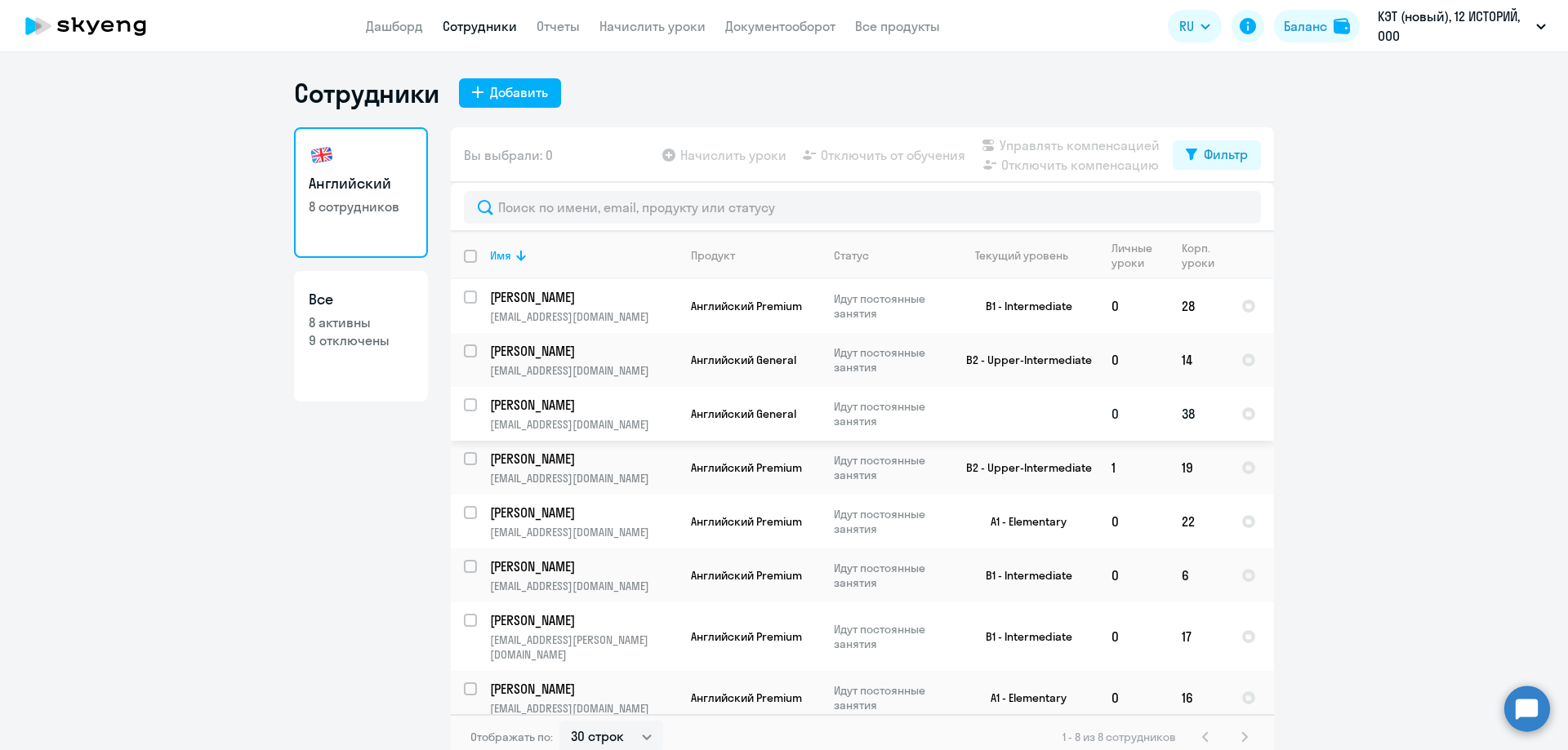
click at [615, 413] on p "[PERSON_NAME]" at bounding box center [581, 404] width 184 height 18
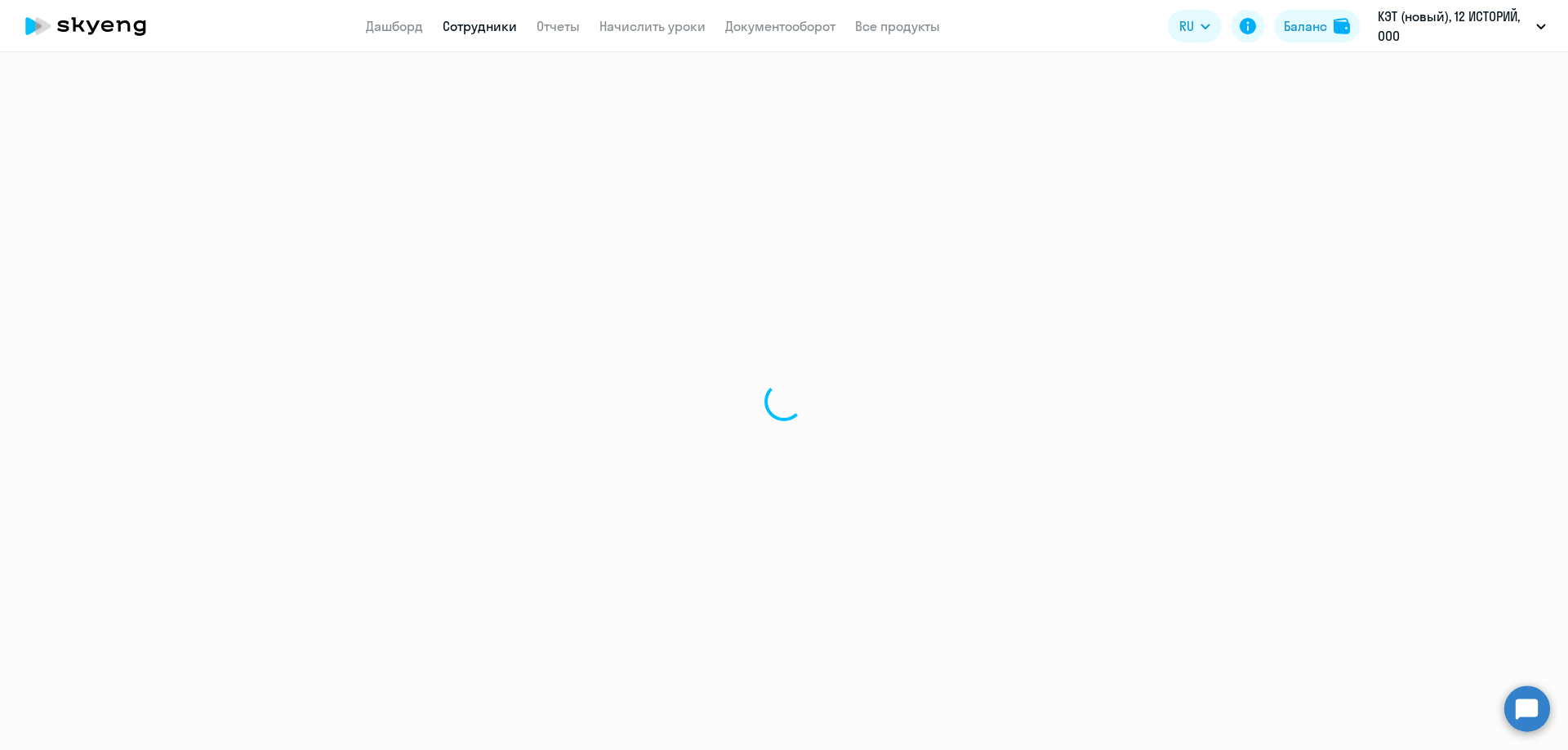
select select "english"
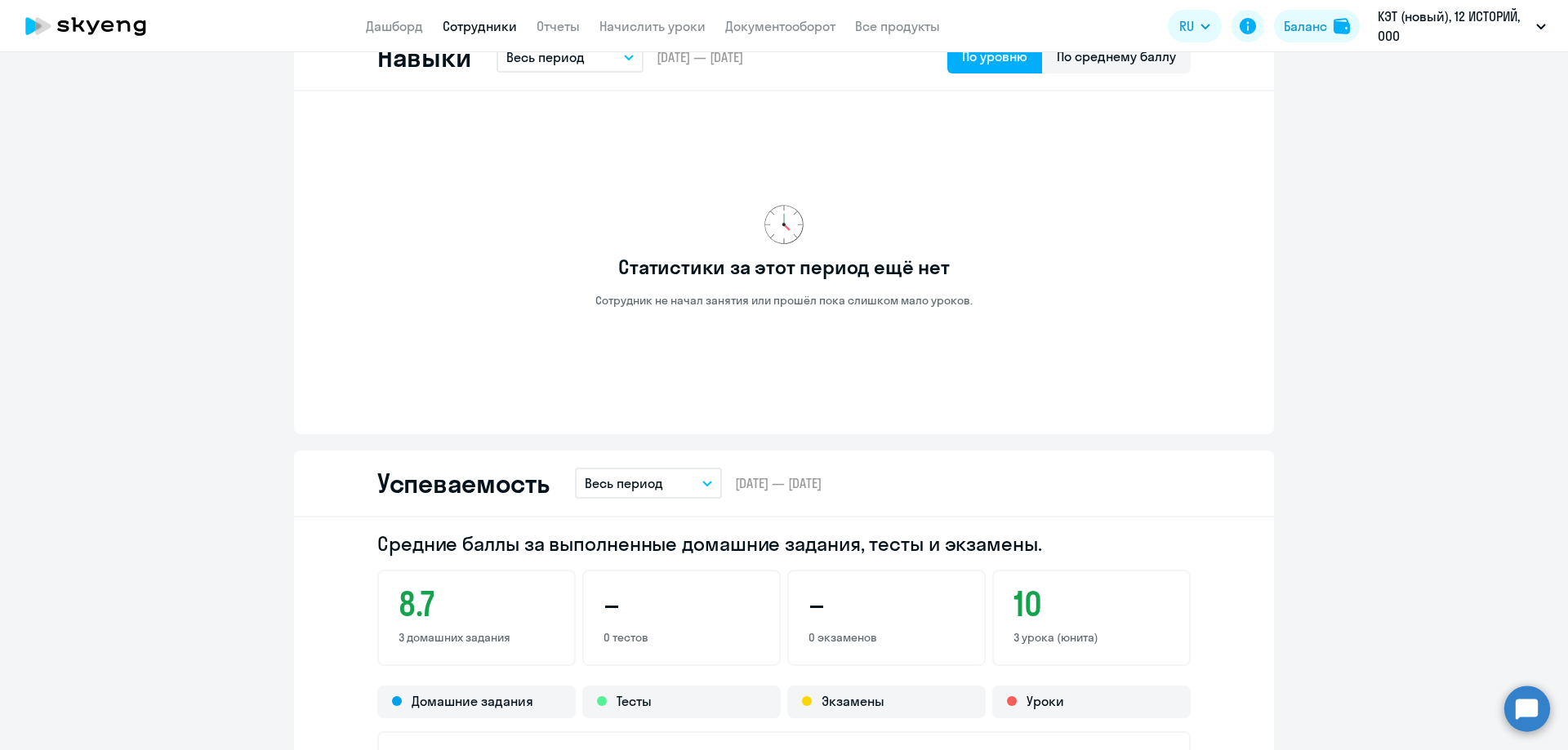
scroll to position [163, 0]
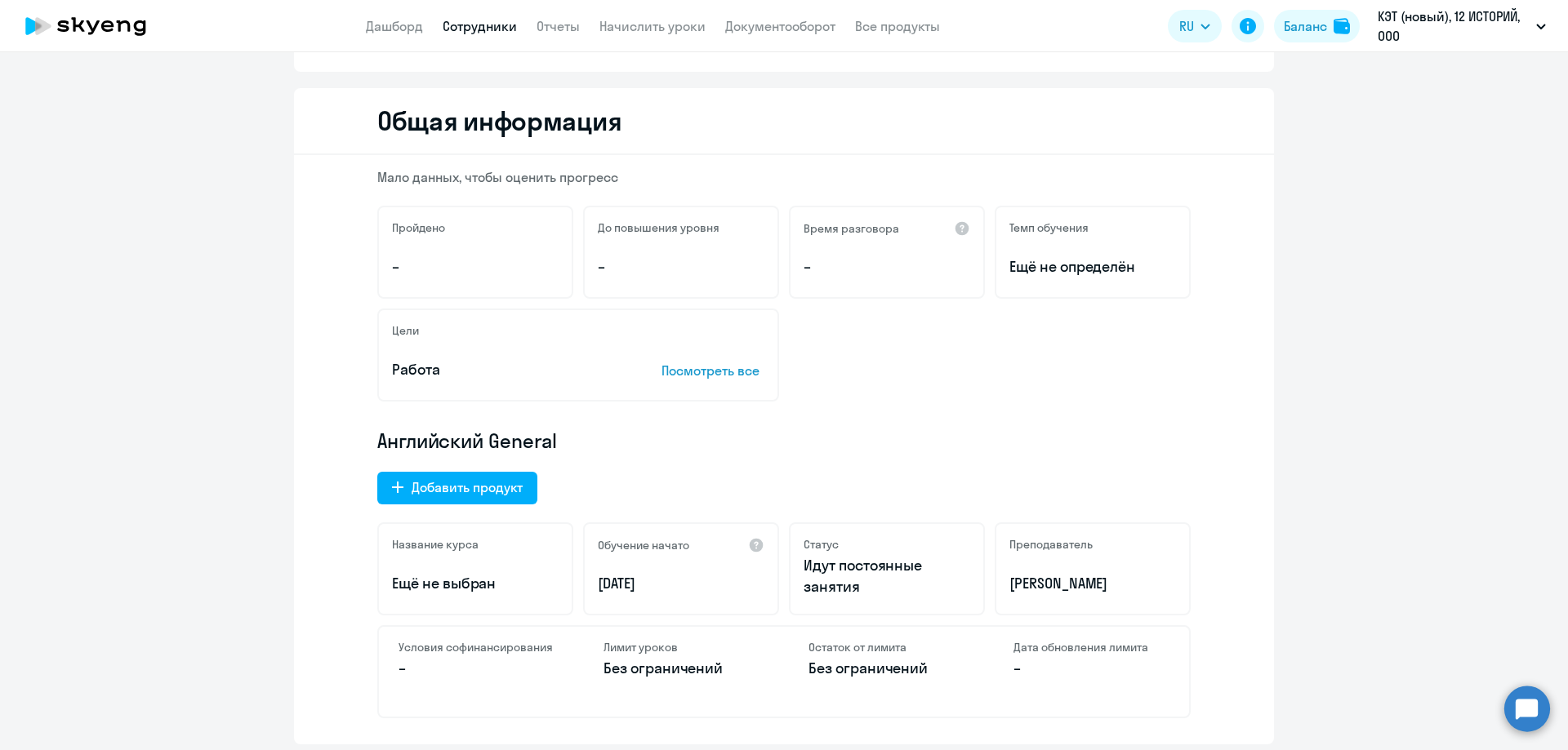
click at [686, 369] on p "Посмотреть все" at bounding box center [712, 370] width 103 height 19
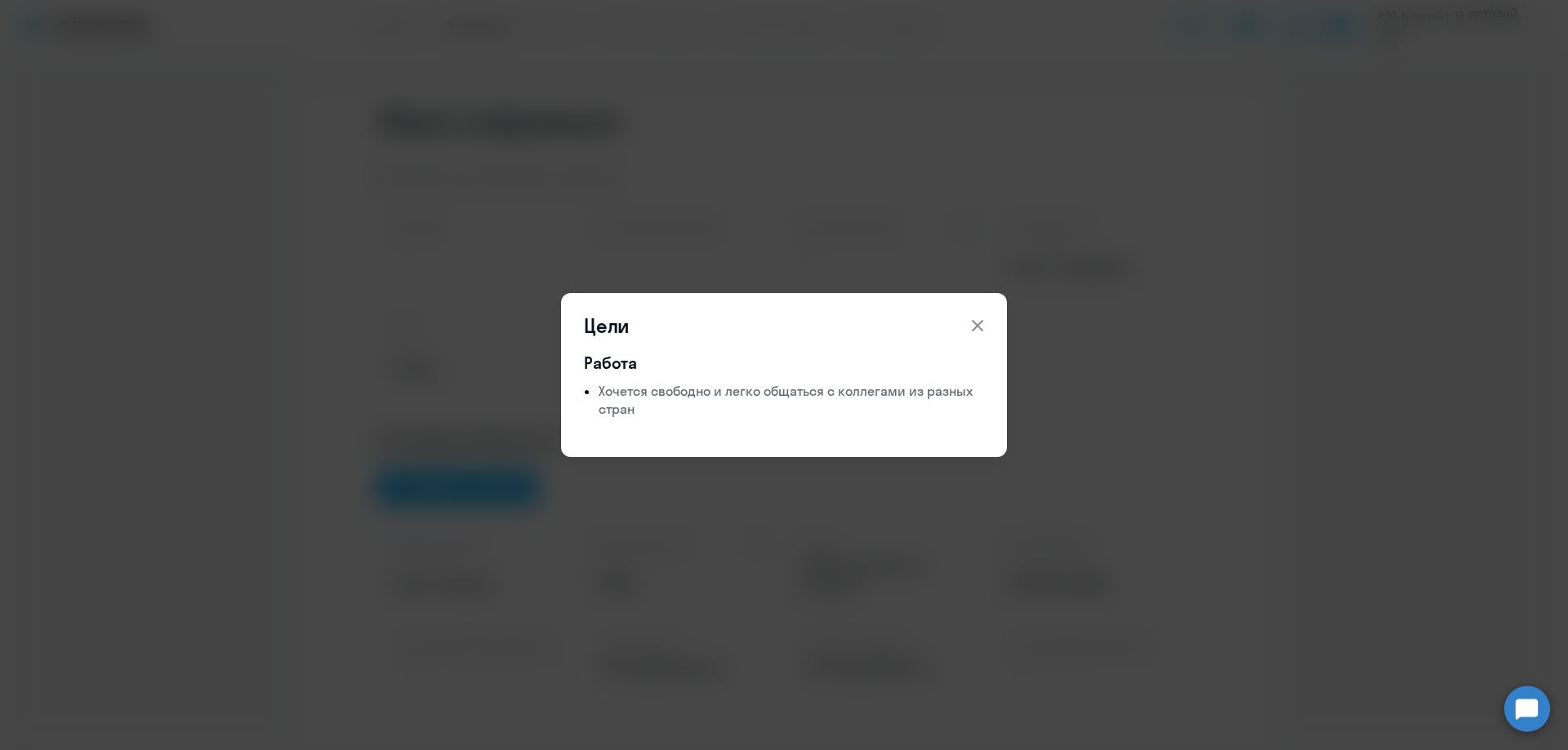
click at [981, 317] on icon at bounding box center [977, 325] width 19 height 19
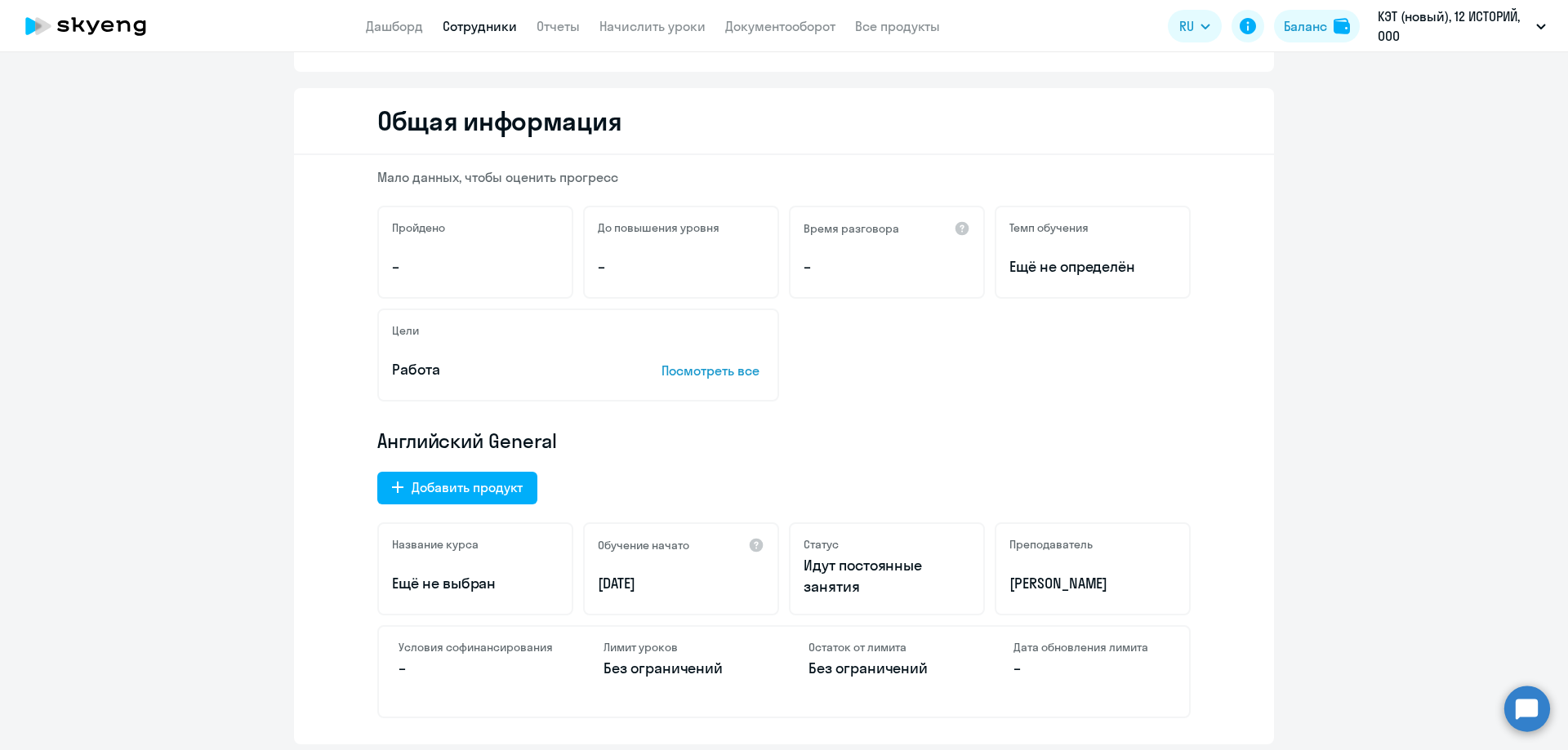
scroll to position [0, 0]
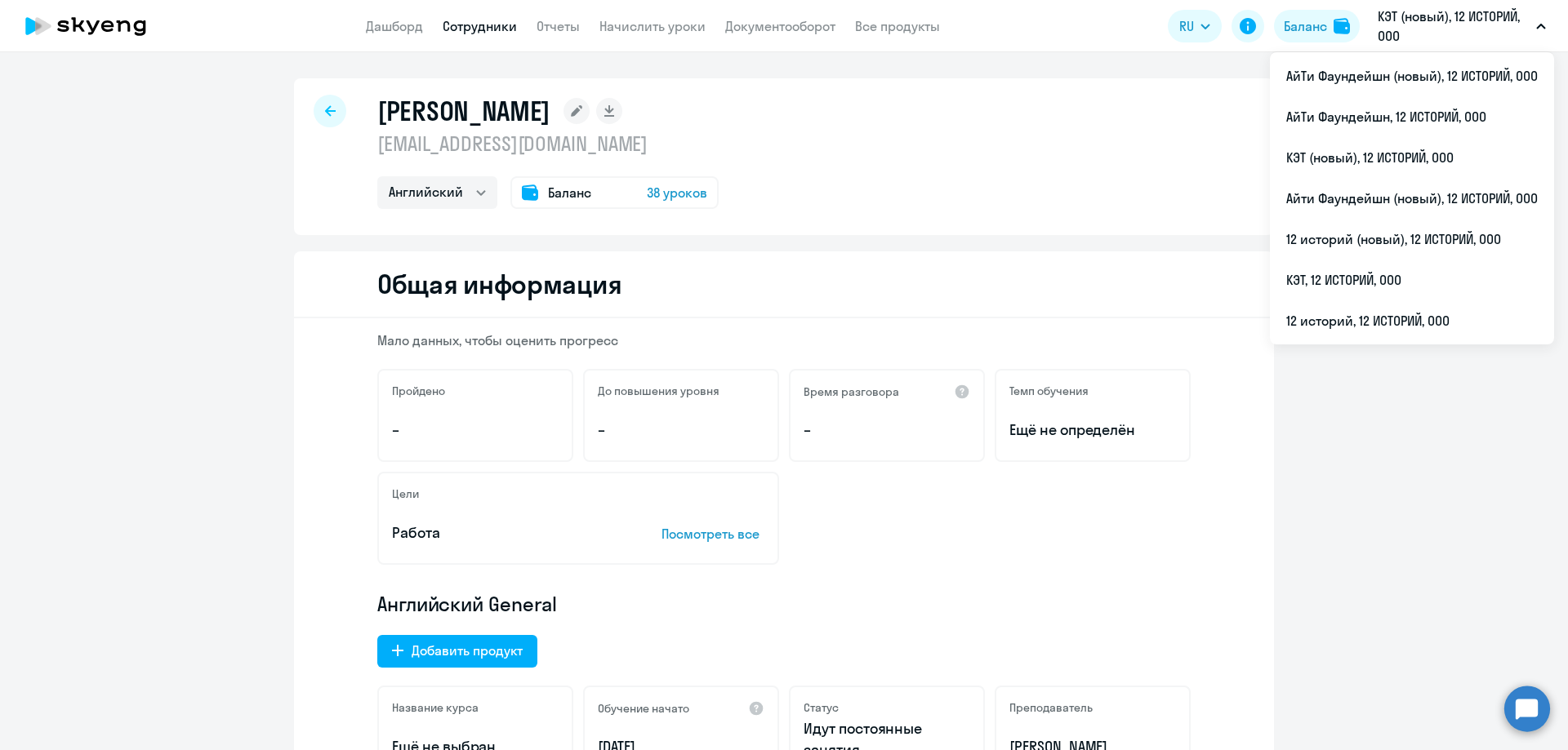
click at [548, 151] on p "[EMAIL_ADDRESS][DOMAIN_NAME]" at bounding box center [548, 143] width 342 height 26
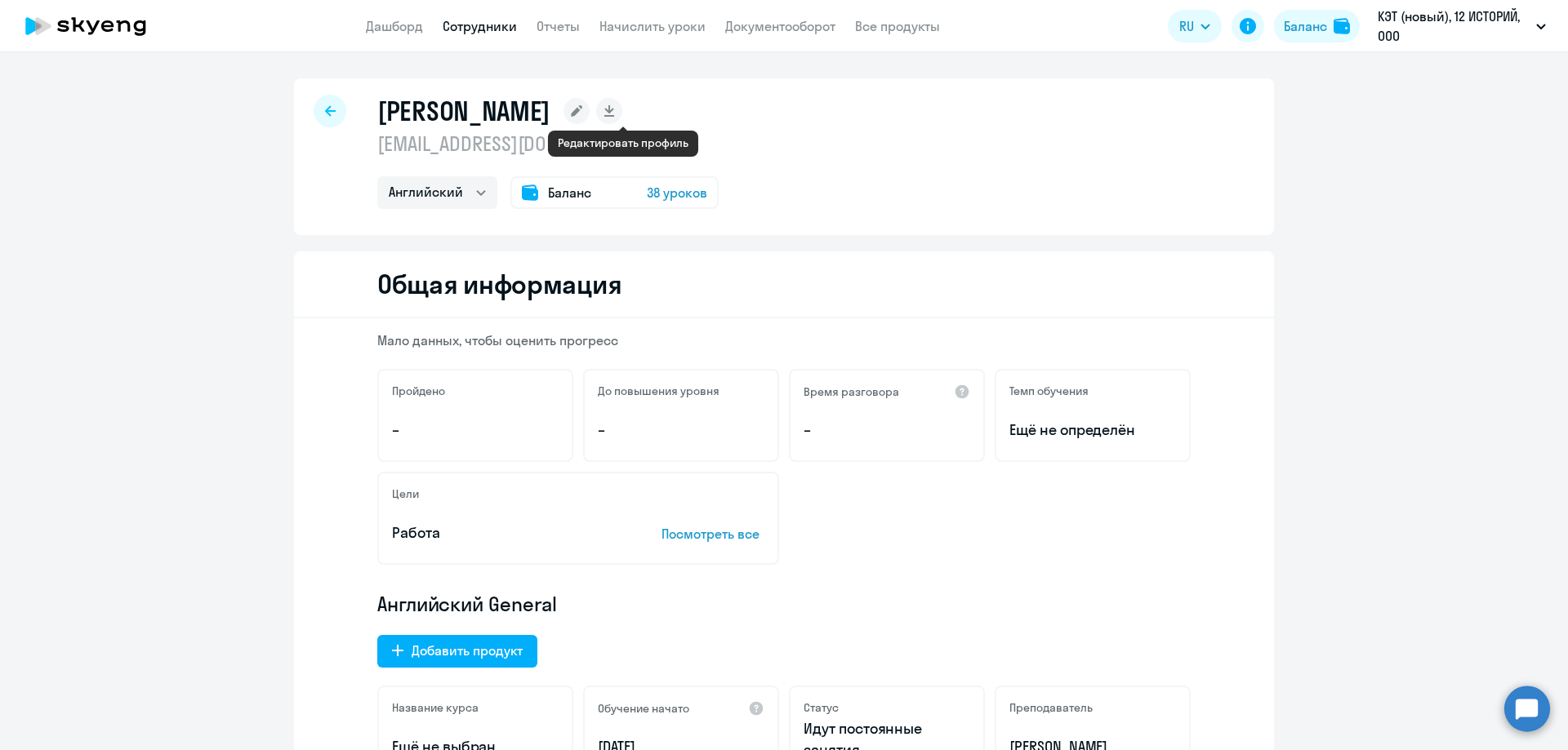
click at [590, 110] on rect at bounding box center [576, 110] width 26 height 26
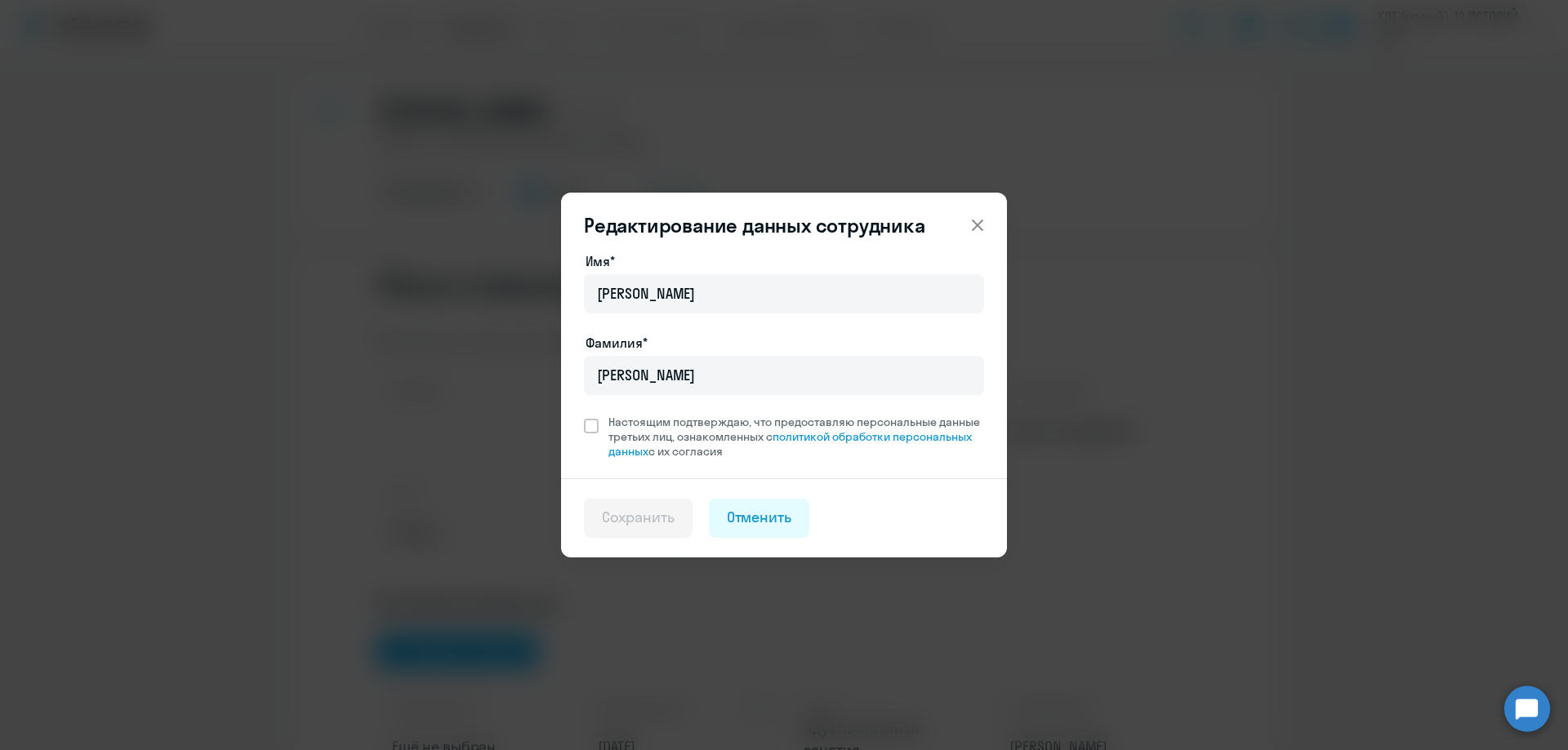
click at [978, 225] on icon at bounding box center [977, 225] width 12 height 12
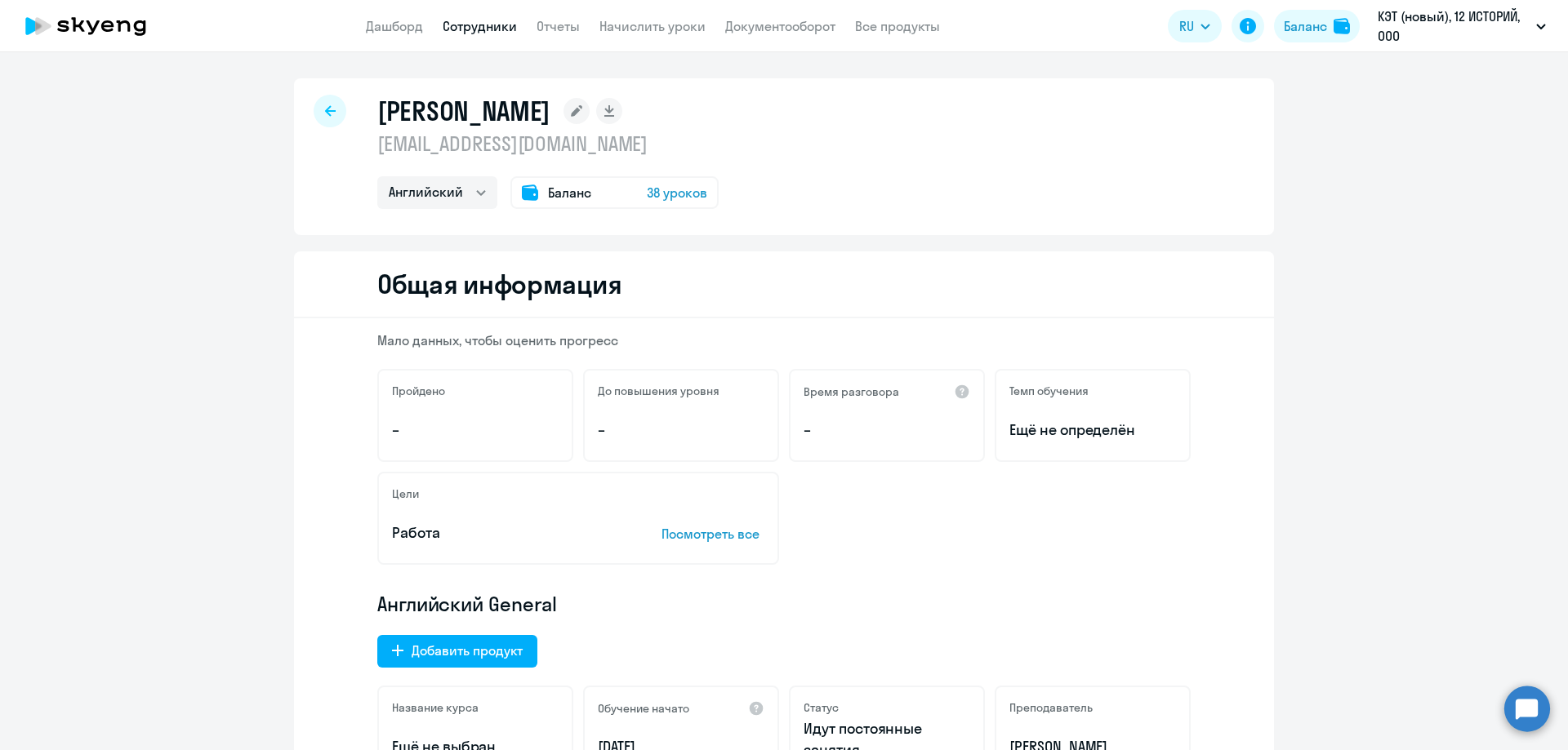
click at [490, 119] on h1 "[PERSON_NAME]" at bounding box center [464, 111] width 173 height 33
click at [326, 105] on icon at bounding box center [330, 111] width 11 height 12
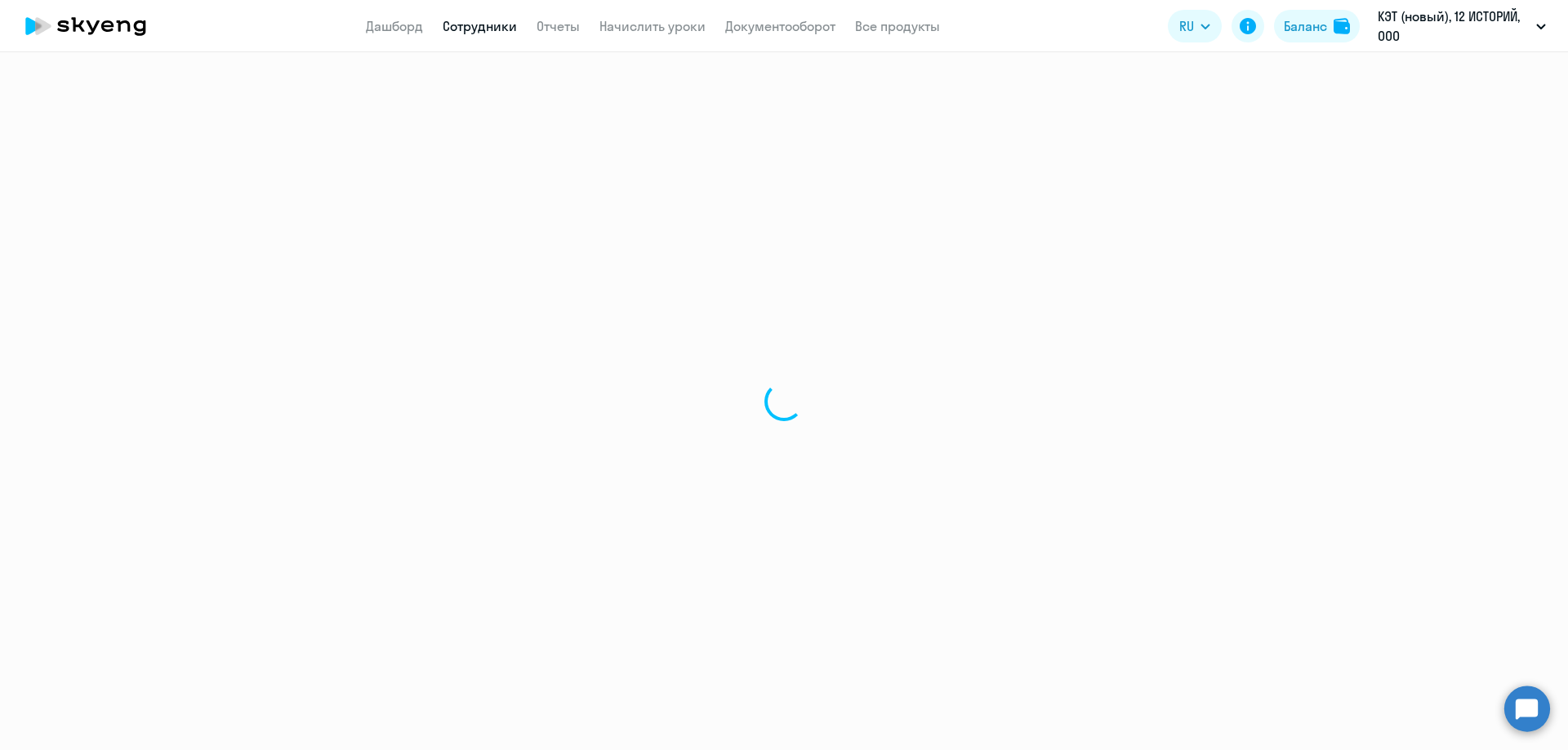
select select "30"
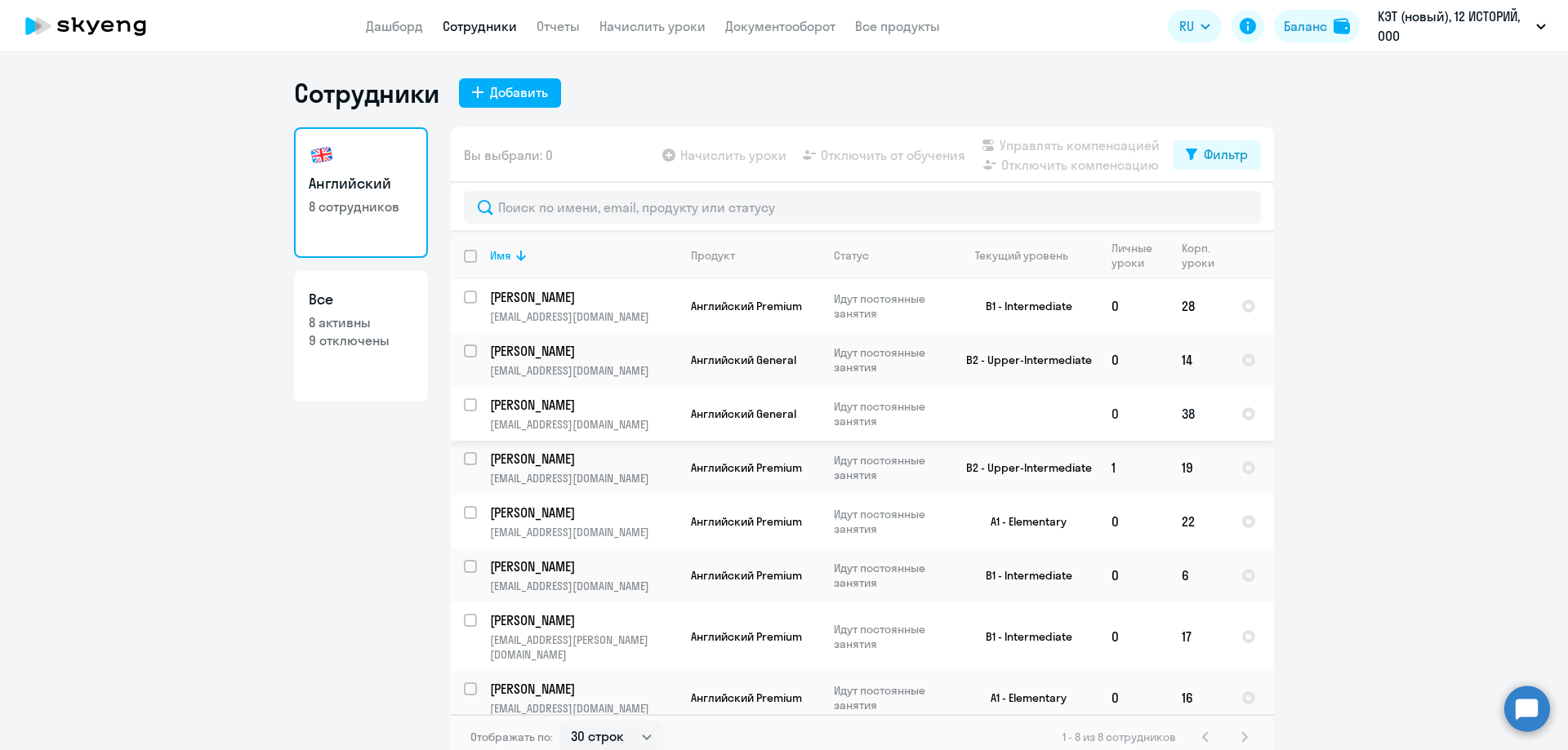
click at [575, 404] on p "[PERSON_NAME]" at bounding box center [581, 404] width 184 height 18
select select "english"
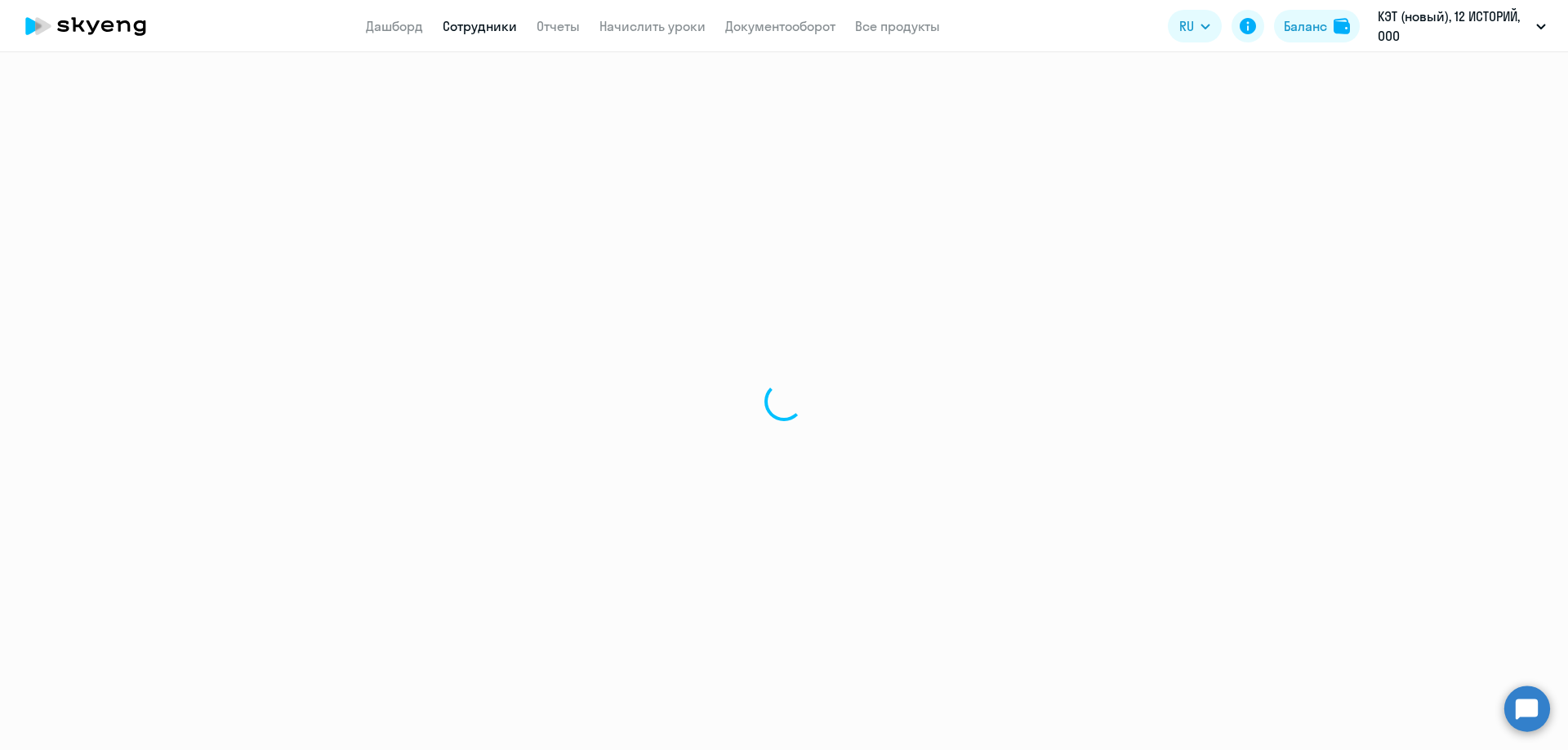
select select "30"
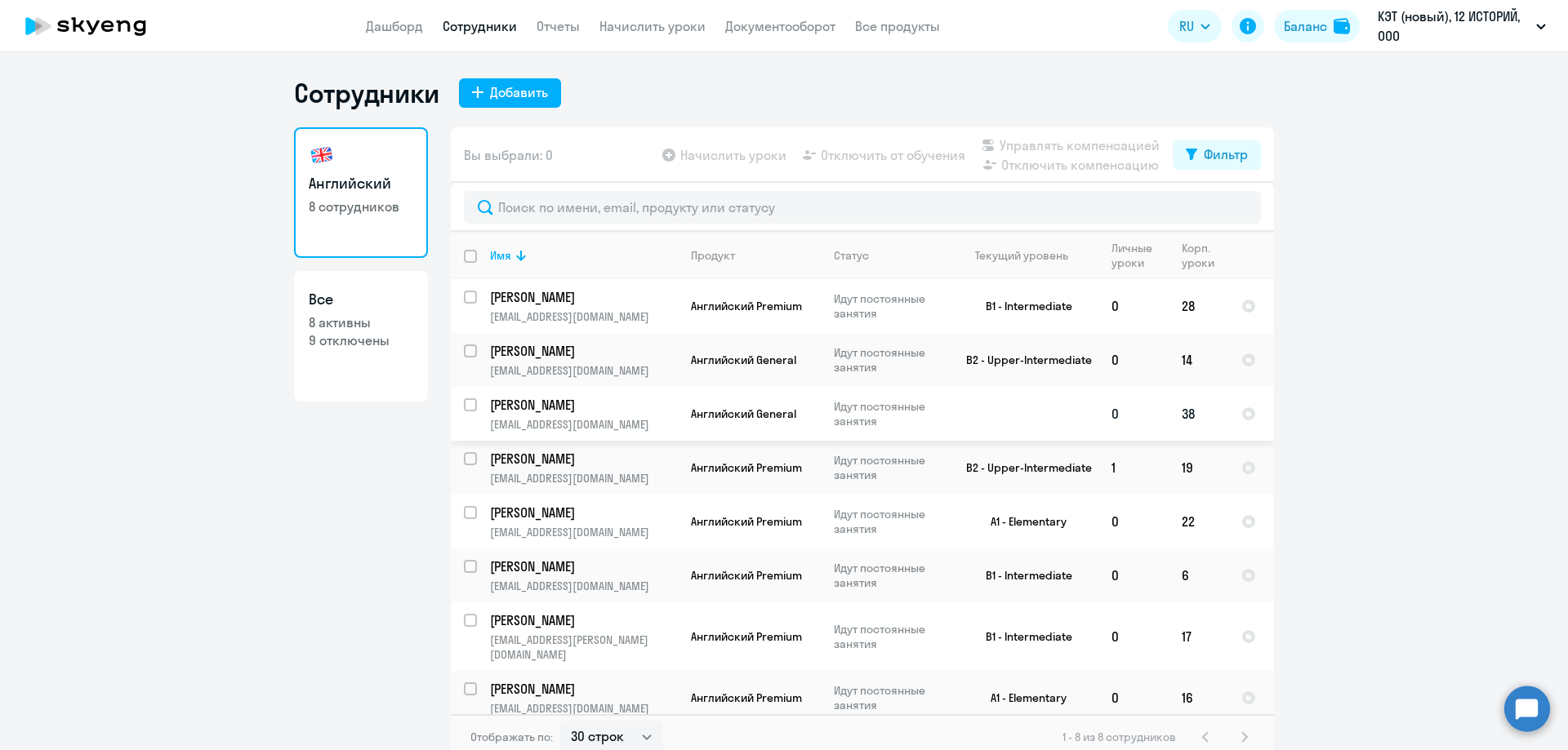
click at [464, 403] on input "select row 18692808" at bounding box center [479, 415] width 33 height 33
checkbox input "true"
click at [868, 156] on span "Отключить от обучения" at bounding box center [893, 155] width 145 height 19
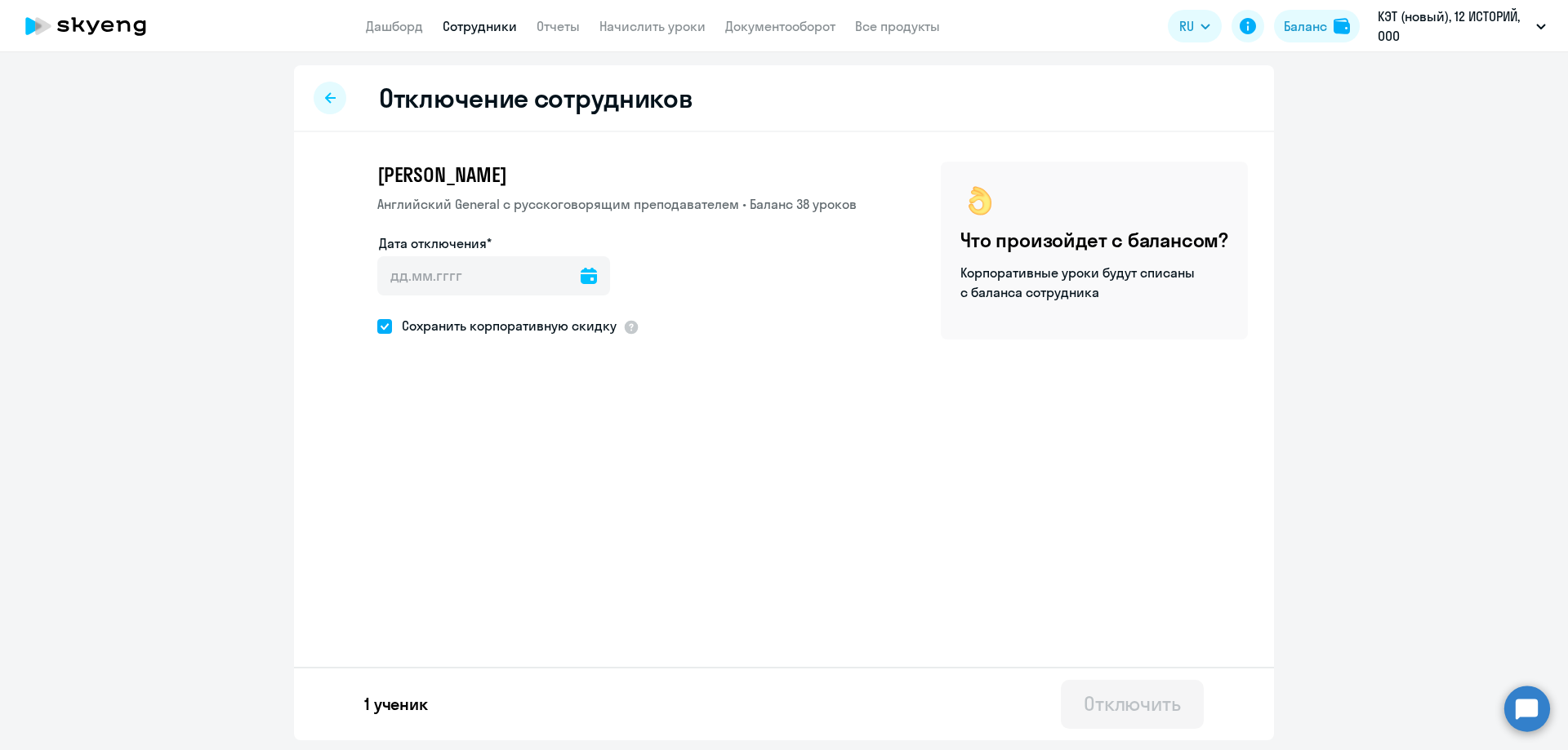
click at [384, 326] on span at bounding box center [384, 326] width 14 height 14
click at [377, 326] on input "Сохранить корпоративную скидку" at bounding box center [376, 325] width 1 height 1
checkbox input "false"
click at [580, 280] on icon at bounding box center [588, 275] width 16 height 16
click at [597, 323] on span "Next month" at bounding box center [598, 330] width 33 height 33
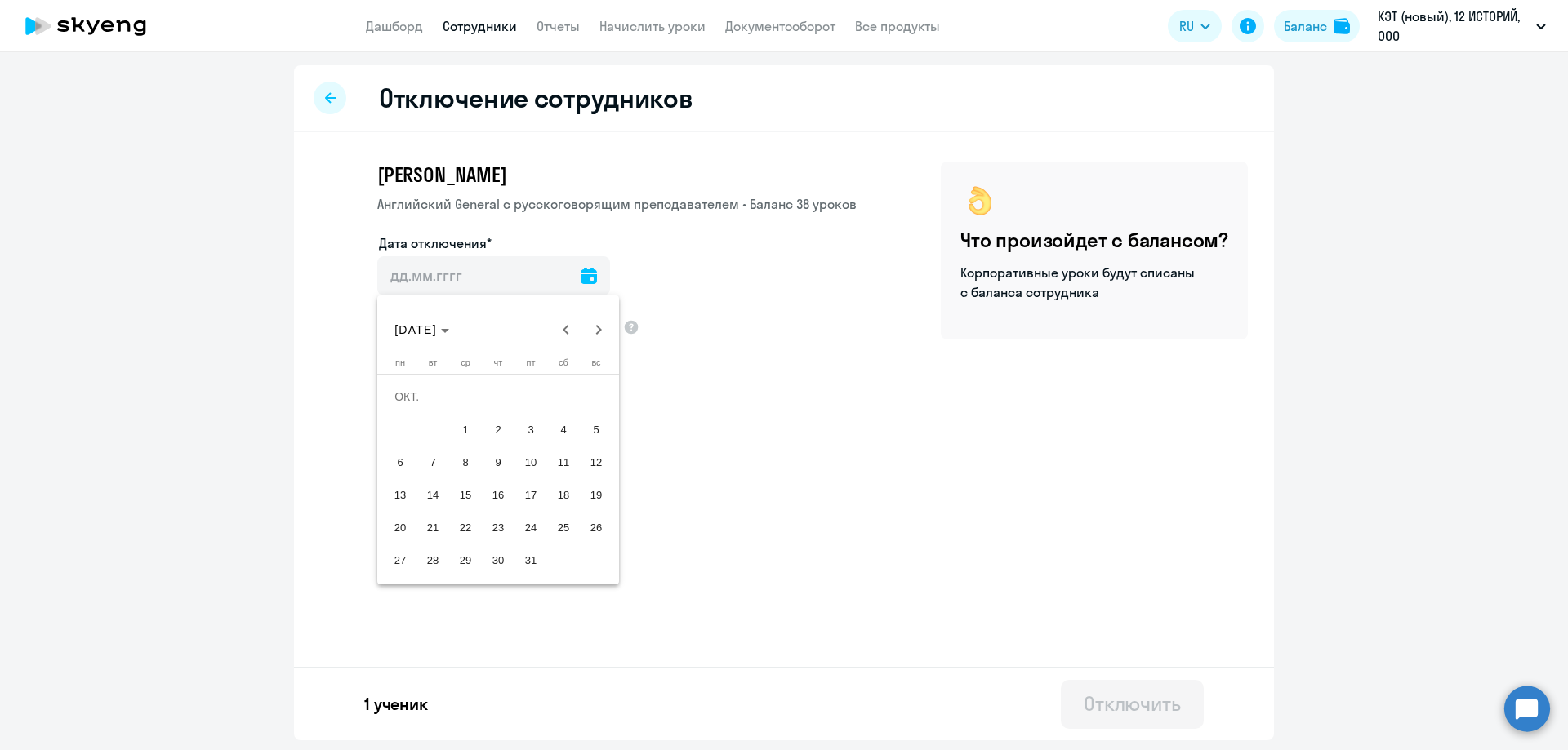
click at [473, 432] on span "1" at bounding box center [465, 429] width 29 height 29
type input "[DATE]"
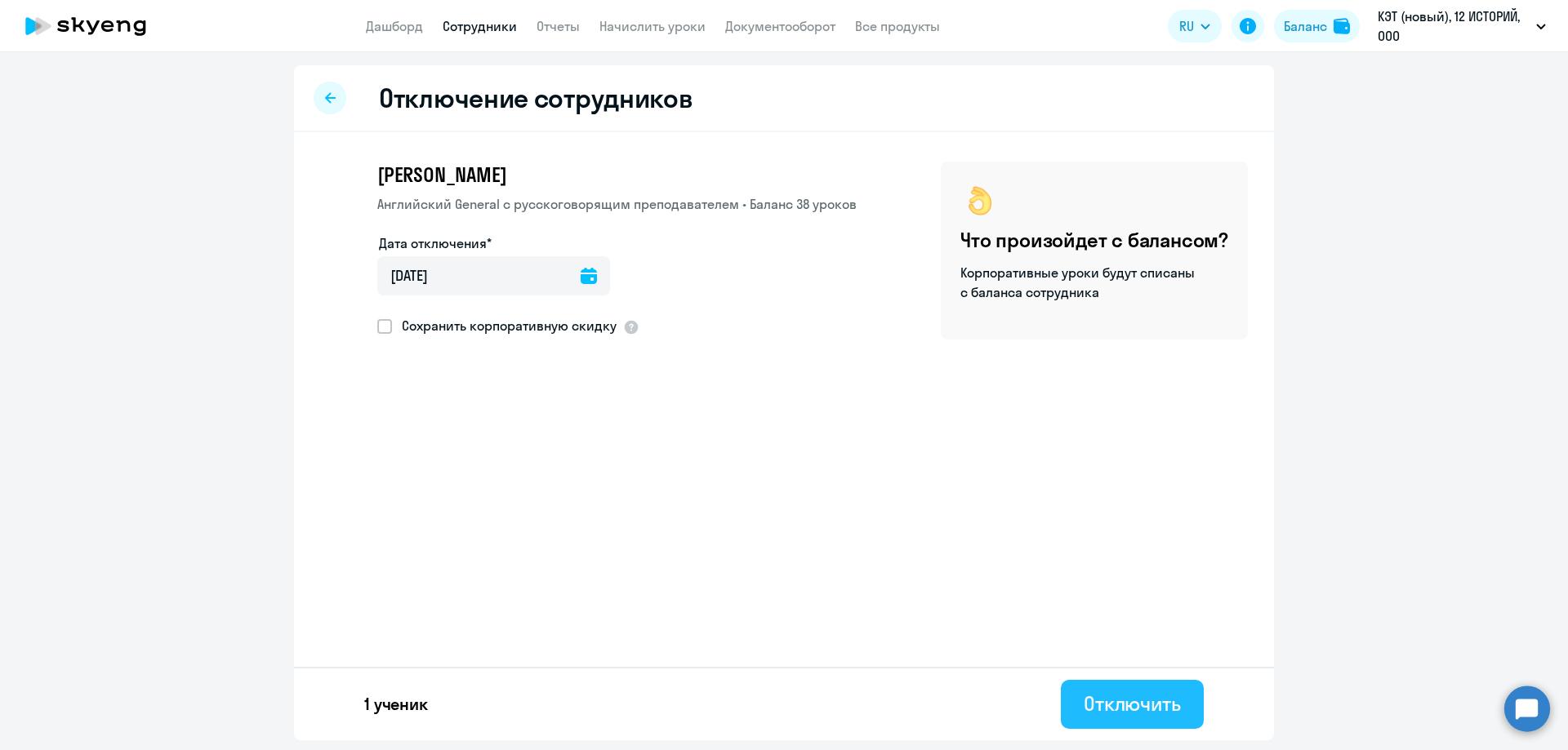
click at [1136, 712] on div "Отключить" at bounding box center [1132, 703] width 98 height 26
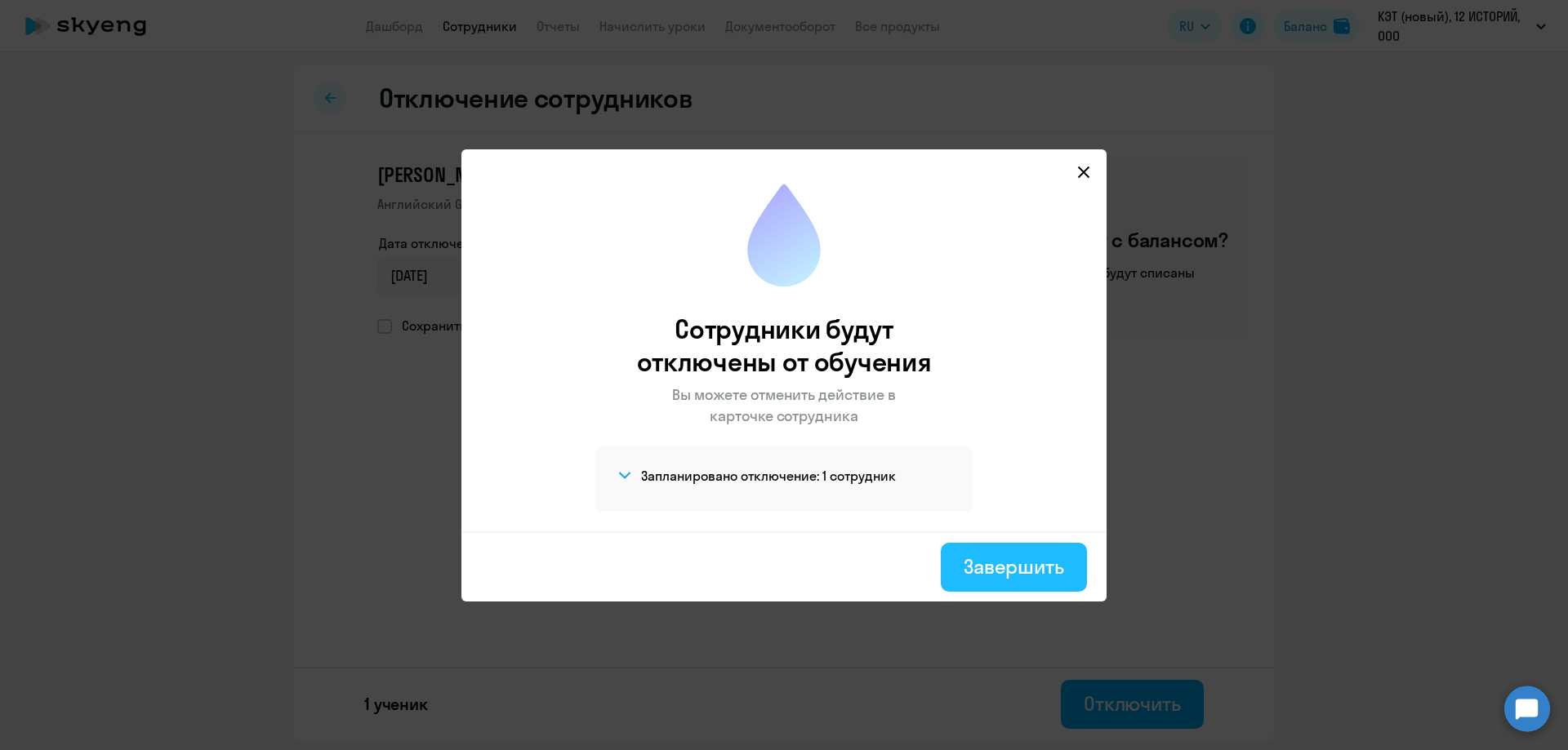
click at [1012, 566] on div "Завершить" at bounding box center [1013, 566] width 100 height 26
select select "30"
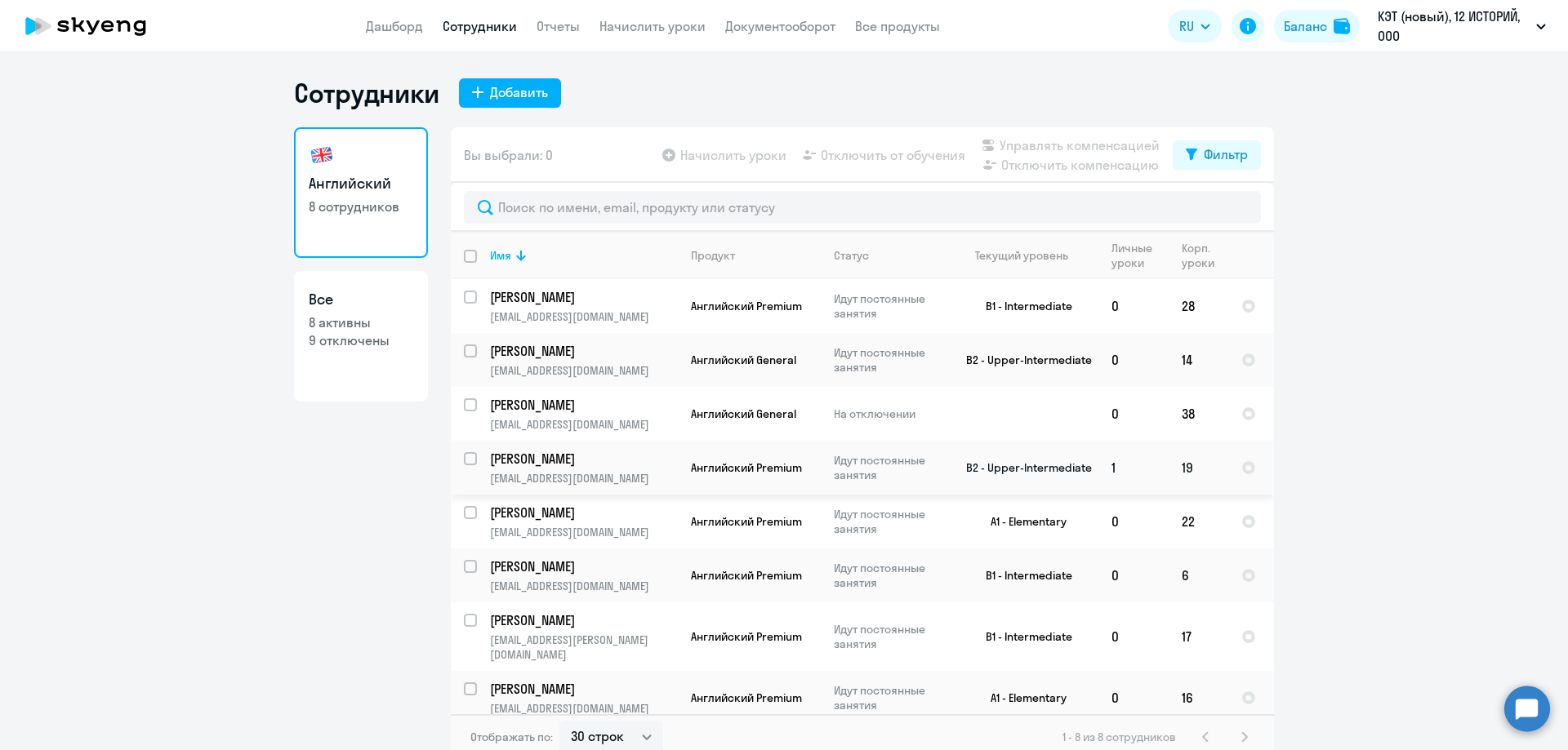
click at [465, 458] on input "select row 5410900" at bounding box center [479, 468] width 33 height 33
checkbox input "true"
click at [882, 151] on span "Отключить от обучения" at bounding box center [893, 155] width 145 height 19
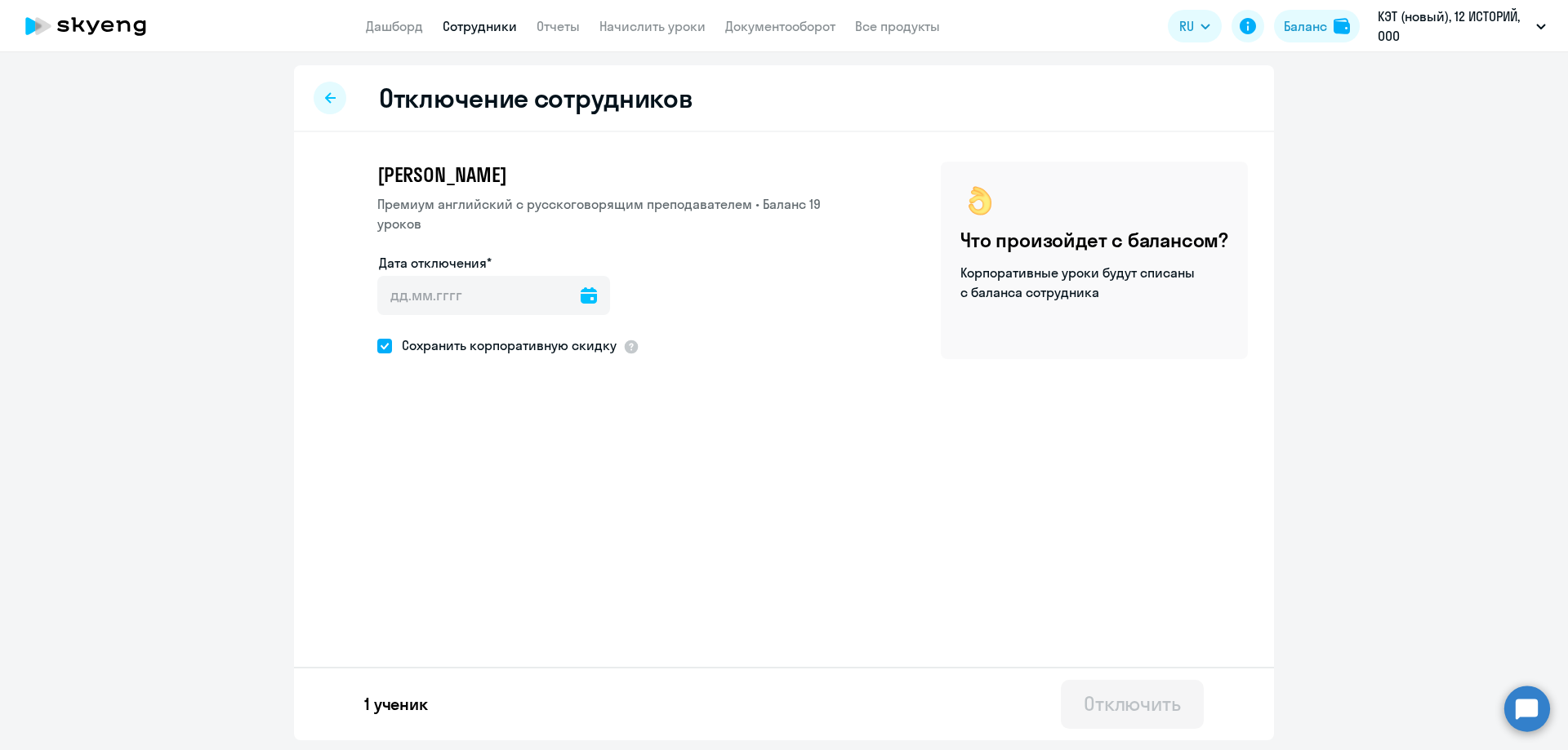
click at [385, 341] on span at bounding box center [384, 346] width 14 height 14
click at [377, 346] on input "Сохранить корпоративную скидку" at bounding box center [376, 346] width 1 height 1
checkbox input "false"
click at [580, 293] on icon at bounding box center [588, 295] width 16 height 16
click at [402, 546] on span "22" at bounding box center [400, 547] width 29 height 29
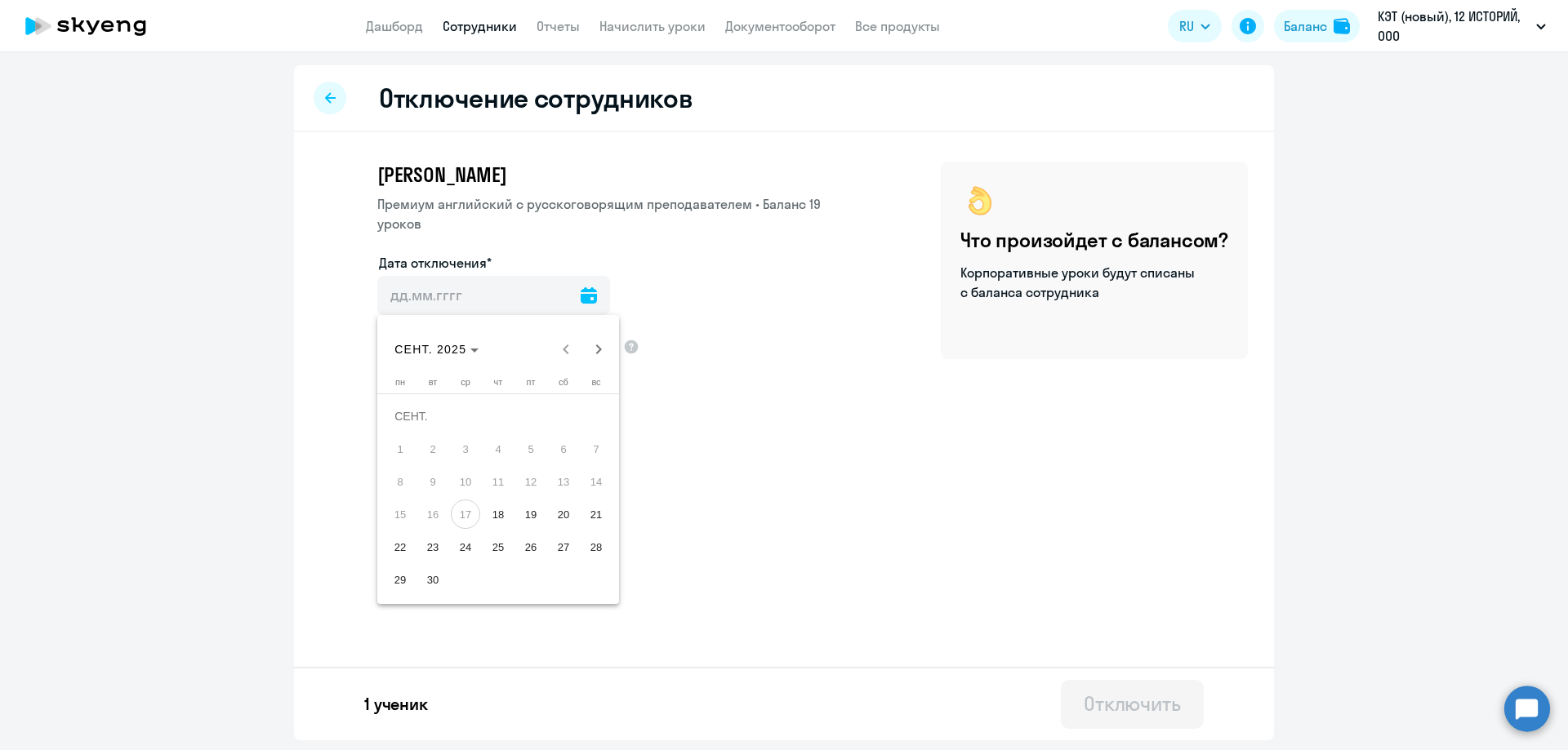
type input "[DATE]"
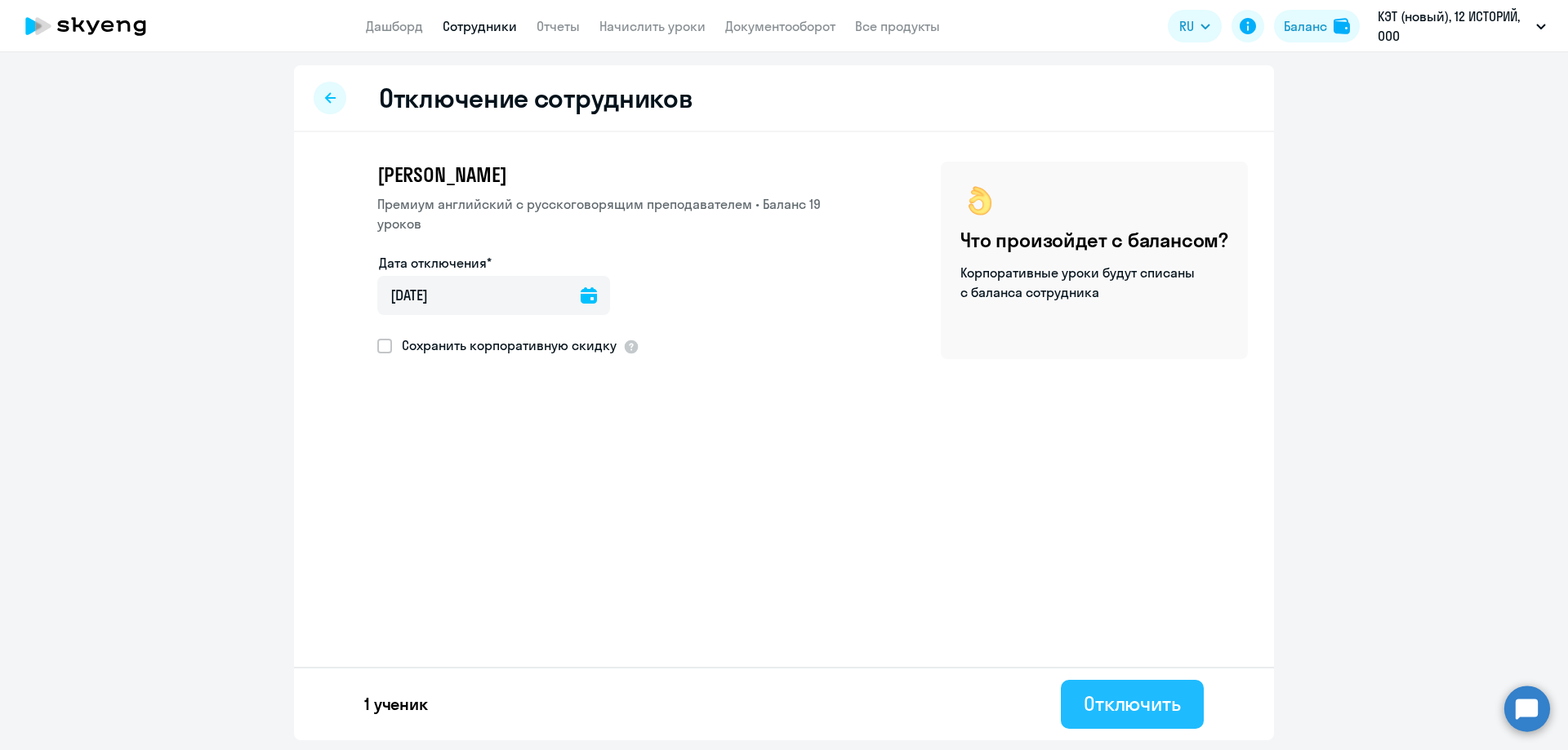
click at [1145, 713] on div "Отключить" at bounding box center [1132, 703] width 98 height 26
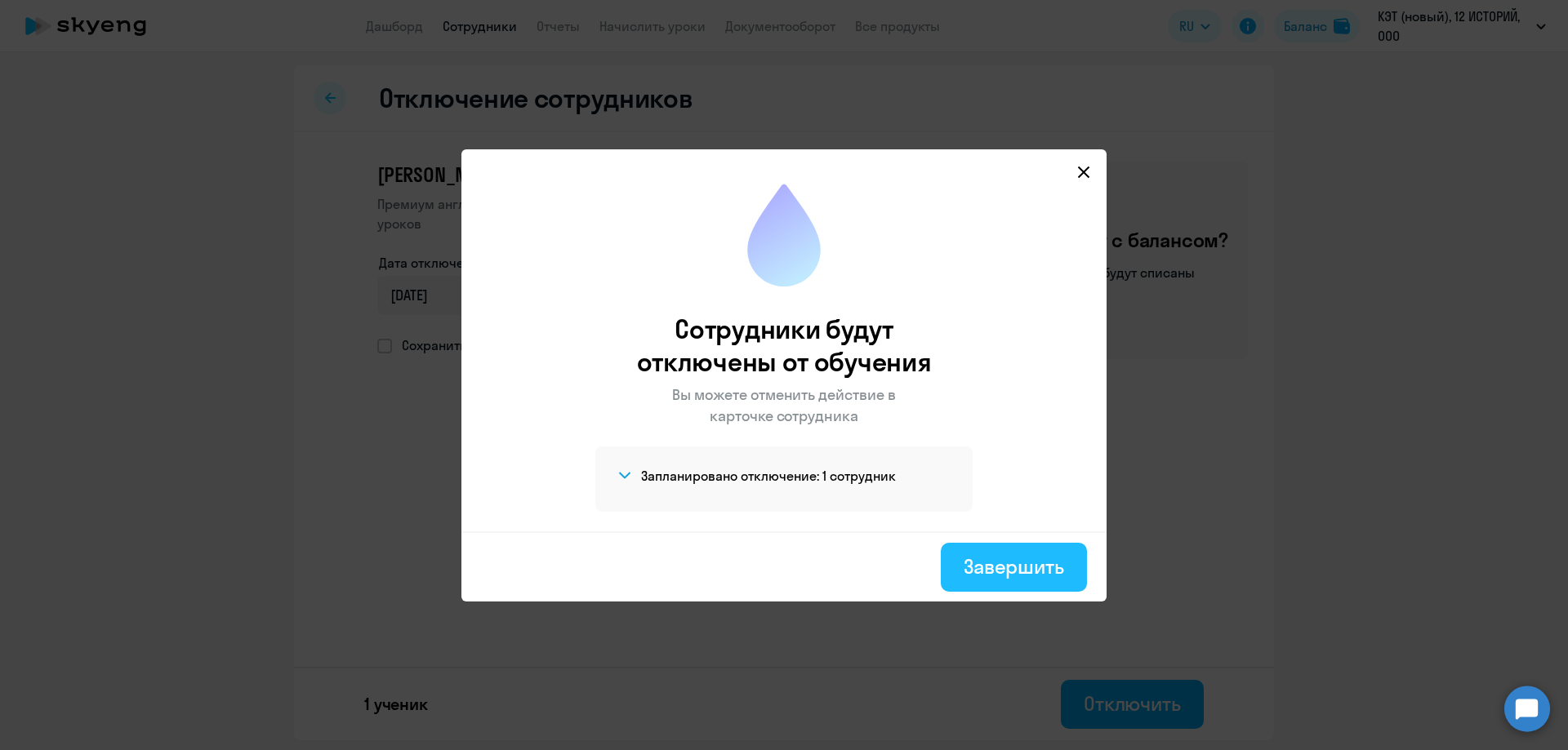
click at [999, 568] on div "Завершить" at bounding box center [1013, 566] width 100 height 26
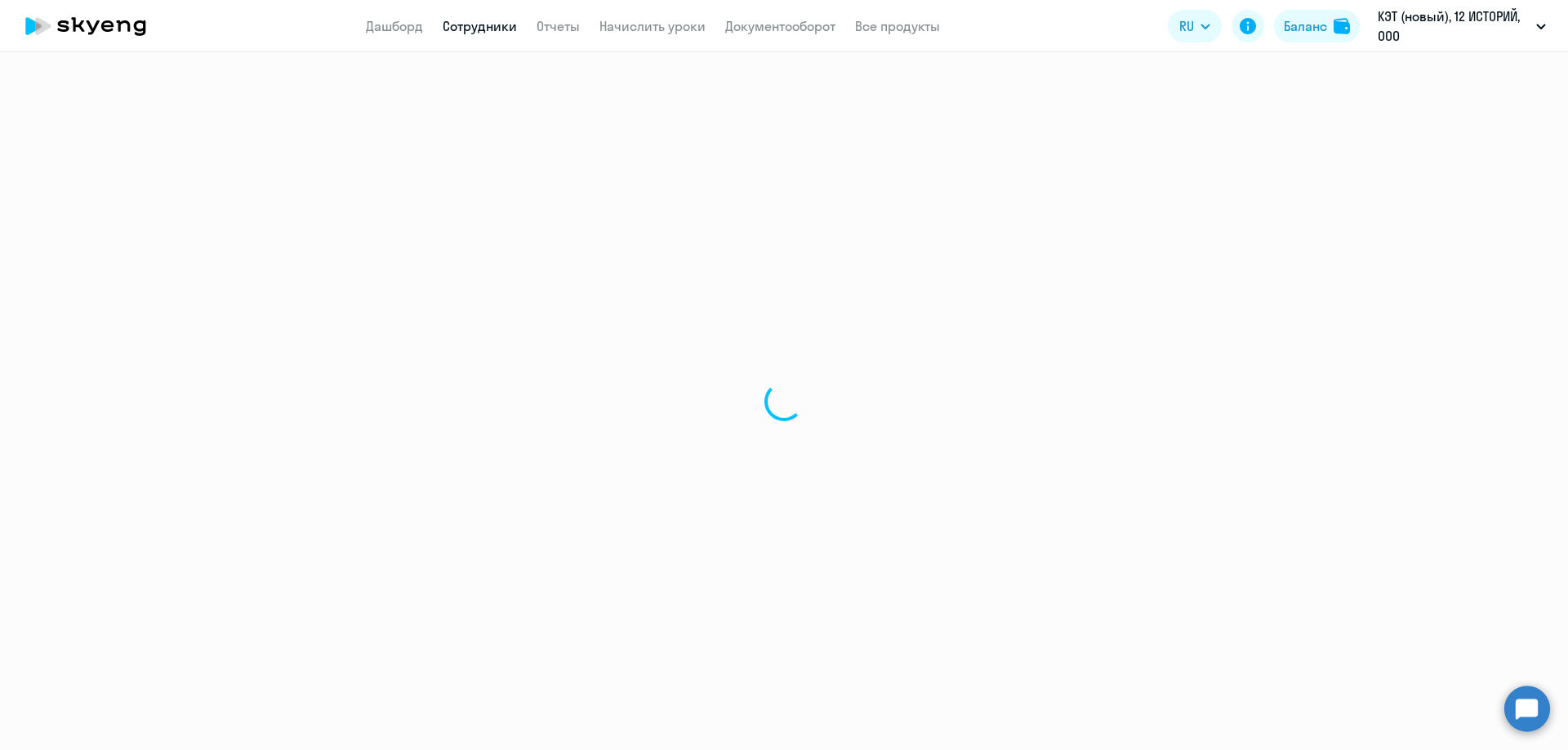
select select "30"
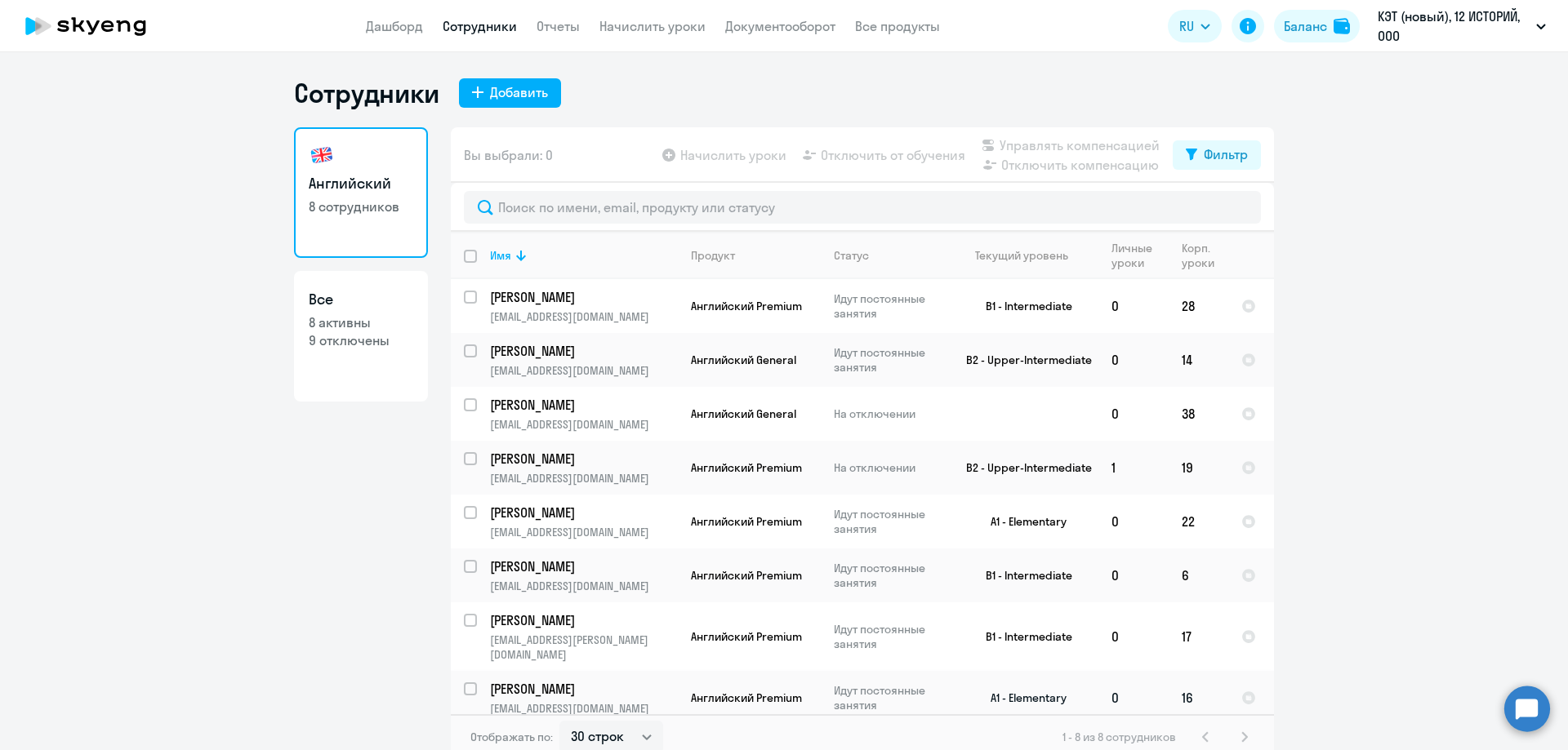
click at [464, 682] on input "select row 37529042" at bounding box center [479, 698] width 33 height 33
checkbox input "true"
click at [895, 161] on span "Отключить от обучения" at bounding box center [893, 155] width 145 height 19
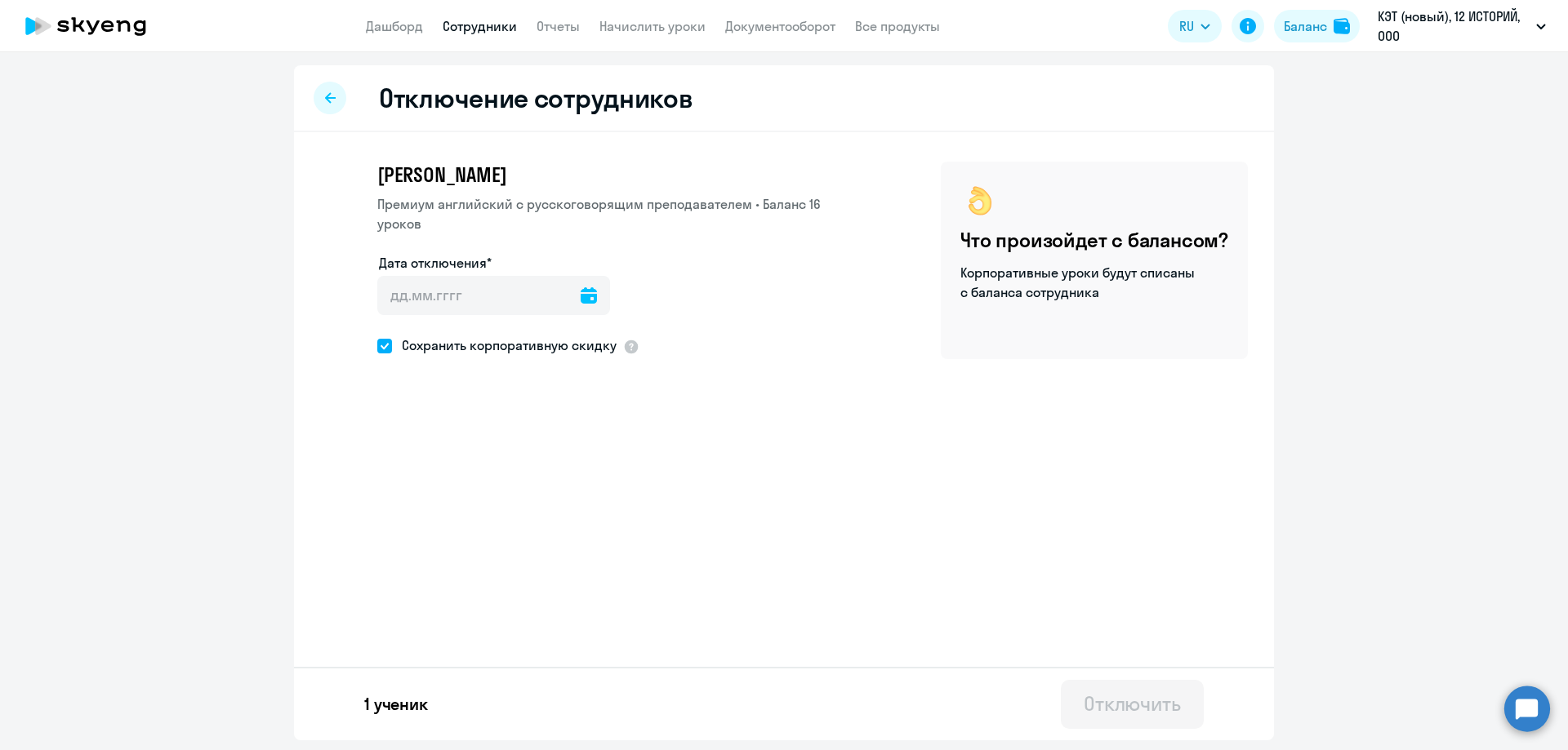
click at [384, 350] on span at bounding box center [384, 346] width 14 height 14
click at [377, 346] on input "Сохранить корпоративную скидку" at bounding box center [376, 346] width 1 height 1
checkbox input "false"
click at [583, 292] on icon at bounding box center [588, 295] width 16 height 16
click at [403, 543] on span "22" at bounding box center [400, 547] width 29 height 29
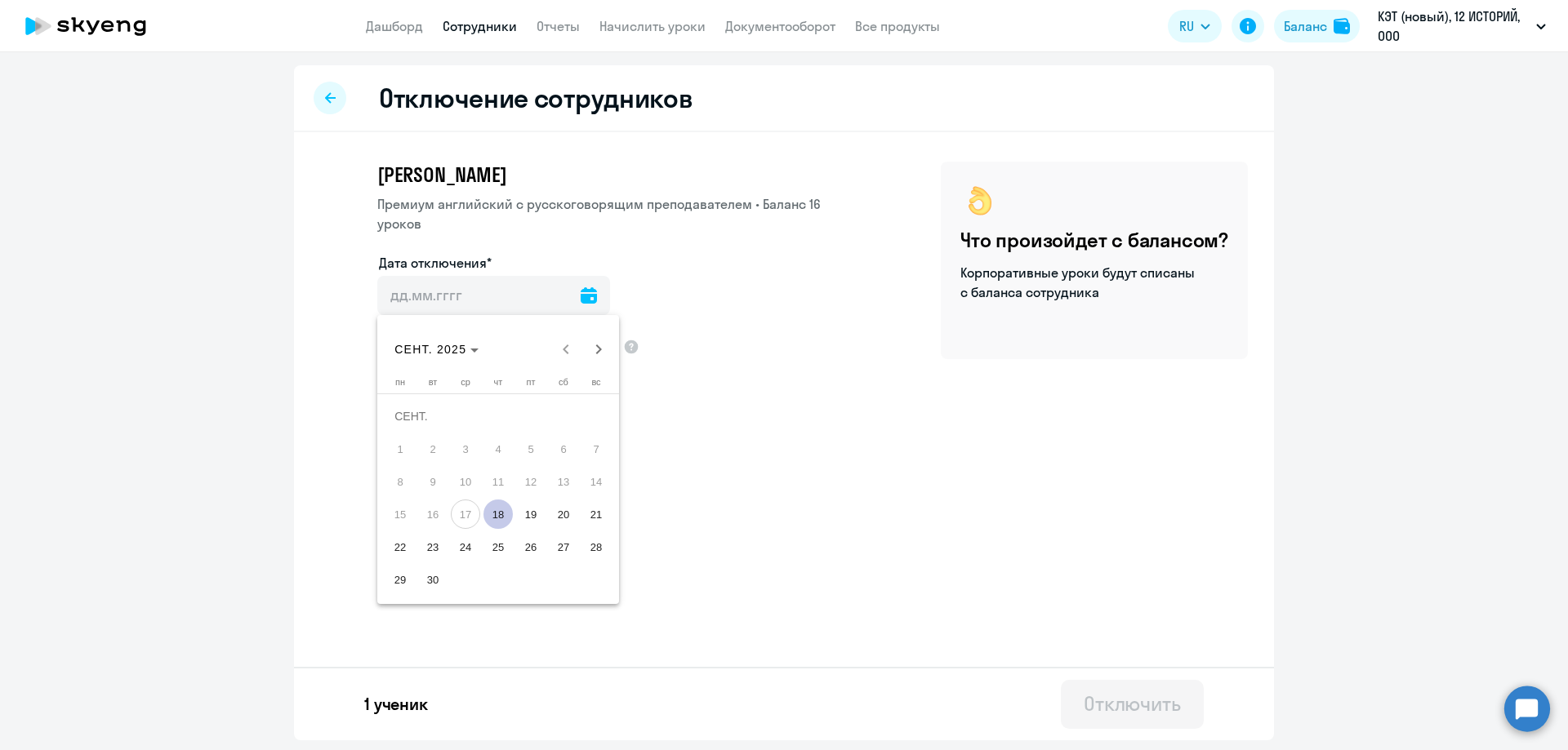
type input "[DATE]"
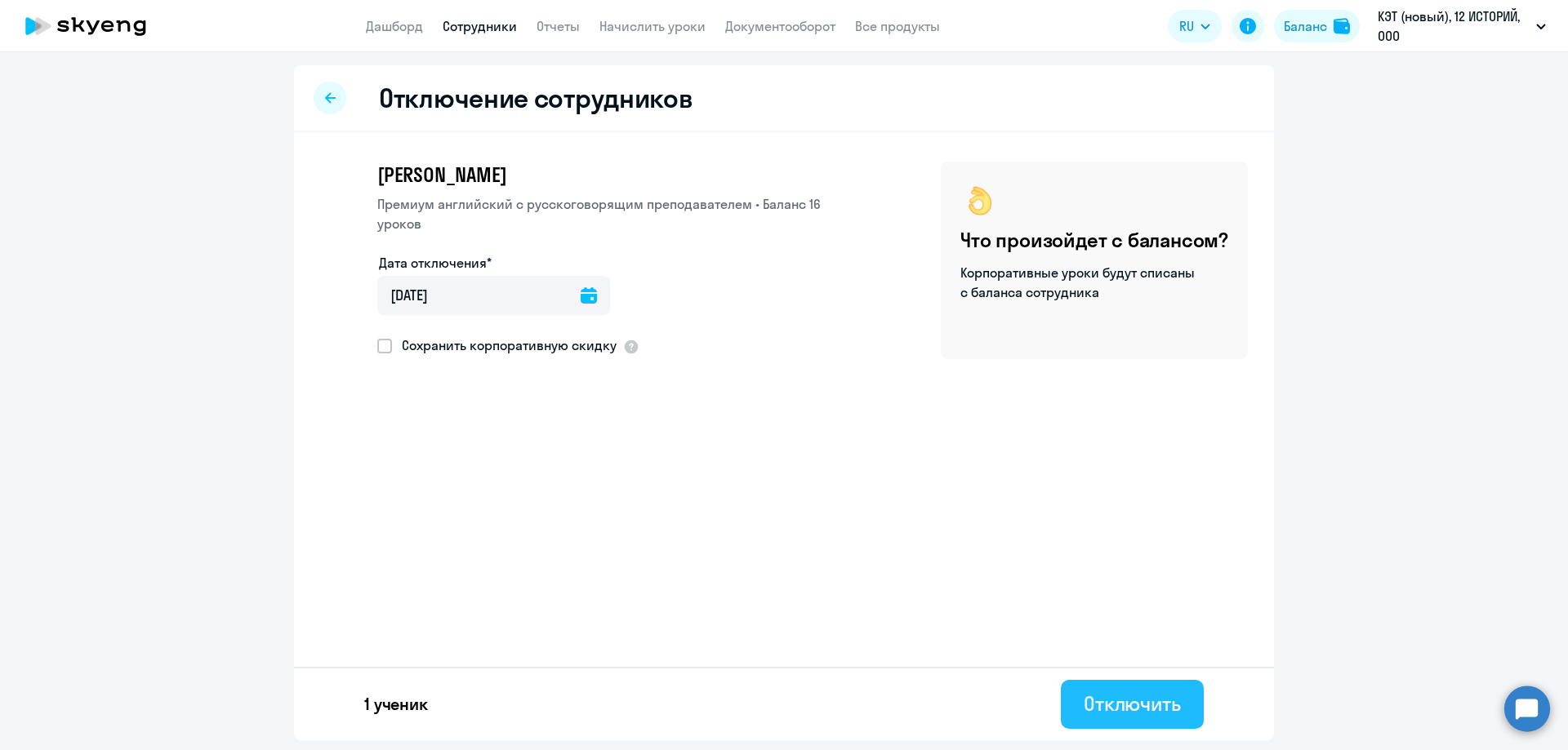
click at [1125, 705] on div "Отключить" at bounding box center [1132, 703] width 98 height 26
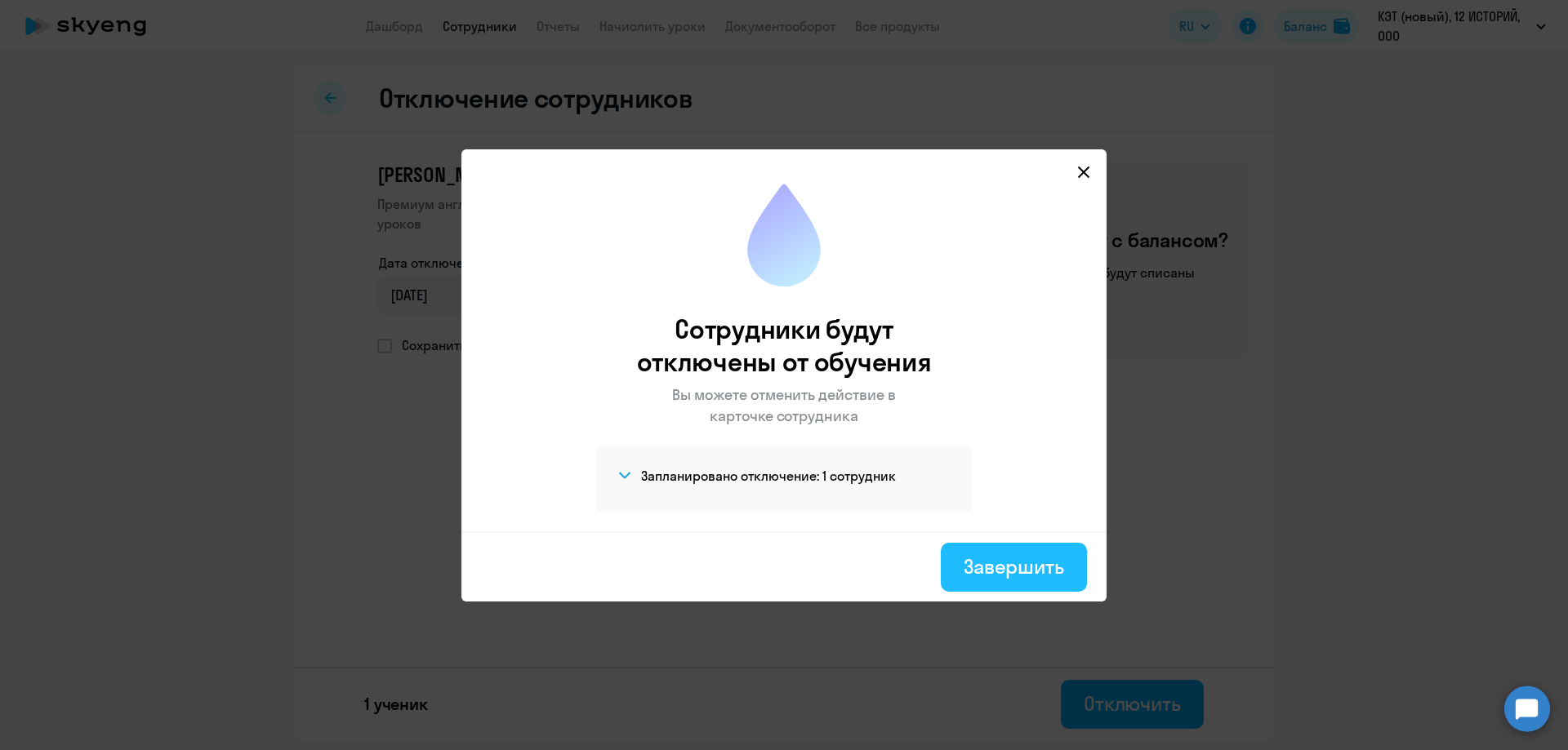
click at [1015, 577] on div "Завершить" at bounding box center [1013, 566] width 100 height 26
select select "30"
